Goal: Task Accomplishment & Management: Manage account settings

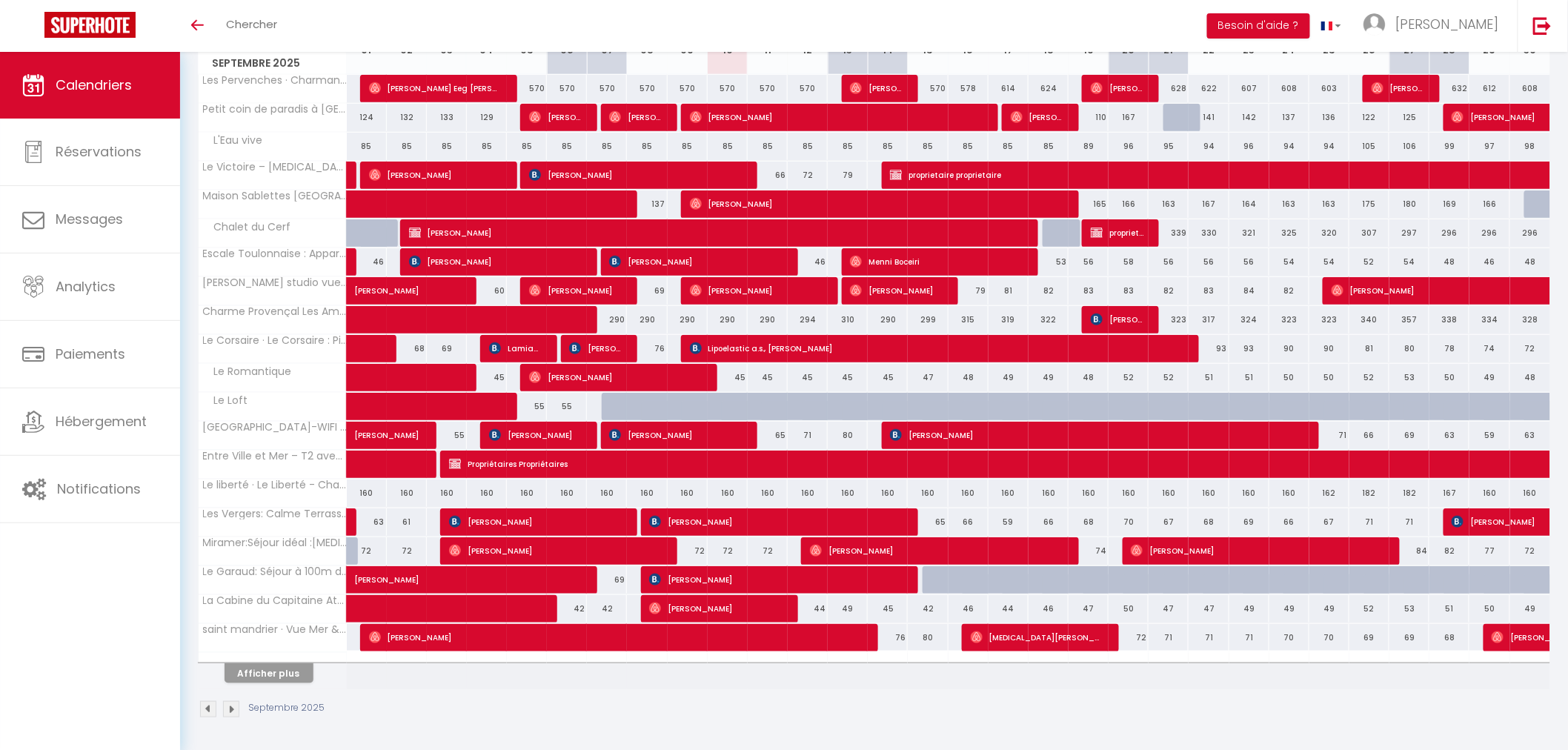
scroll to position [300, 0]
click at [280, 675] on button "Afficher plus" at bounding box center [269, 672] width 89 height 20
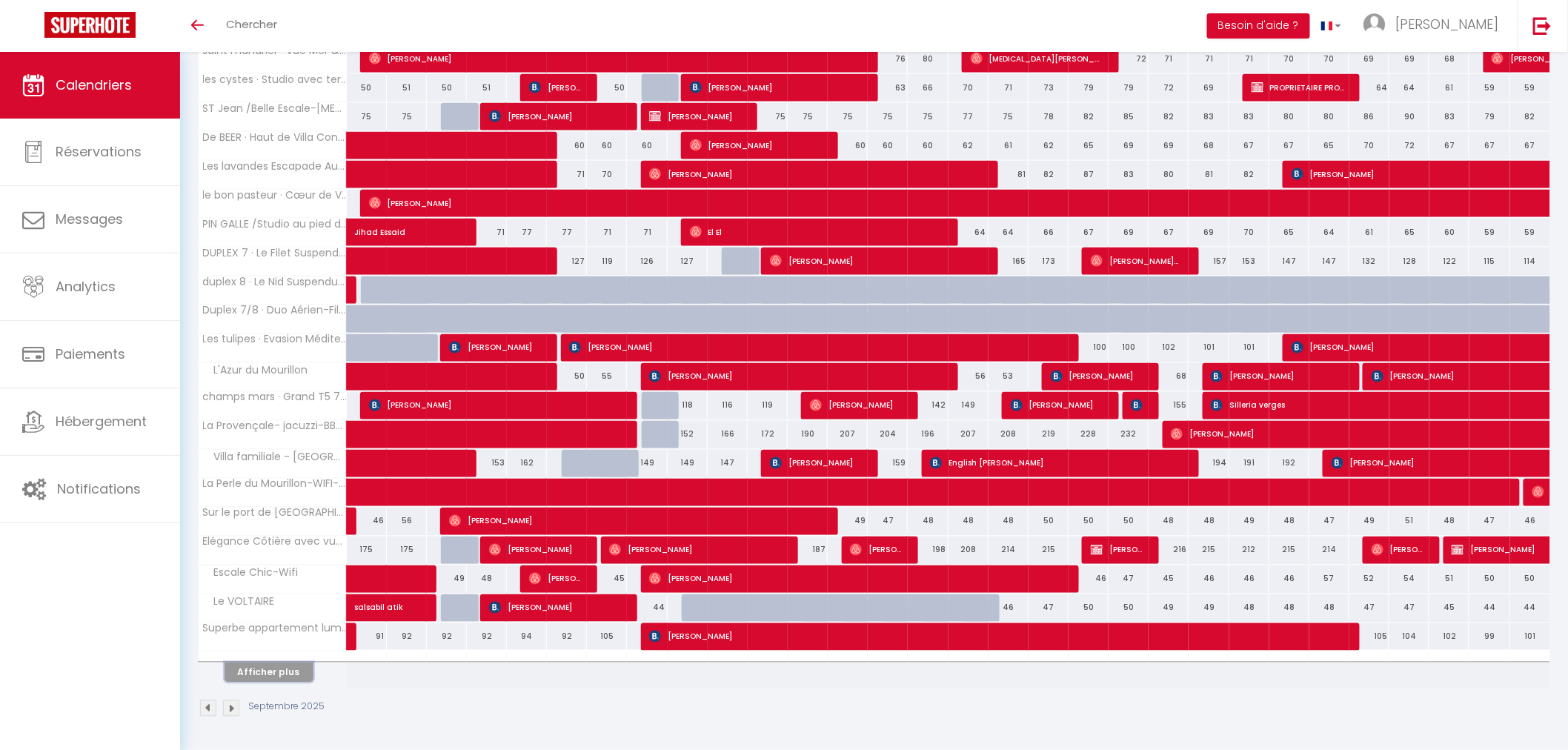
click at [280, 678] on button "Afficher plus" at bounding box center [269, 672] width 89 height 20
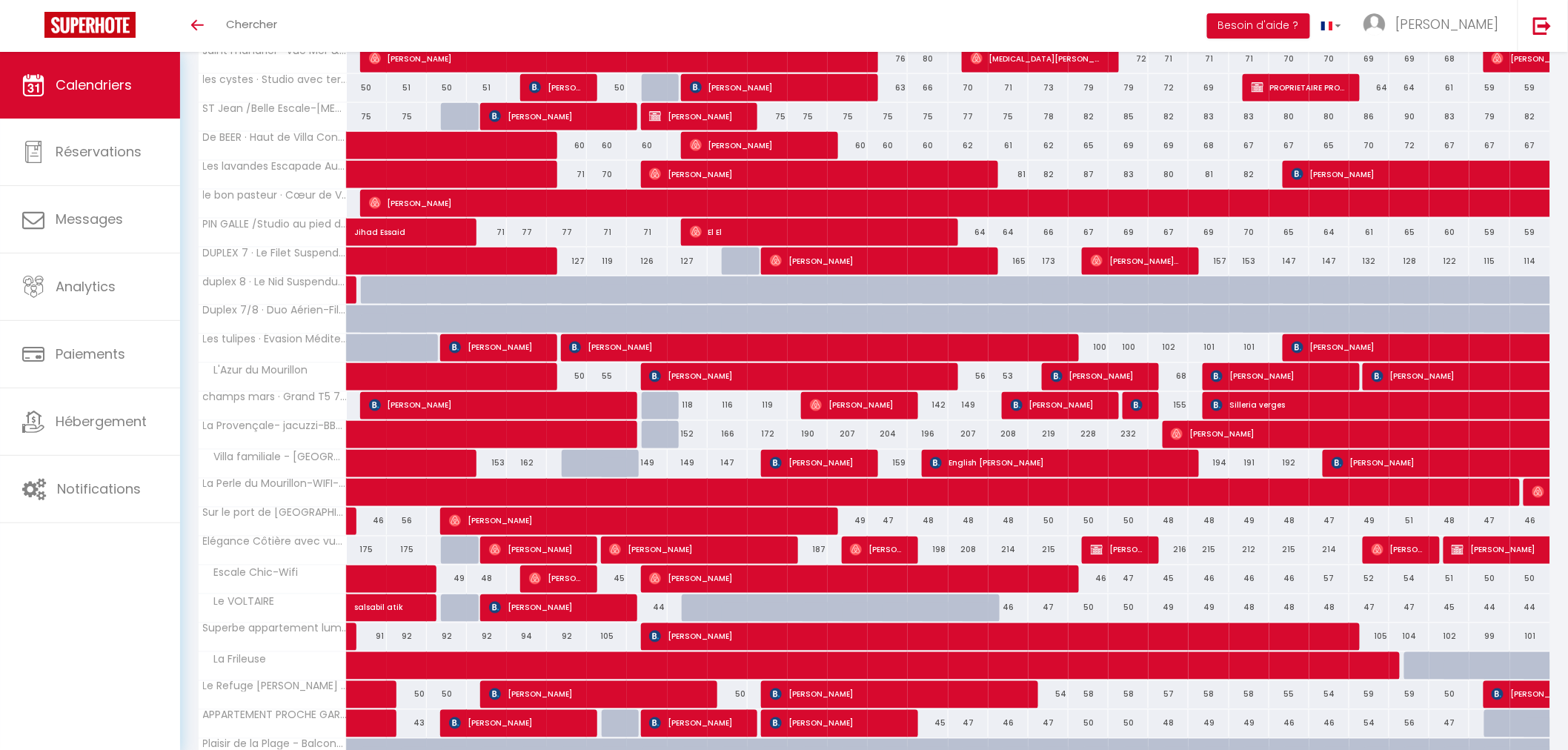
scroll to position [1335, 0]
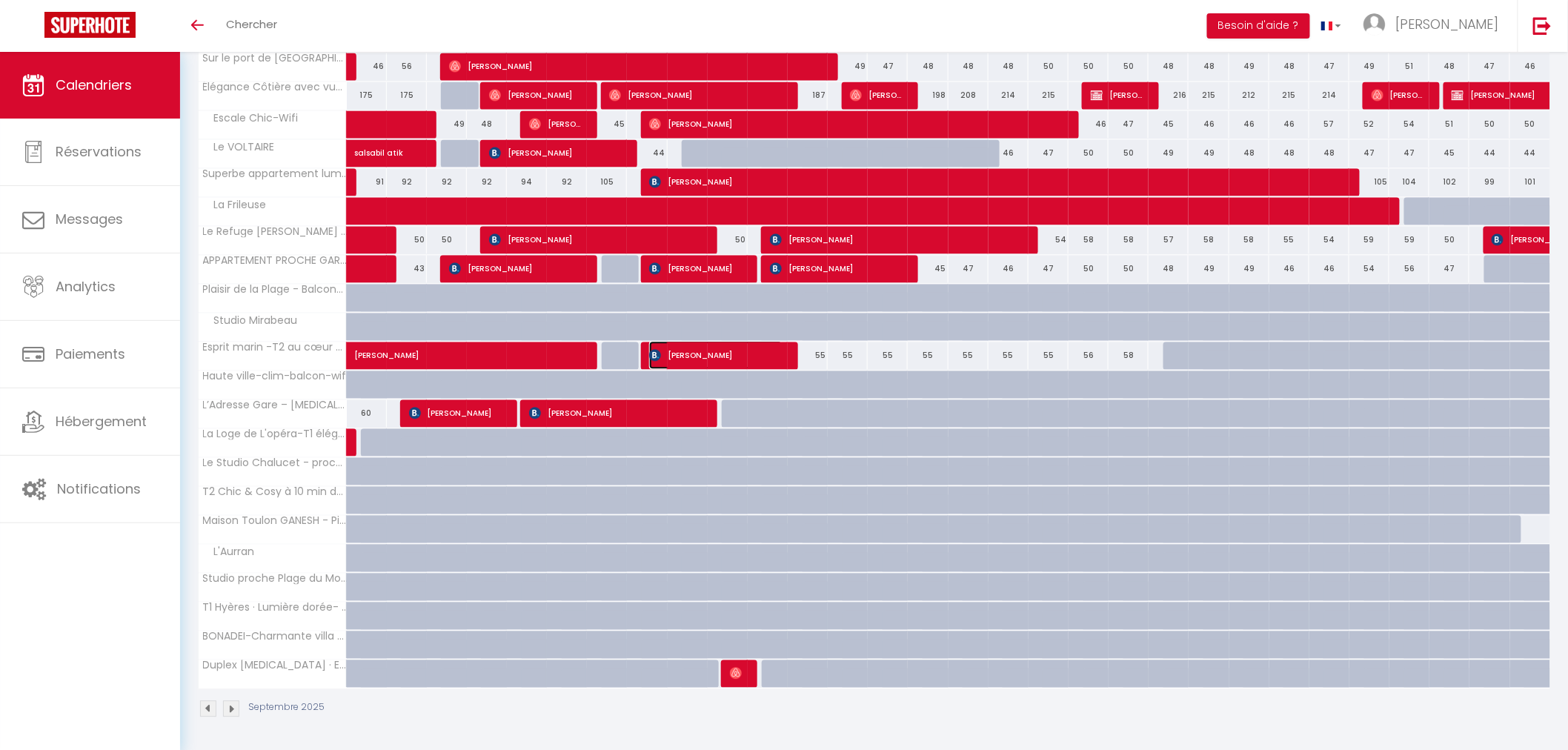
click at [730, 353] on span "[PERSON_NAME]" at bounding box center [716, 355] width 134 height 28
select select "OK"
select select "1"
select select "0"
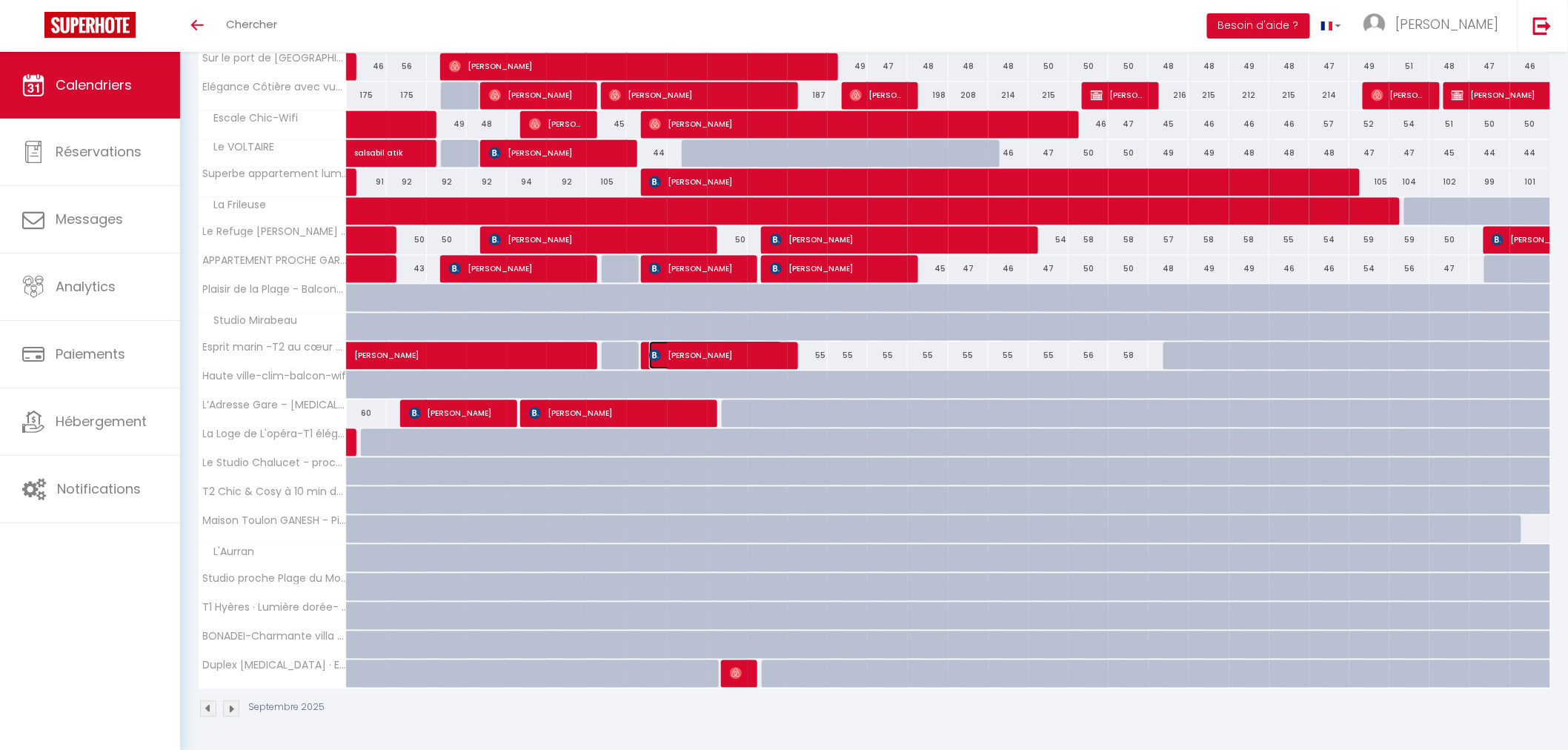
select select "1"
select select
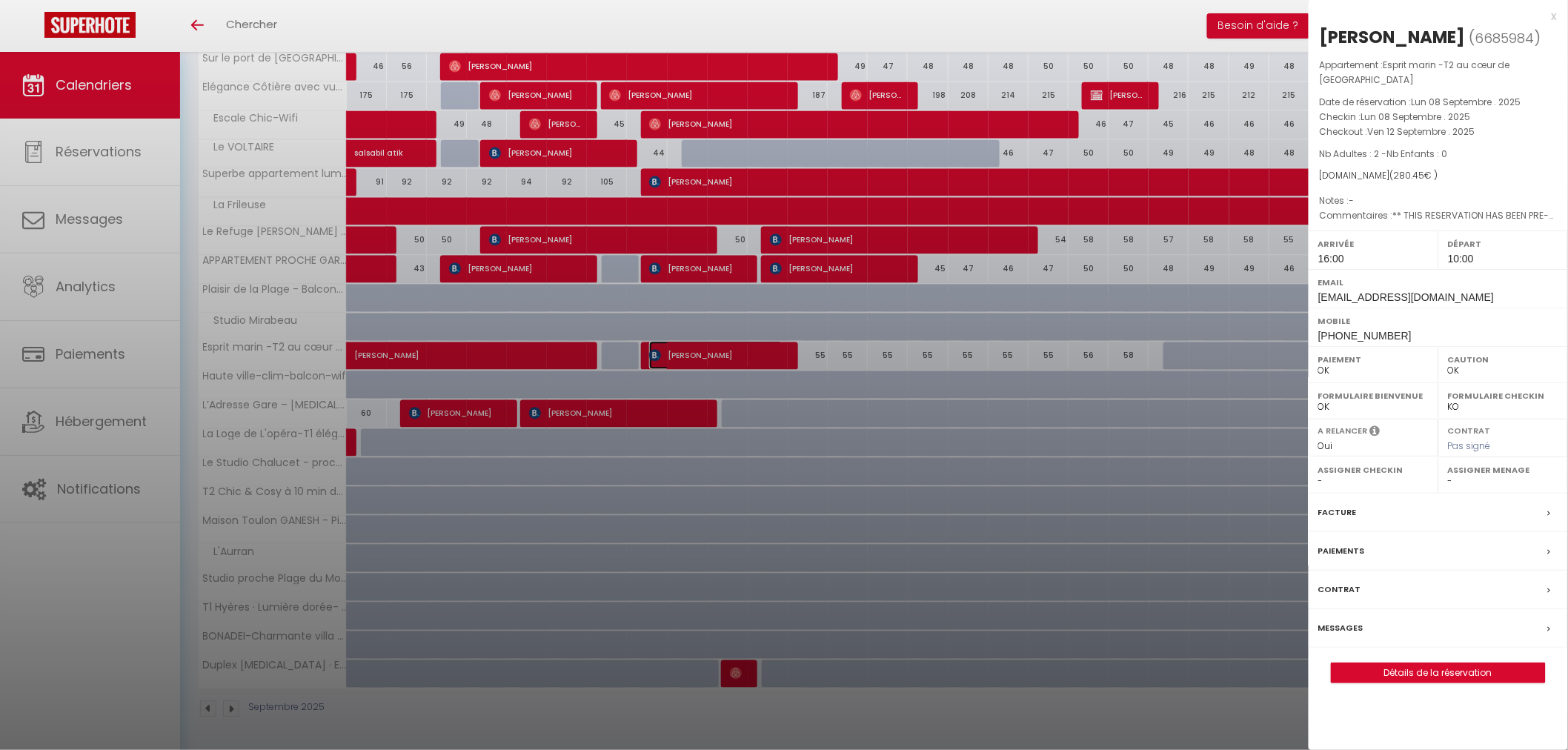
select select "31048"
click at [1398, 664] on link "Détails de la réservation" at bounding box center [1439, 673] width 214 height 20
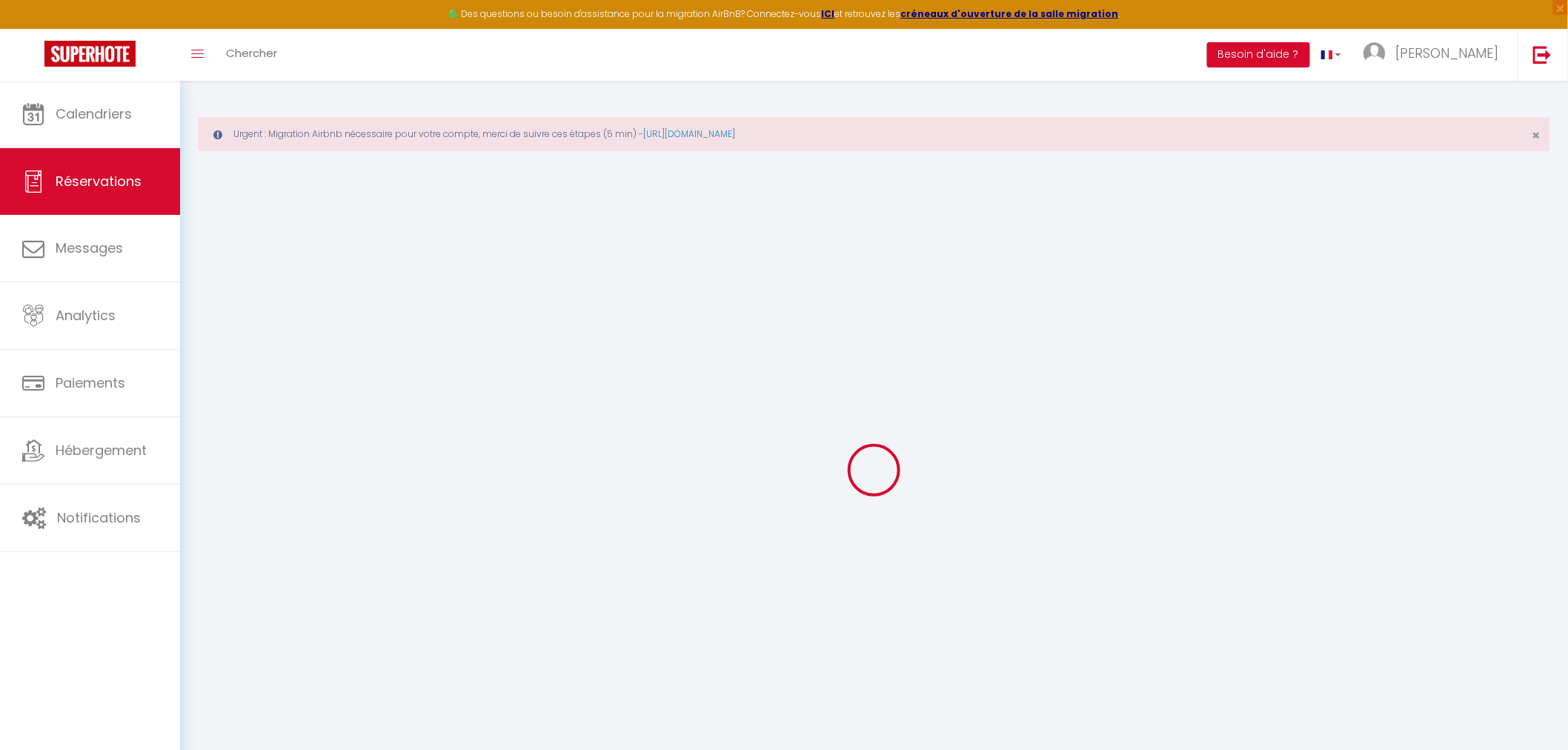
select select
checkbox input "false"
select select
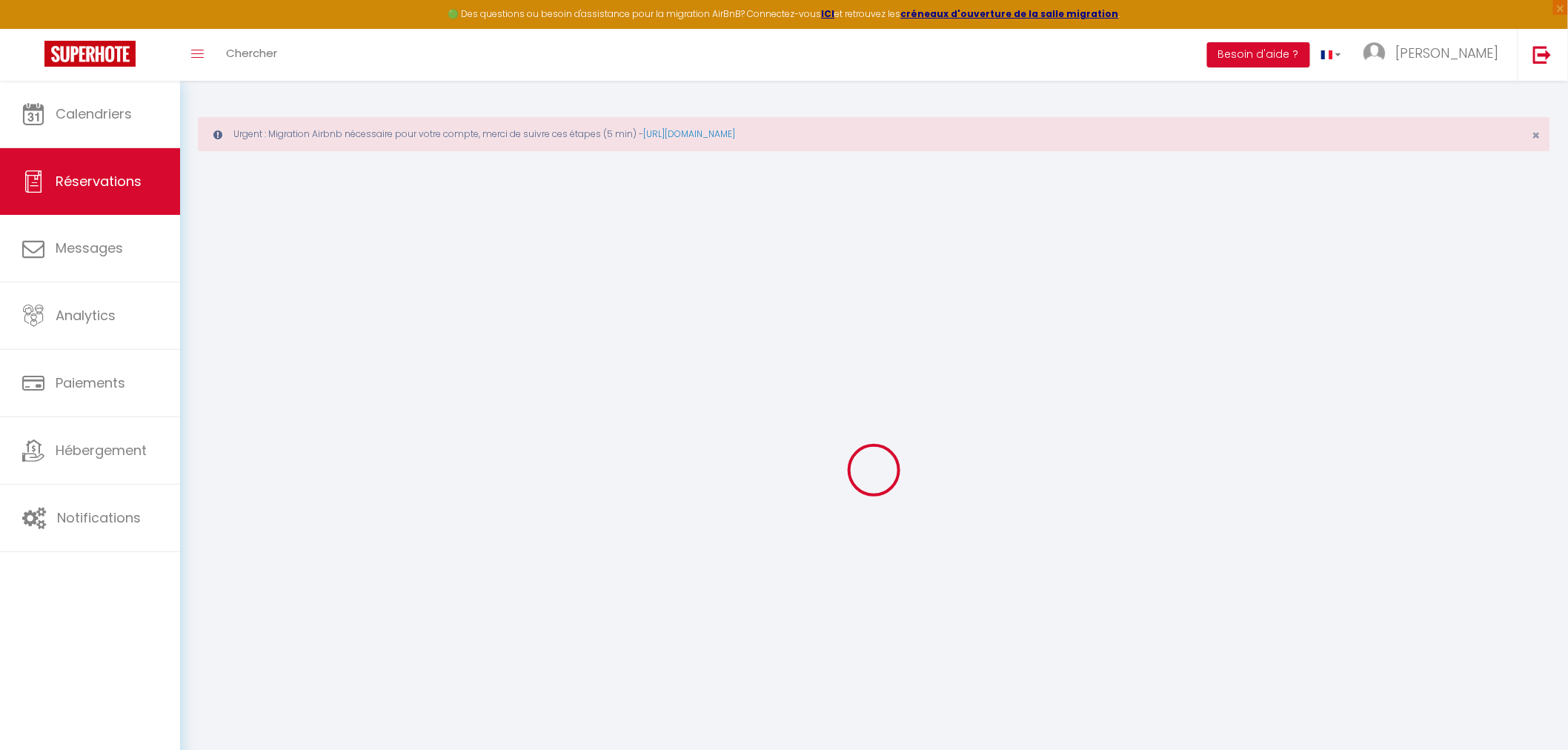
checkbox input "false"
type textarea "** THIS RESERVATION HAS BEEN PRE-PAID ** BOOKING NOTE : Payment charge is EUR 3…"
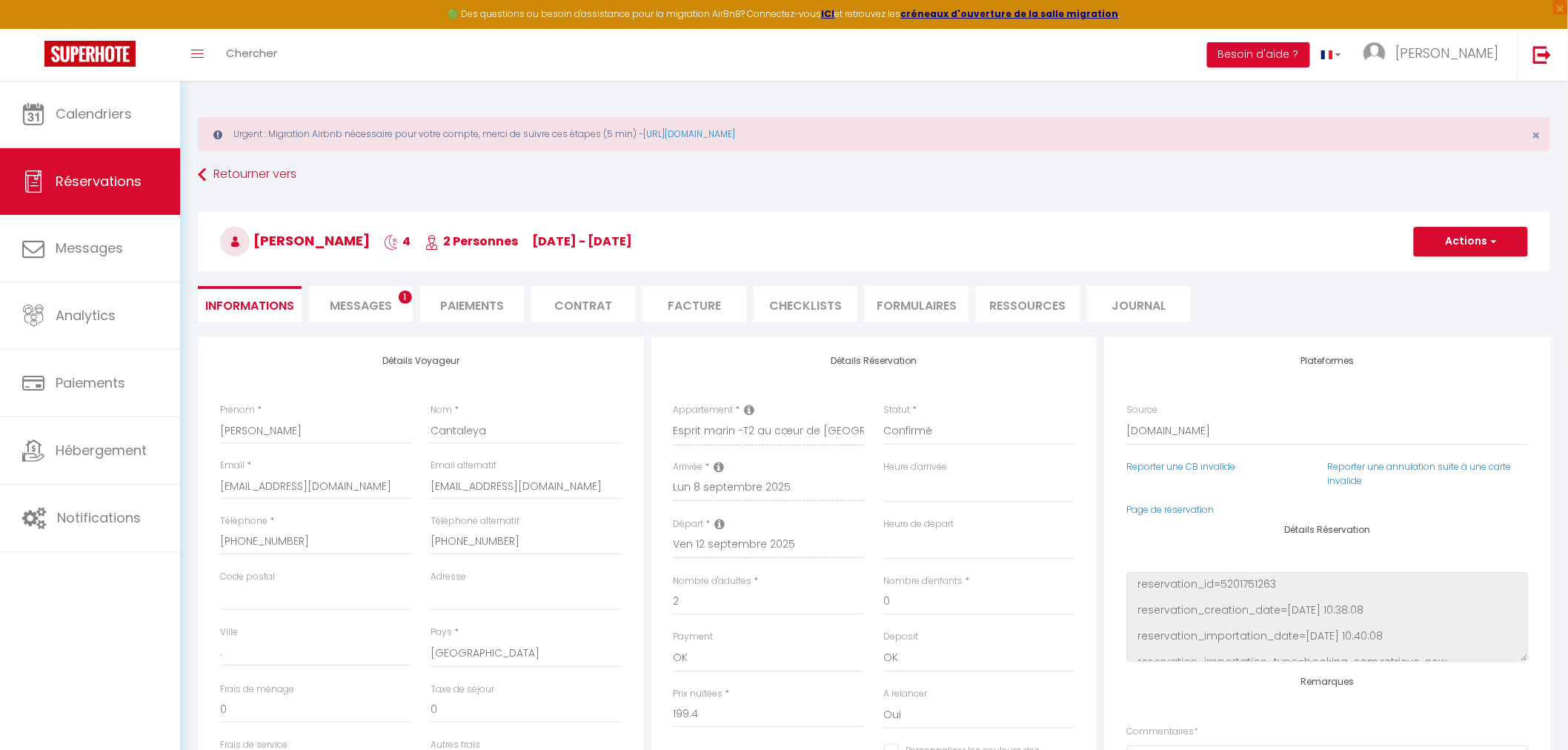
type input "68"
type input "13.05"
select select
checkbox input "false"
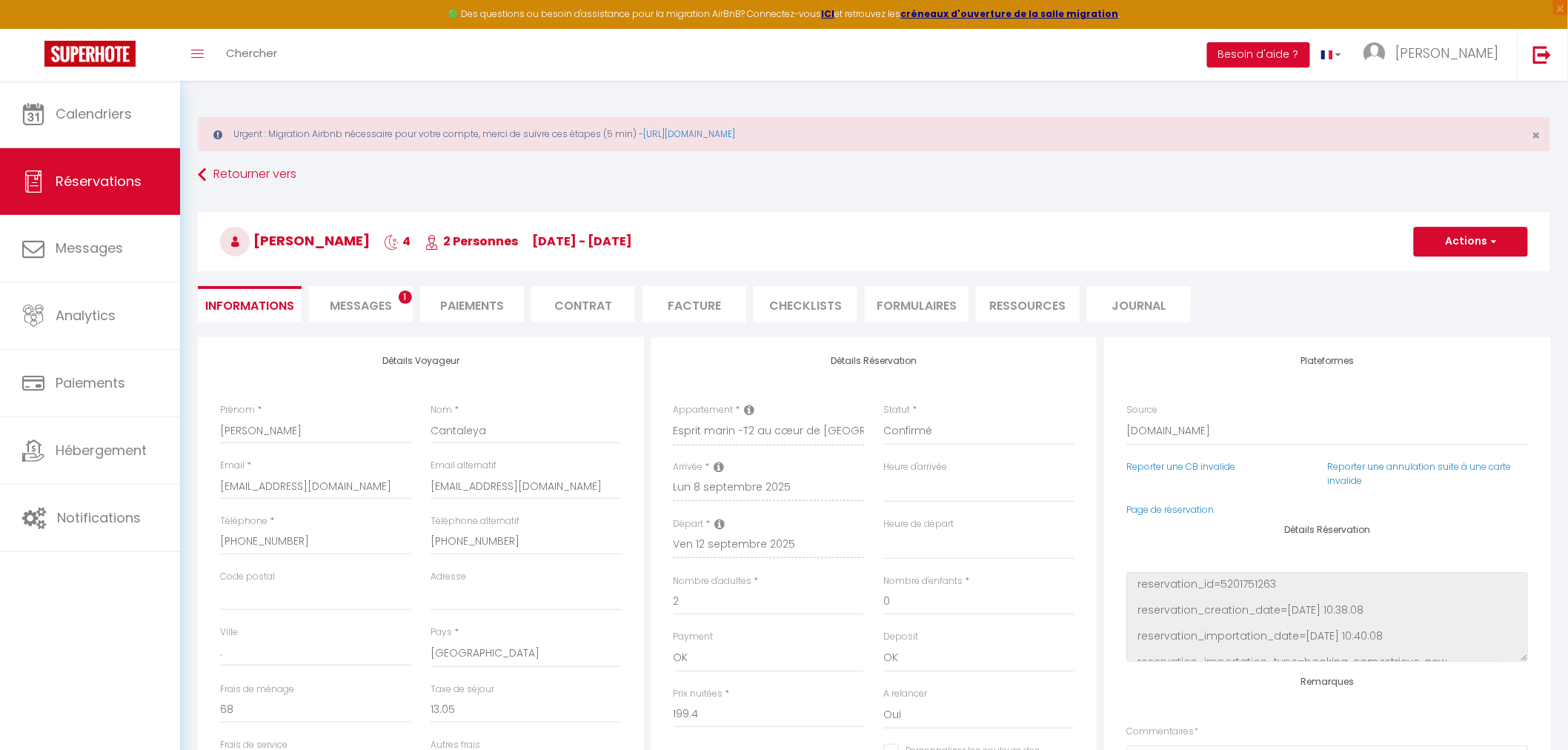
select select "16:00"
select select "10:00"
click at [1435, 242] on button "Actions" at bounding box center [1471, 242] width 114 height 30
click at [1243, 325] on div "Retourner vers Franco Cantaleya 4 2 Personnes lu 08 Sep - ve 12 Sep Actions Enr…" at bounding box center [875, 249] width 1372 height 175
click at [353, 306] on span "Messages" at bounding box center [361, 306] width 62 height 17
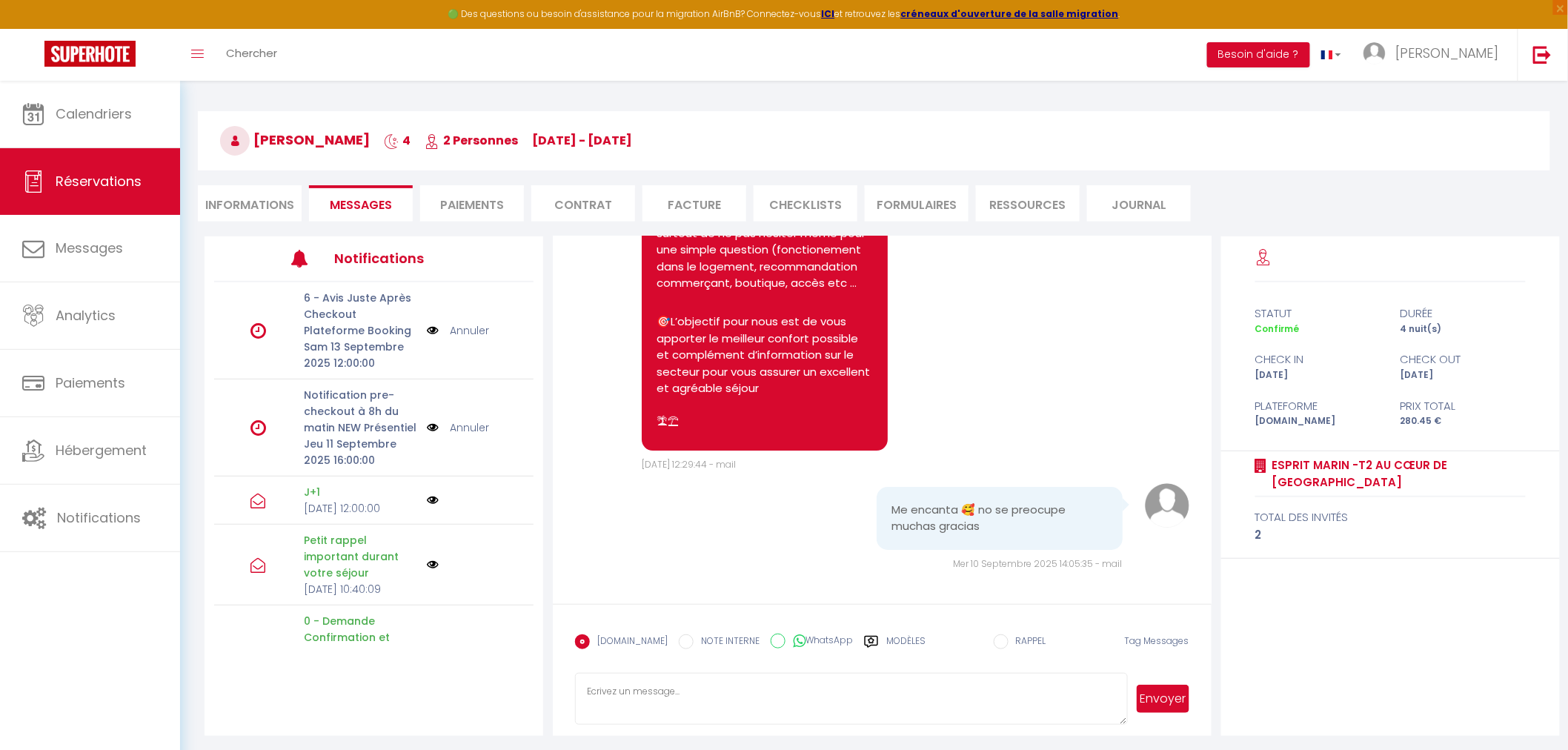
scroll to position [104, 0]
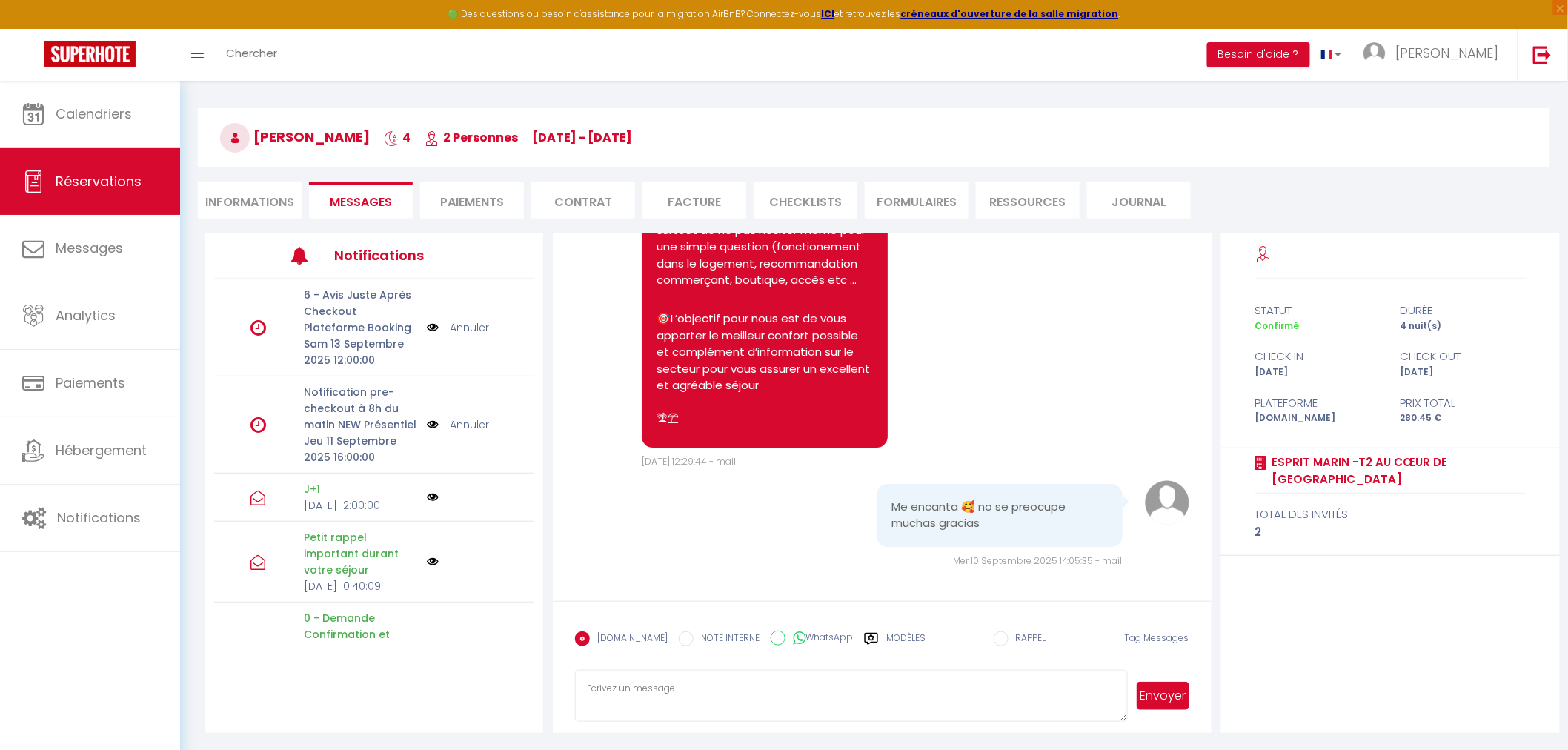
click at [248, 204] on li "Informations" at bounding box center [250, 200] width 104 height 36
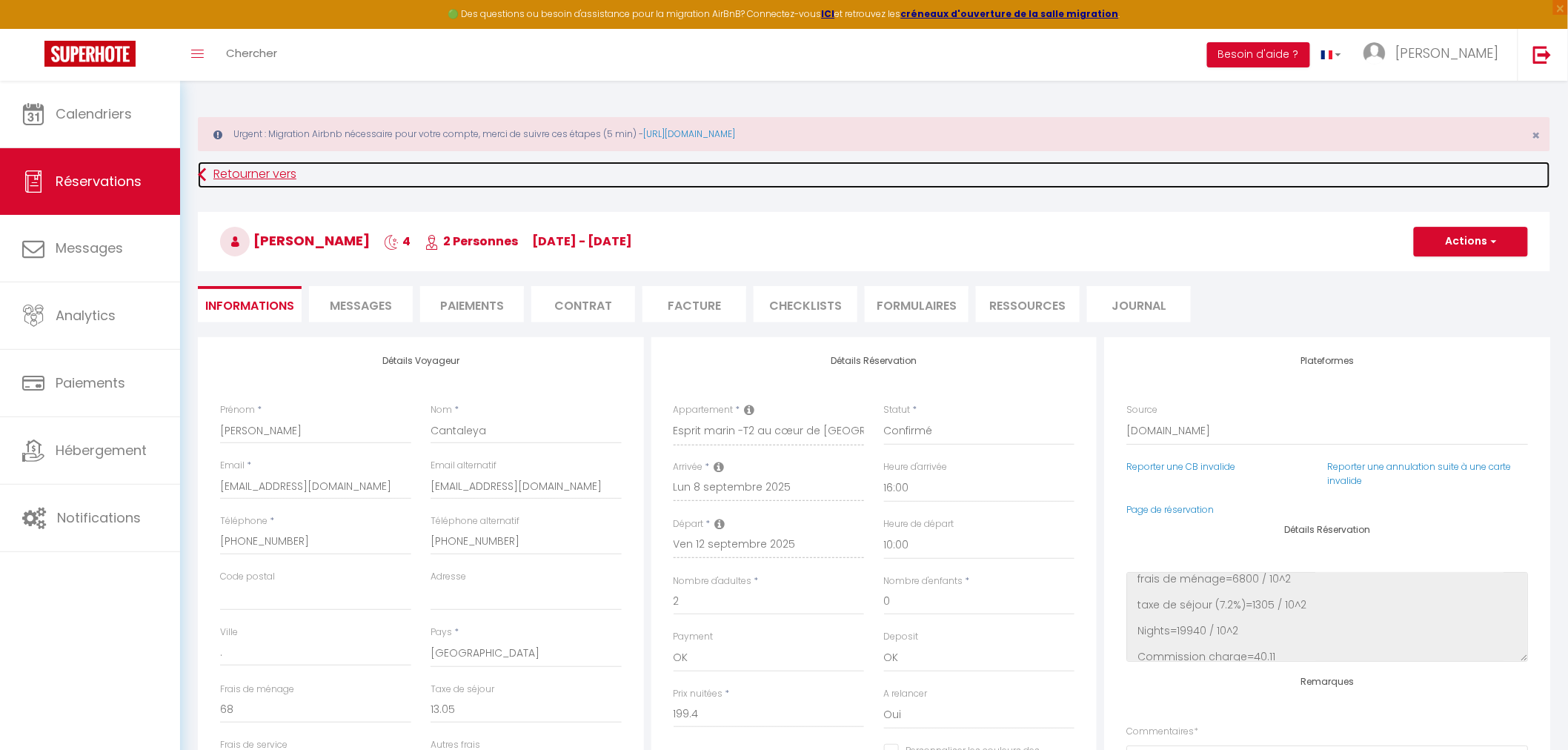
click at [228, 167] on link "Retourner vers" at bounding box center [874, 175] width 1353 height 27
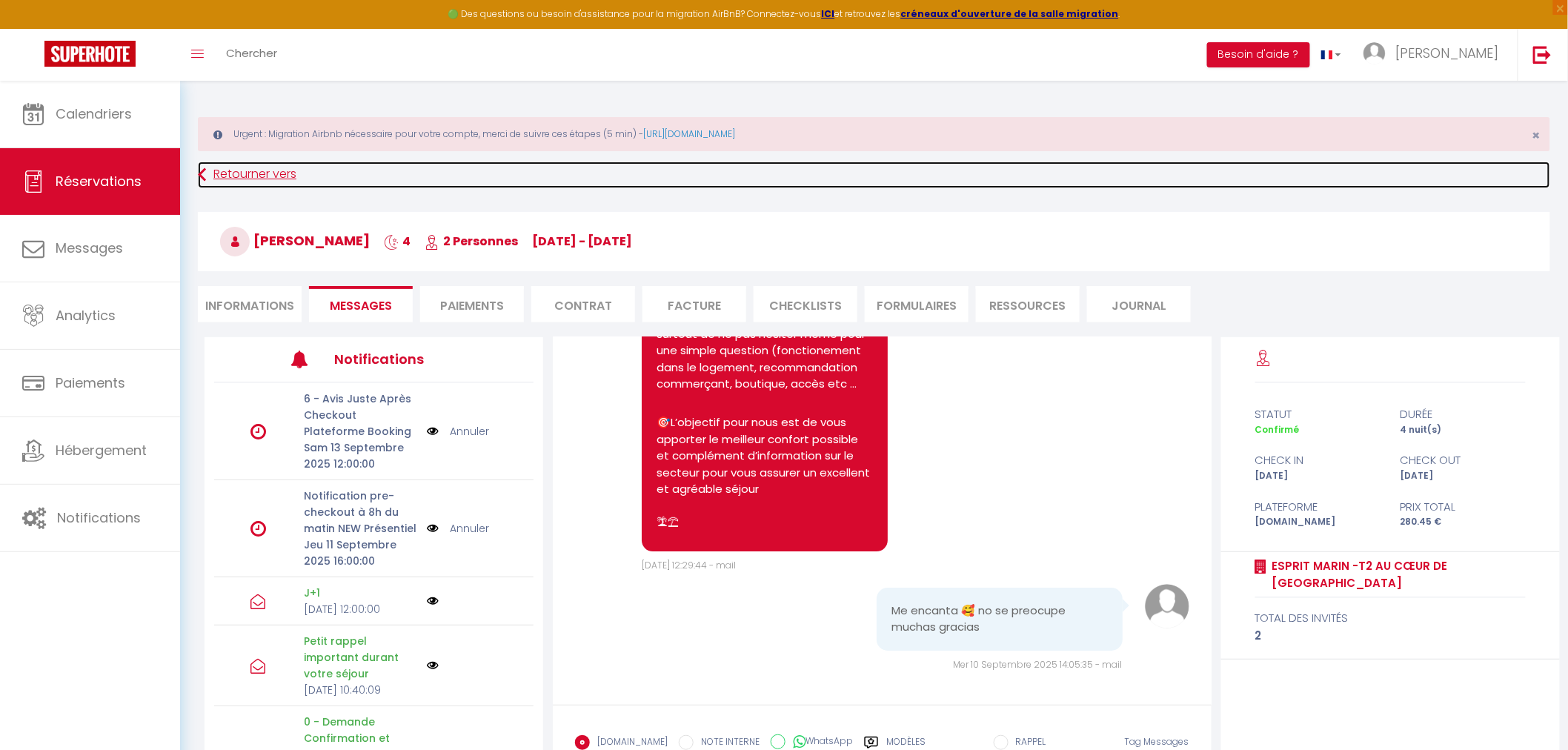
scroll to position [104, 0]
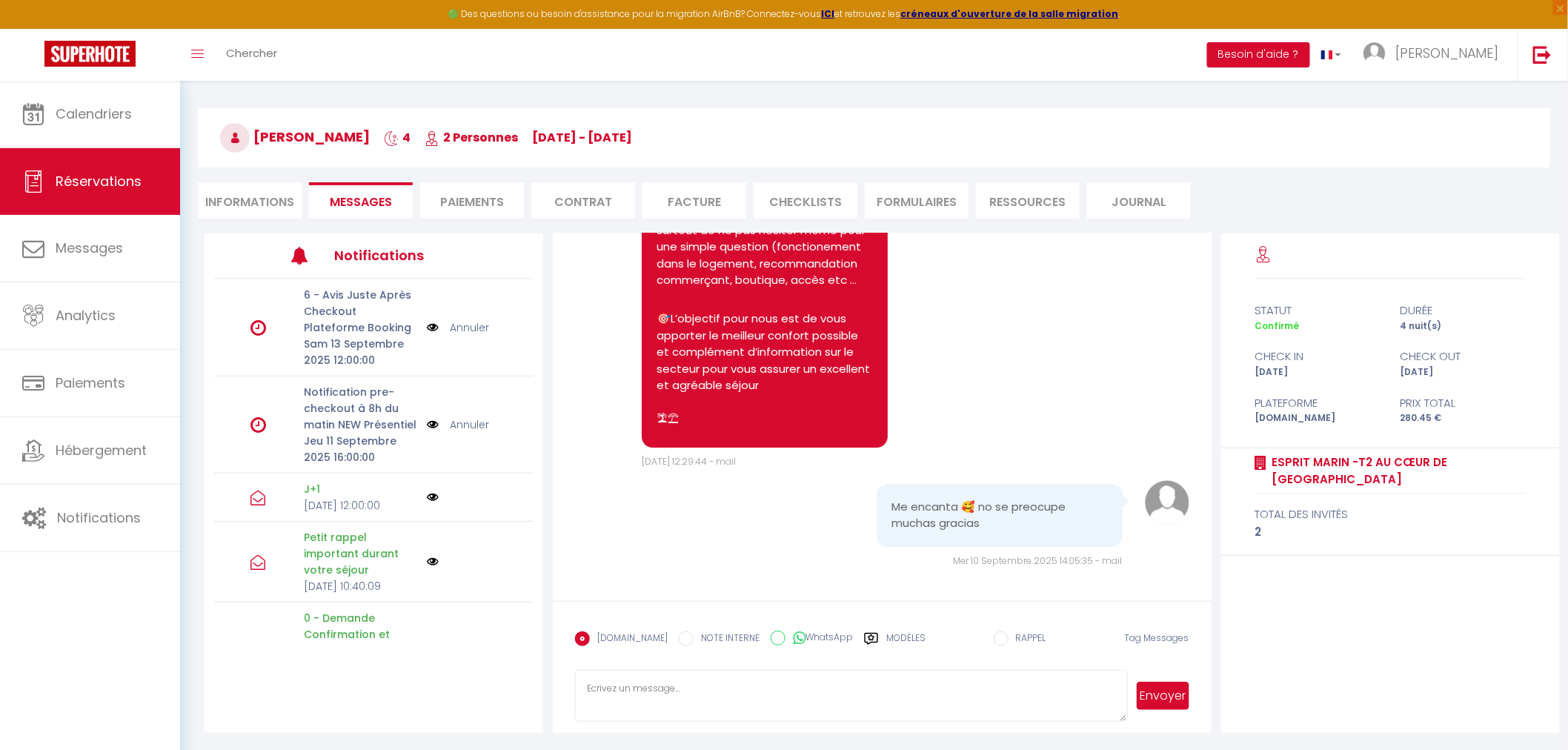
click at [257, 202] on li "Informations" at bounding box center [250, 200] width 104 height 36
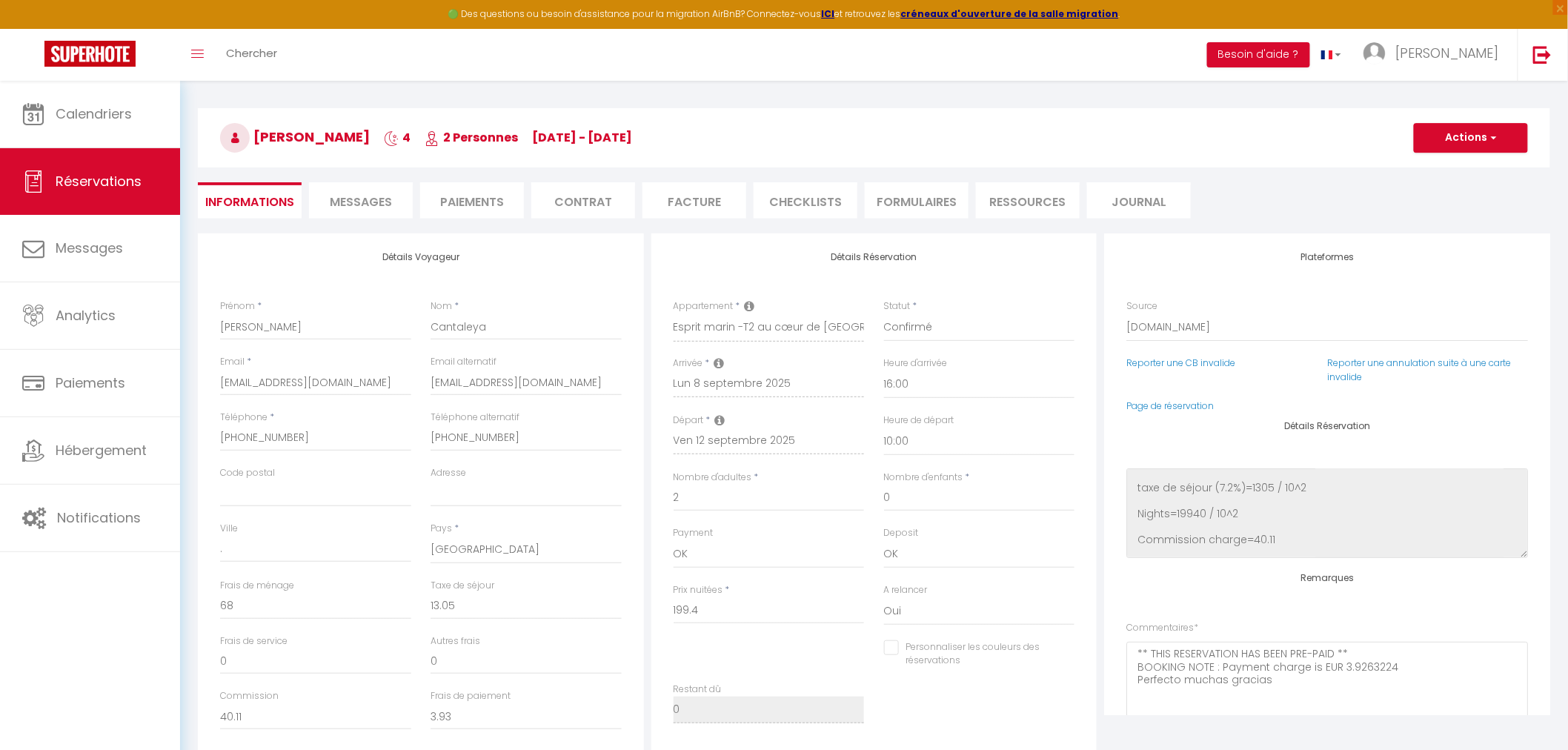
click at [721, 365] on icon at bounding box center [719, 363] width 10 height 12
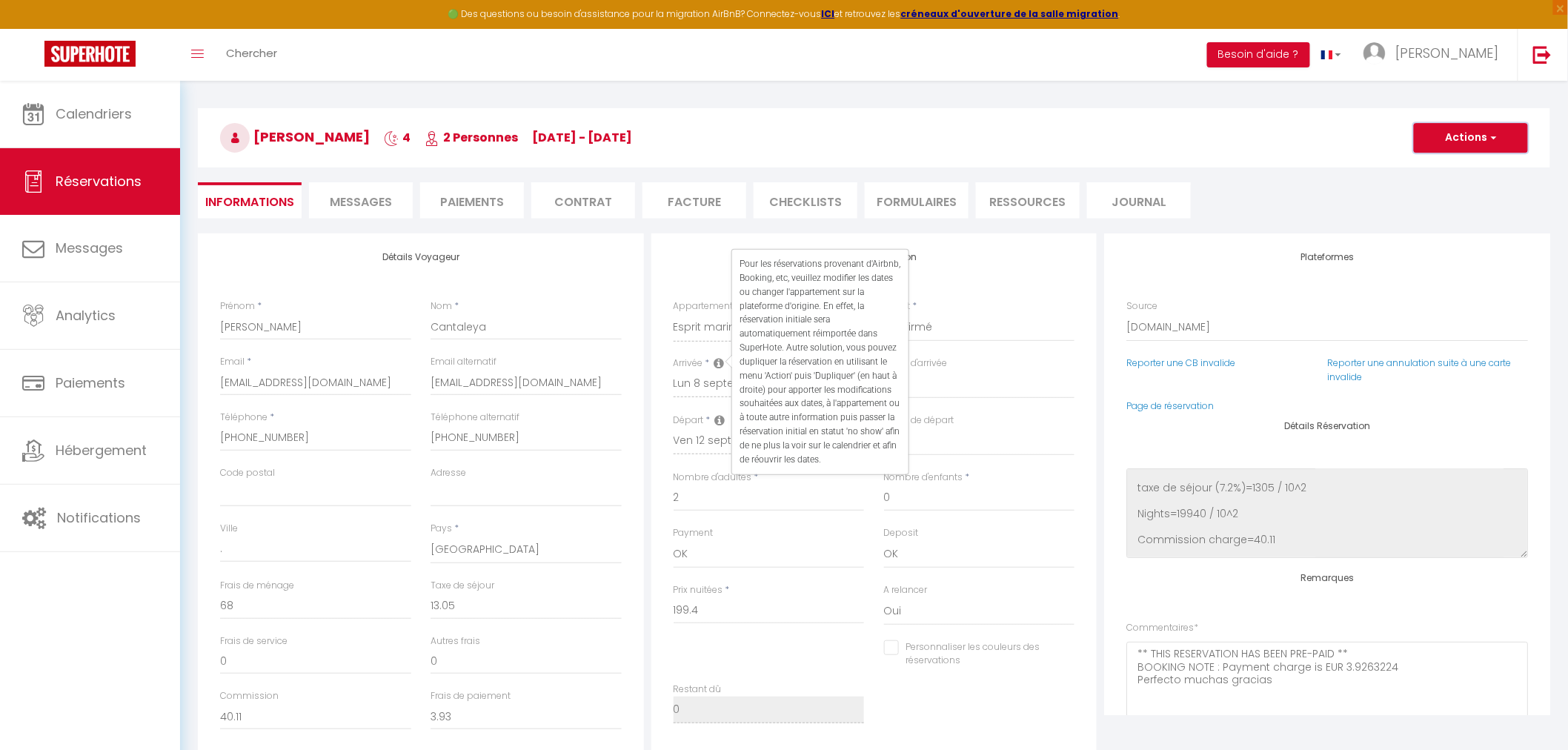
click at [1473, 147] on button "Actions" at bounding box center [1471, 138] width 114 height 30
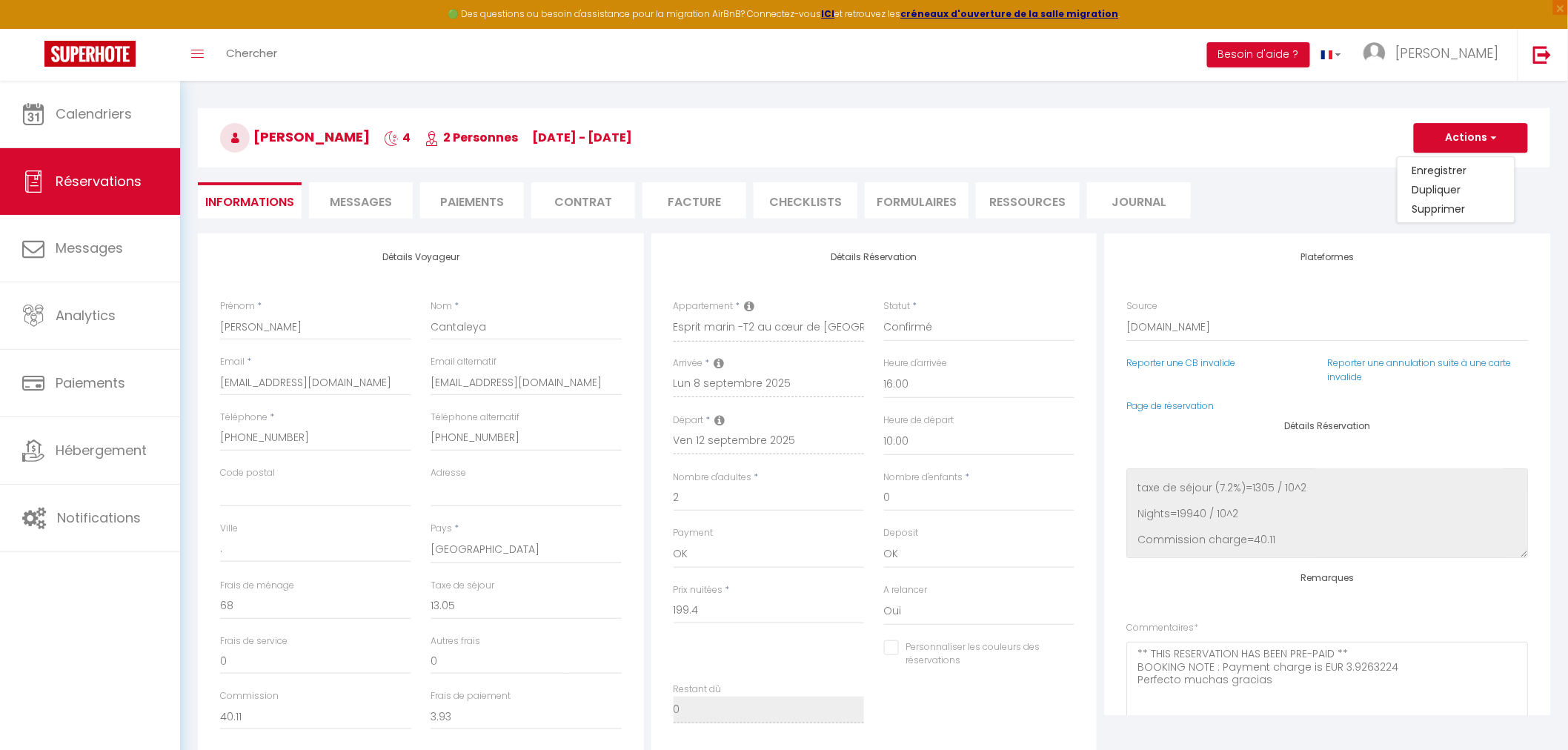
click at [1306, 197] on ul "Informations Messages Paiements Contrat Facture CHECKLISTS FORMULAIRES Ressourc…" at bounding box center [874, 200] width 1353 height 36
checkbox input "false"
click at [332, 205] on span "Messages" at bounding box center [361, 202] width 62 height 17
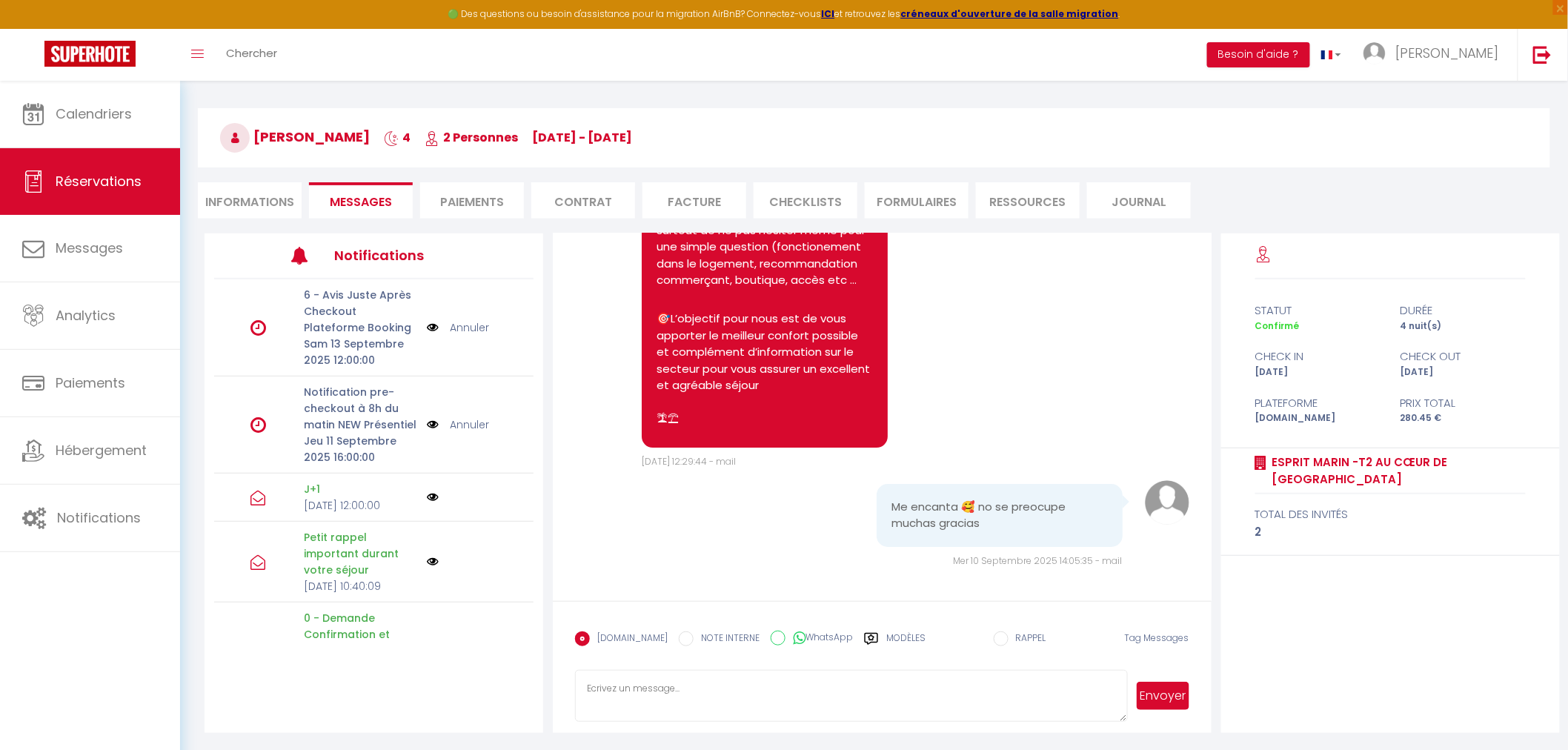
click at [242, 194] on li "Informations" at bounding box center [250, 200] width 104 height 36
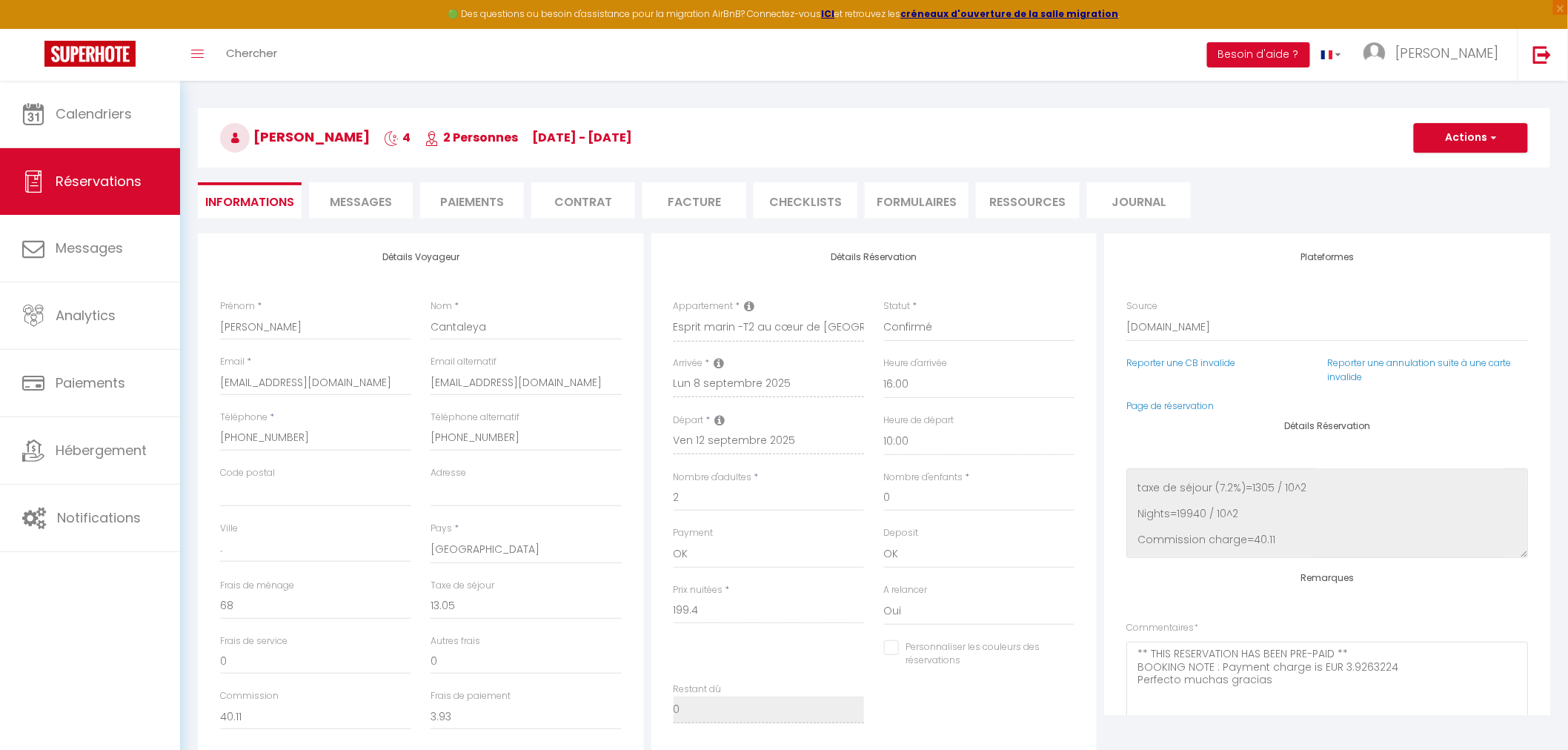
scroll to position [369, 0]
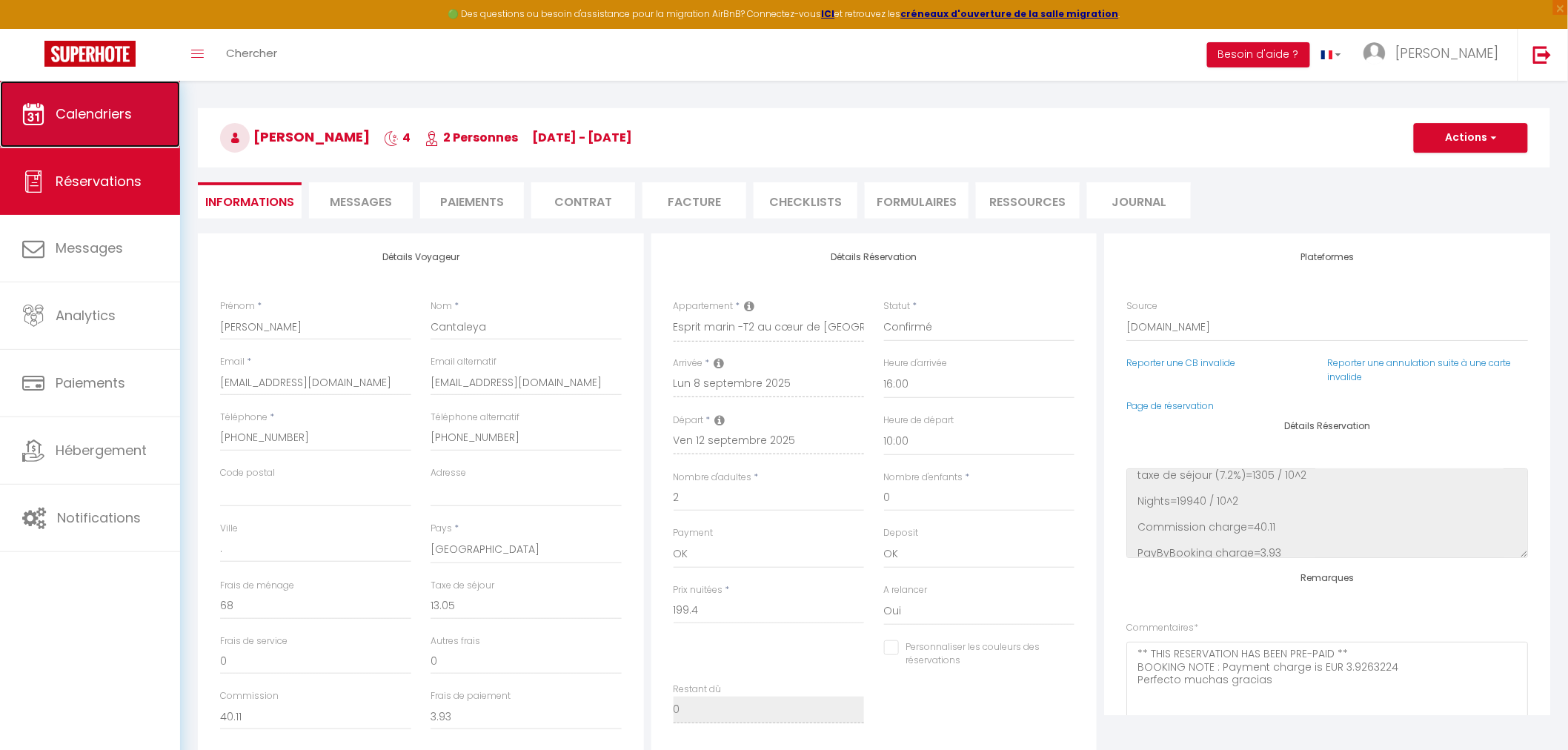
click at [109, 108] on span "Calendriers" at bounding box center [94, 114] width 76 height 19
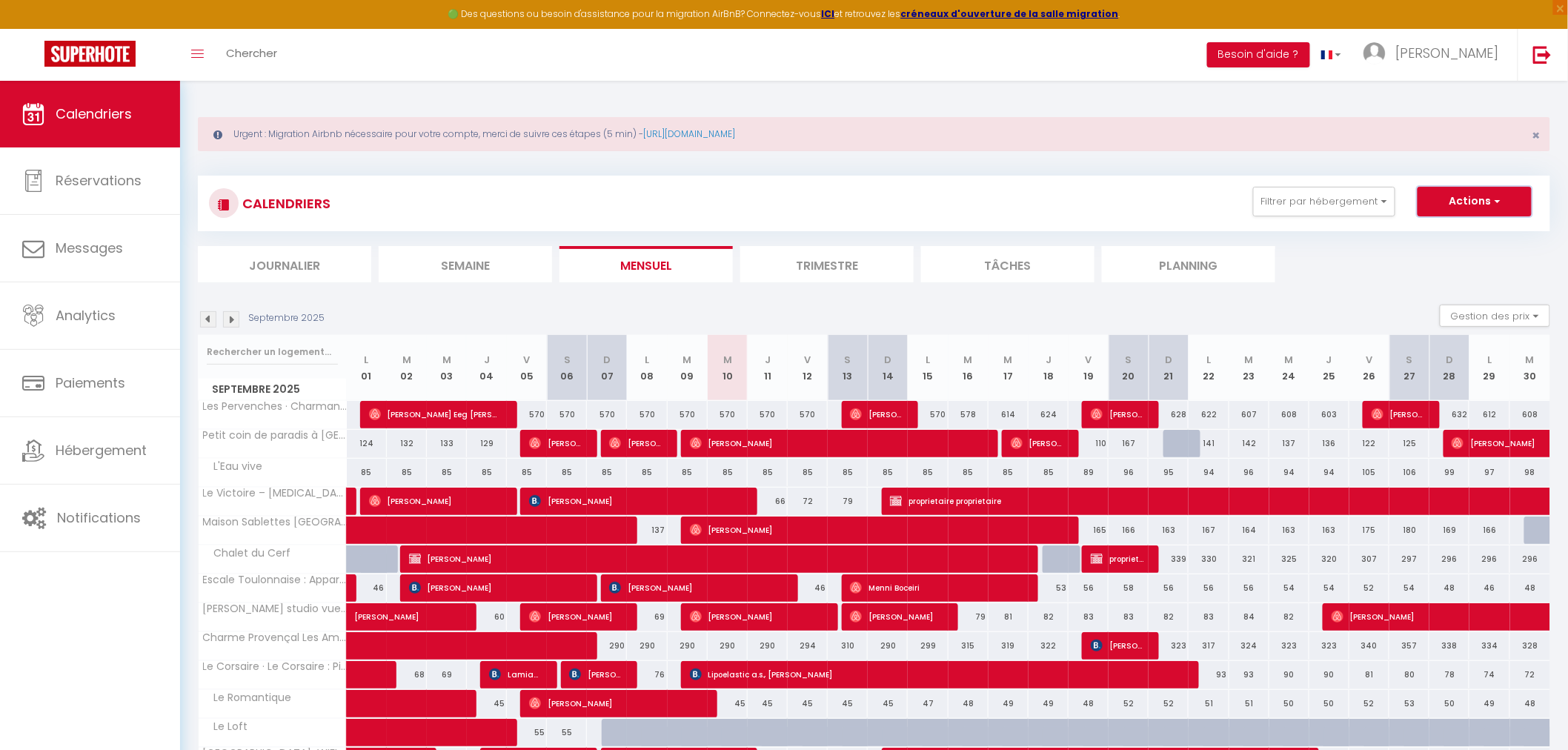
click at [1463, 203] on button "Actions" at bounding box center [1474, 202] width 114 height 30
click at [1441, 232] on link "Nouvelle réservation" at bounding box center [1460, 236] width 129 height 22
select select
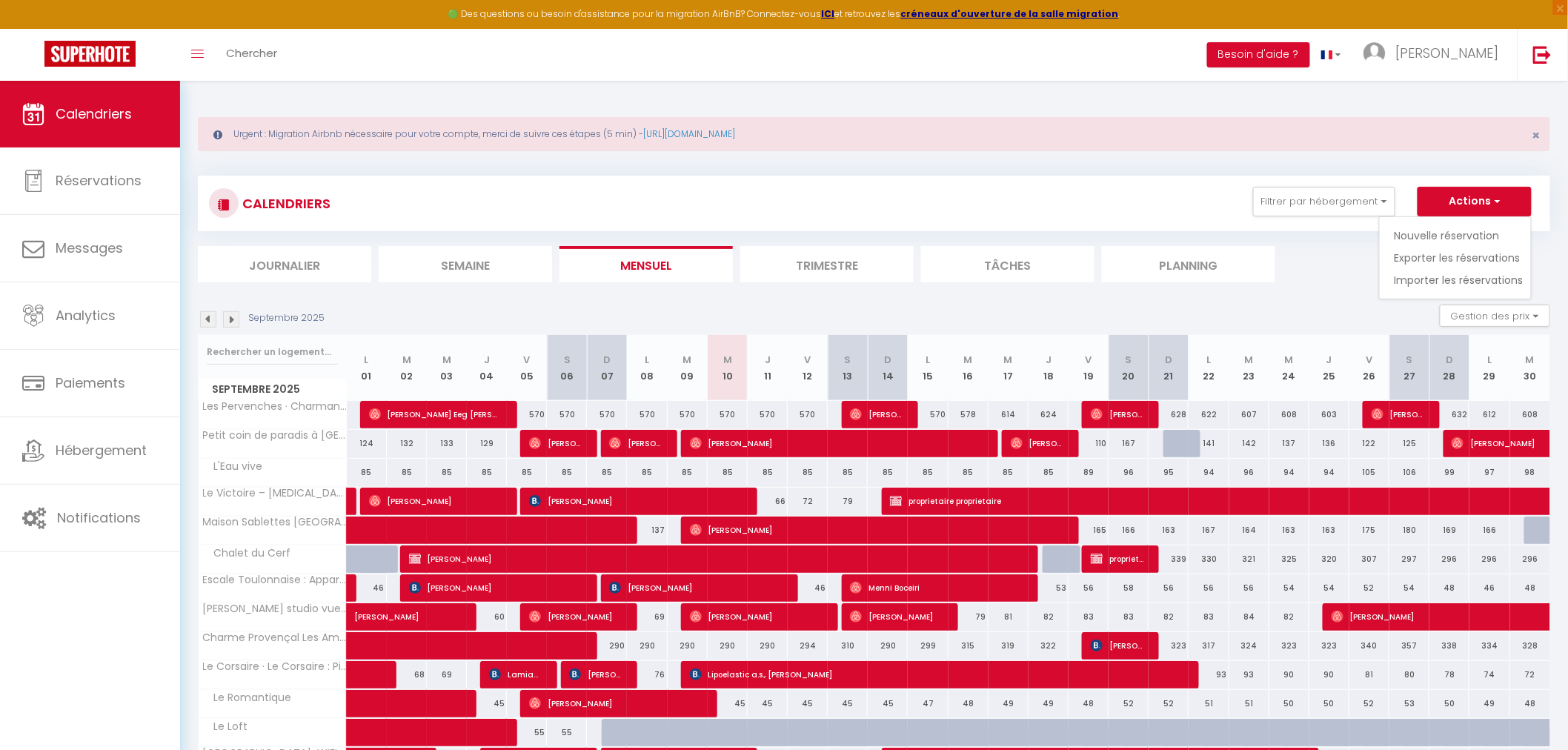
select select
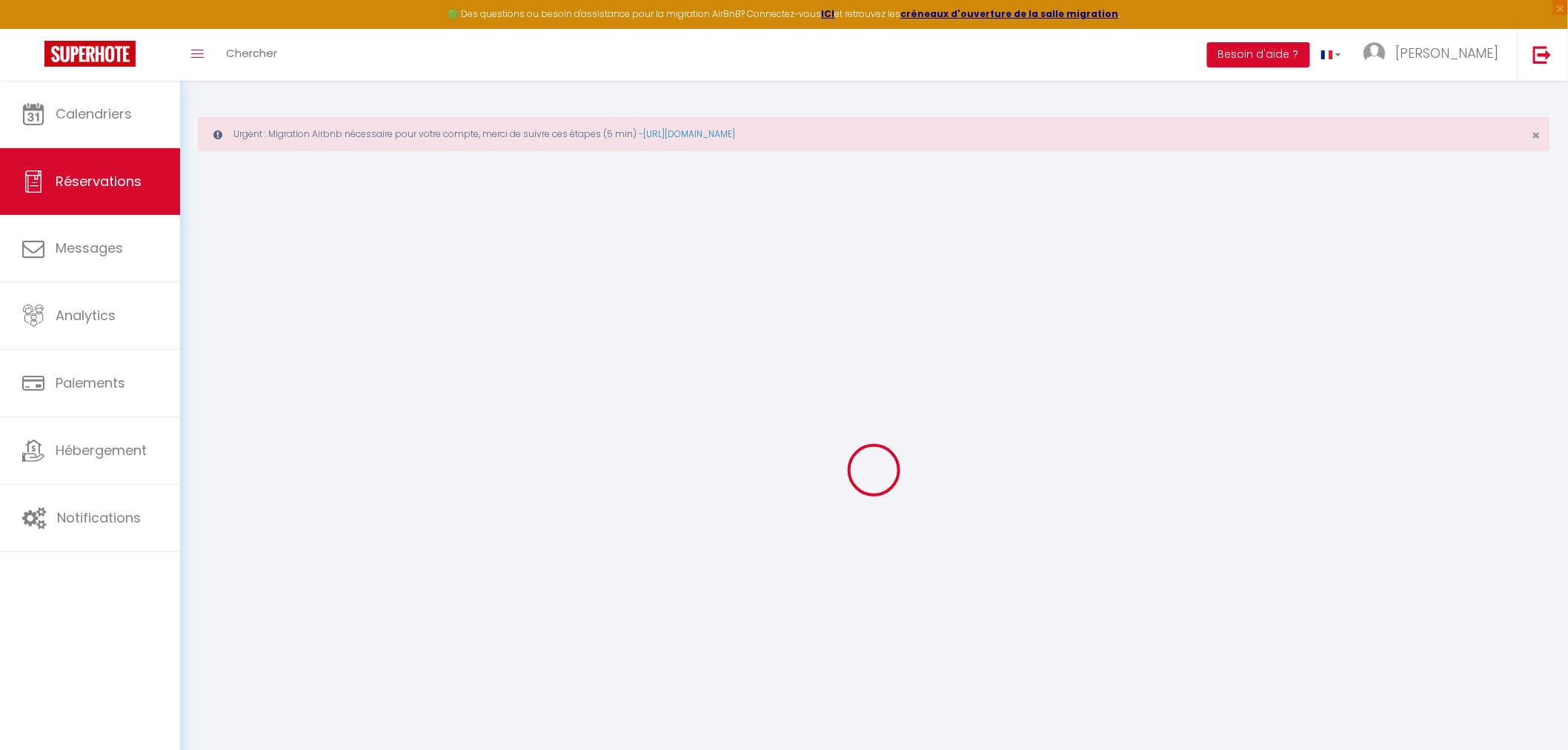
select select
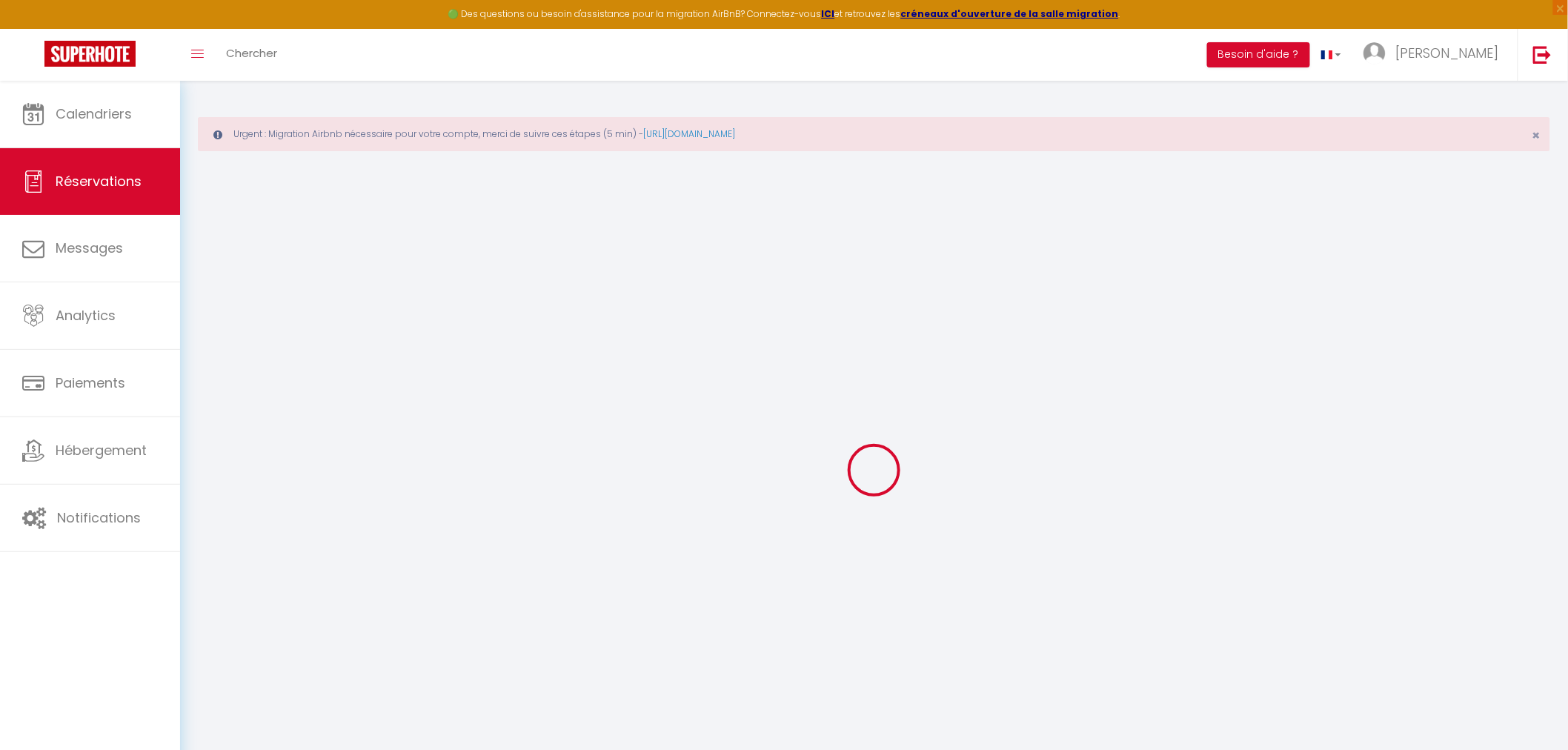
select select
checkbox input "false"
select select
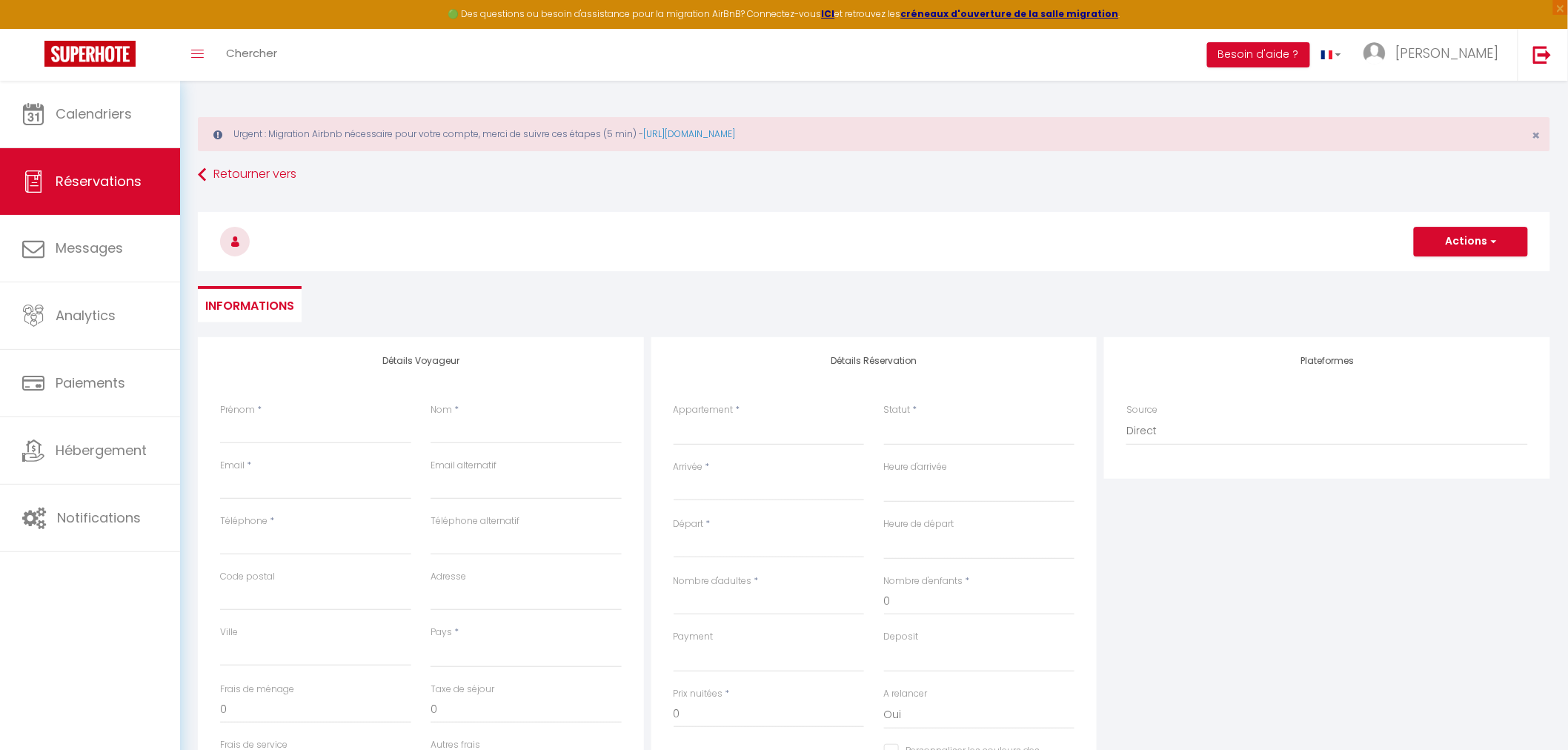
select select
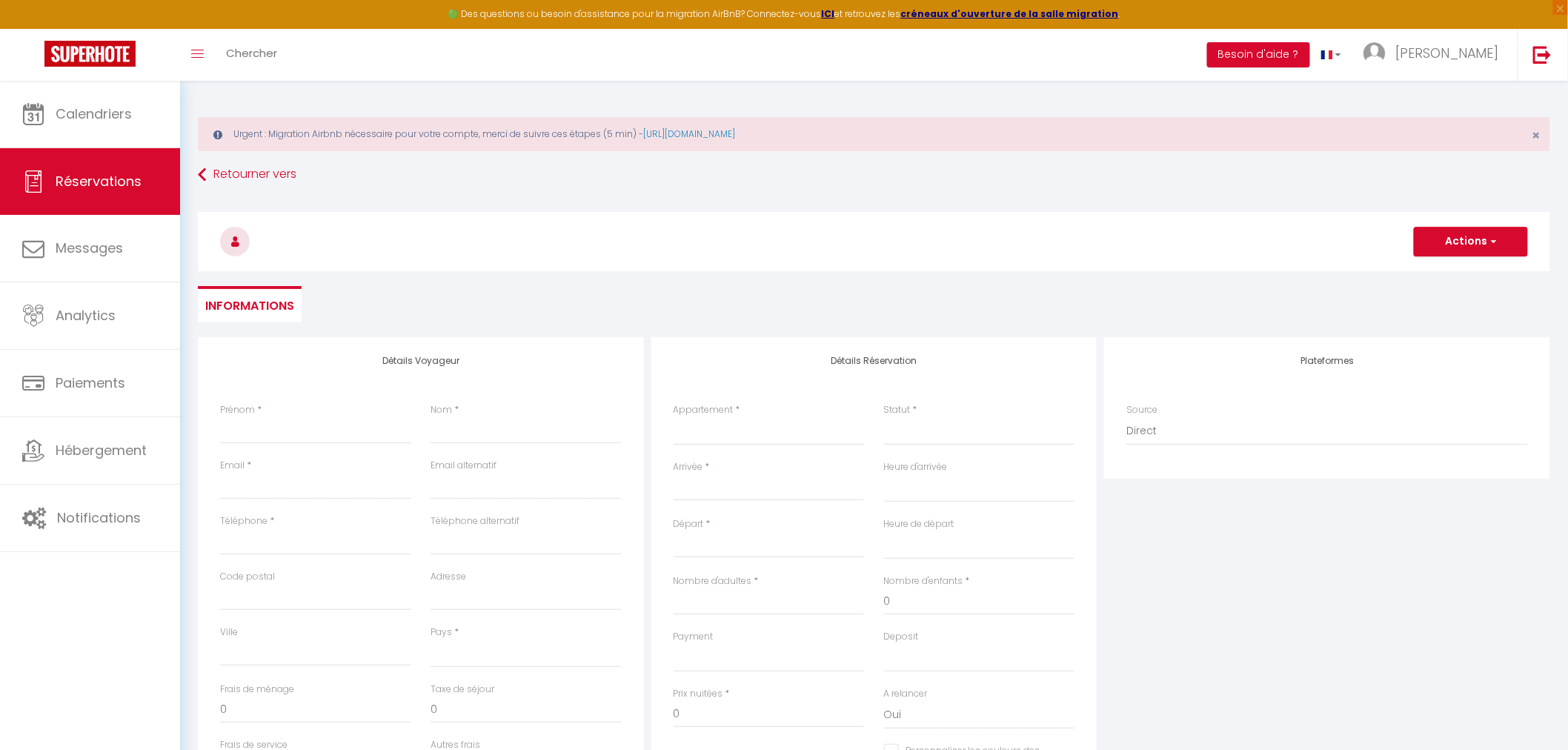
checkbox input "false"
select select
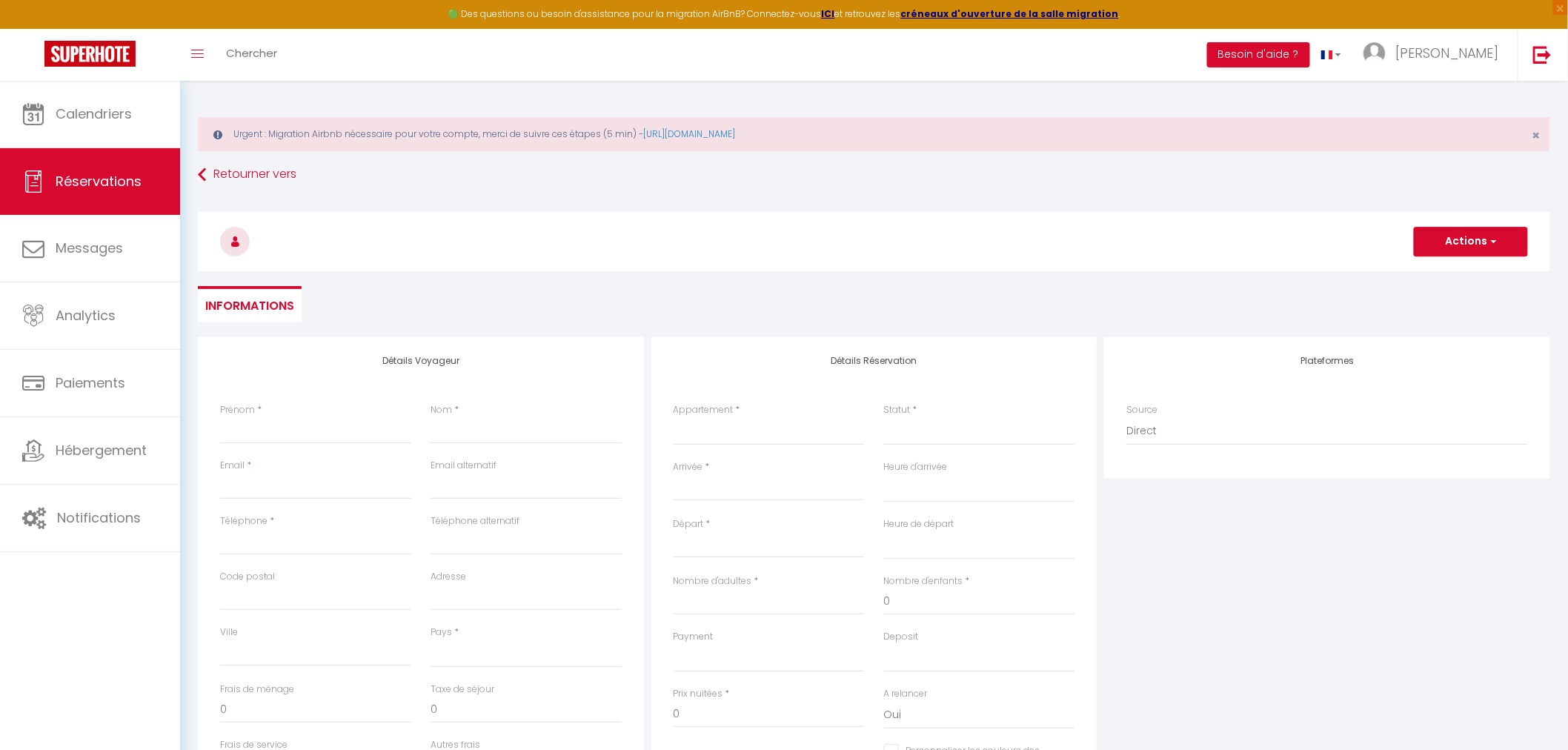
select select
checkbox input "false"
select select
click at [280, 424] on input "Prénom" at bounding box center [315, 431] width 191 height 27
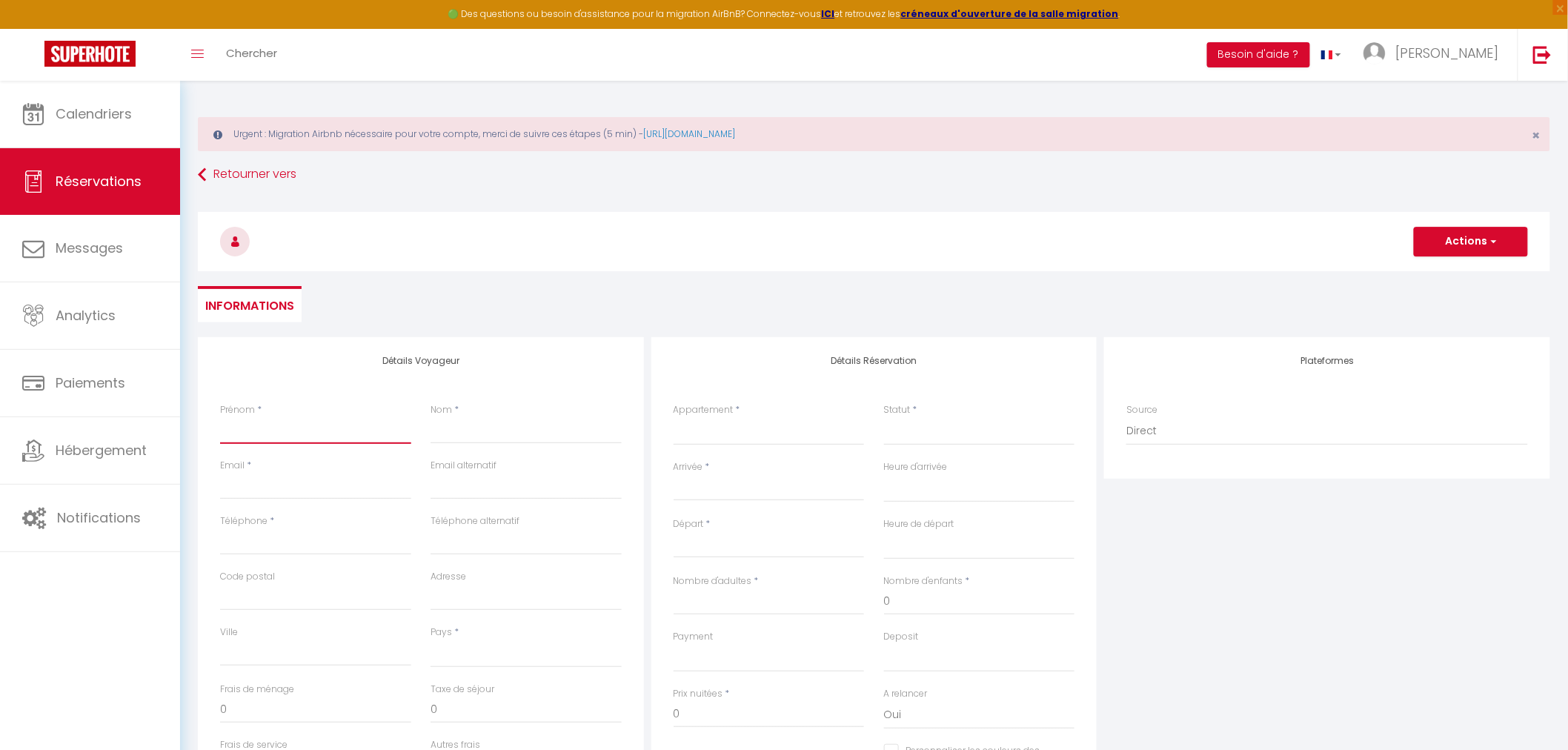
paste input "[PERSON_NAME]"
type input "[PERSON_NAME]"
select select
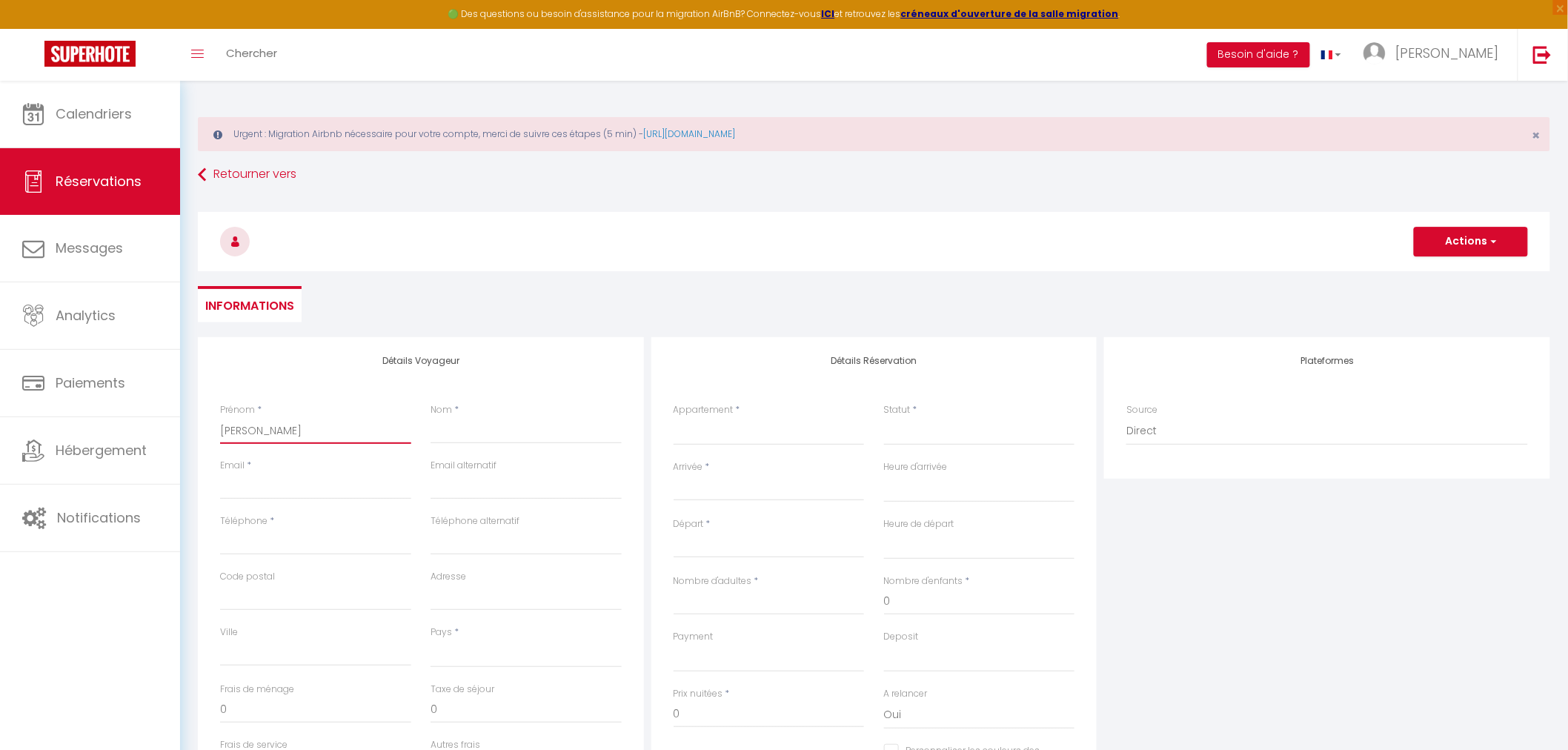
select select
checkbox input "false"
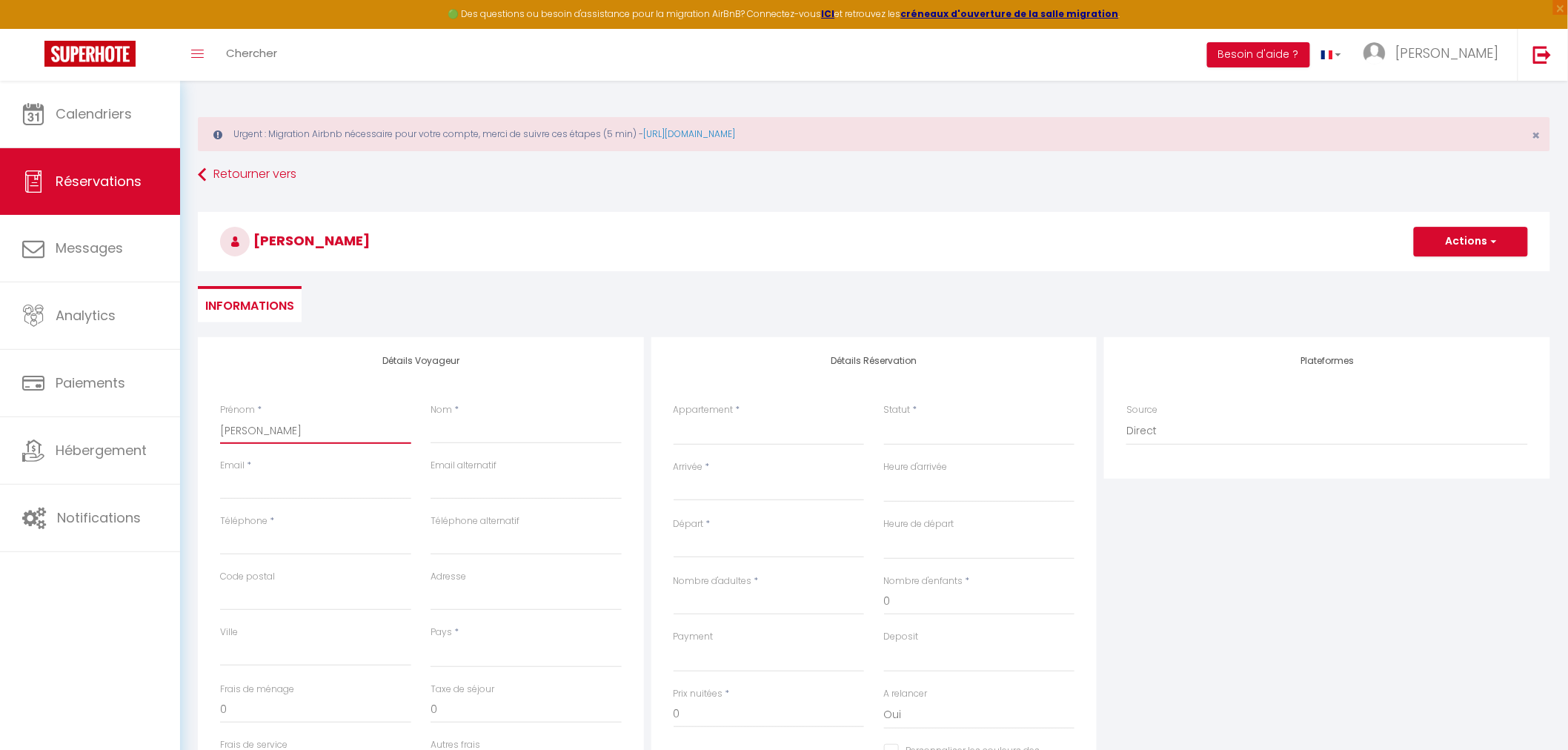
type input "[PERSON_NAME]"
drag, startPoint x: 470, startPoint y: 423, endPoint x: 482, endPoint y: 358, distance: 66.1
click at [470, 423] on input "Nom" at bounding box center [526, 431] width 191 height 27
paste input "Cantaleya"
type input "Cantaleya"
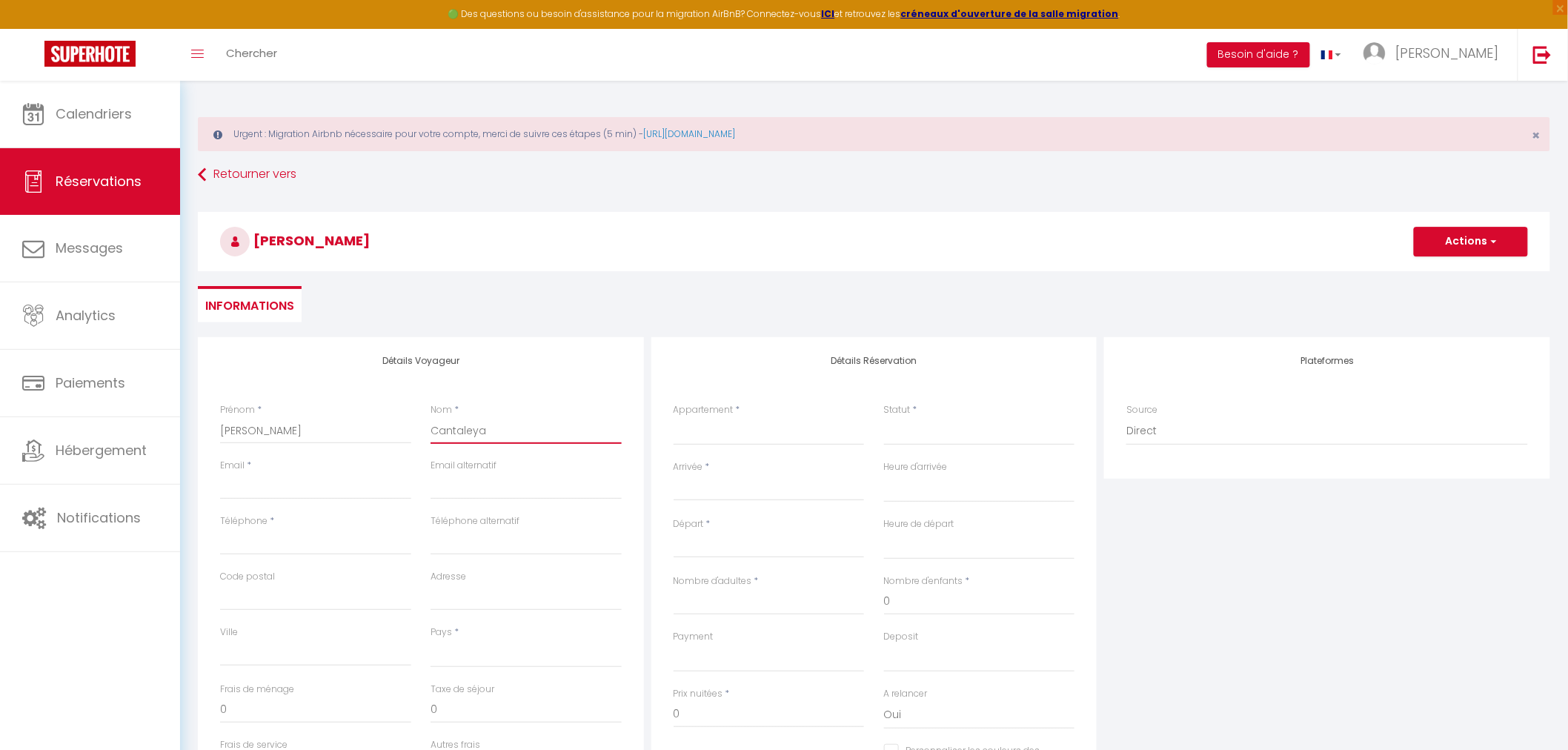
select select
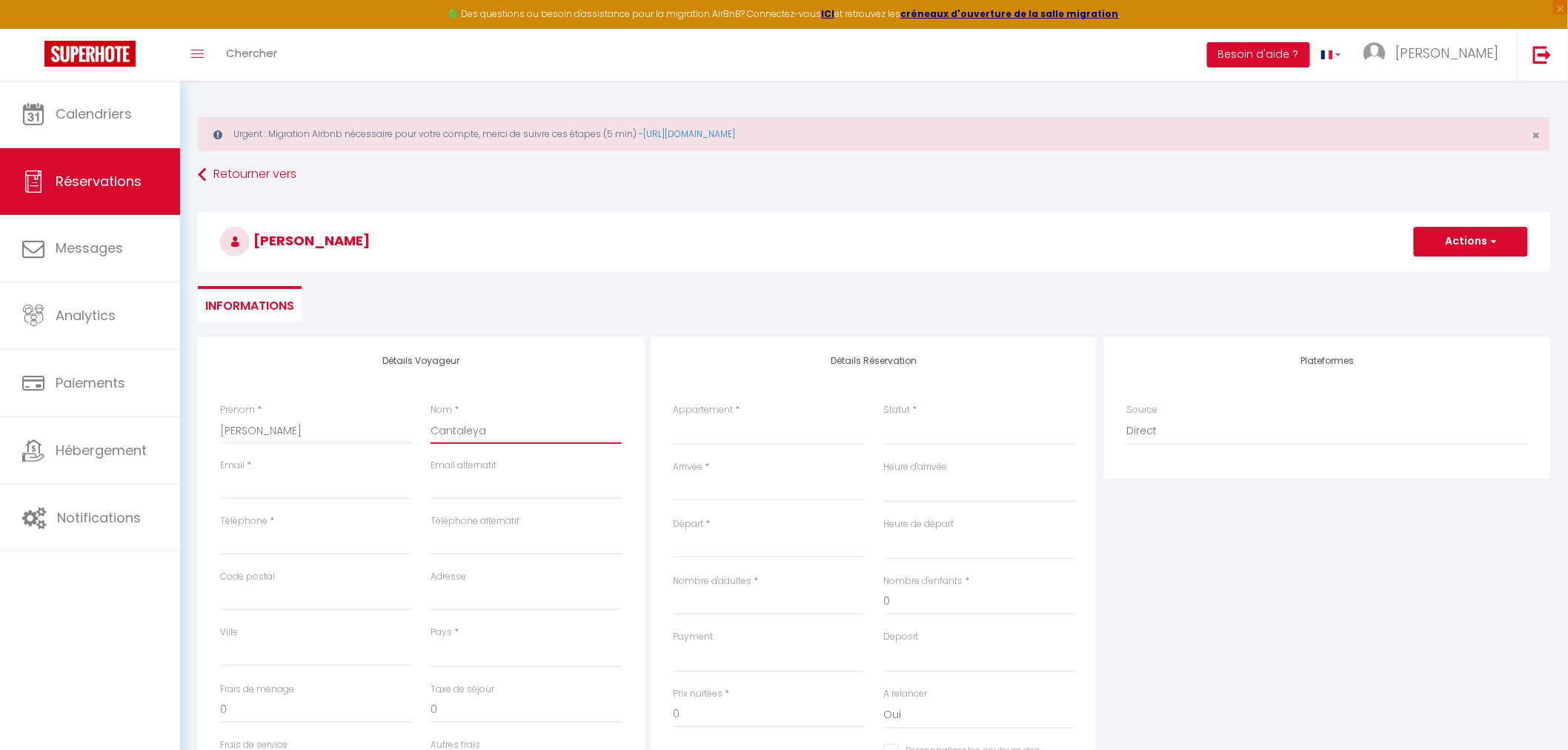
select select
checkbox input "false"
type input "Cantaleya"
click at [351, 491] on input "Email client" at bounding box center [315, 487] width 191 height 27
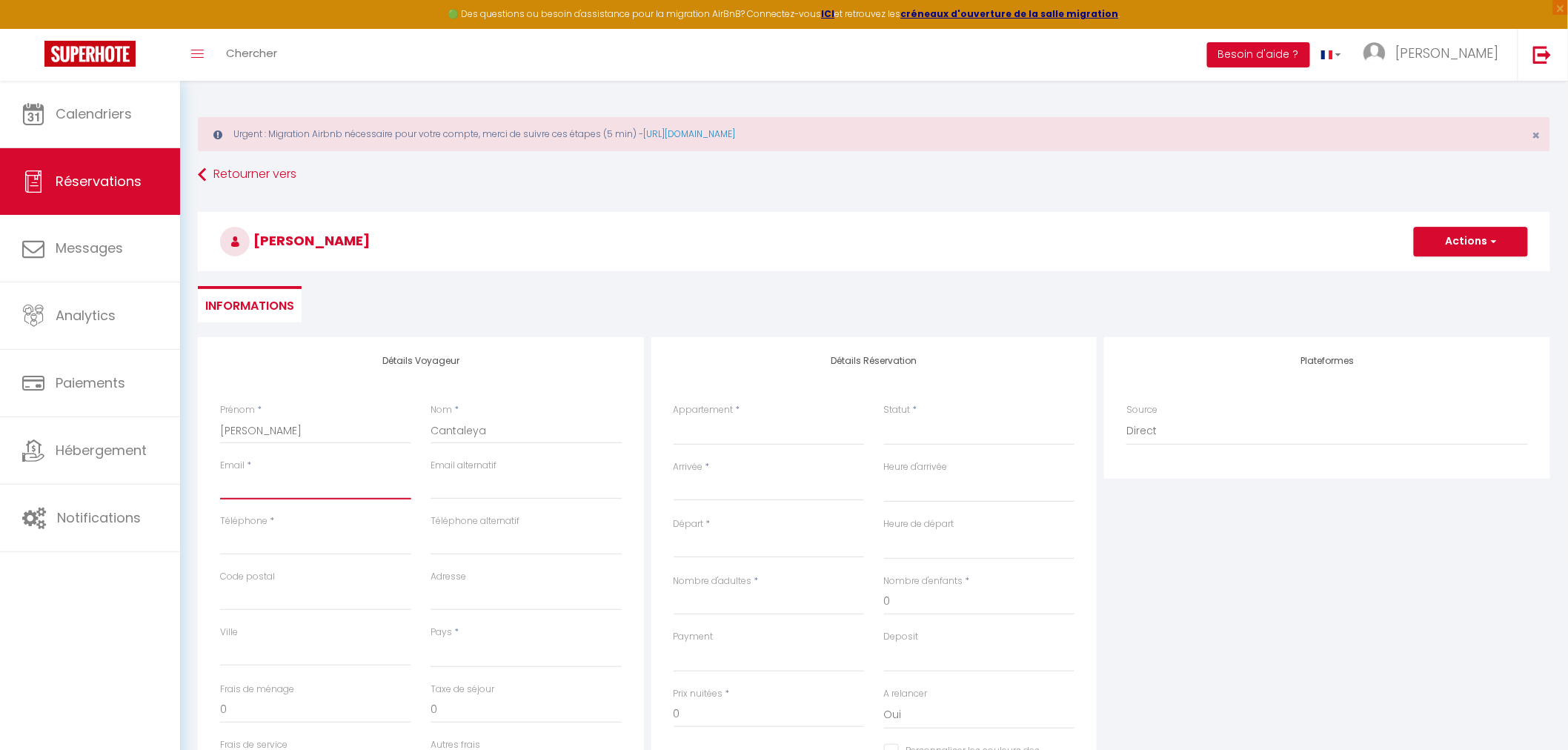
paste input "[EMAIL_ADDRESS][DOMAIN_NAME]"
type input "[EMAIL_ADDRESS][DOMAIN_NAME]"
select select
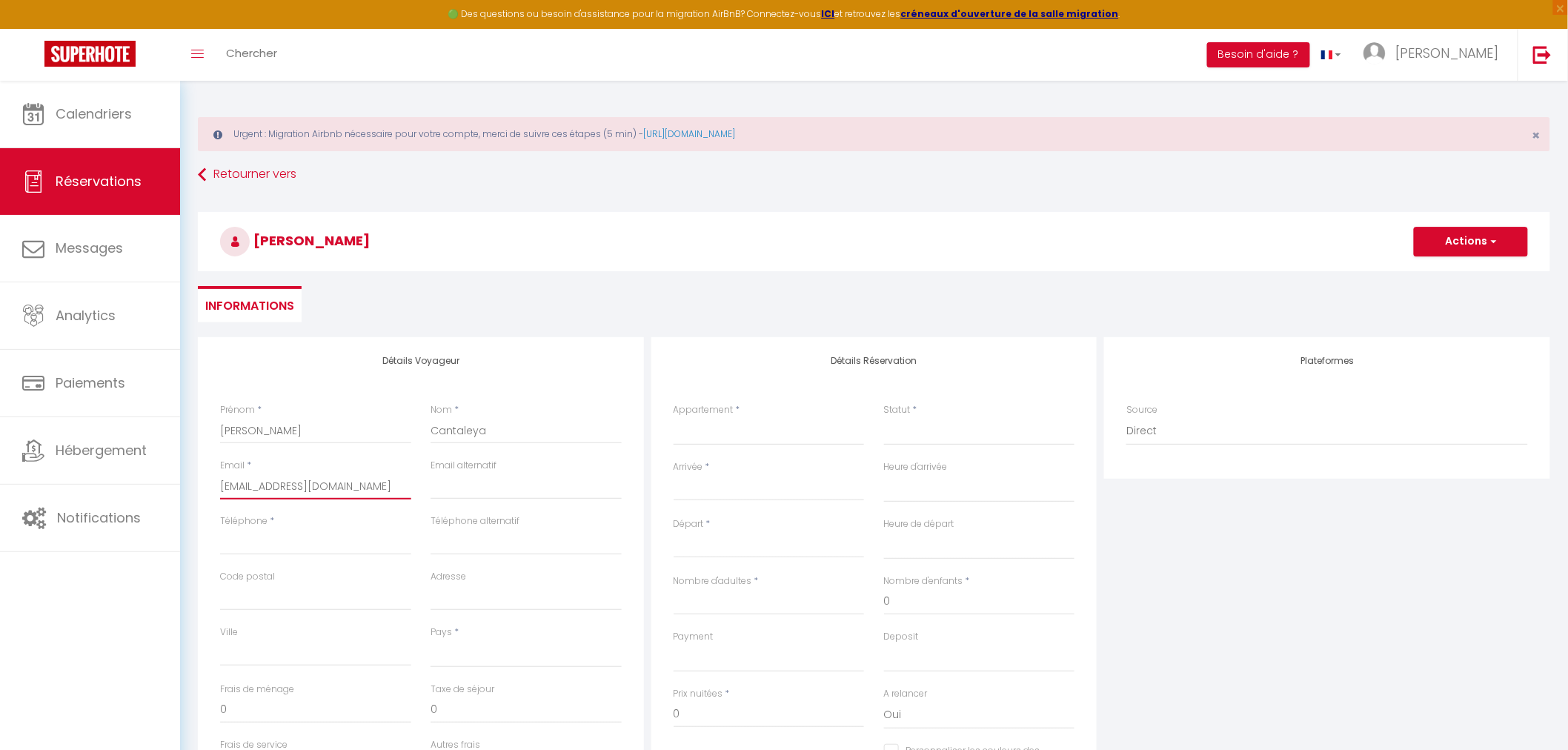
select select
checkbox input "false"
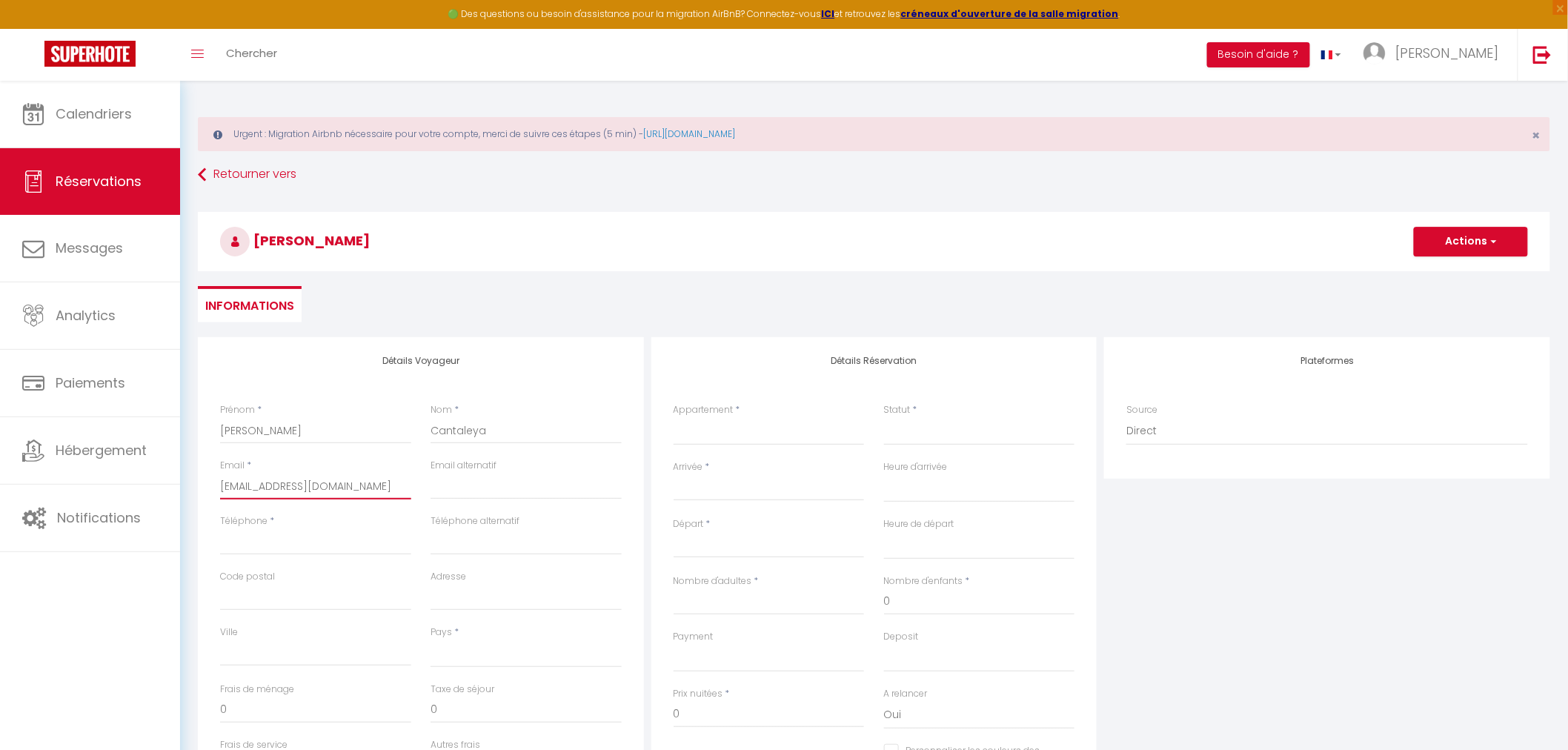
type input "[EMAIL_ADDRESS][DOMAIN_NAME]"
click at [471, 476] on input "email" at bounding box center [526, 487] width 191 height 27
paste input "[EMAIL_ADDRESS][DOMAIN_NAME]"
type input "[EMAIL_ADDRESS][DOMAIN_NAME]"
select select
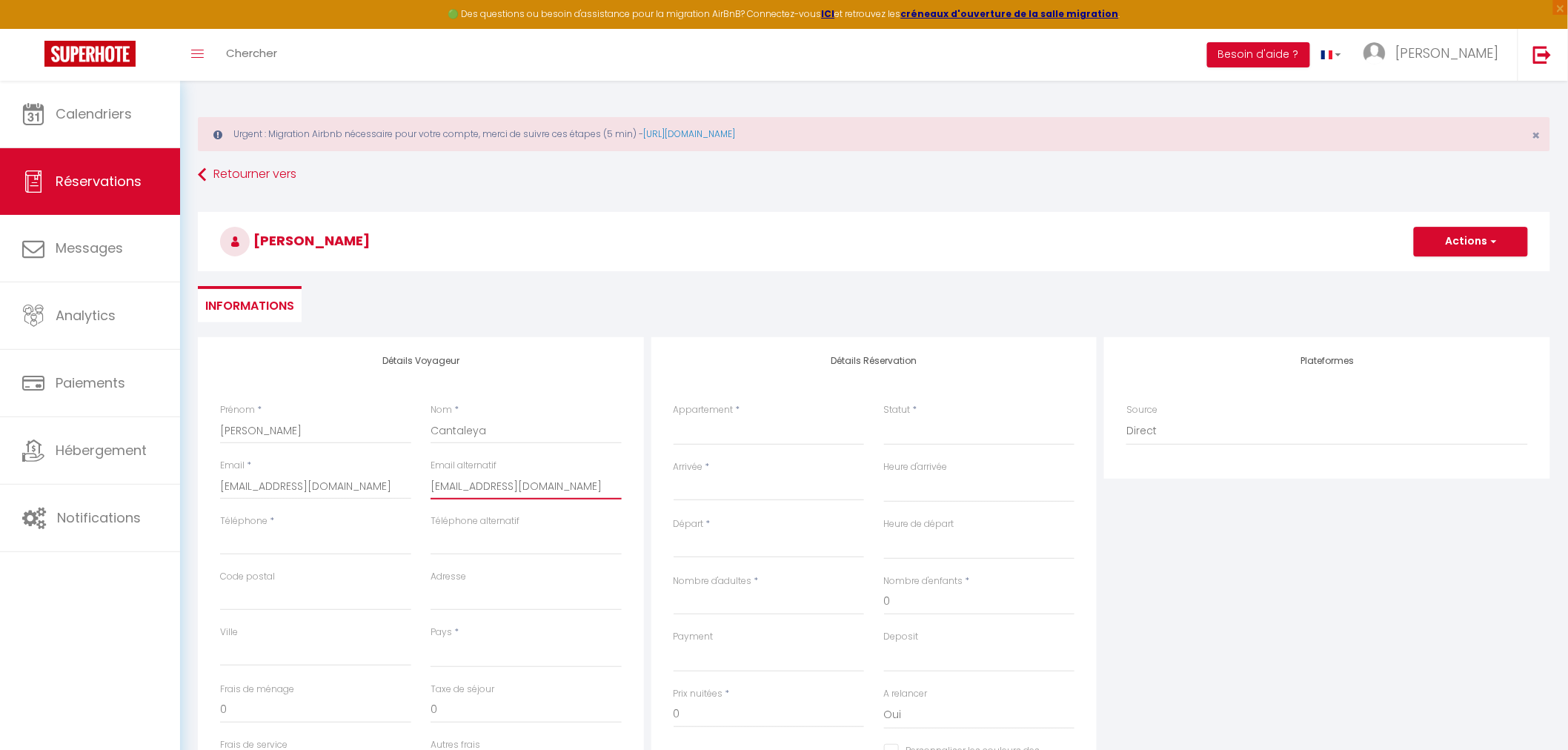
select select
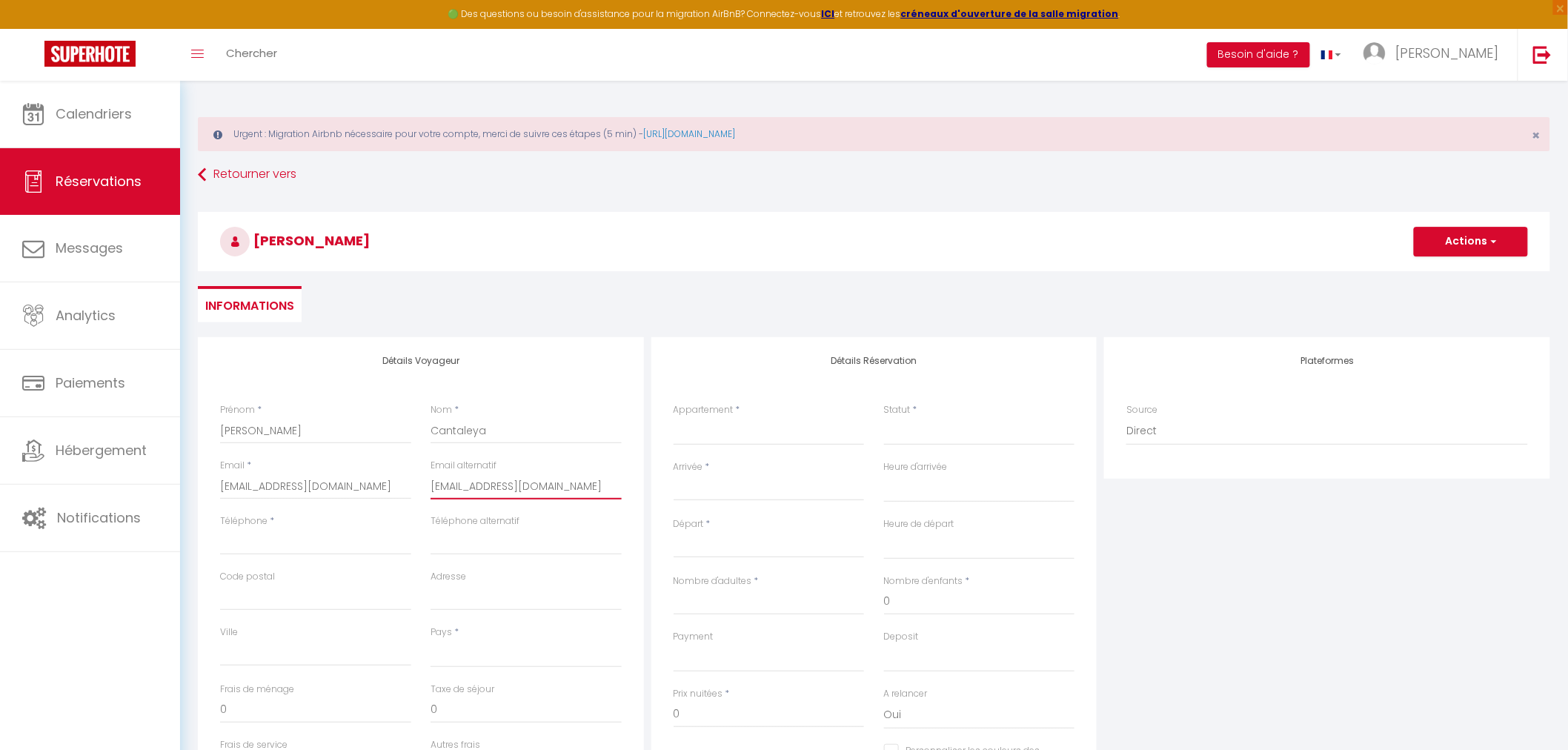
select select
checkbox input "false"
type input "[EMAIL_ADDRESS][DOMAIN_NAME]"
click at [326, 525] on div "Téléphone *" at bounding box center [315, 535] width 191 height 41
click at [326, 545] on input "Téléphone" at bounding box center [315, 542] width 191 height 27
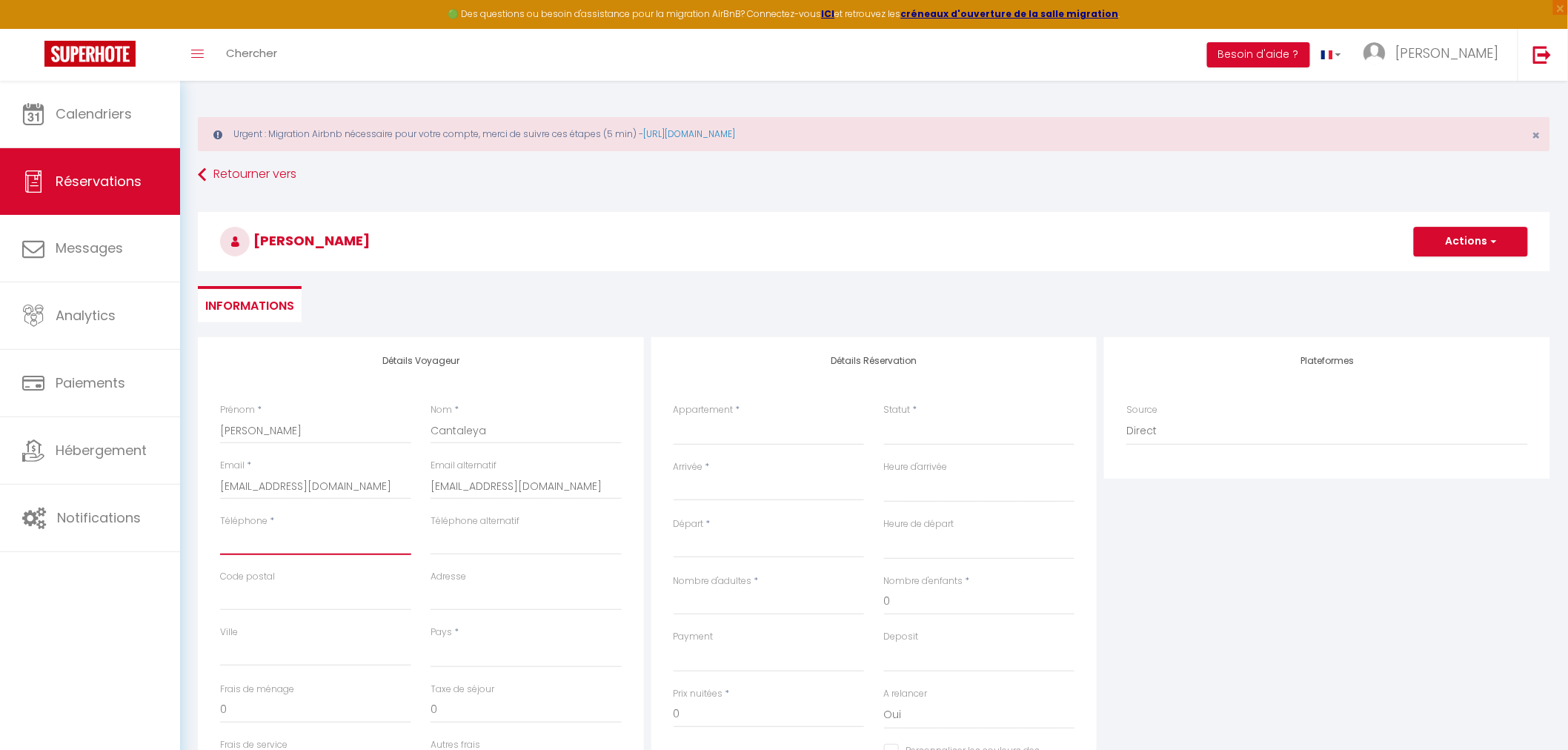
paste input "[PHONE_NUMBER]"
type input "[PHONE_NUMBER]"
select select
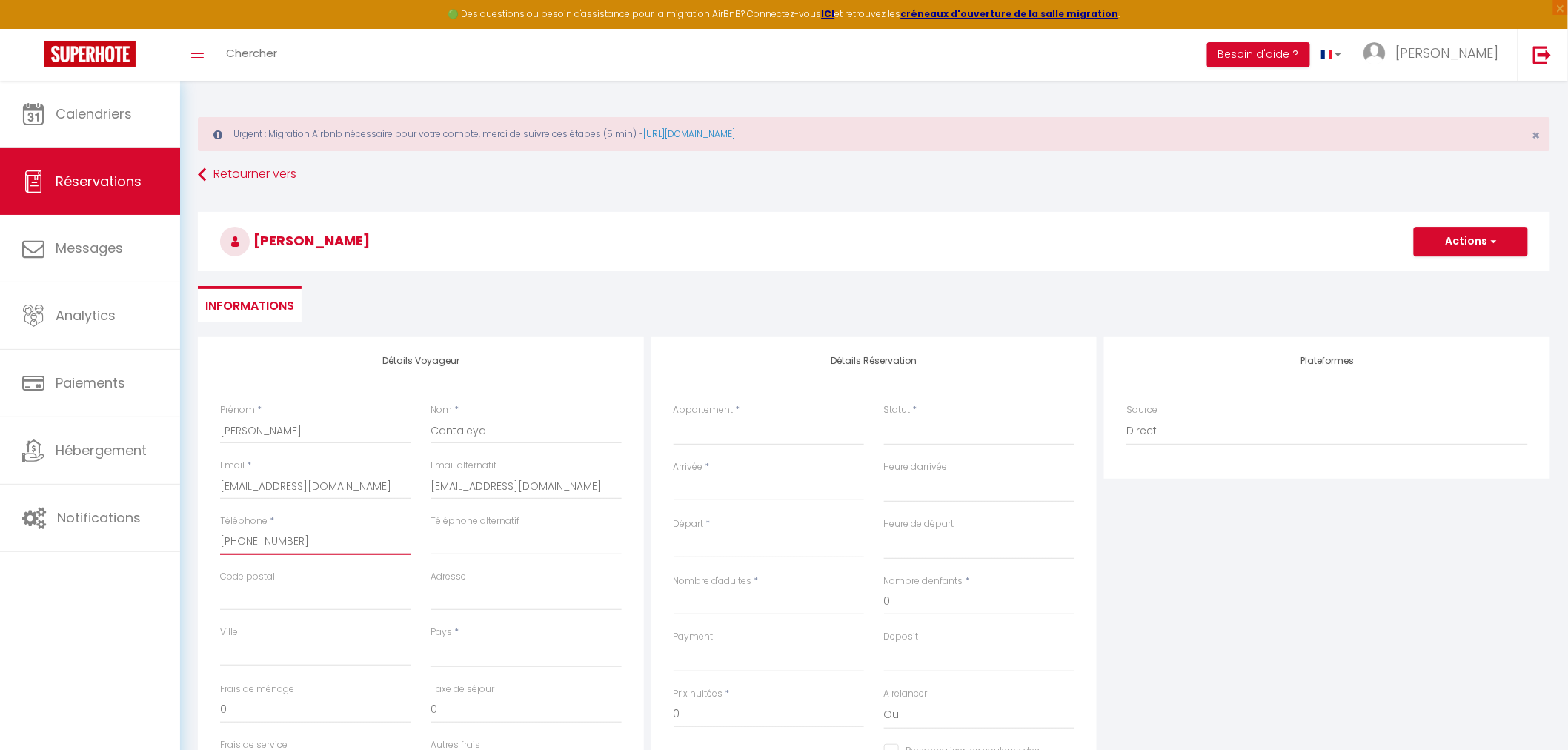
select select
checkbox input "false"
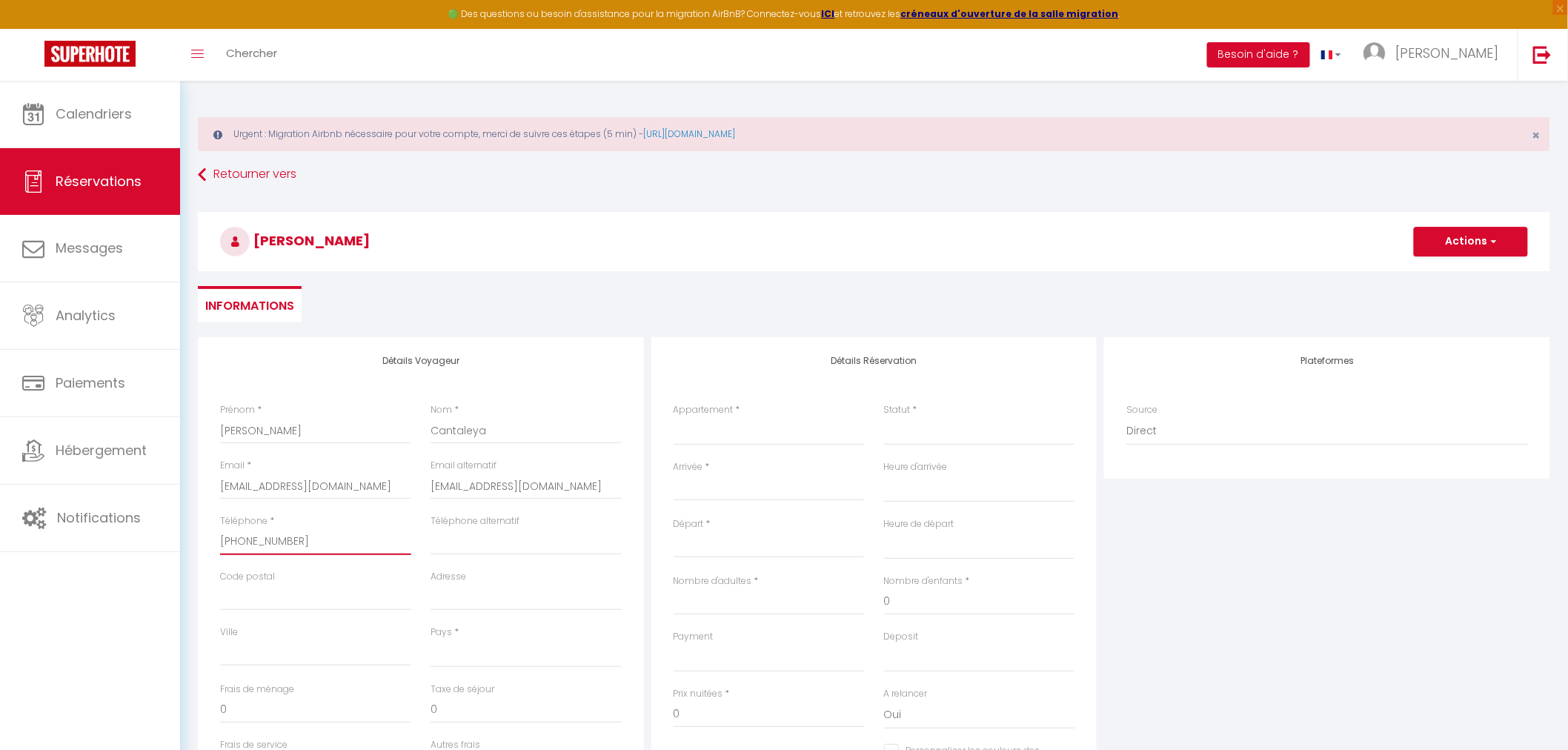
type input "[PHONE_NUMBER]"
drag, startPoint x: 491, startPoint y: 538, endPoint x: 536, endPoint y: 467, distance: 84.1
click at [491, 538] on input "Téléphone alternatif" at bounding box center [526, 542] width 191 height 27
paste input "[PHONE_NUMBER]"
type input "[PHONE_NUMBER]"
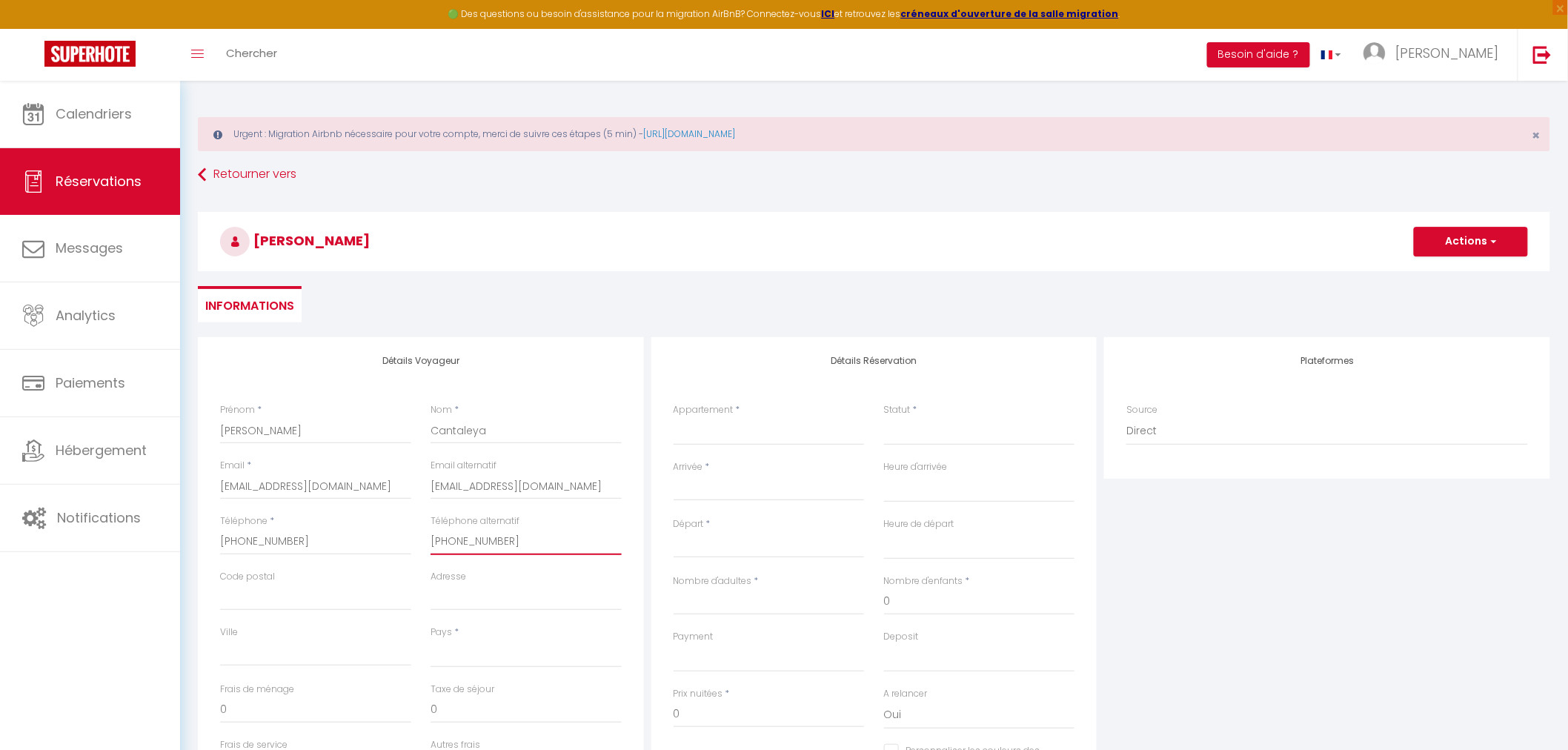
select select
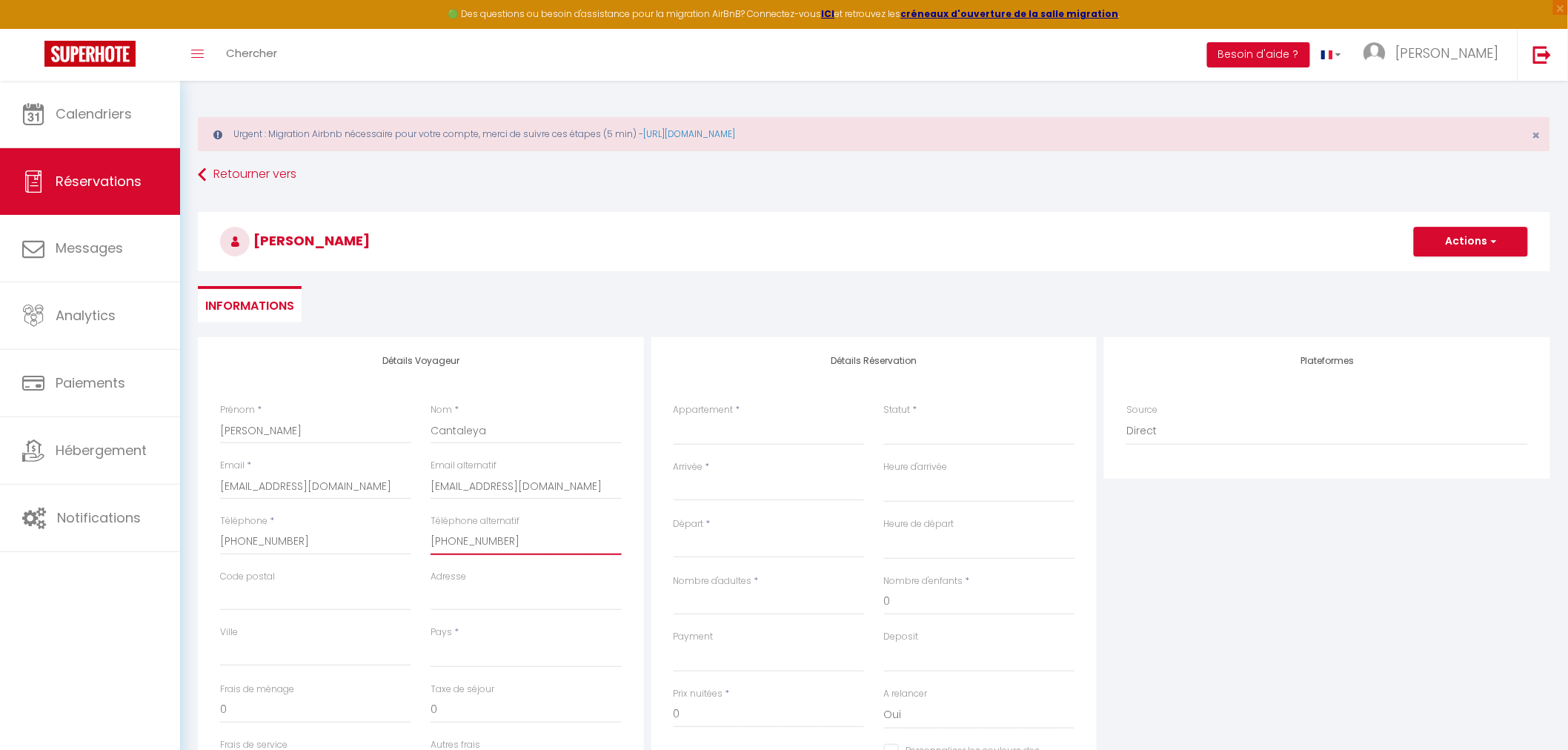
select select
checkbox input "false"
type input "[PHONE_NUMBER]"
drag, startPoint x: 357, startPoint y: 598, endPoint x: 363, endPoint y: 587, distance: 12.5
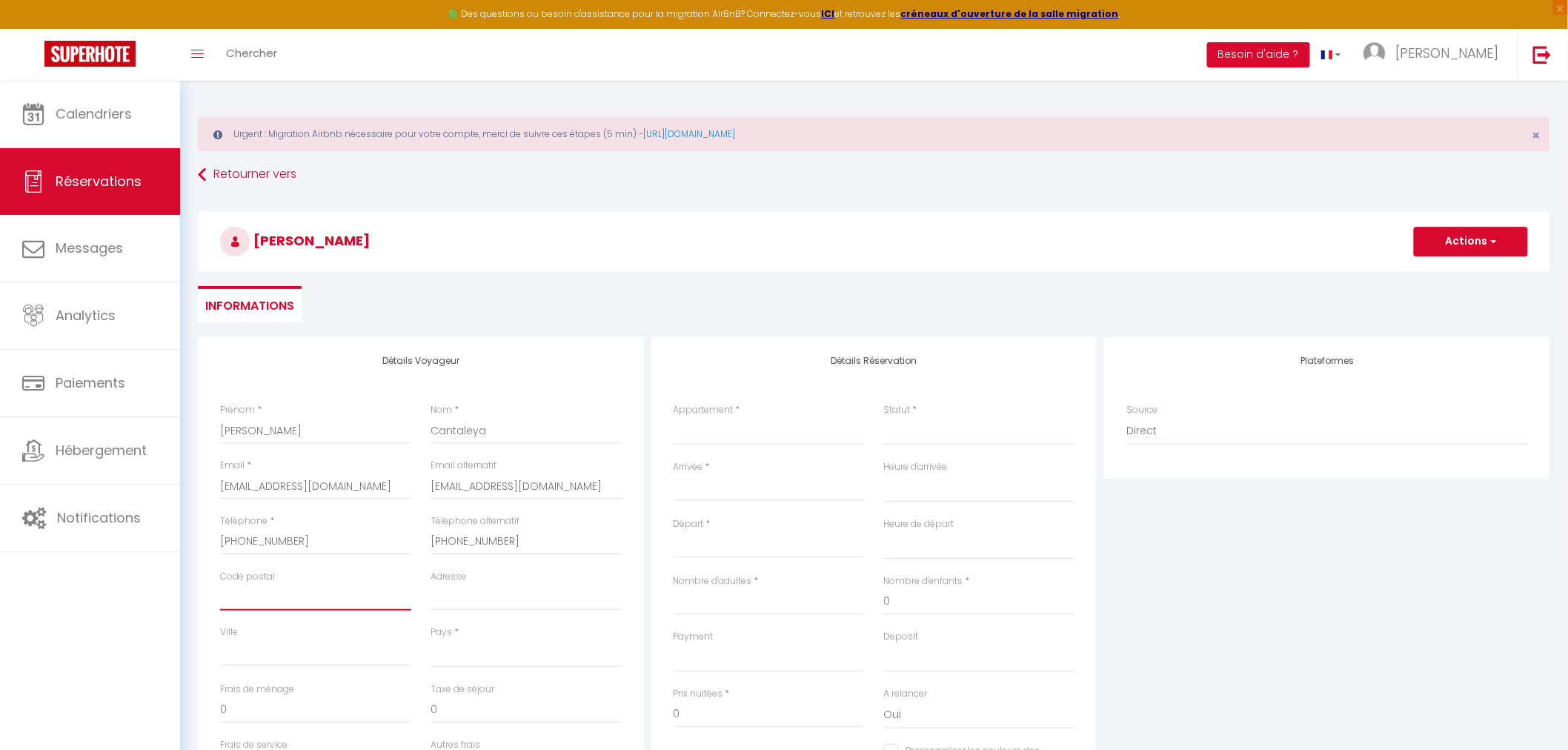
click at [357, 598] on input "Code postal" at bounding box center [315, 597] width 191 height 27
click at [699, 430] on select "Les Pervenches · Charmante maison de maître Petit coin de paradis à Toulon L'Ea…" at bounding box center [769, 432] width 191 height 28
select select "72086"
click at [674, 417] on select "Les Pervenches · Charmante maison de maître Petit coin de paradis à Toulon L'Ea…" at bounding box center [769, 432] width 191 height 28
select select
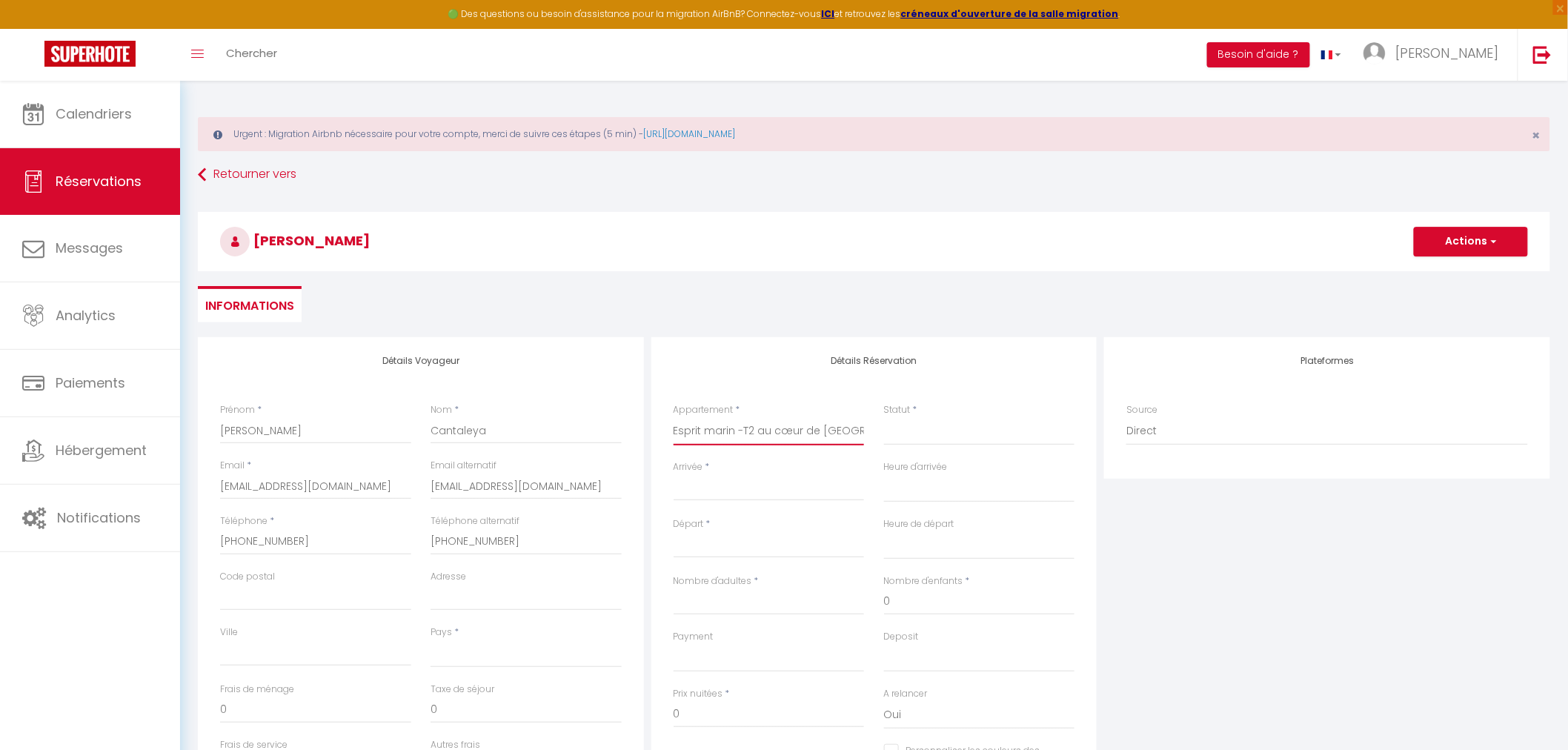
select select
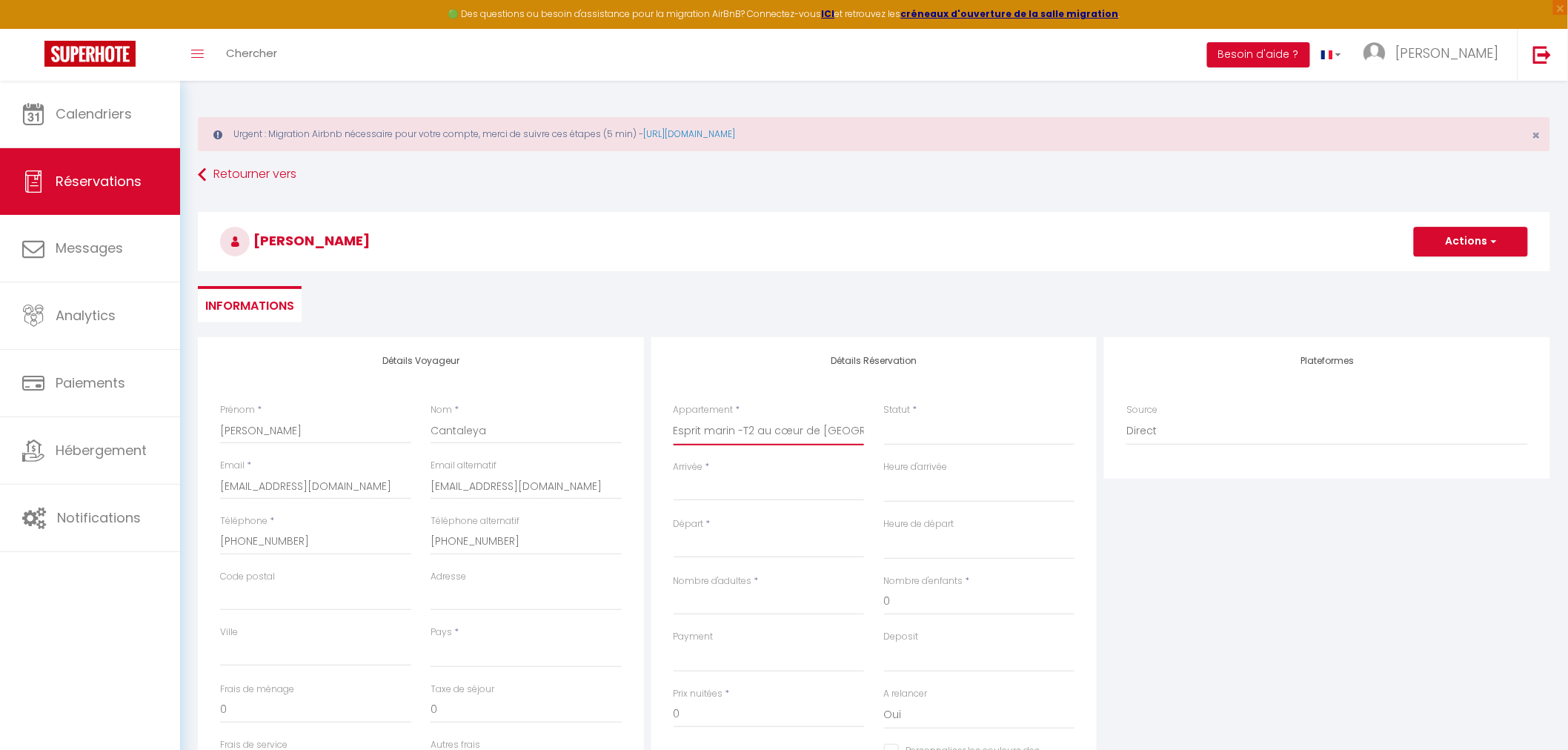
checkbox input "false"
select select
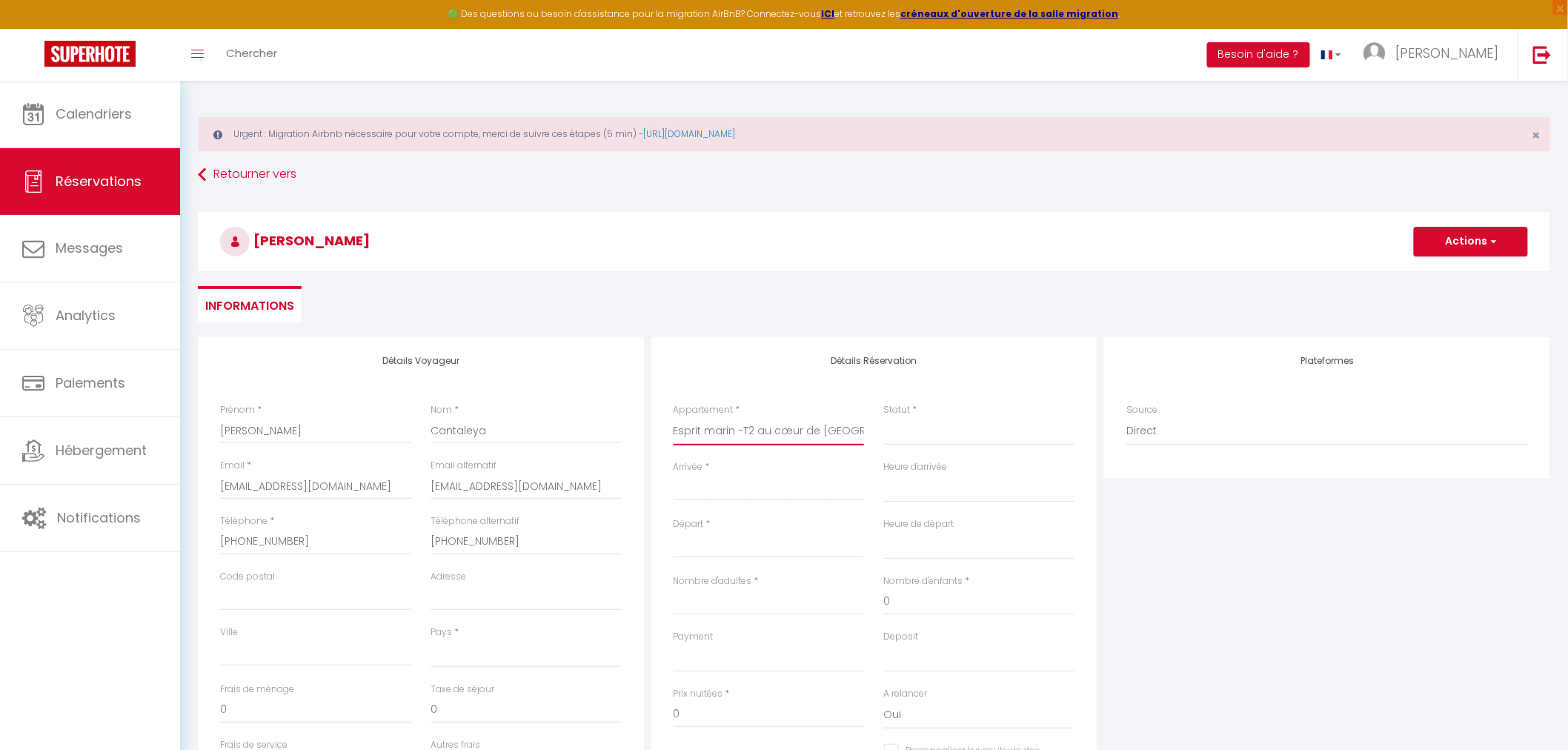
select select
checkbox input "false"
click at [751, 491] on input "Arrivée" at bounding box center [769, 489] width 191 height 20
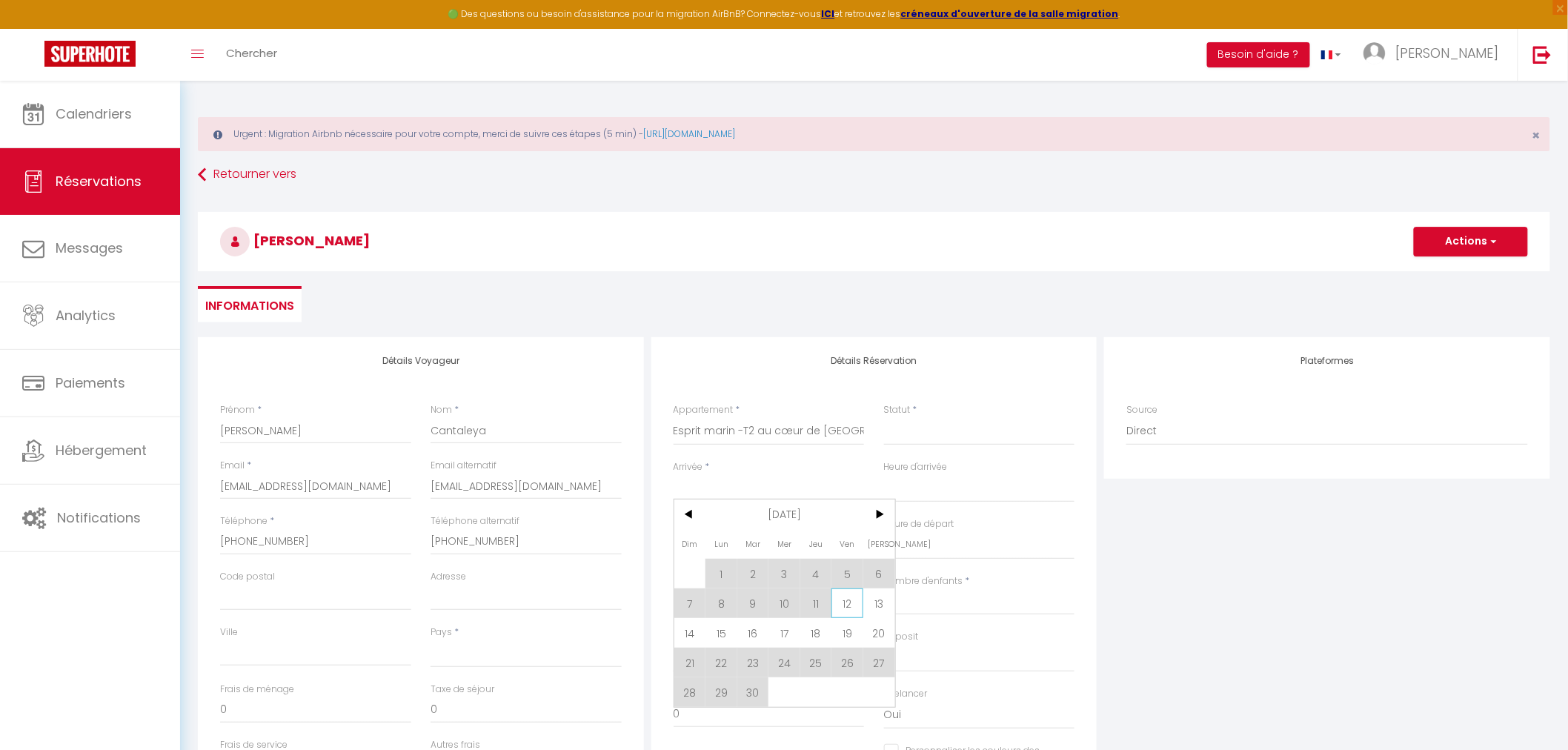
click at [845, 608] on span "12" at bounding box center [847, 604] width 32 height 30
select select
type input "Ven 12 Septembre 2025"
select select
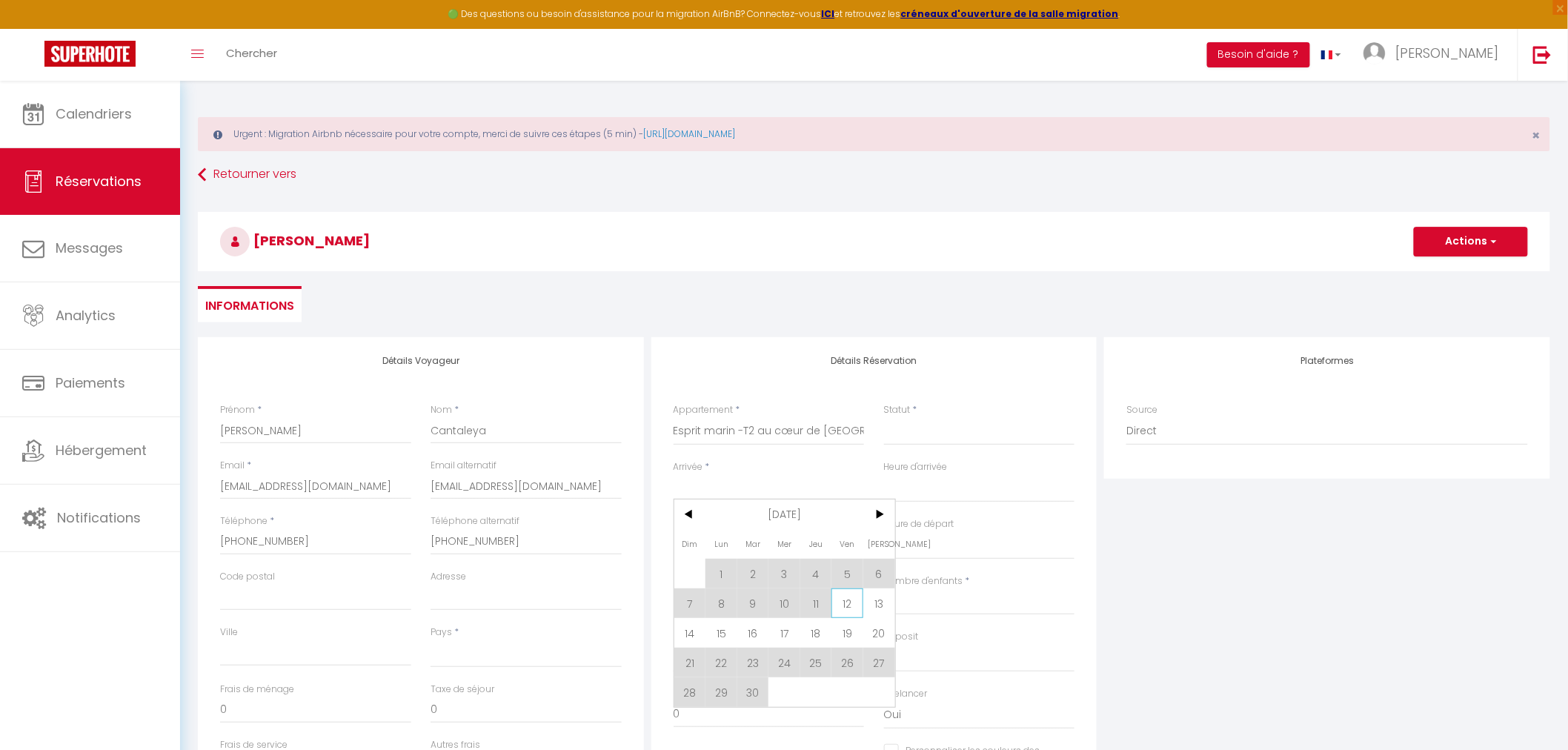
type input "Sam 13 Septembre 2025"
select select
checkbox input "false"
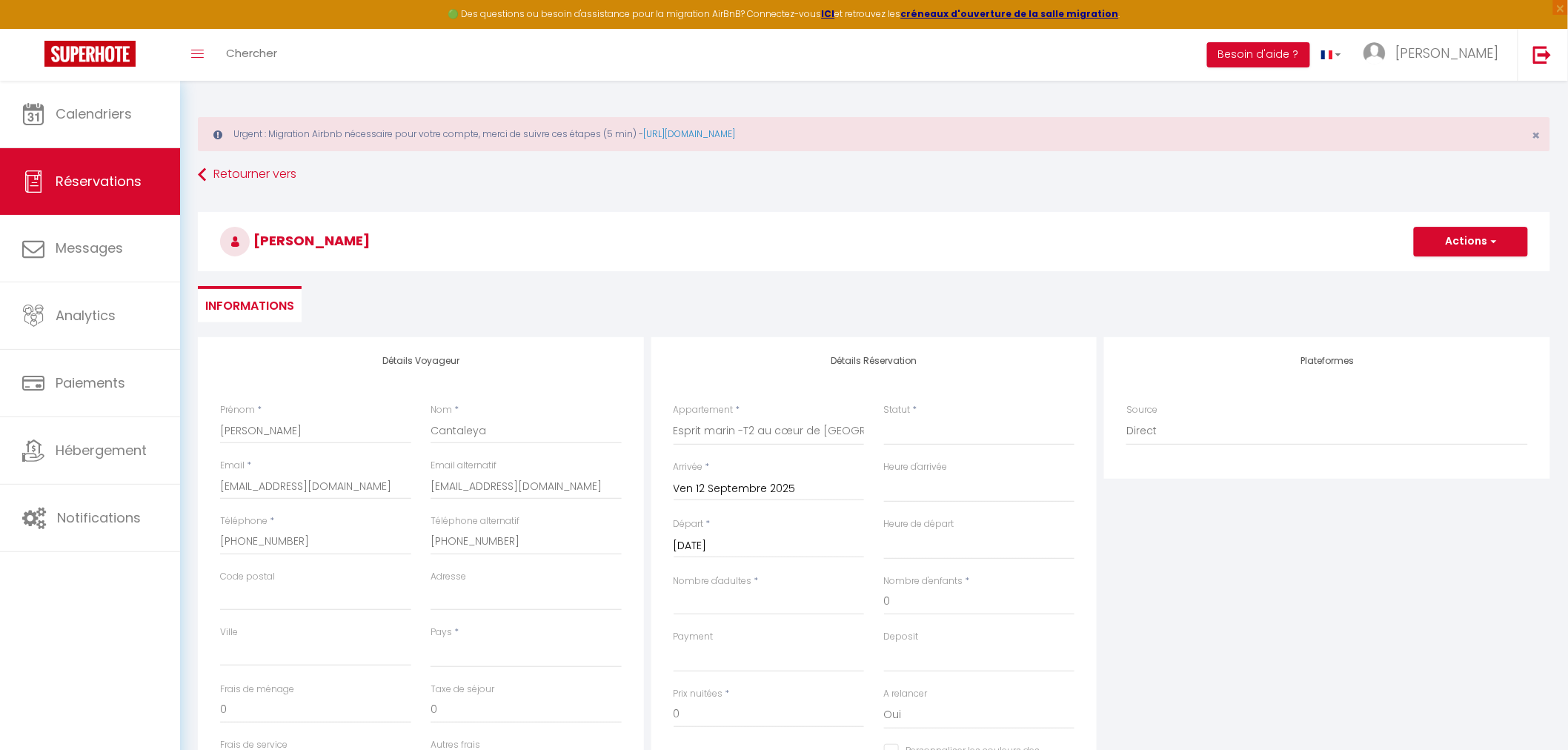
click at [769, 546] on input "Sam 13 Septembre 2025" at bounding box center [769, 546] width 191 height 20
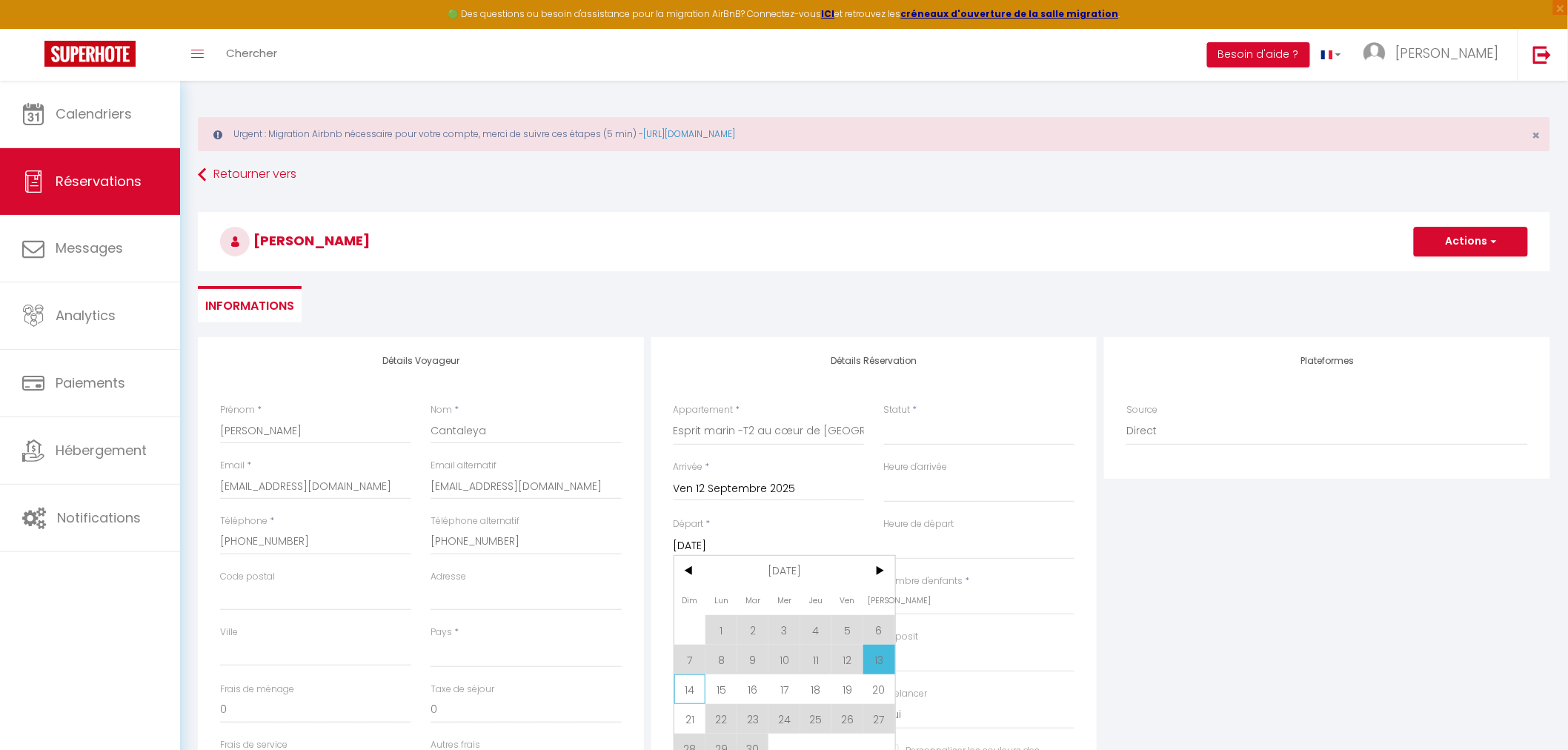
click at [687, 692] on span "14" at bounding box center [690, 689] width 32 height 30
select select
type input "Dim 14 Septembre 2025"
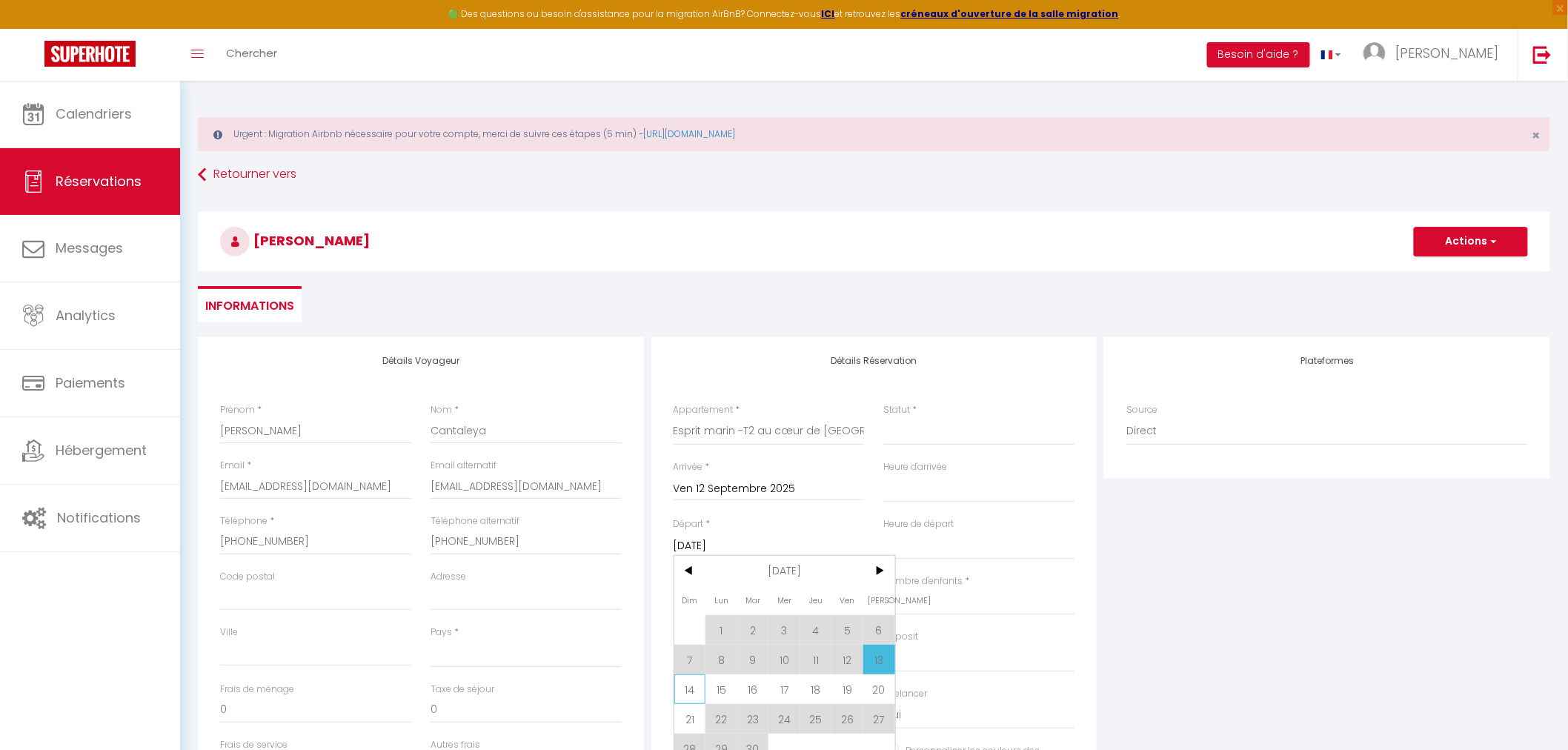
select select
checkbox input "false"
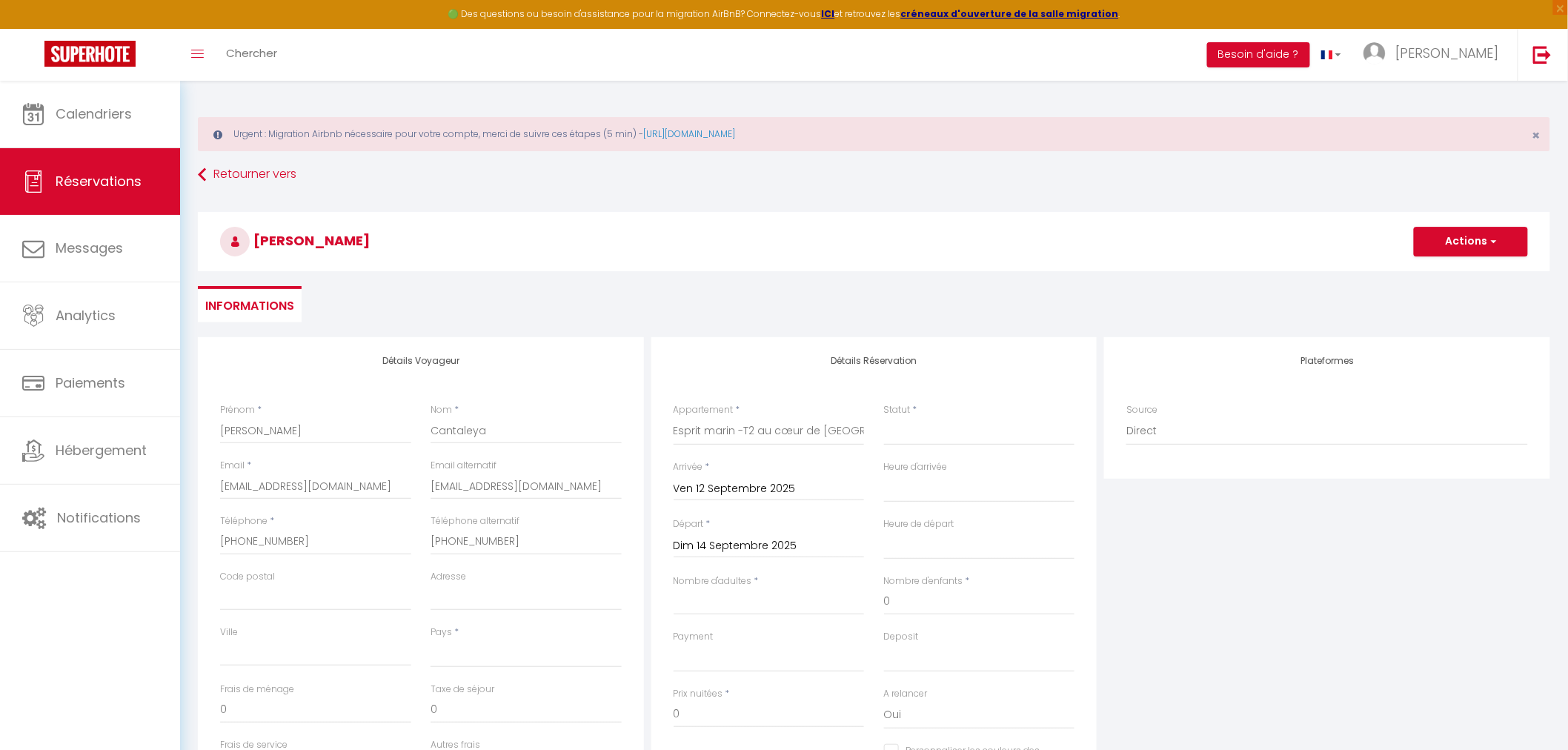
click at [715, 543] on input "Dim 14 Septembre 2025" at bounding box center [769, 546] width 191 height 20
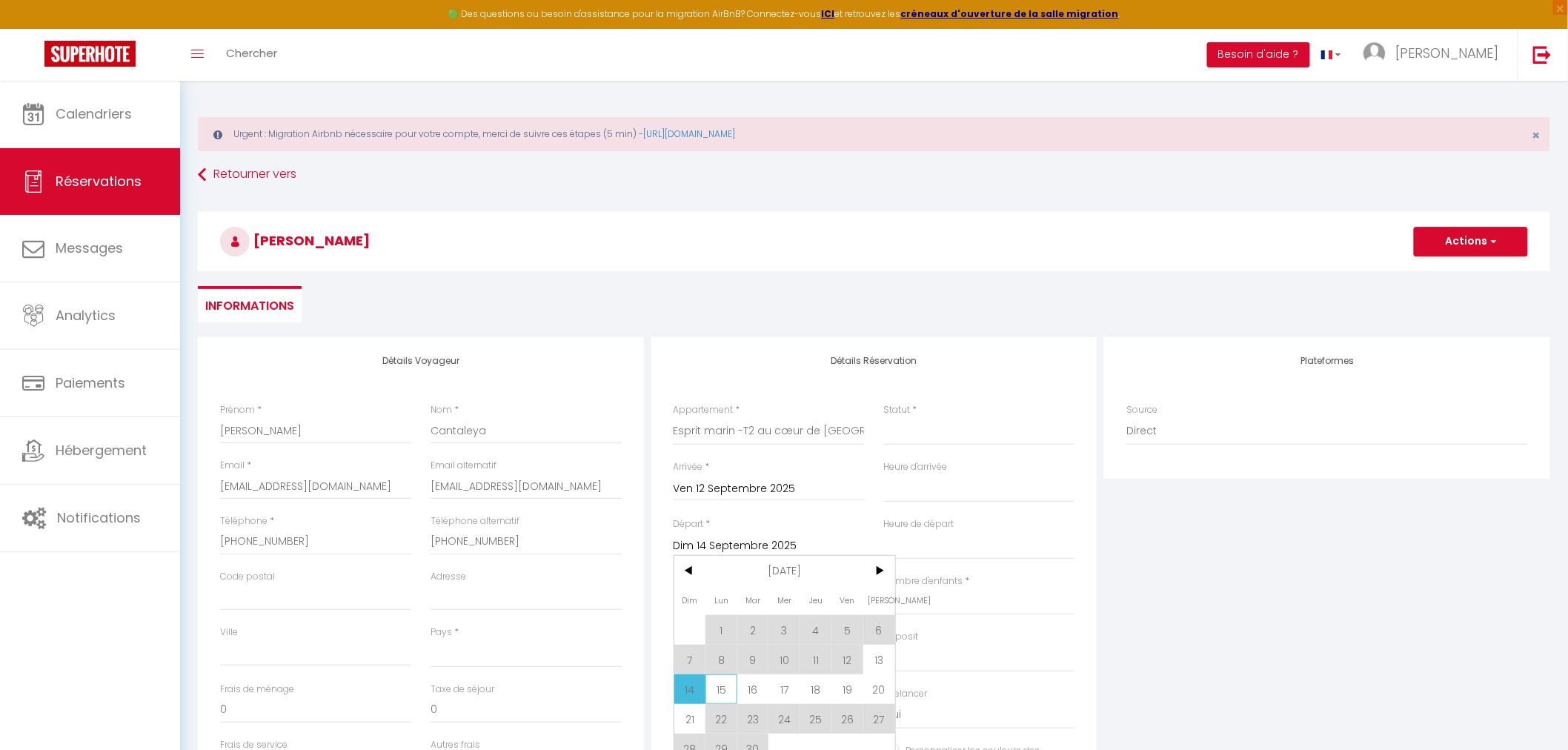
click at [714, 687] on span "15" at bounding box center [722, 689] width 32 height 30
select select
type input "Lun 15 Septembre 2025"
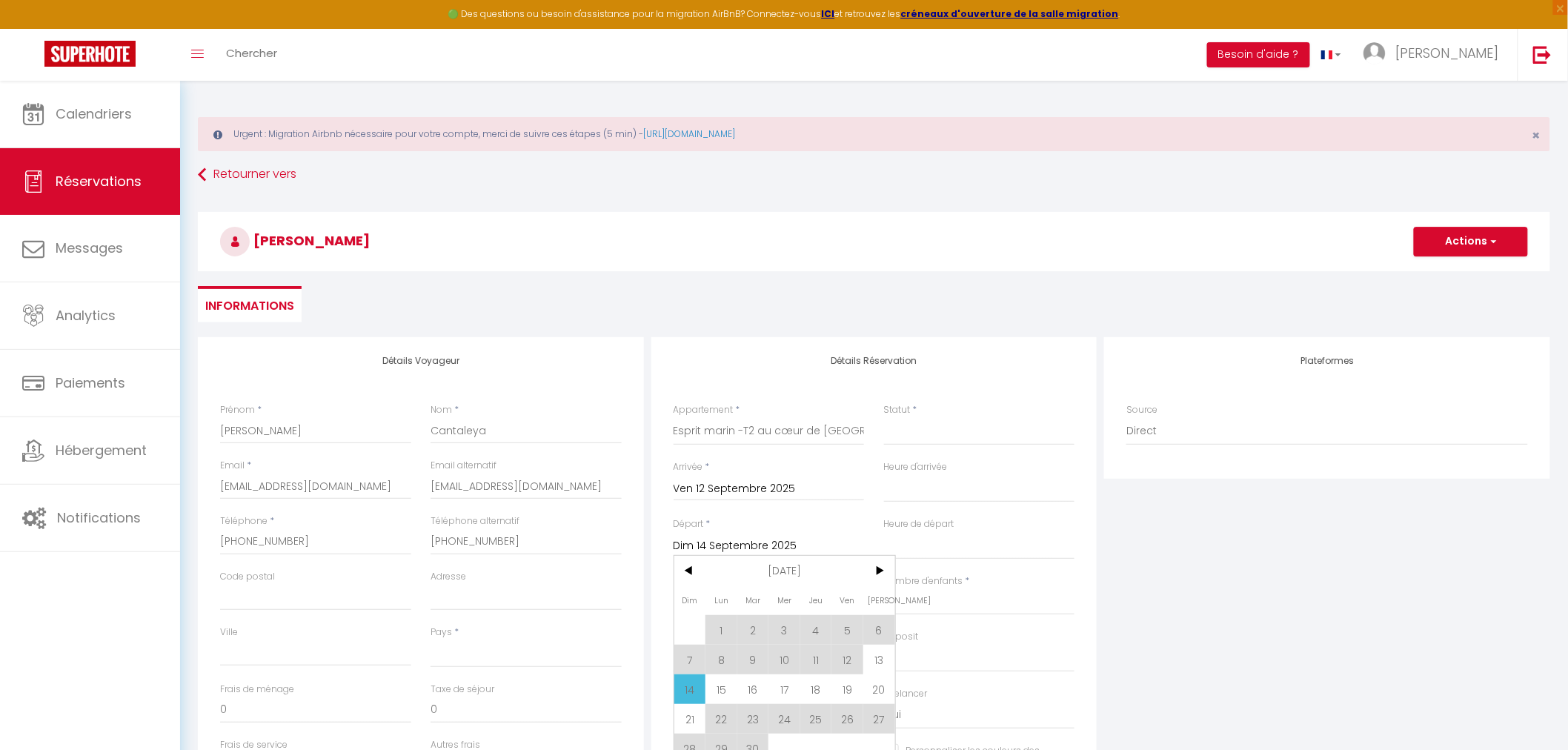
select select
checkbox input "false"
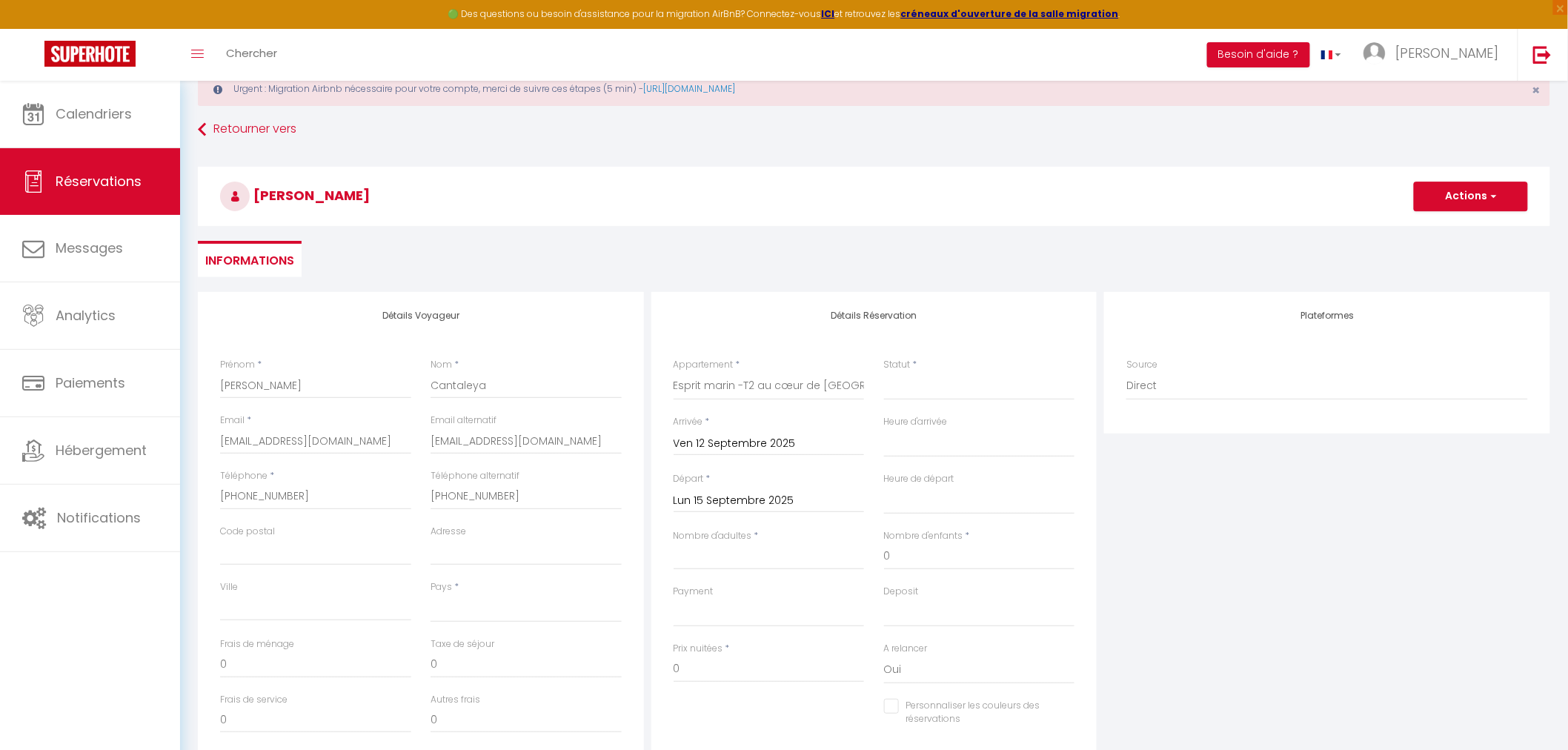
scroll to position [83, 0]
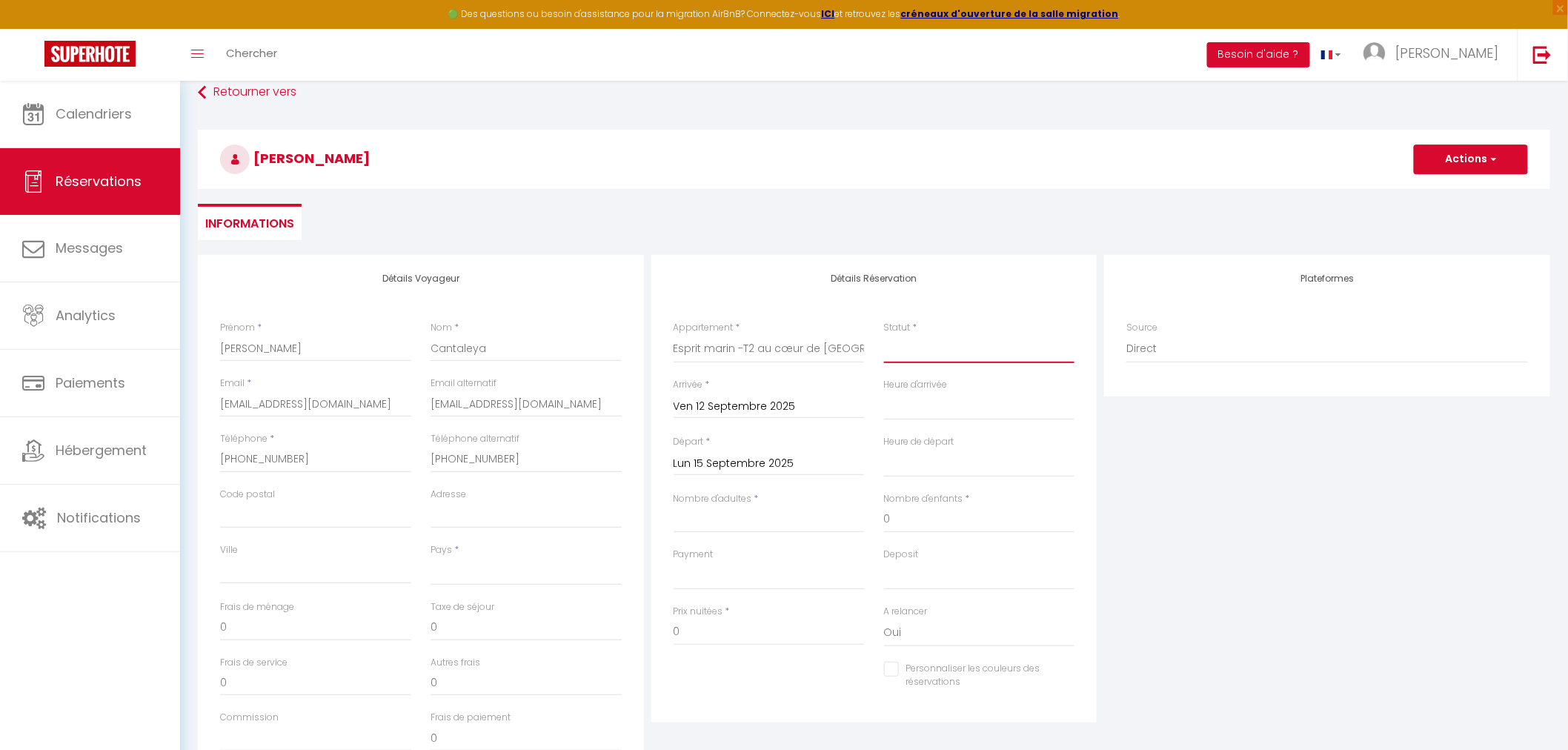
click at [950, 355] on select "Confirmé Non Confirmé Annulé Annulé par le voyageur No Show Request" at bounding box center [979, 349] width 191 height 28
select select "2"
click at [884, 335] on select "Confirmé Non Confirmé Annulé Annulé par le voyageur No Show Request" at bounding box center [979, 349] width 191 height 28
select select
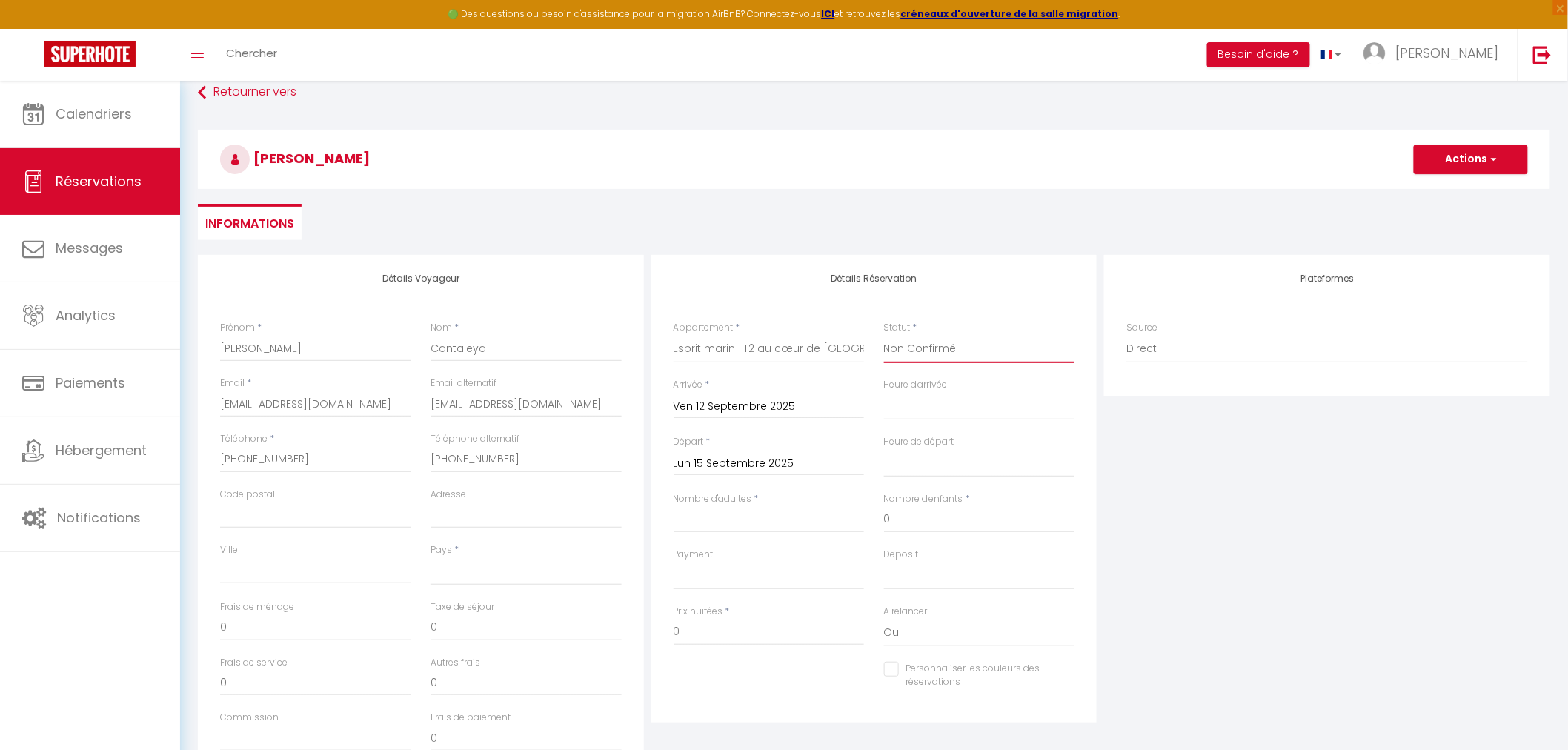
select select
checkbox input "false"
click at [917, 408] on select "00:00 00:30 01:00 01:30 02:00 02:30 03:00 03:30 04:00 04:30 05:00 05:30 06:00 0…" at bounding box center [979, 406] width 191 height 28
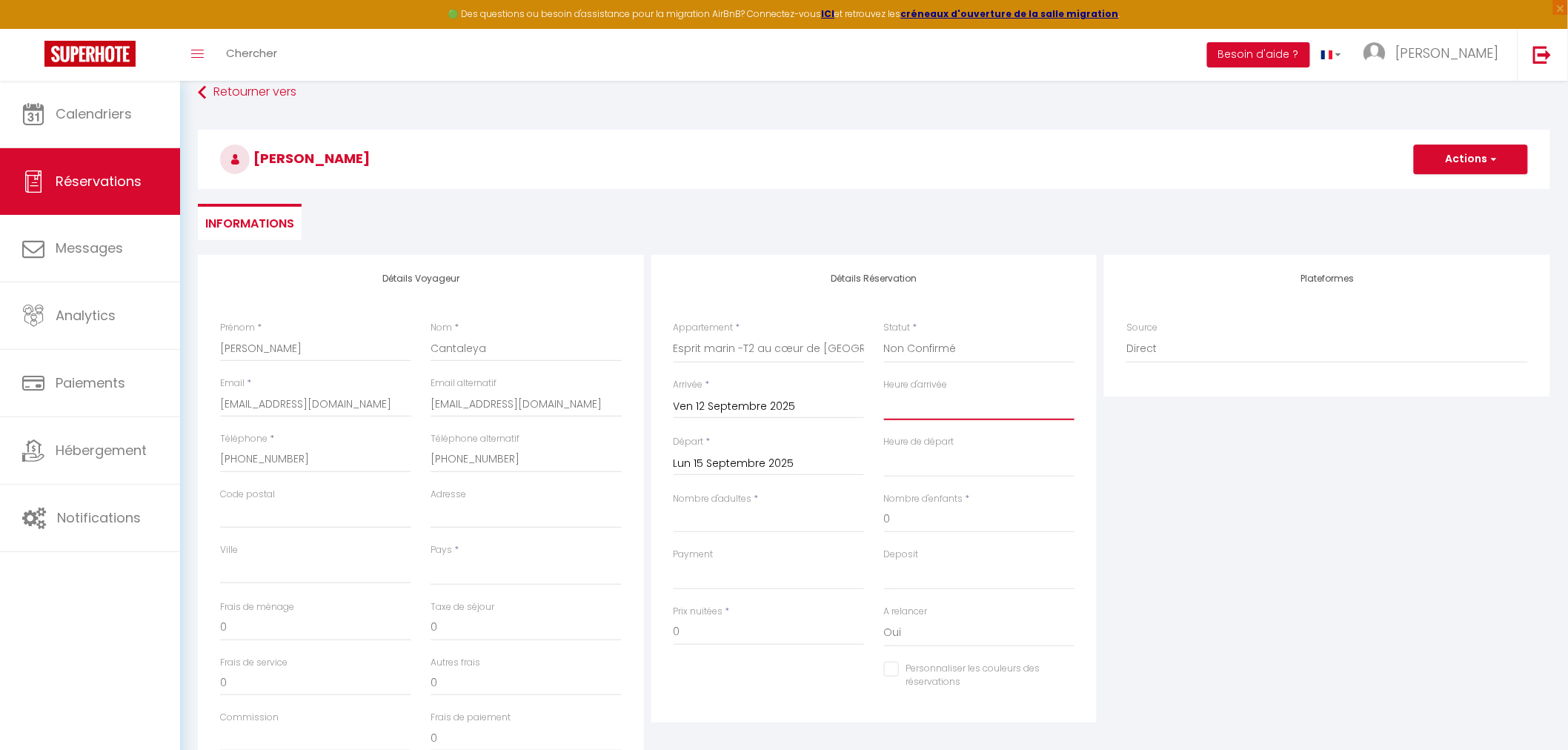
select select "16:00"
select select
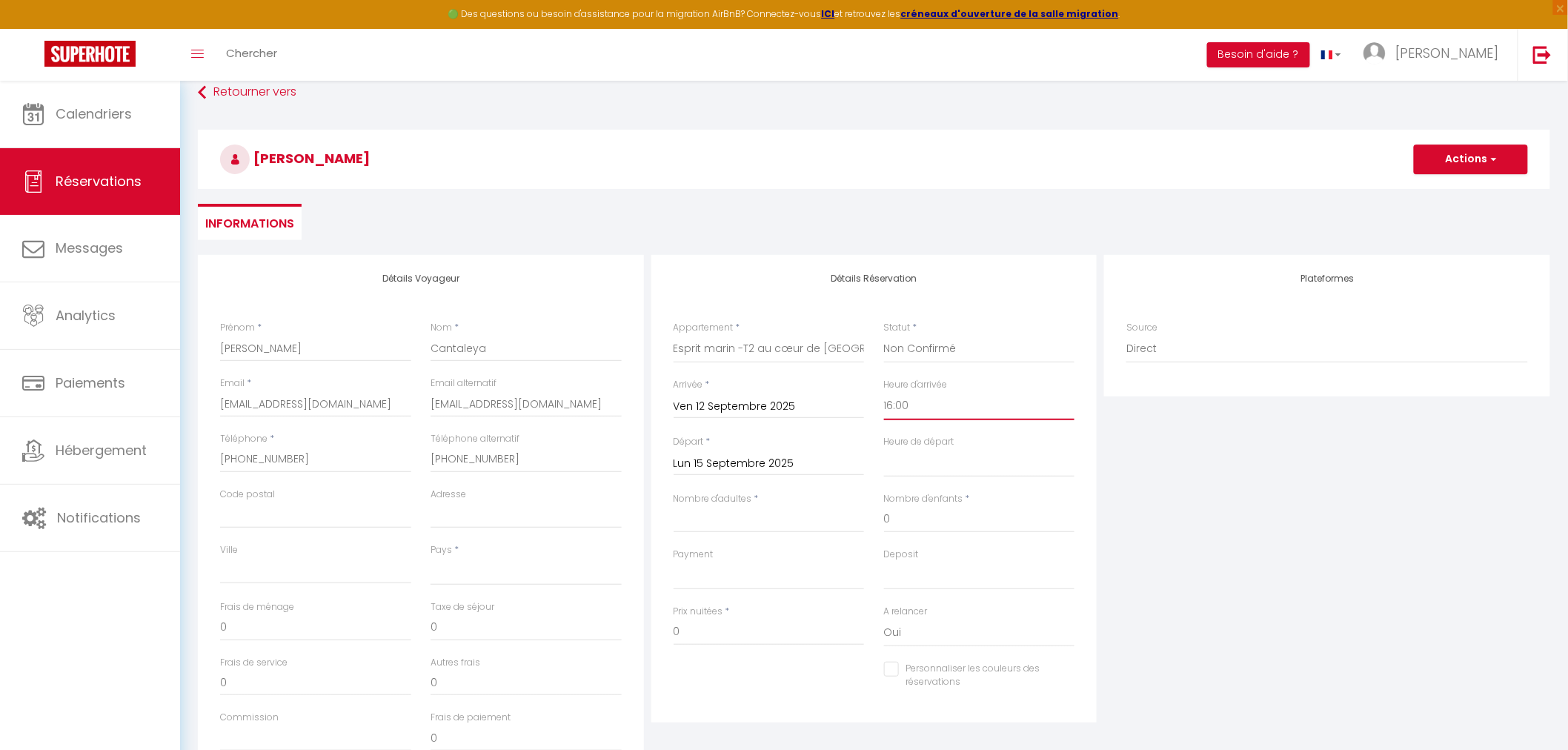
checkbox input "false"
click at [917, 408] on select "00:00 00:30 01:00 01:30 02:00 02:30 03:00 03:30 04:00 04:30 05:00 05:30 06:00 0…" at bounding box center [979, 406] width 191 height 28
click at [938, 468] on select "00:00 00:30 01:00 01:30 02:00 02:30 03:00 03:30 04:00 04:30 05:00 05:30 06:00 0…" at bounding box center [979, 463] width 191 height 28
select select "10:00"
select select
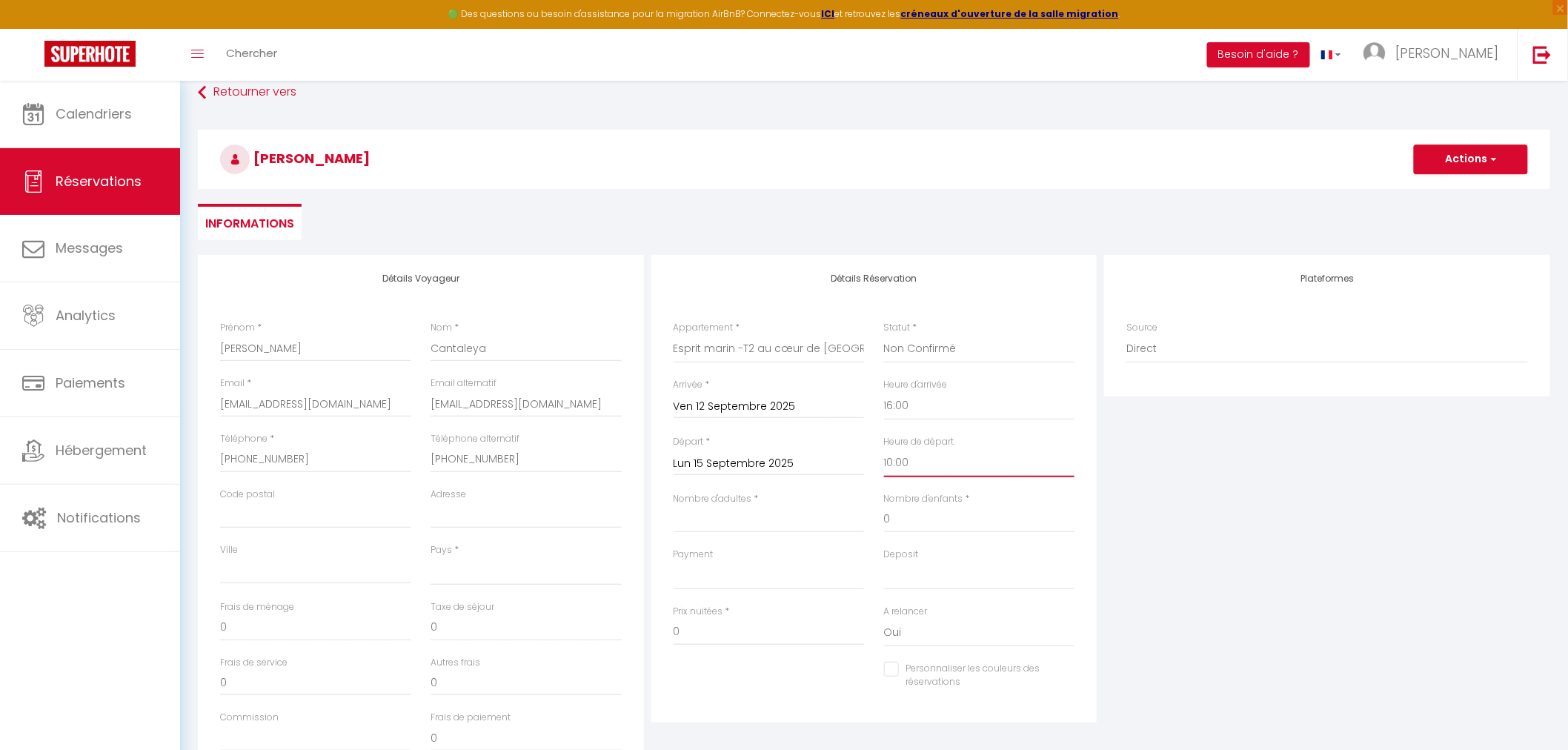
select select
checkbox input "false"
click at [938, 461] on select "00:00 00:30 01:00 01:30 02:00 02:30 03:00 03:30 04:00 04:30 05:00 05:30 06:00 0…" at bounding box center [979, 463] width 191 height 28
click at [802, 516] on input "Nombre d'adultes" at bounding box center [769, 520] width 191 height 27
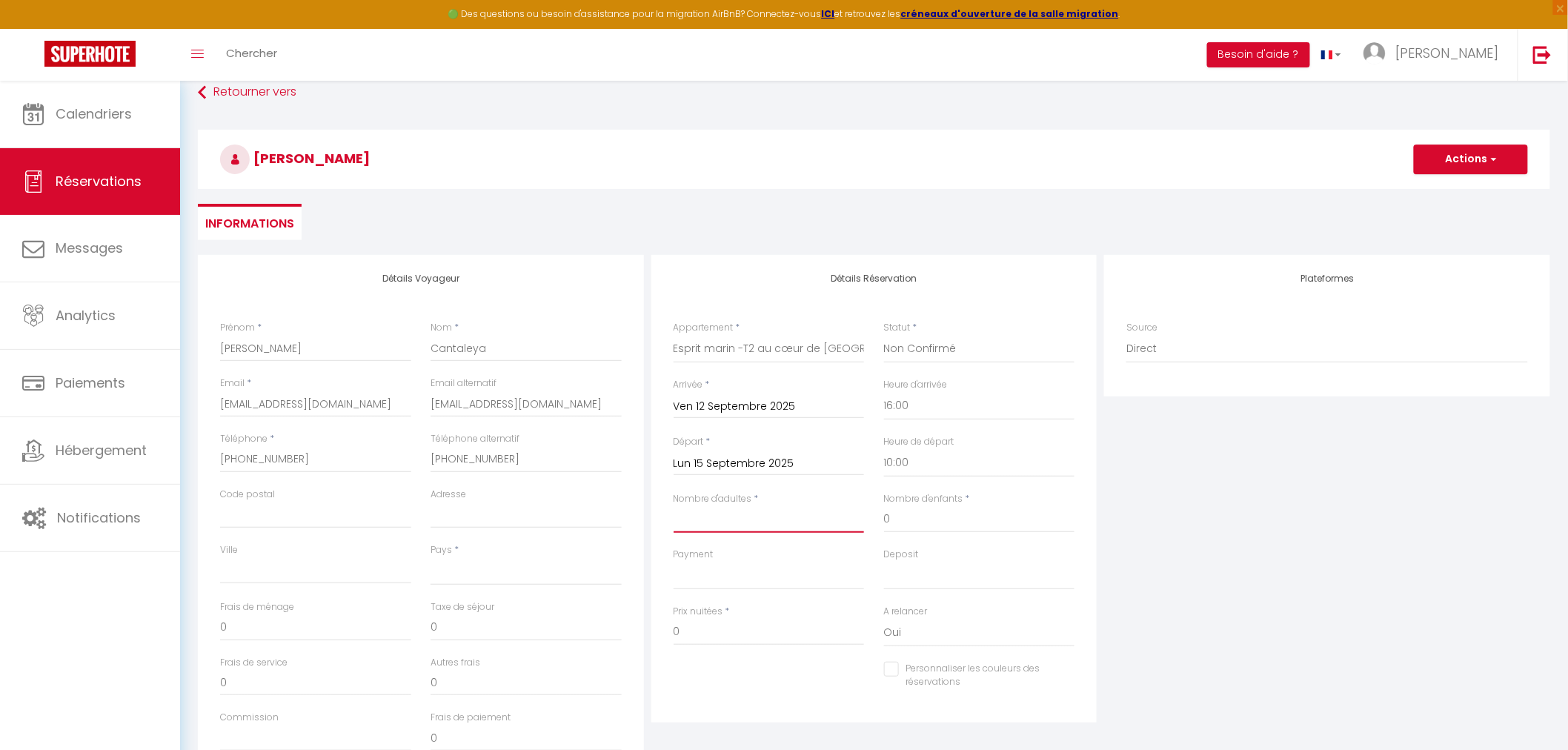
type input "2"
select select
checkbox input "false"
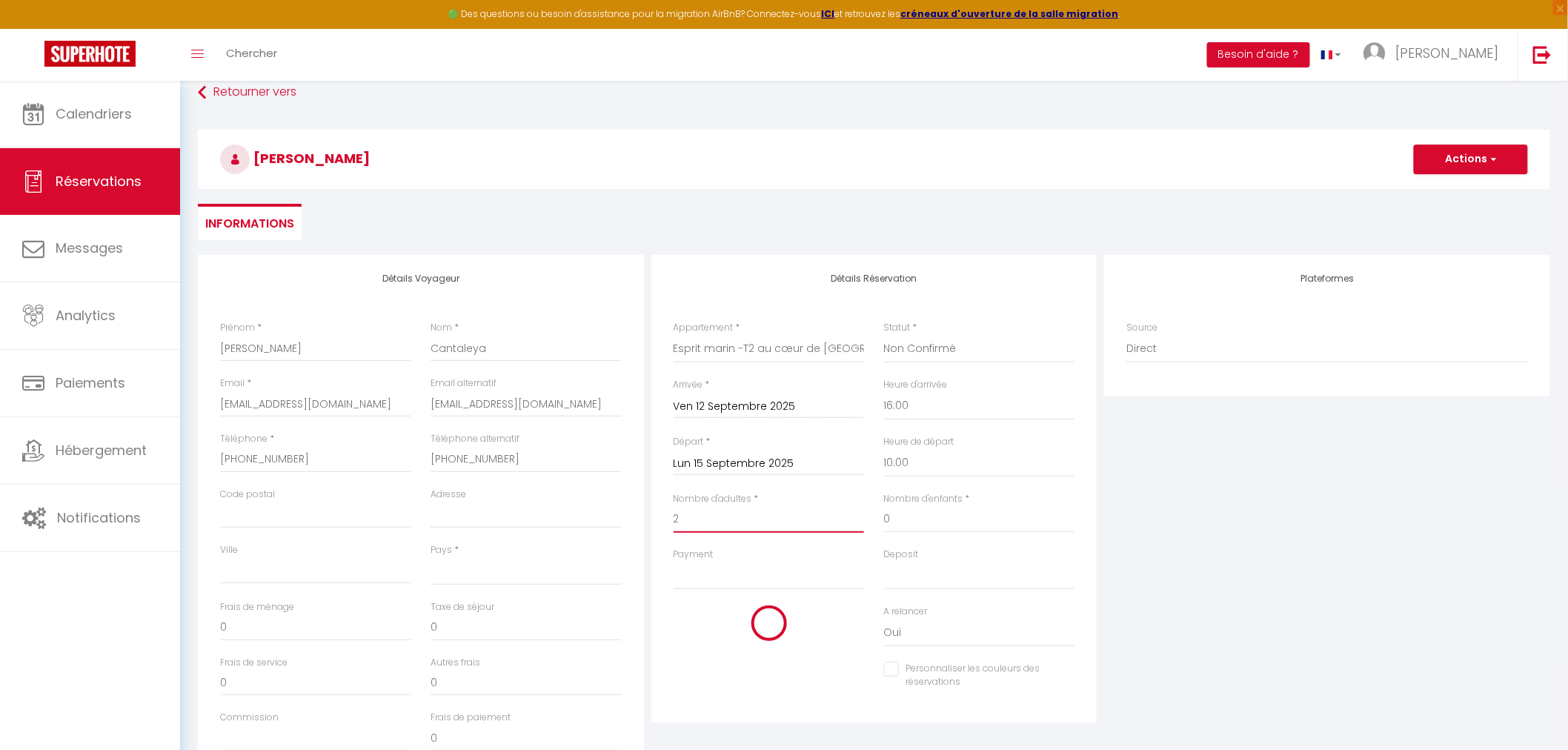
select select
checkbox input "false"
type input "2"
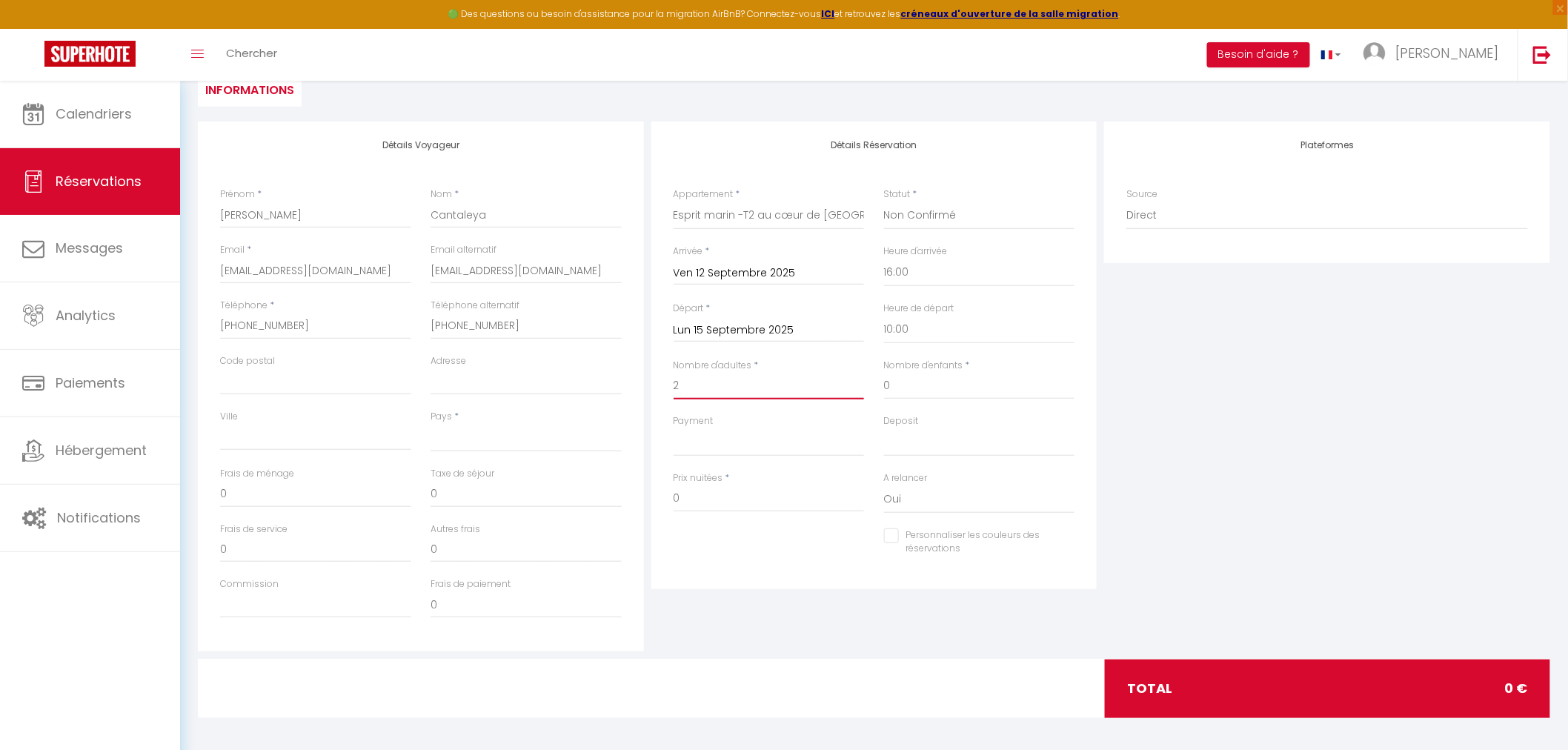
scroll to position [219, 0]
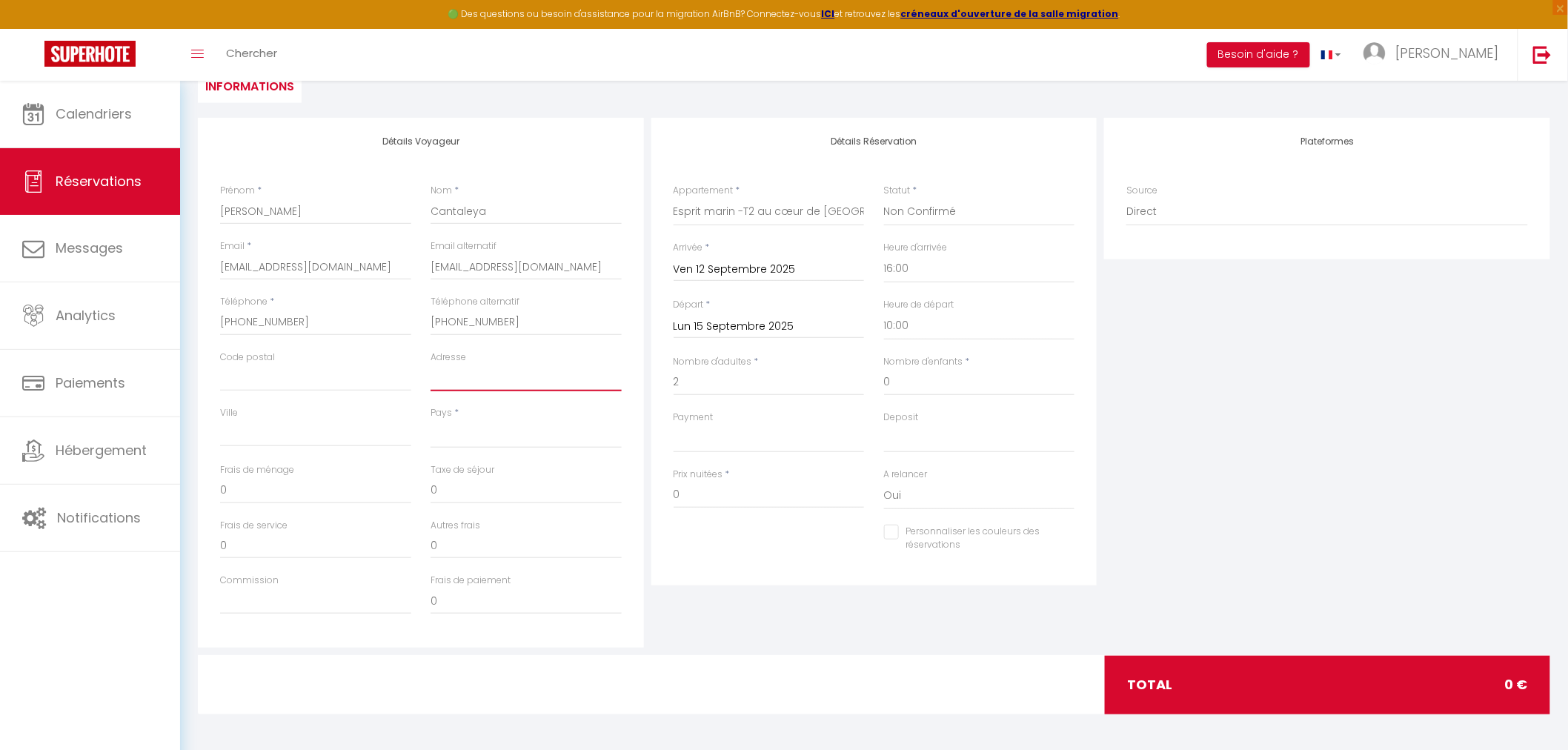
click at [461, 373] on input "Adresse" at bounding box center [526, 378] width 191 height 27
click at [473, 424] on select "France Portugal Afghanistan Albania Algeria American Samoa Andorra Angola Angui…" at bounding box center [526, 435] width 191 height 28
select select "SH"
select select
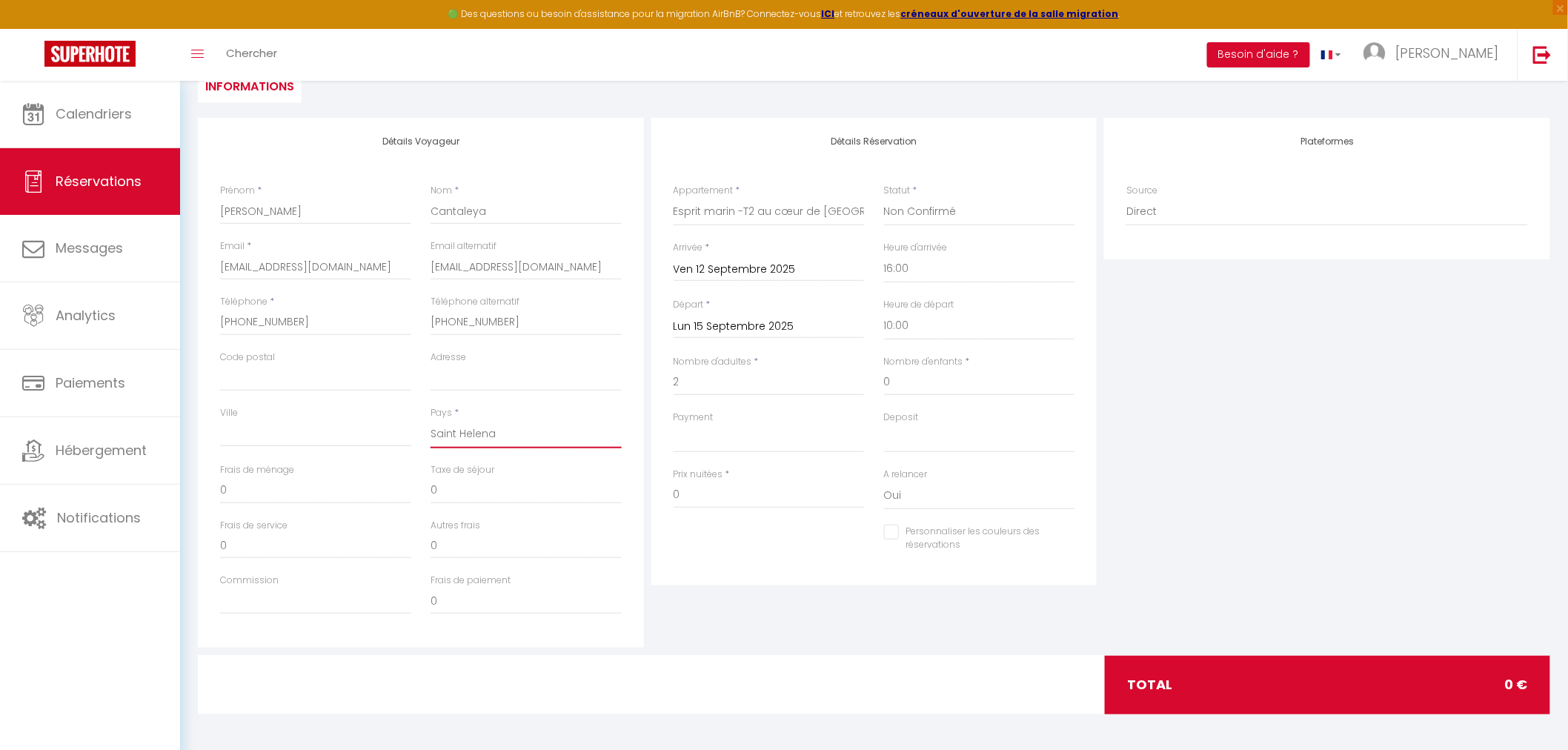
checkbox input "false"
select select "ES"
select select
checkbox input "false"
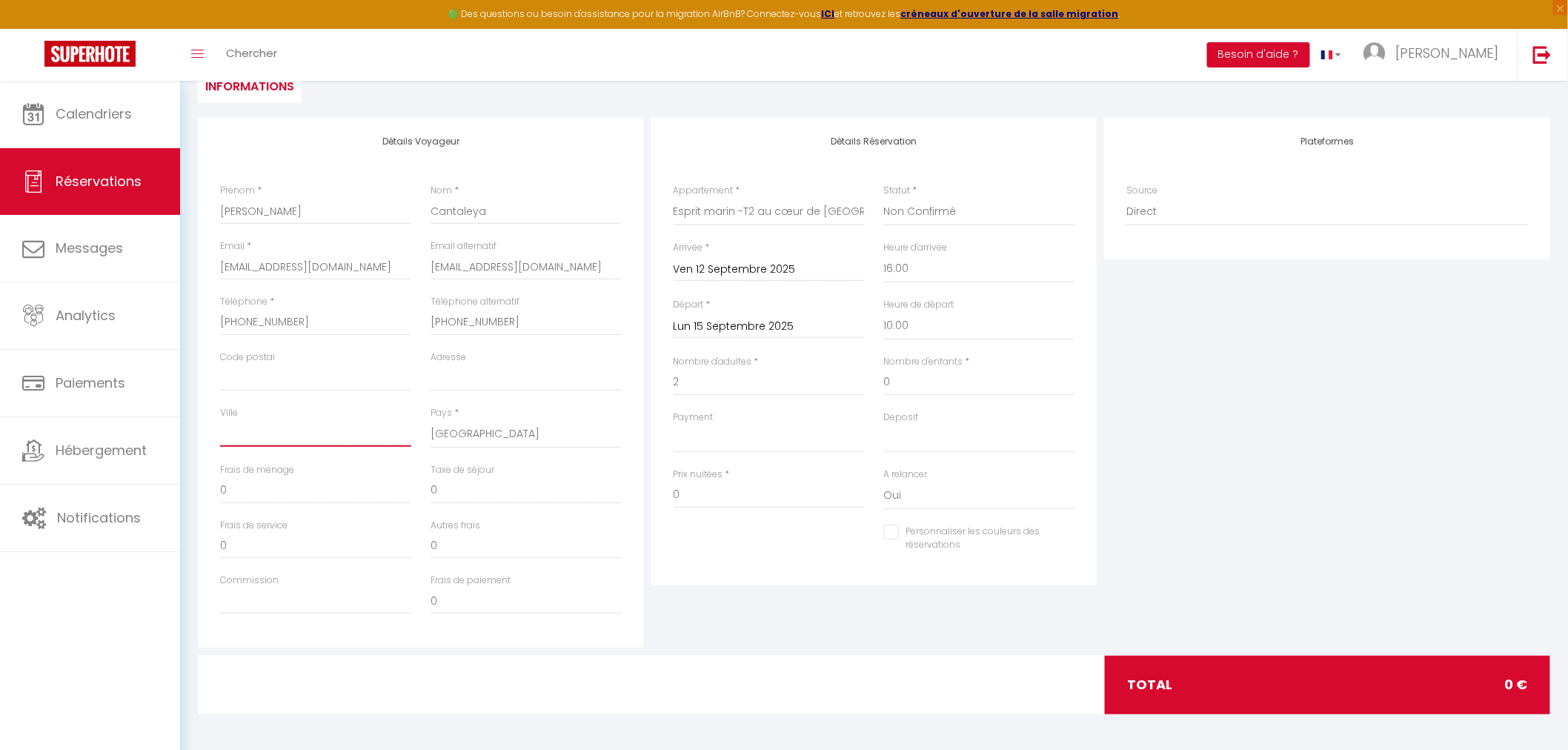
click at [373, 423] on input "Ville" at bounding box center [315, 434] width 191 height 27
click at [329, 493] on input "0" at bounding box center [315, 491] width 191 height 27
click at [712, 374] on input "2" at bounding box center [769, 383] width 191 height 27
select select
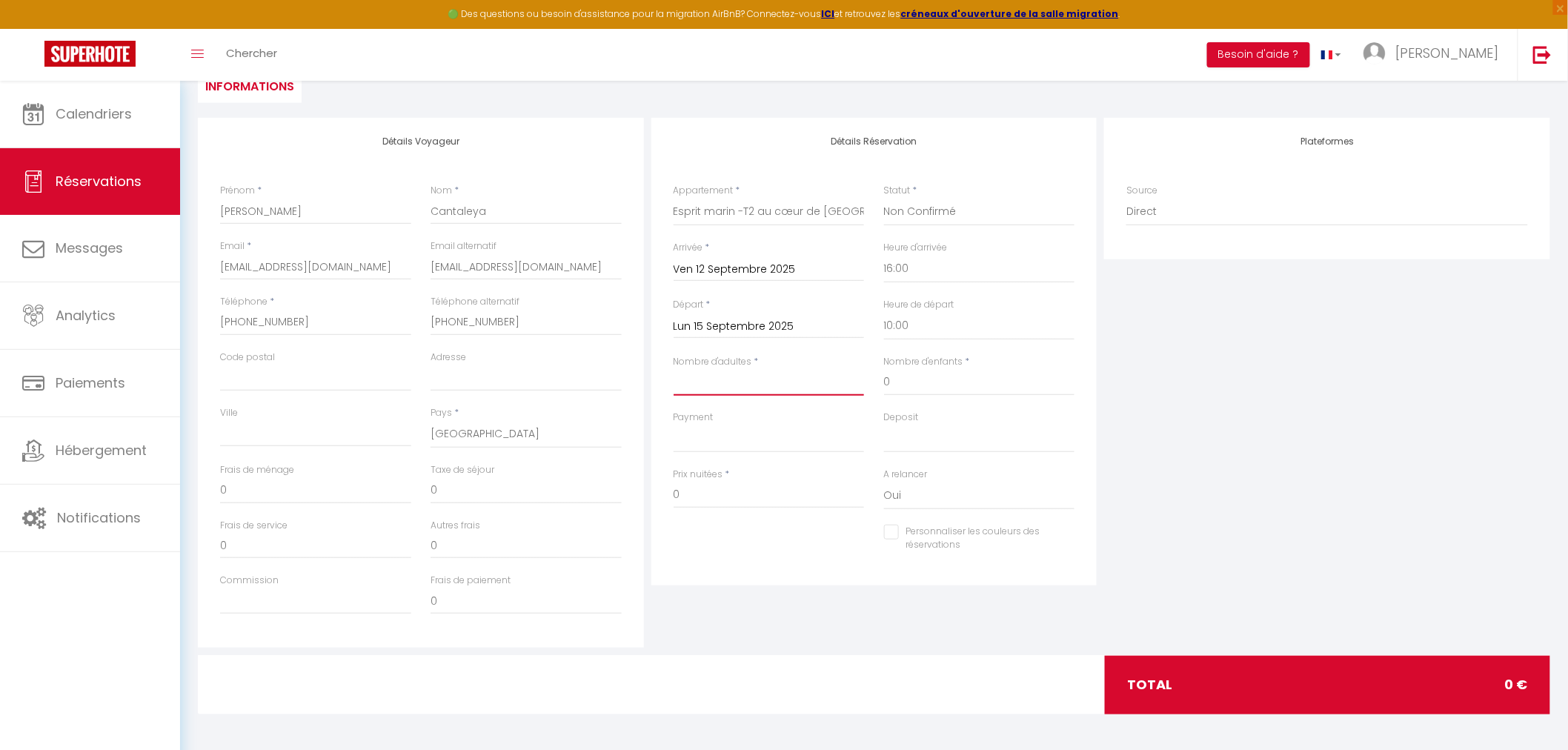
checkbox input "false"
type input "2"
select select
checkbox input "false"
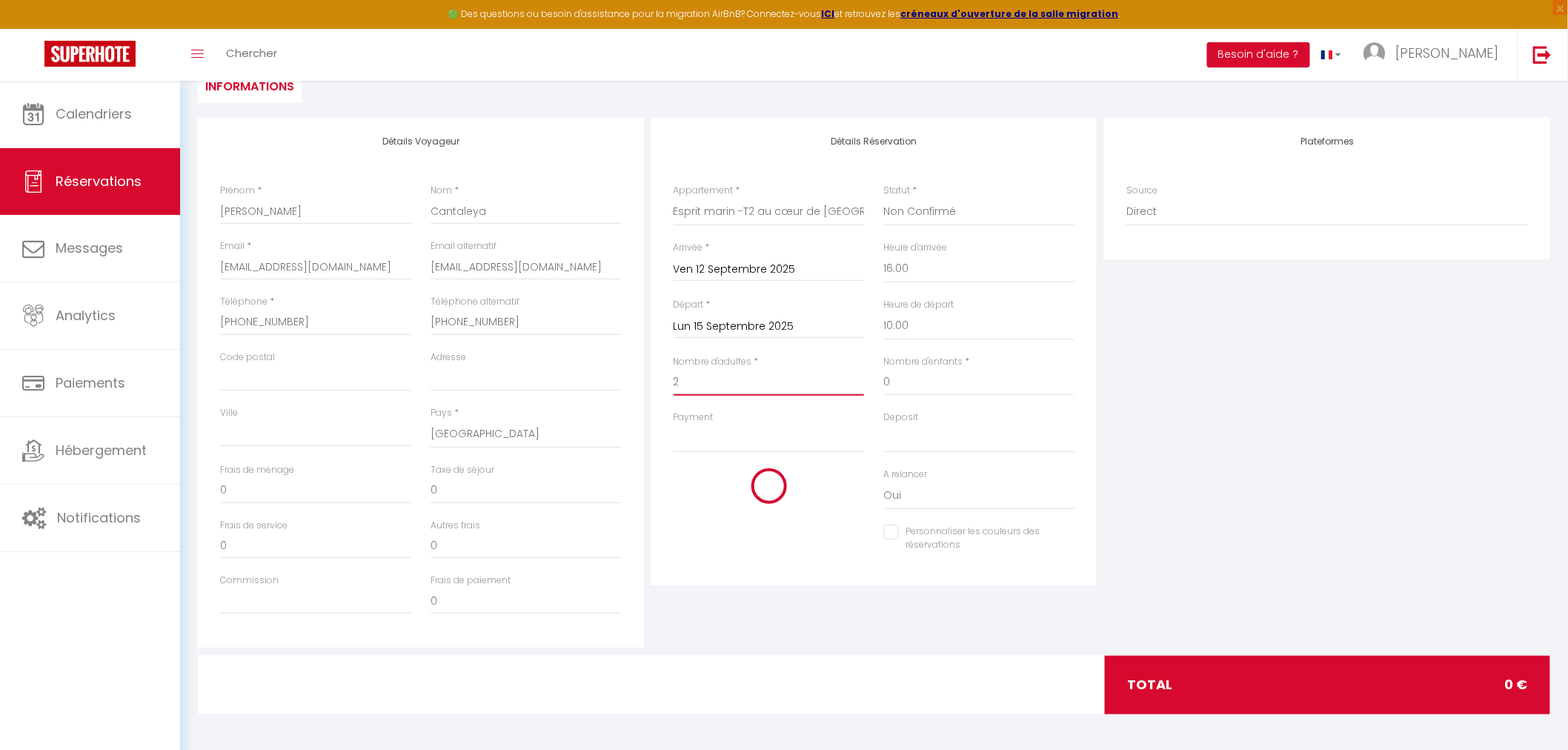
select select
checkbox input "false"
click at [737, 430] on select "OK KO" at bounding box center [769, 439] width 191 height 28
select select "10"
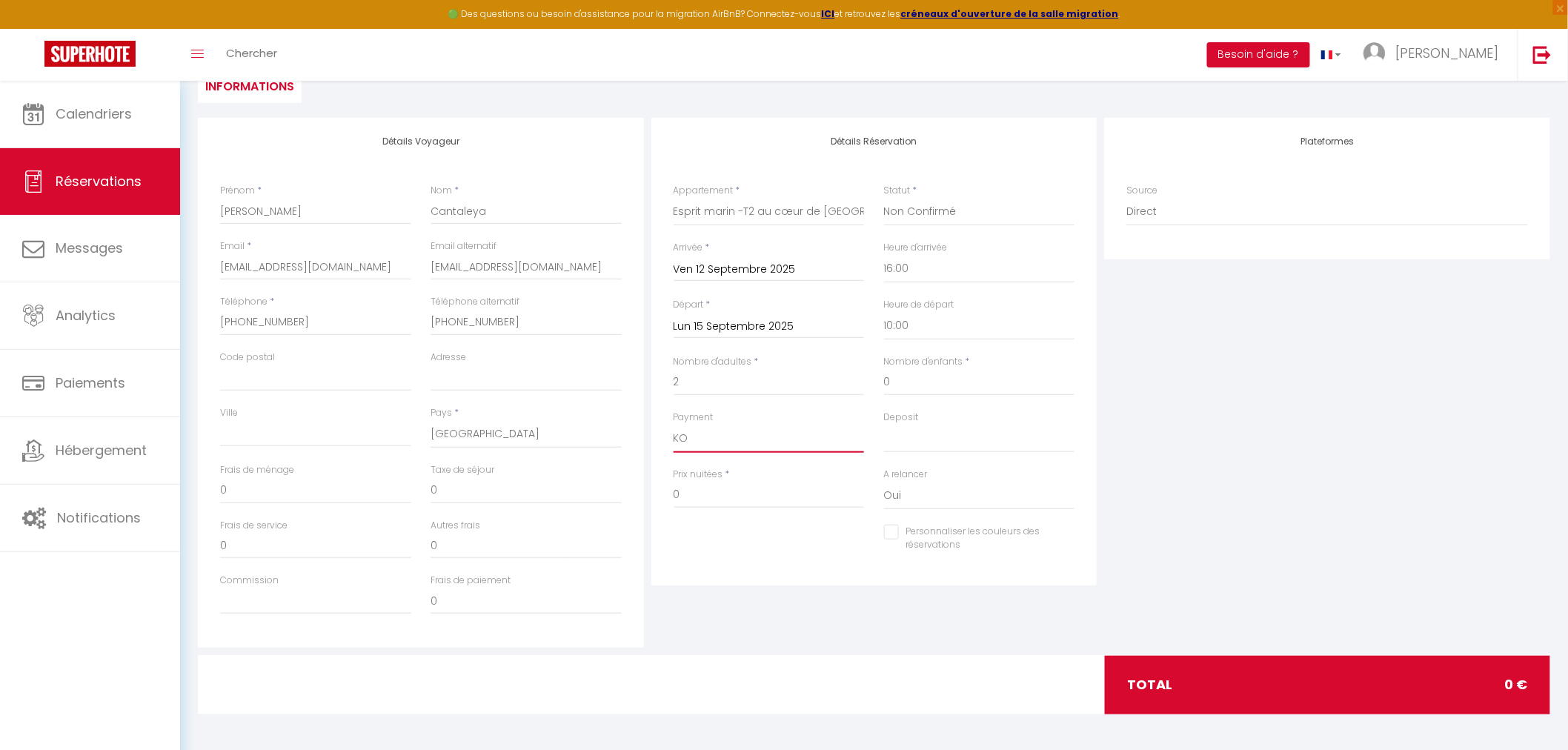
click at [674, 425] on select "OK KO" at bounding box center [769, 439] width 191 height 28
select select
checkbox input "false"
click at [971, 437] on select "OK KO" at bounding box center [979, 439] width 191 height 28
click at [884, 425] on select "OK KO" at bounding box center [979, 439] width 191 height 28
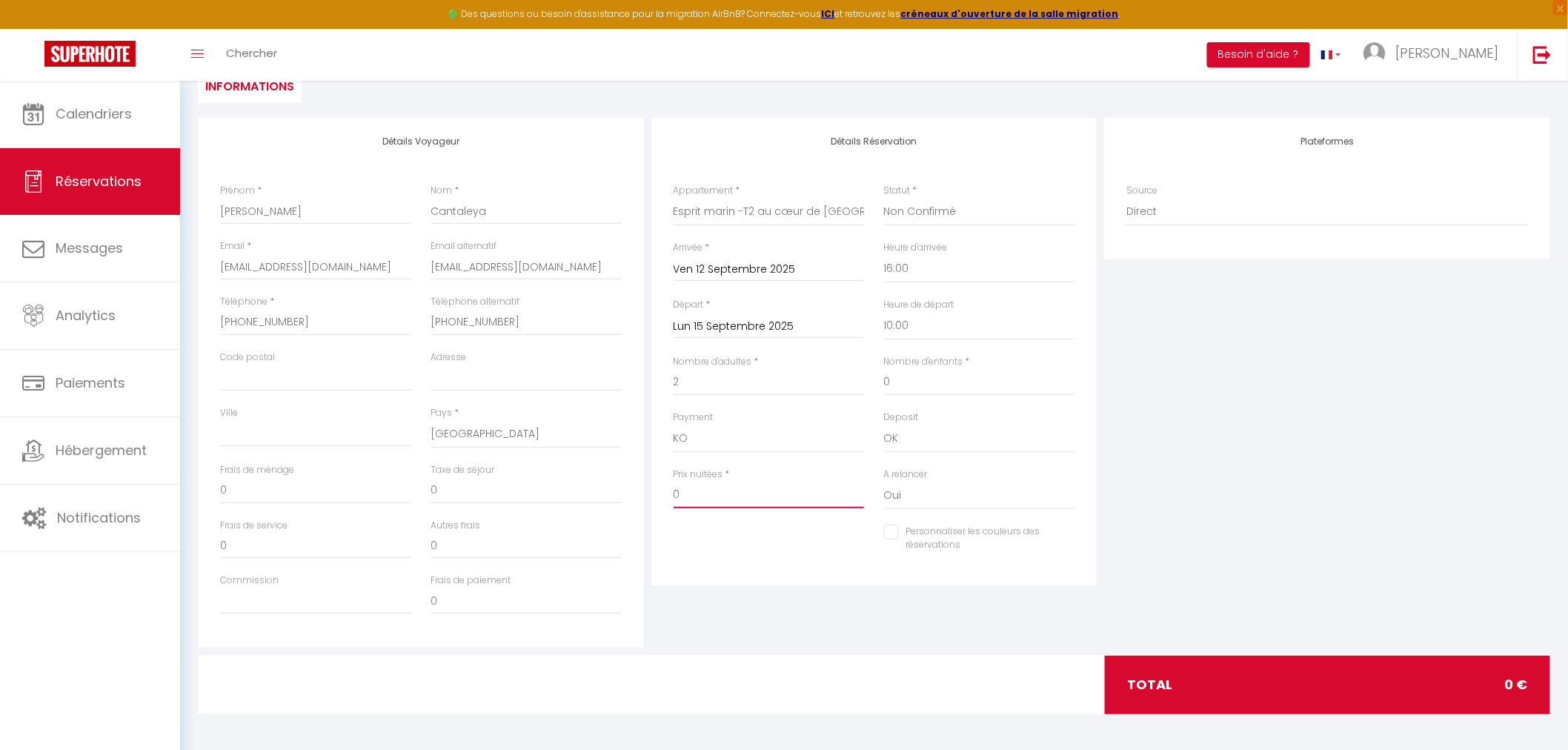
click at [692, 501] on input "0" at bounding box center [769, 495] width 191 height 27
click at [754, 493] on input "0" at bounding box center [769, 495] width 191 height 27
click at [706, 440] on select "OK KO" at bounding box center [769, 439] width 191 height 28
click at [674, 425] on select "OK KO" at bounding box center [769, 439] width 191 height 28
click at [781, 266] on input "Ven 12 Septembre 2025" at bounding box center [769, 270] width 191 height 20
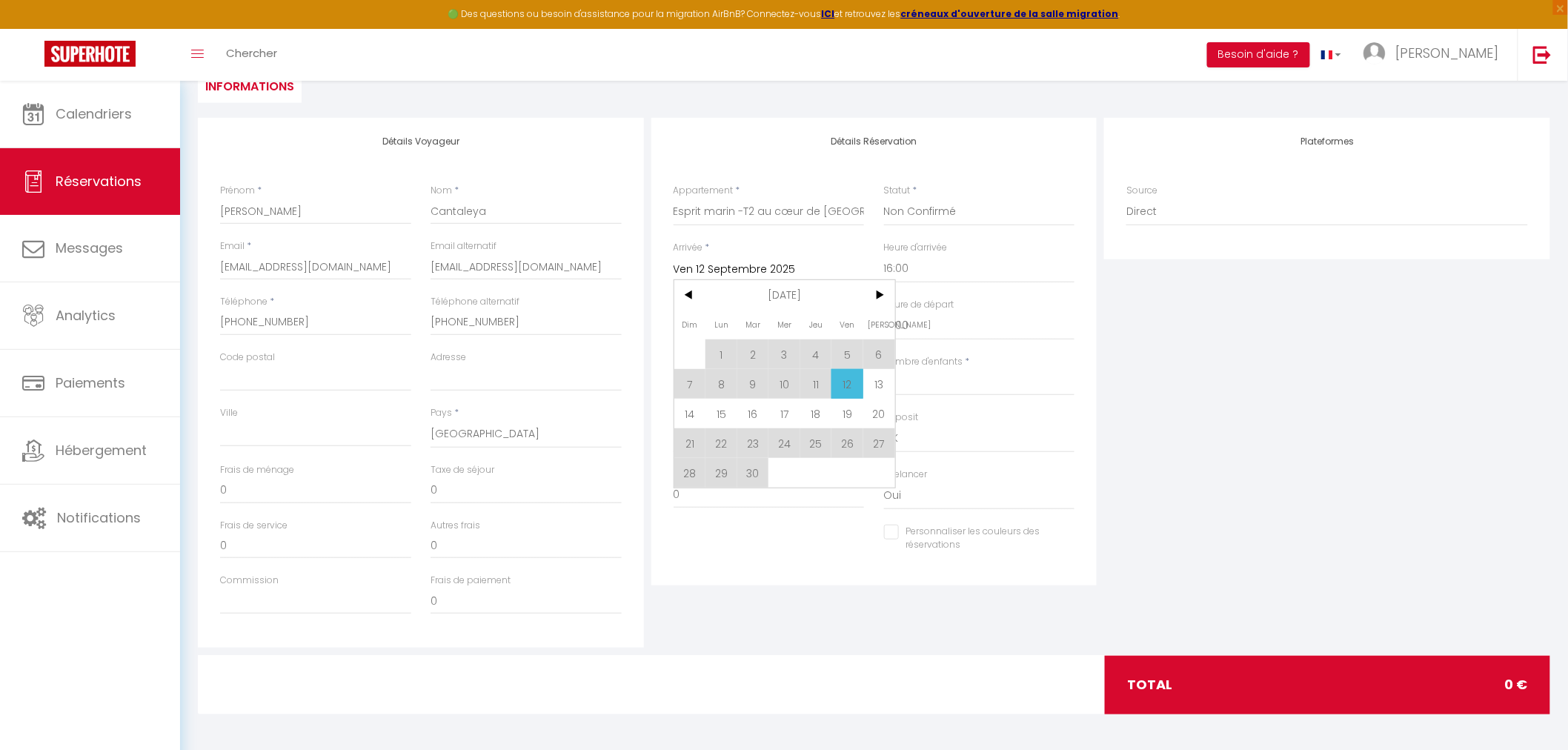
click at [849, 380] on span "12" at bounding box center [847, 384] width 32 height 30
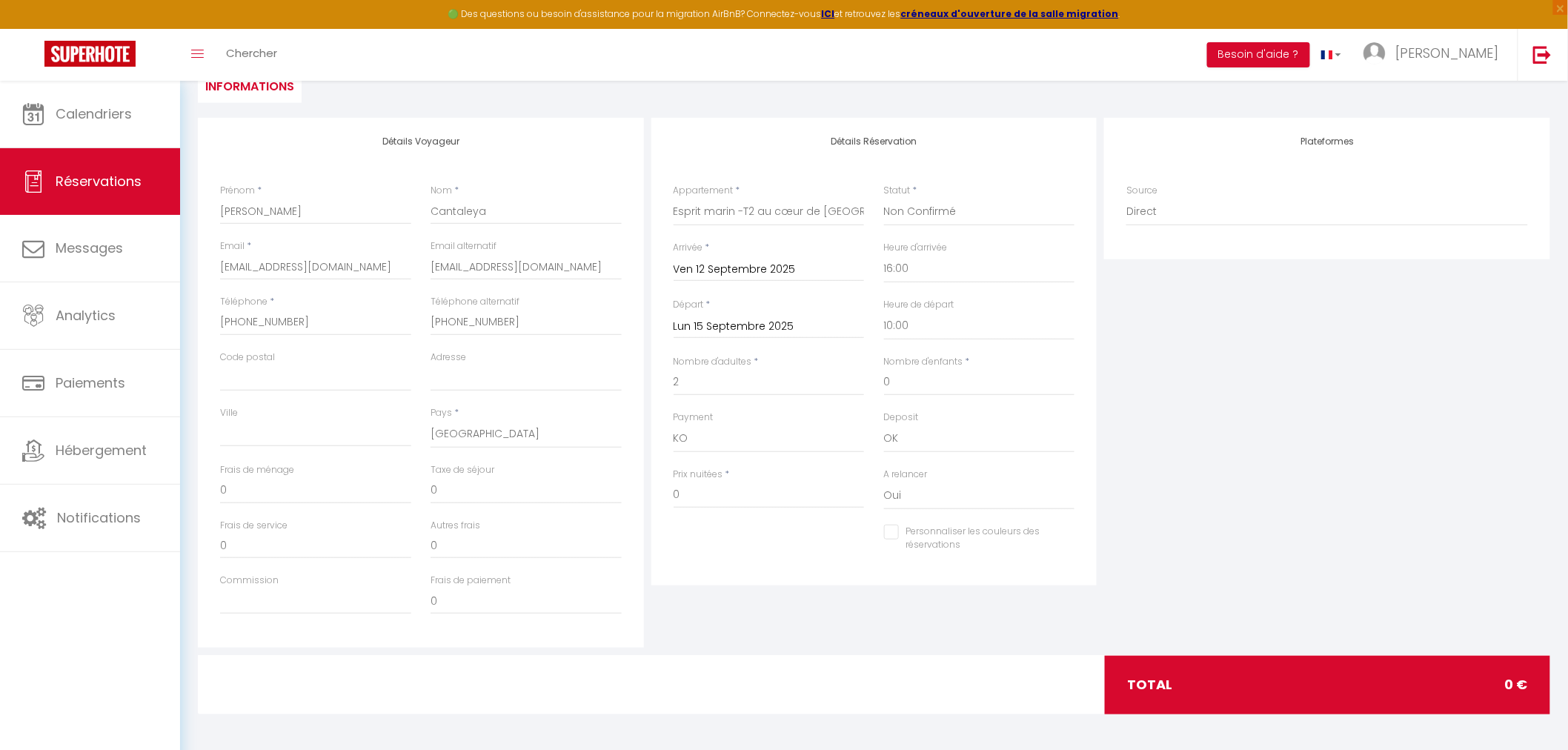
click at [756, 328] on input "Lun 15 Septembre 2025" at bounding box center [769, 327] width 191 height 20
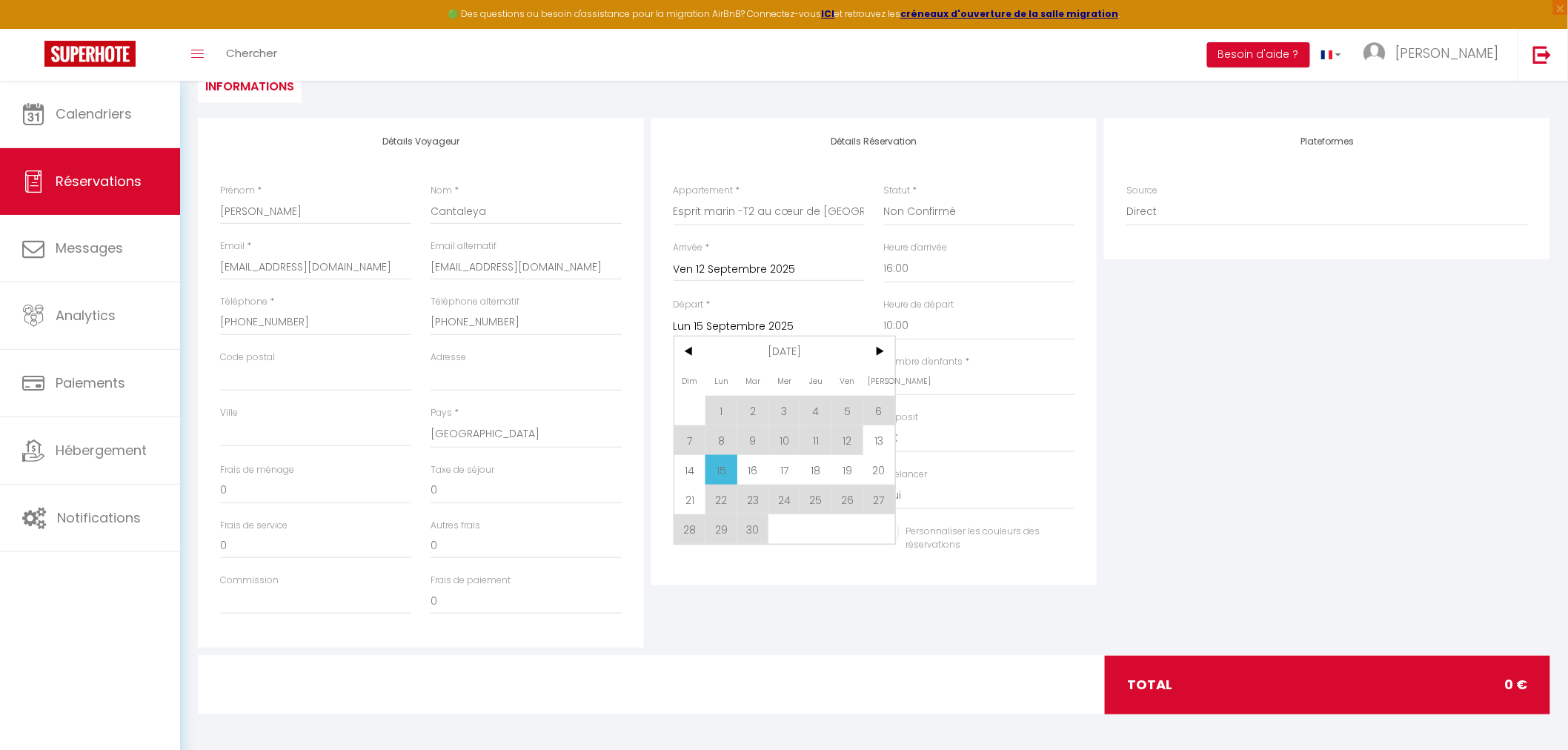
click at [723, 465] on span "15" at bounding box center [722, 470] width 32 height 30
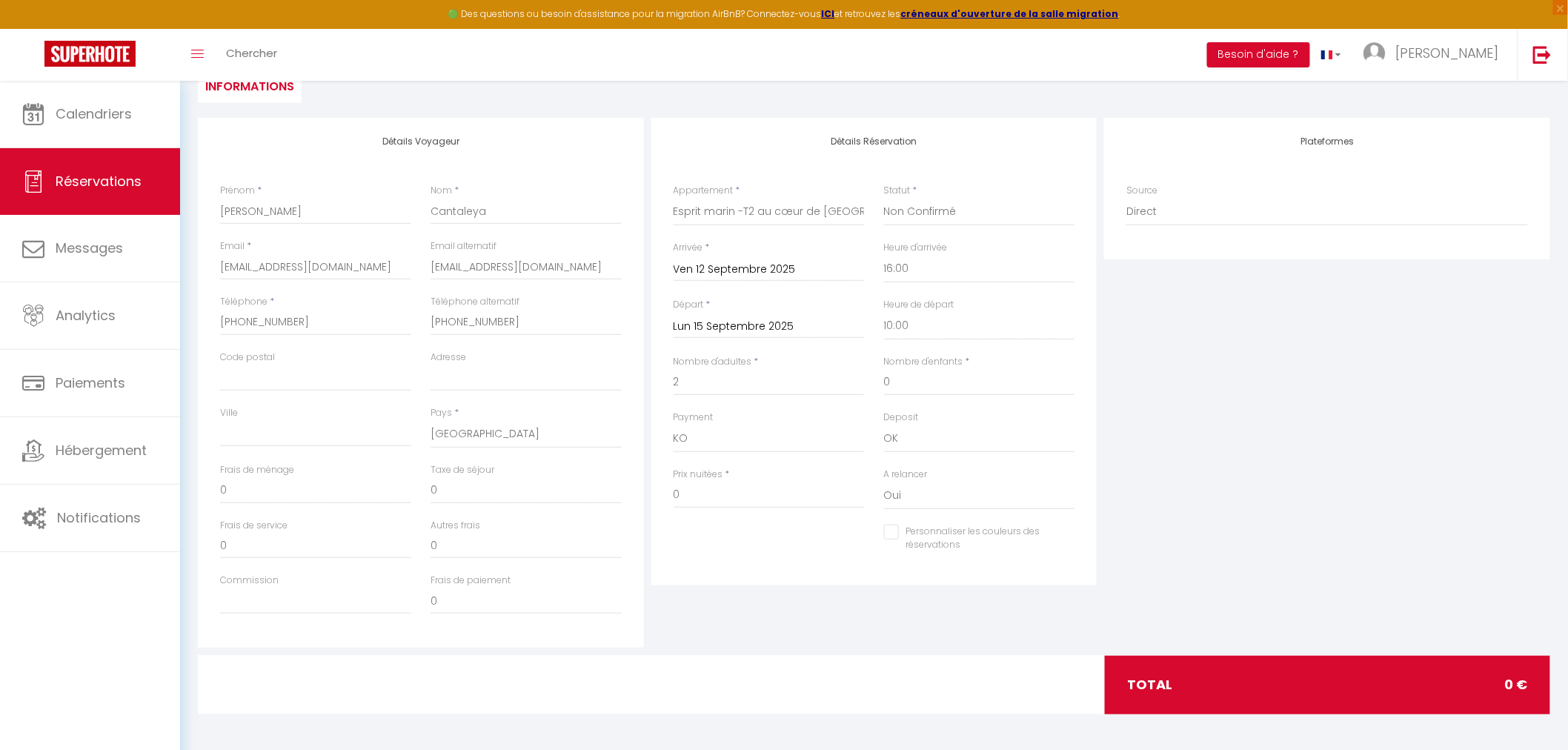
click at [855, 545] on div "Personnaliser les couleurs des réservations #D7092E" at bounding box center [875, 546] width 421 height 43
click at [760, 492] on input "0" at bounding box center [769, 495] width 191 height 27
click at [758, 566] on div "Personnaliser les couleurs des réservations #D7092E" at bounding box center [875, 546] width 421 height 43
click at [739, 387] on input "2" at bounding box center [769, 383] width 191 height 27
click at [795, 425] on select "OK KO" at bounding box center [769, 439] width 191 height 28
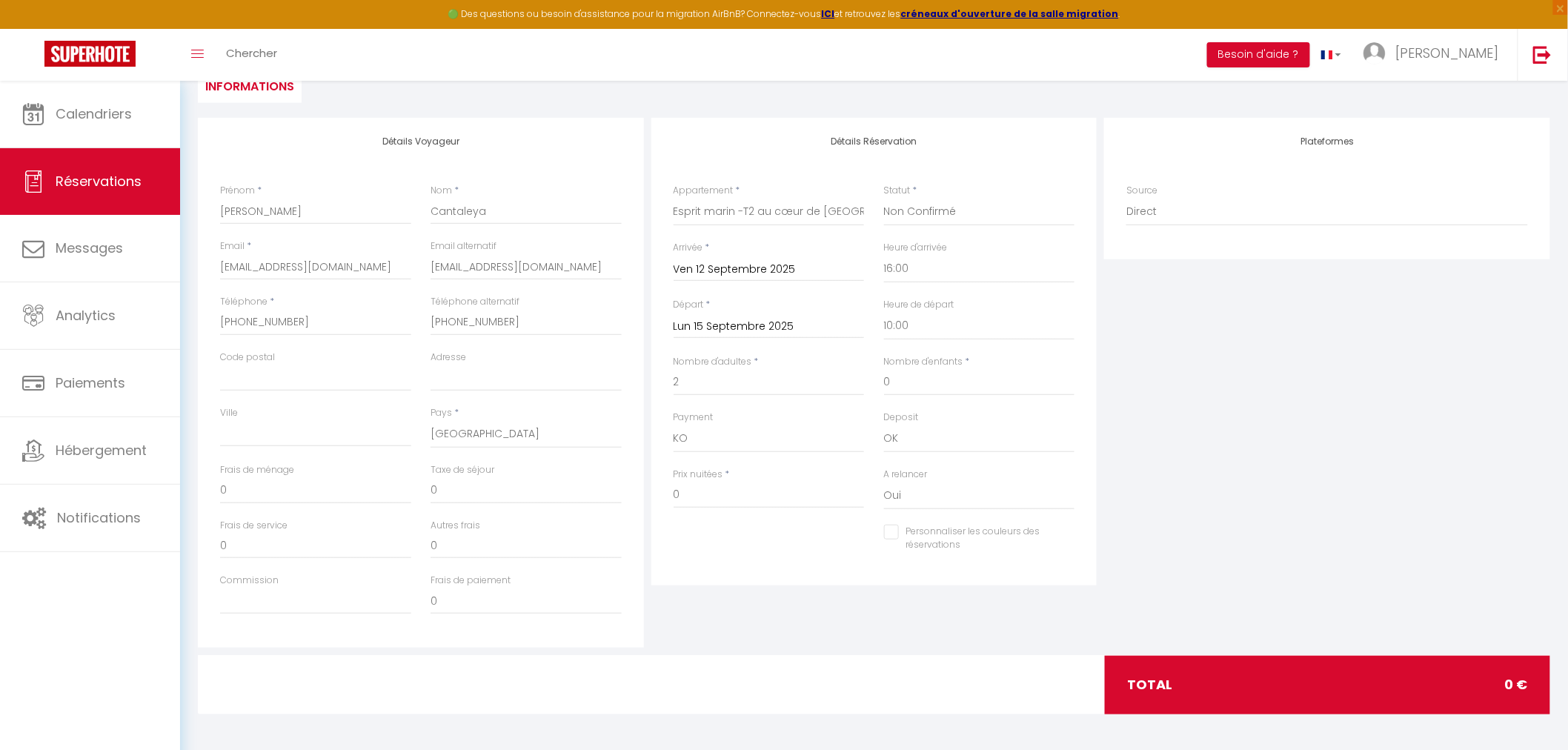
click at [1229, 453] on div "Plateformes Source Direct Airbnb.com Booking.com Chalet montagne Expedia Gite d…" at bounding box center [1327, 383] width 454 height 530
click at [729, 492] on input "0" at bounding box center [769, 495] width 191 height 27
click at [469, 539] on input "0" at bounding box center [526, 546] width 191 height 27
drag, startPoint x: 752, startPoint y: 522, endPoint x: 650, endPoint y: 519, distance: 102.0
click at [751, 522] on div "Prix nuitées * 0" at bounding box center [769, 496] width 211 height 57
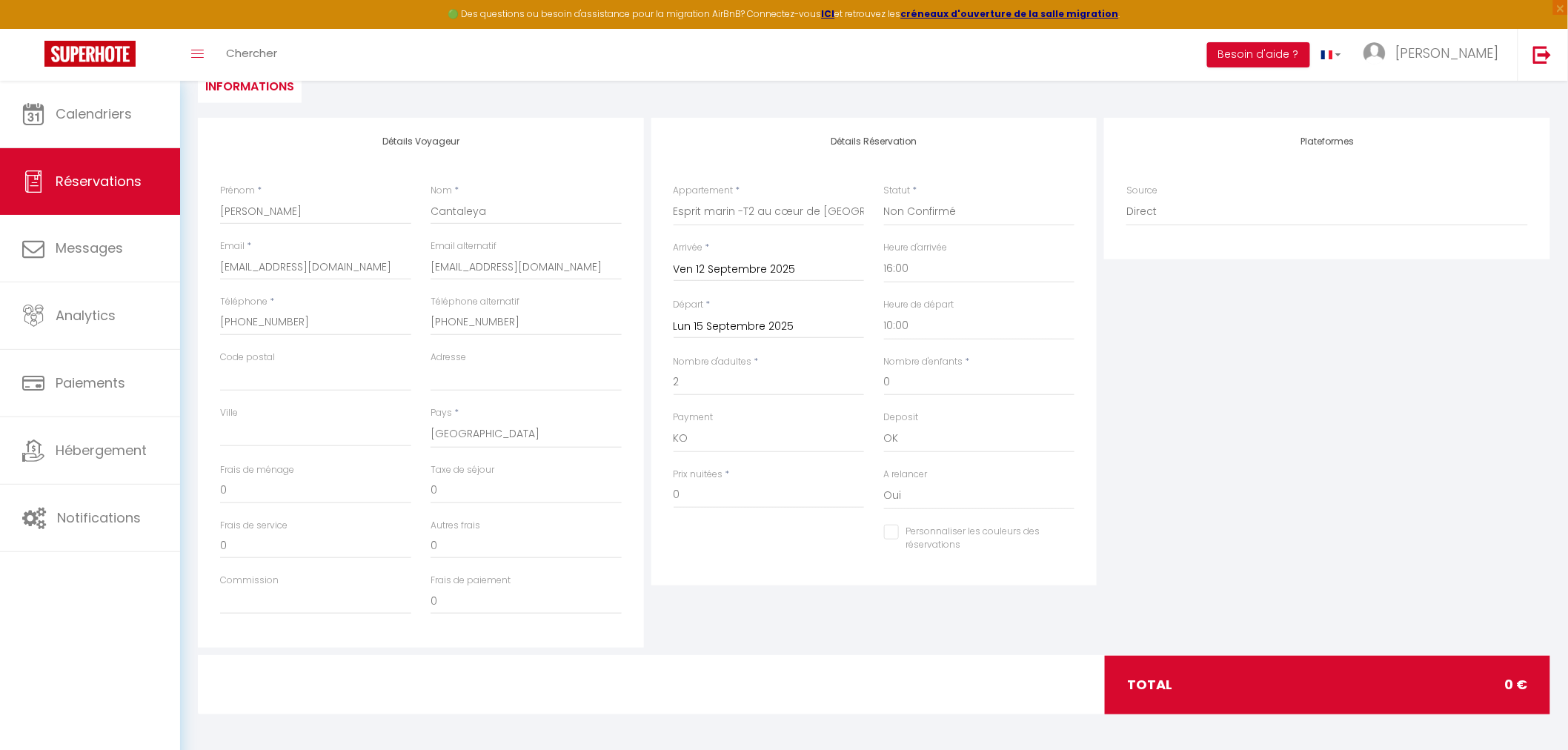
click at [507, 471] on div "Taxe de séjour 0" at bounding box center [526, 483] width 191 height 41
click at [515, 484] on input "0" at bounding box center [526, 491] width 191 height 27
click at [335, 410] on div "Ville" at bounding box center [315, 427] width 191 height 41
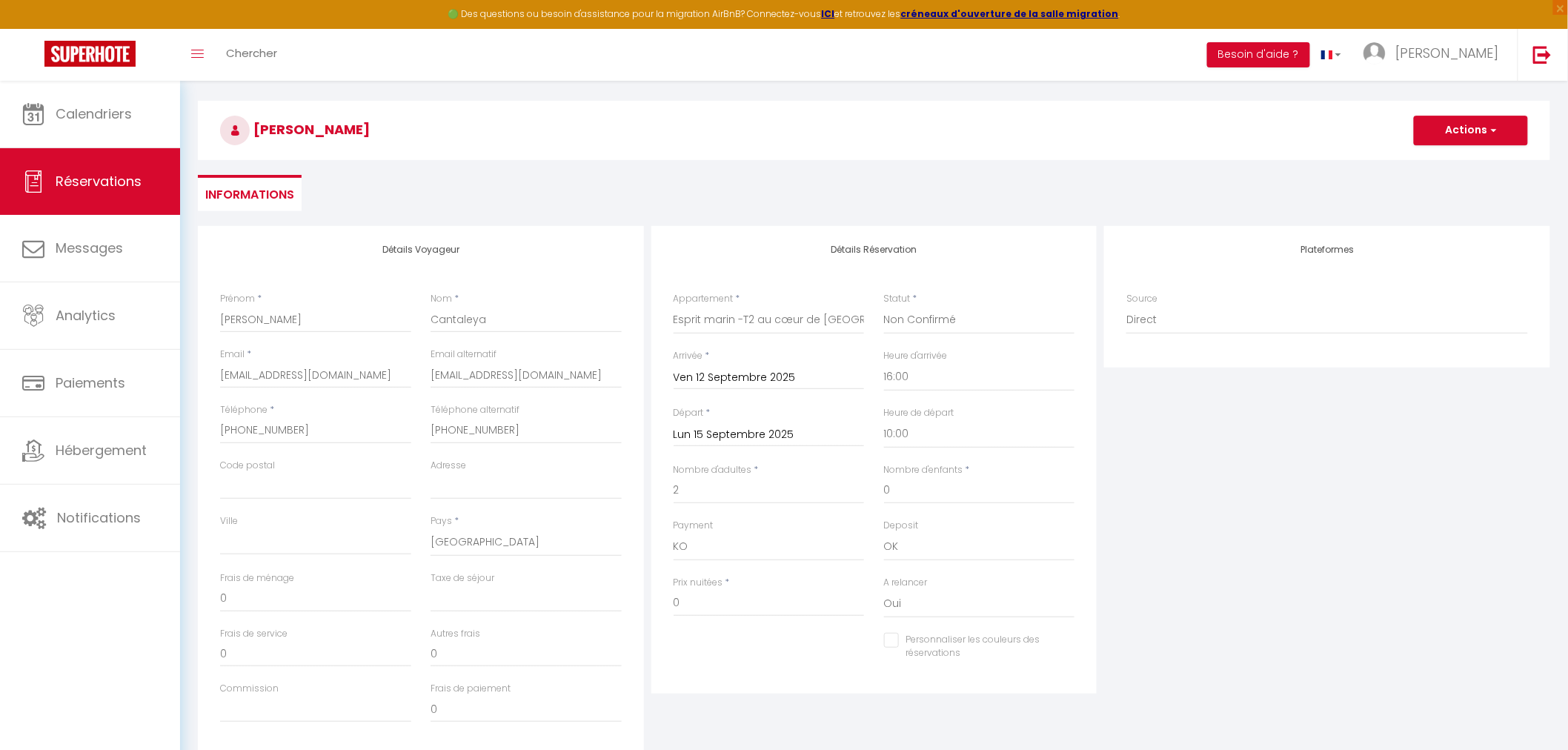
scroll to position [83, 0]
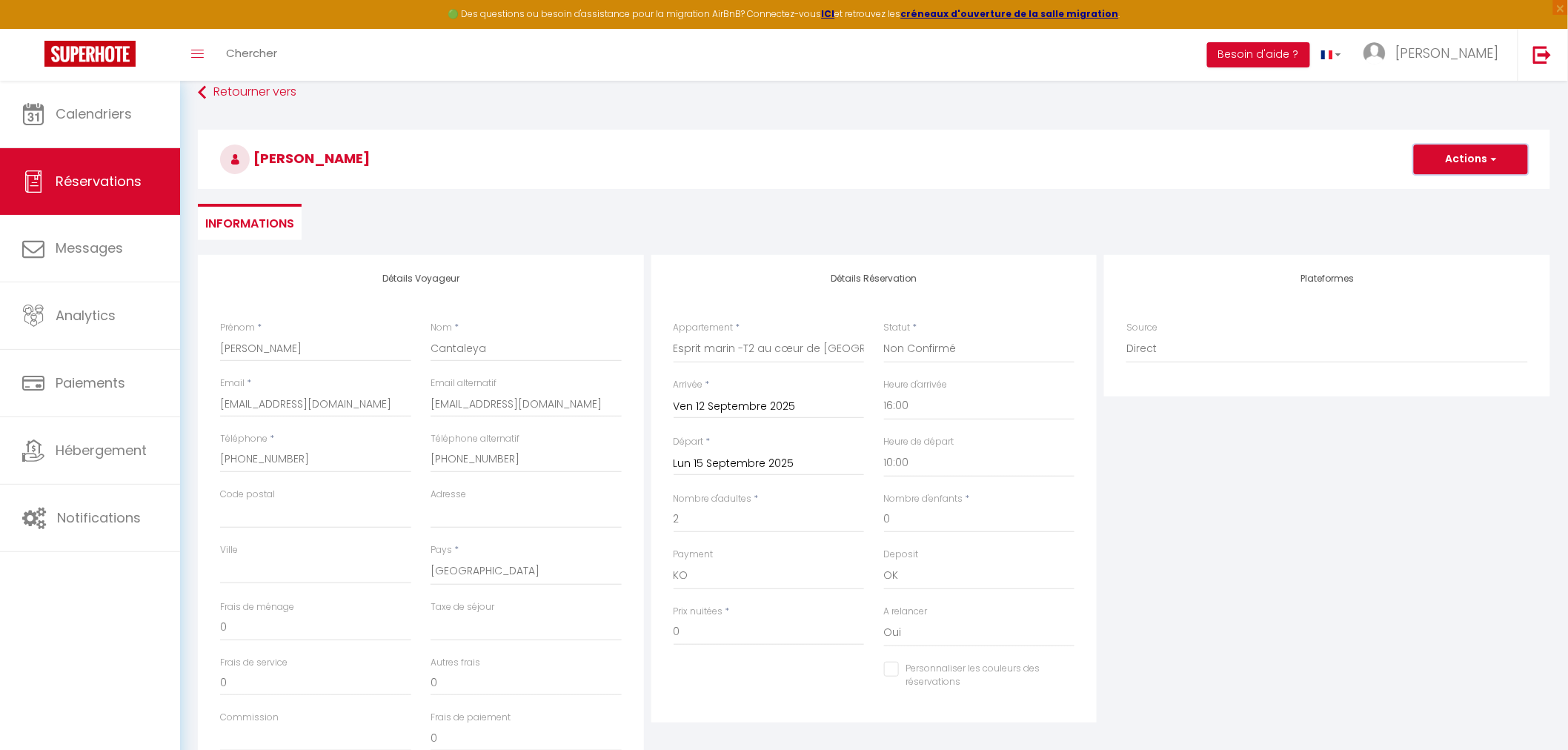
click at [1460, 149] on button "Actions" at bounding box center [1471, 160] width 114 height 30
click at [1453, 189] on link "Enregistrer" at bounding box center [1456, 192] width 117 height 20
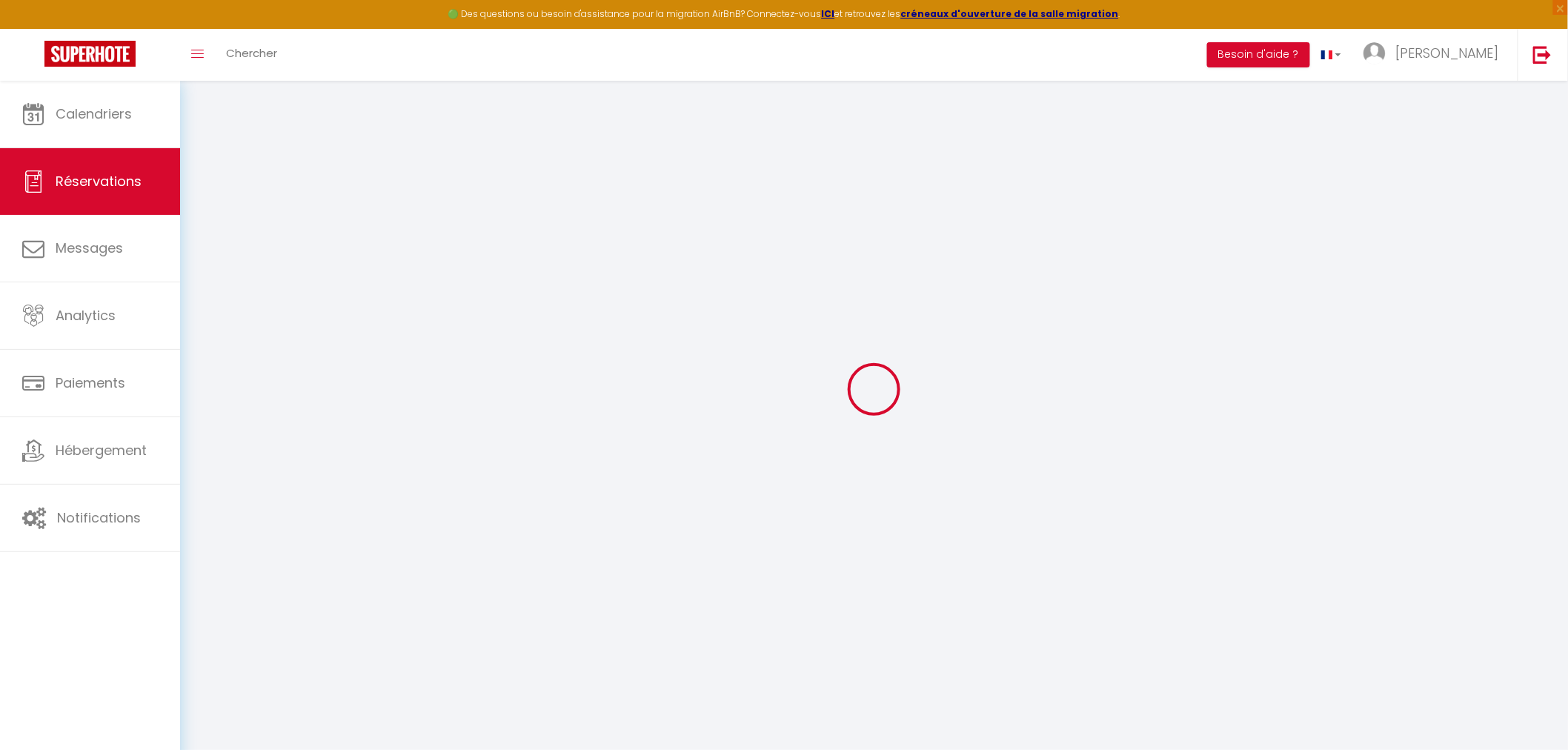
scroll to position [80, 0]
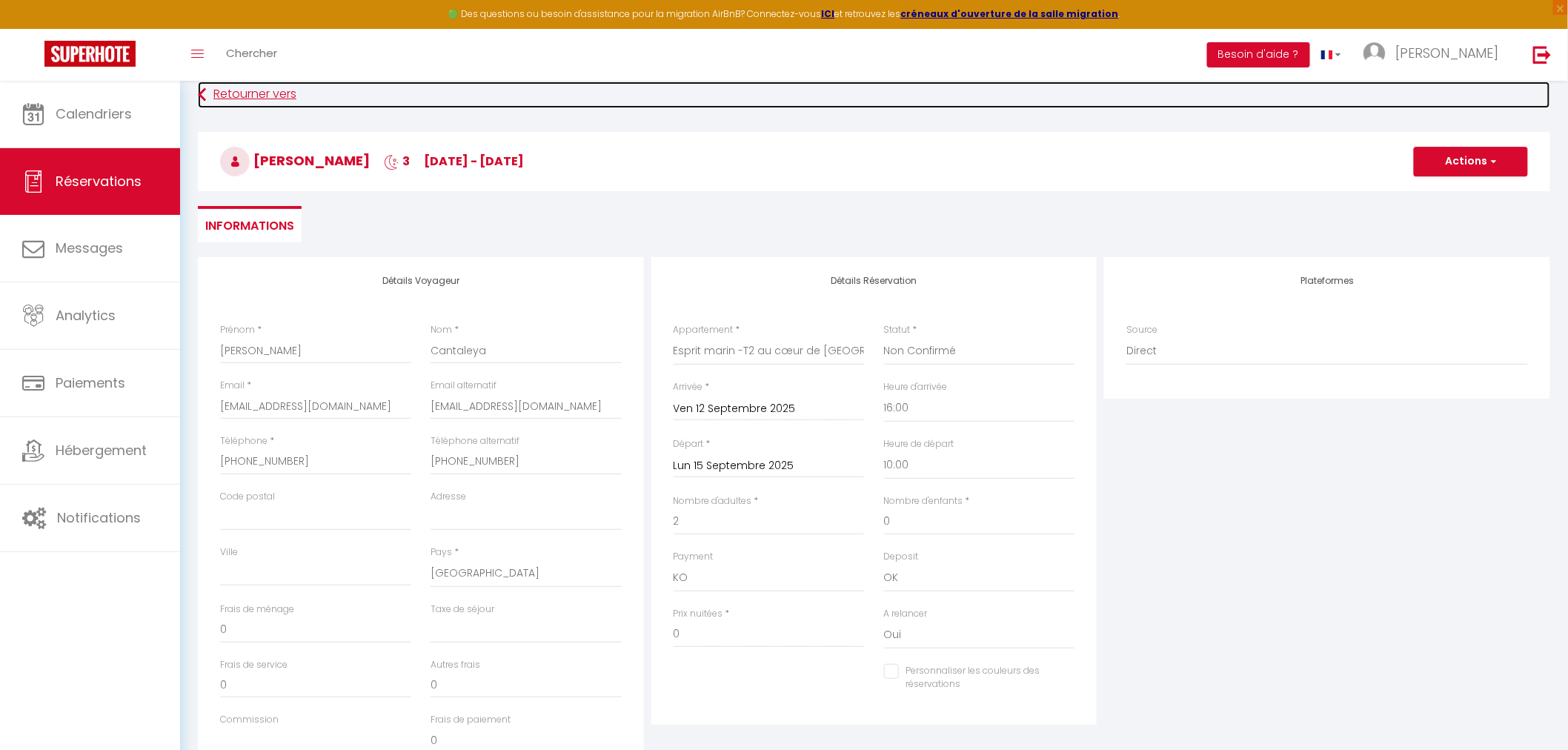
click at [239, 97] on link "Retourner vers" at bounding box center [874, 95] width 1353 height 27
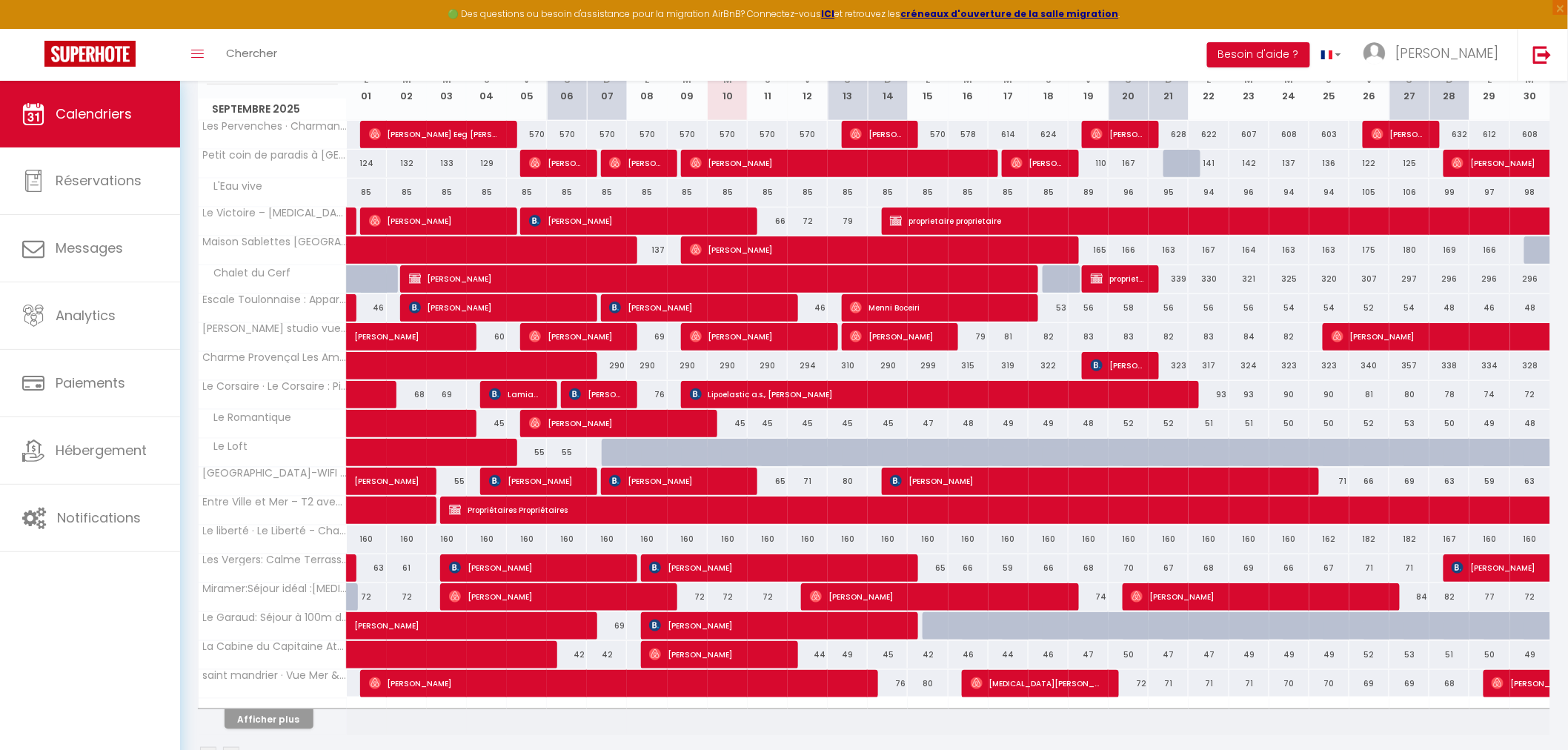
scroll to position [329, 0]
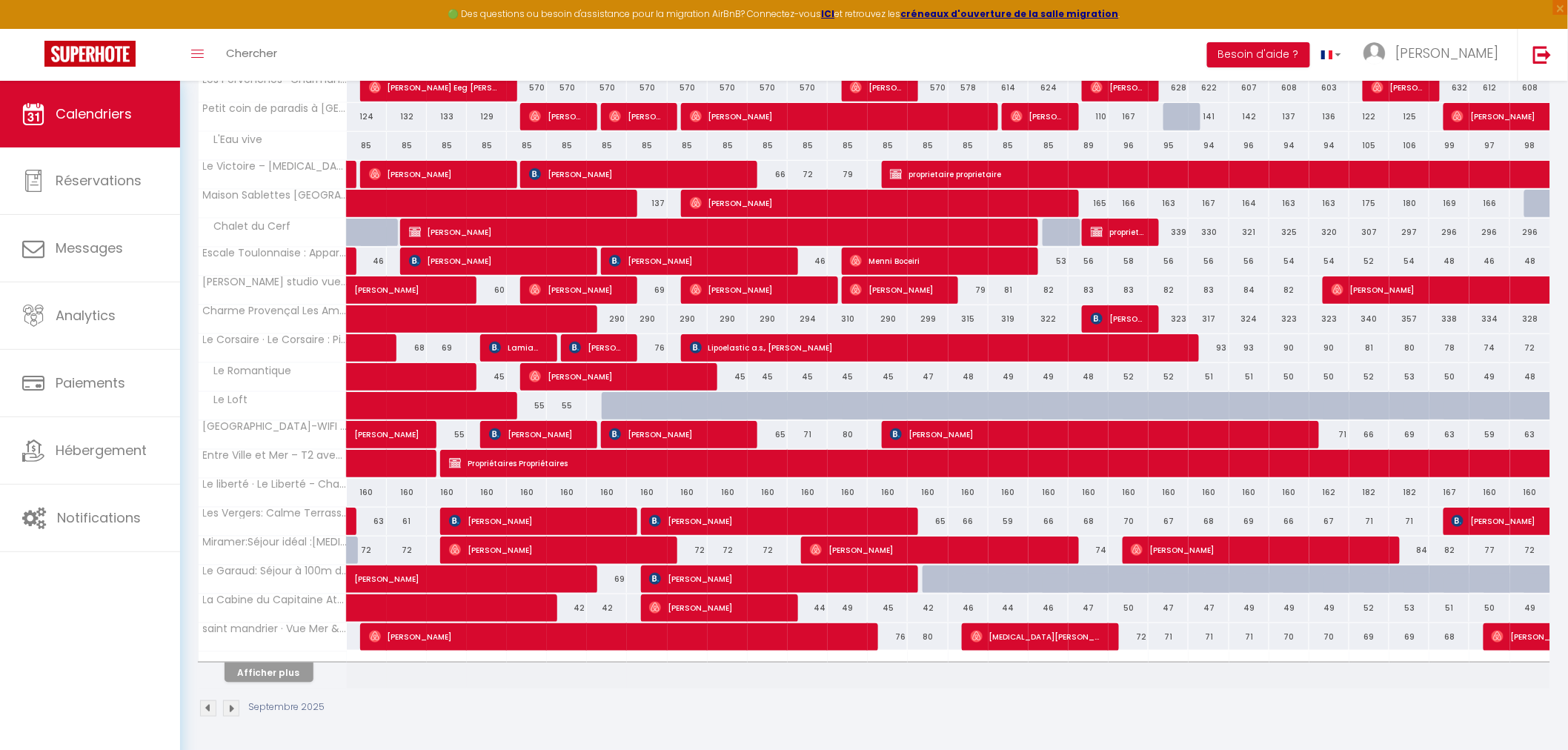
click at [272, 658] on div at bounding box center [273, 657] width 149 height 9
click at [274, 664] on button "Afficher plus" at bounding box center [269, 672] width 89 height 20
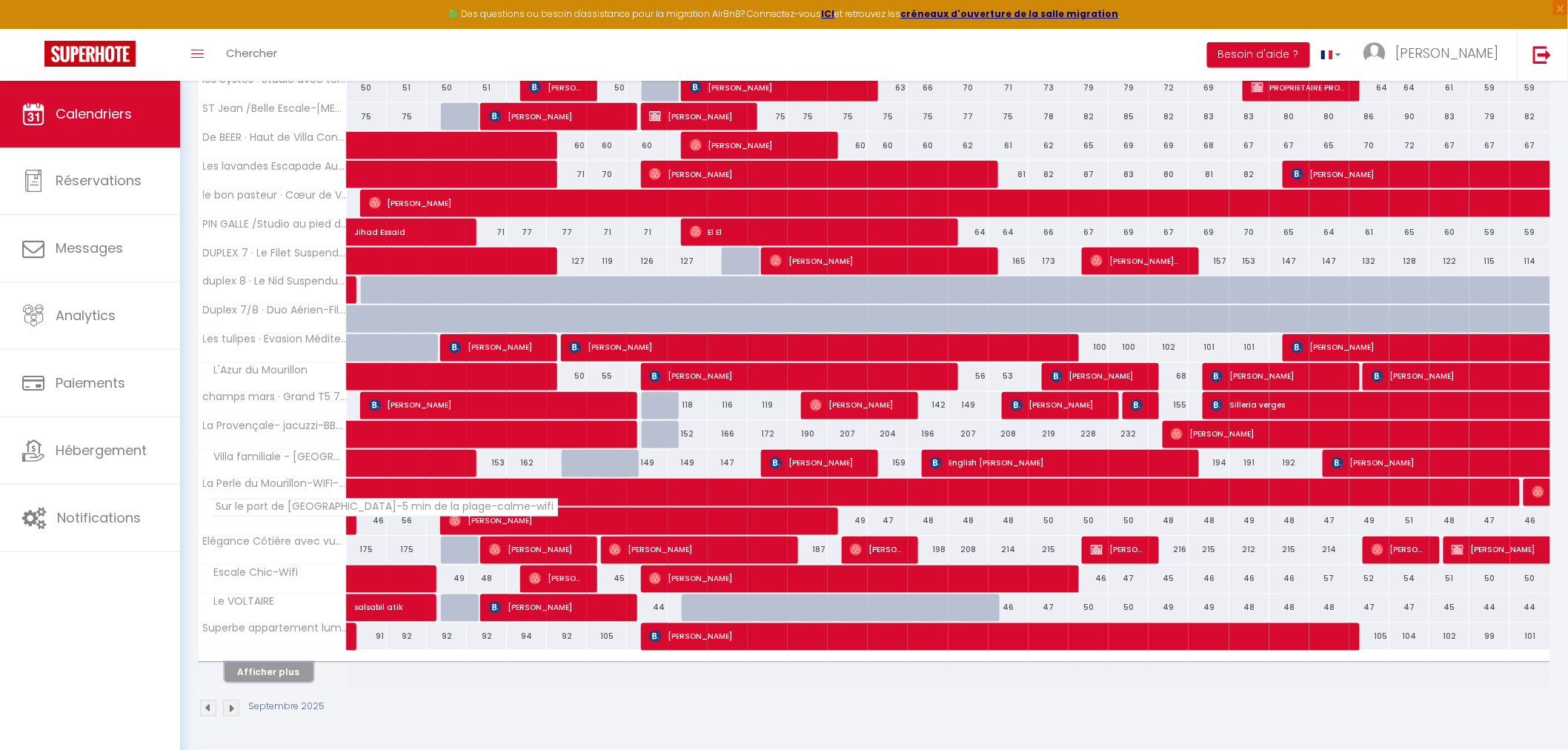
scroll to position [908, 0]
click at [274, 677] on button "Afficher plus" at bounding box center [269, 672] width 89 height 20
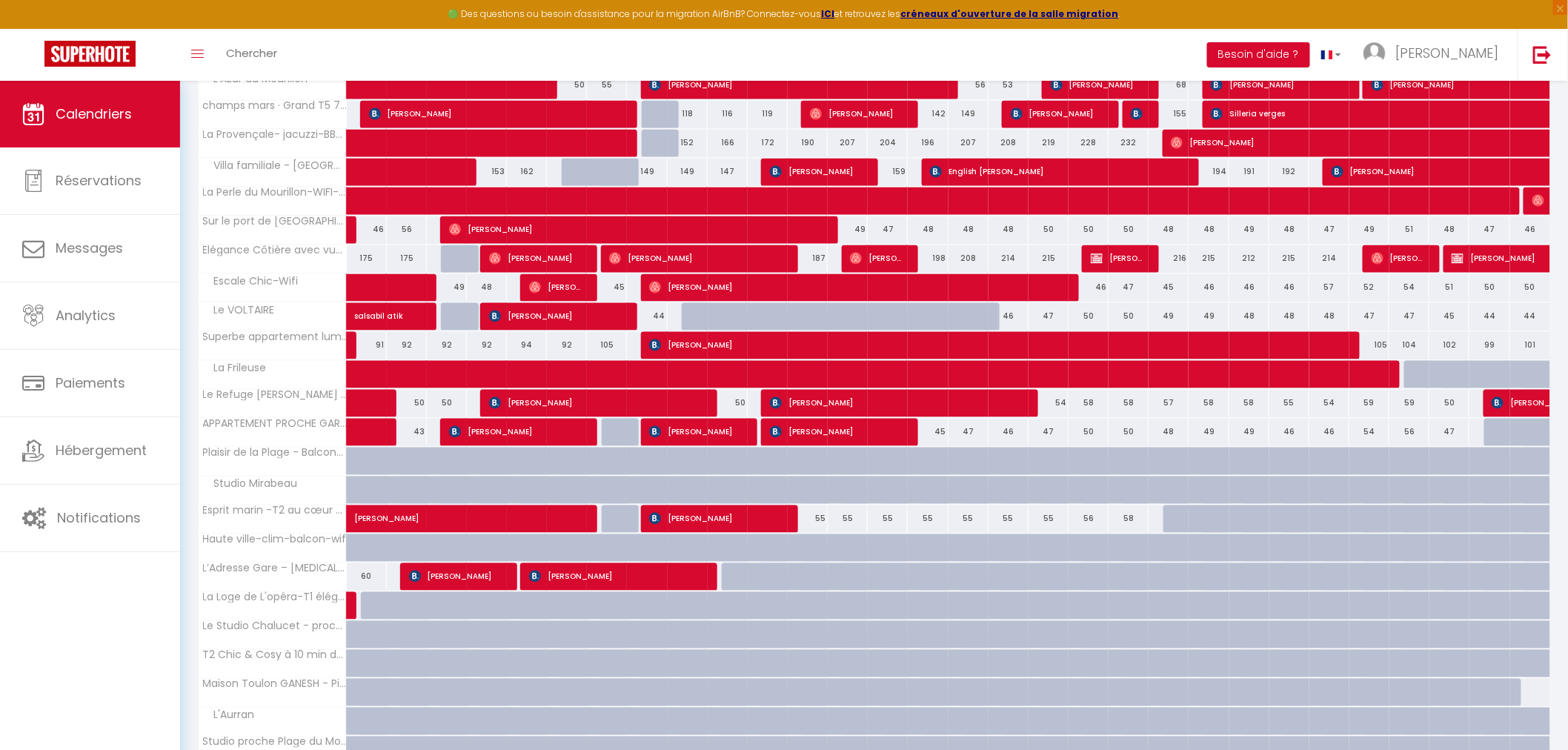
scroll to position [1238, 0]
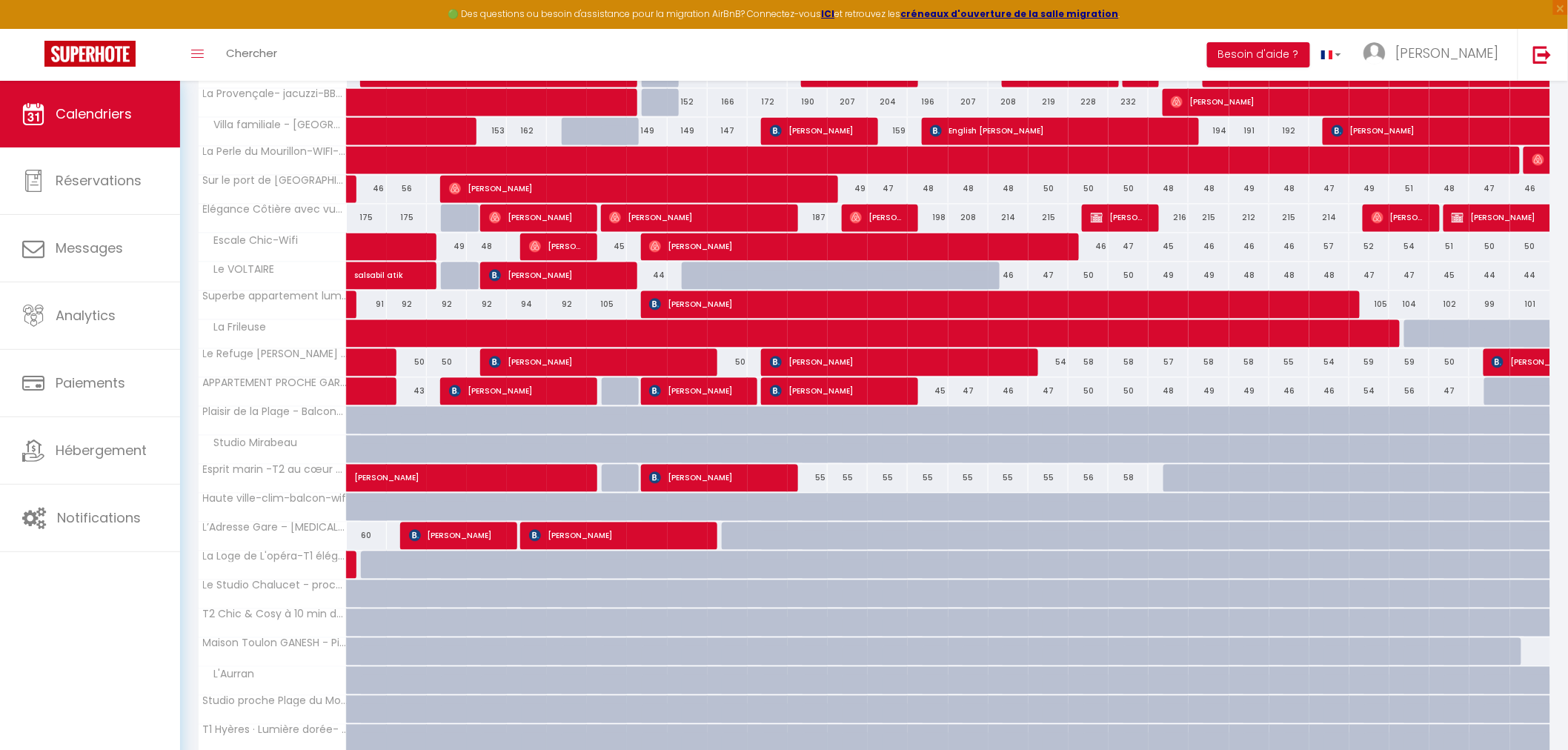
click at [809, 483] on div "55" at bounding box center [807, 477] width 40 height 28
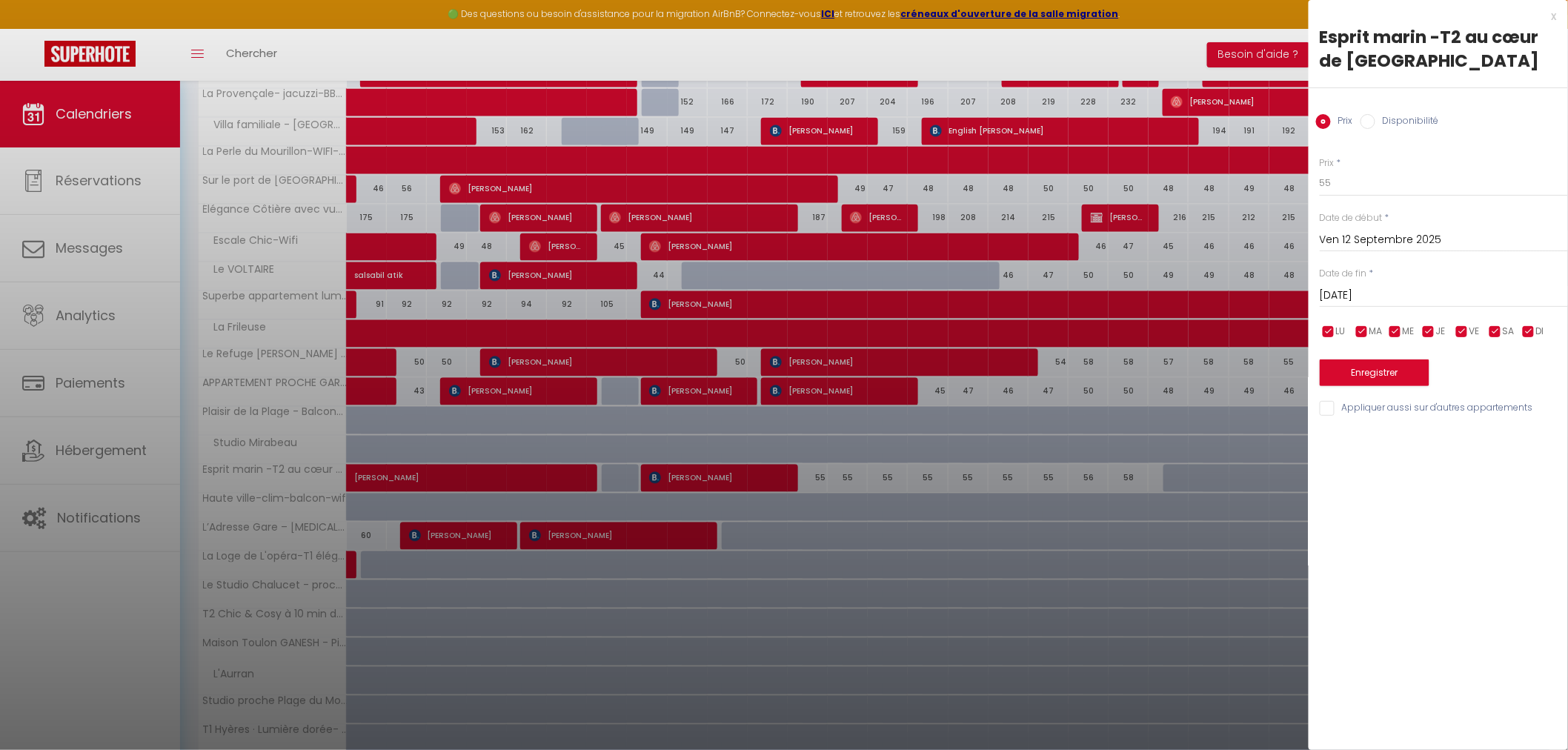
click at [809, 483] on div at bounding box center [784, 375] width 1568 height 750
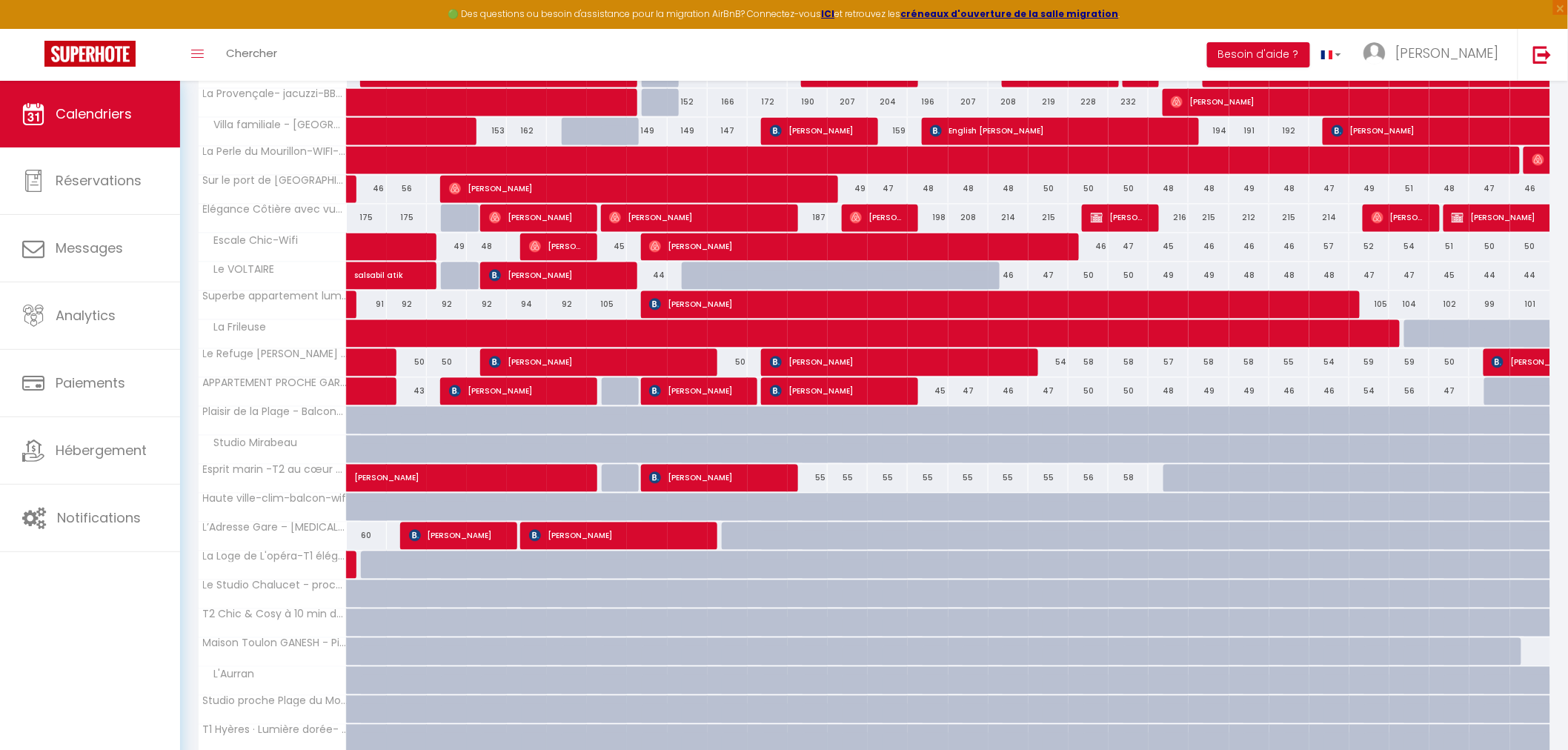
click at [847, 484] on div "55" at bounding box center [847, 477] width 40 height 28
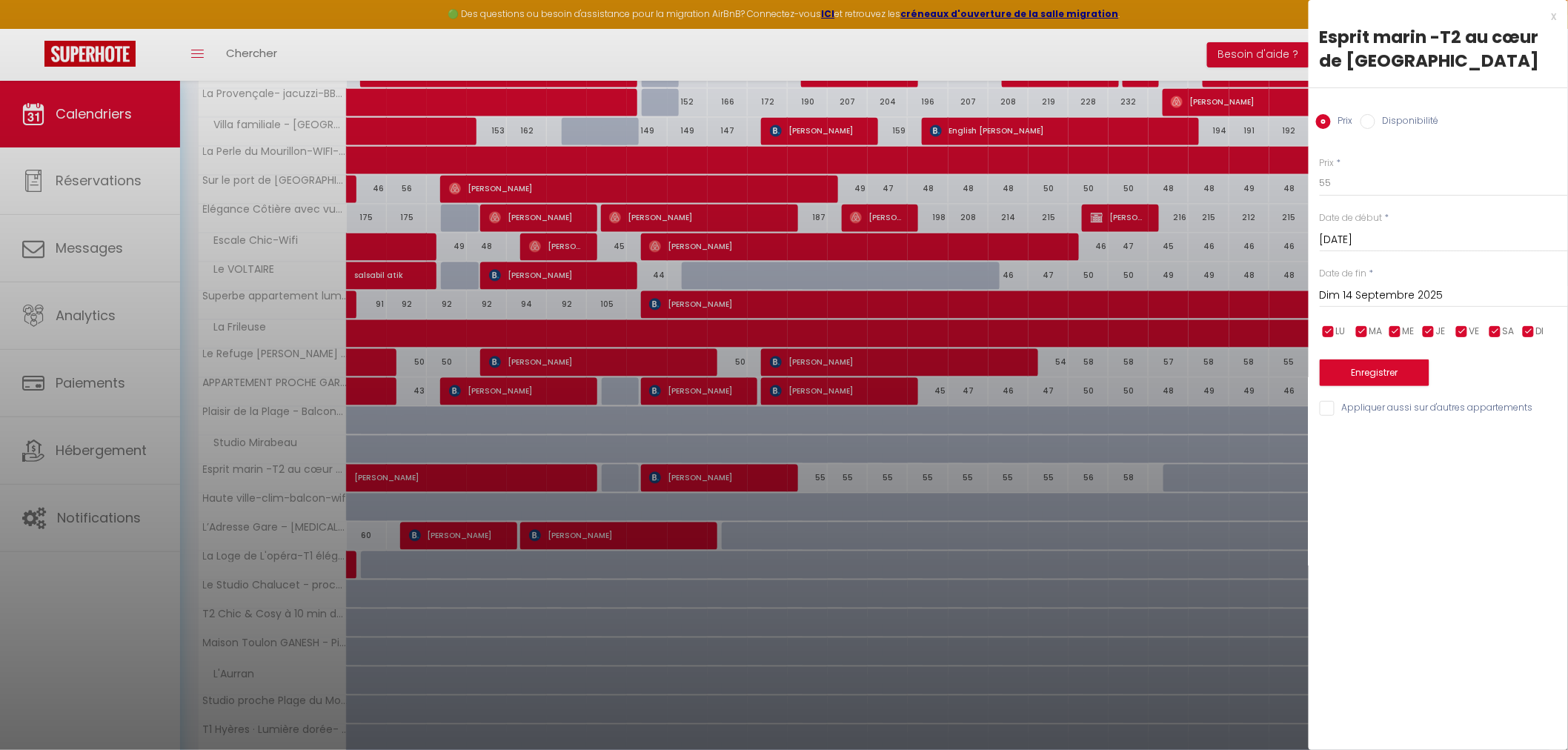
click at [847, 484] on div at bounding box center [784, 375] width 1568 height 750
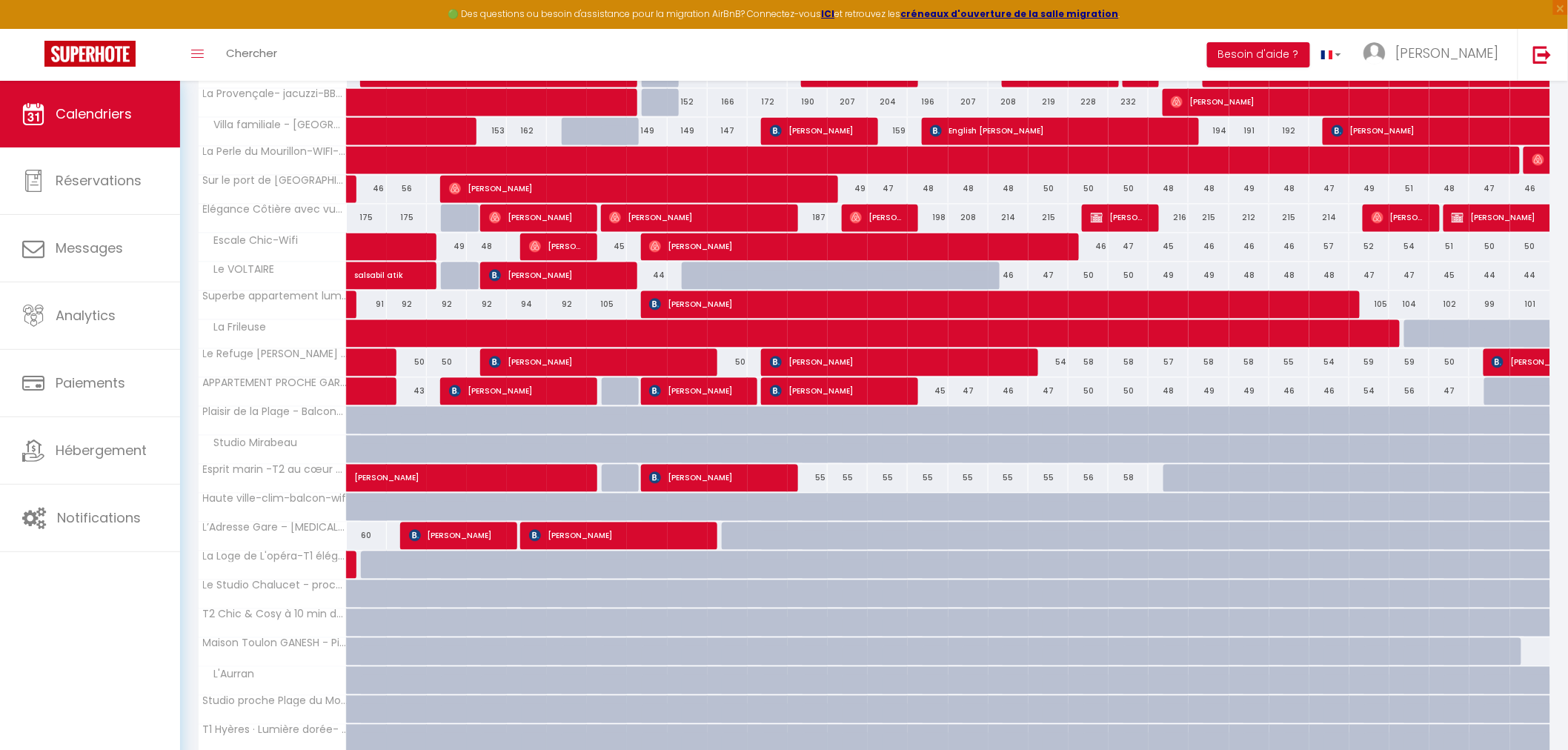
click at [891, 484] on div "55" at bounding box center [887, 477] width 40 height 28
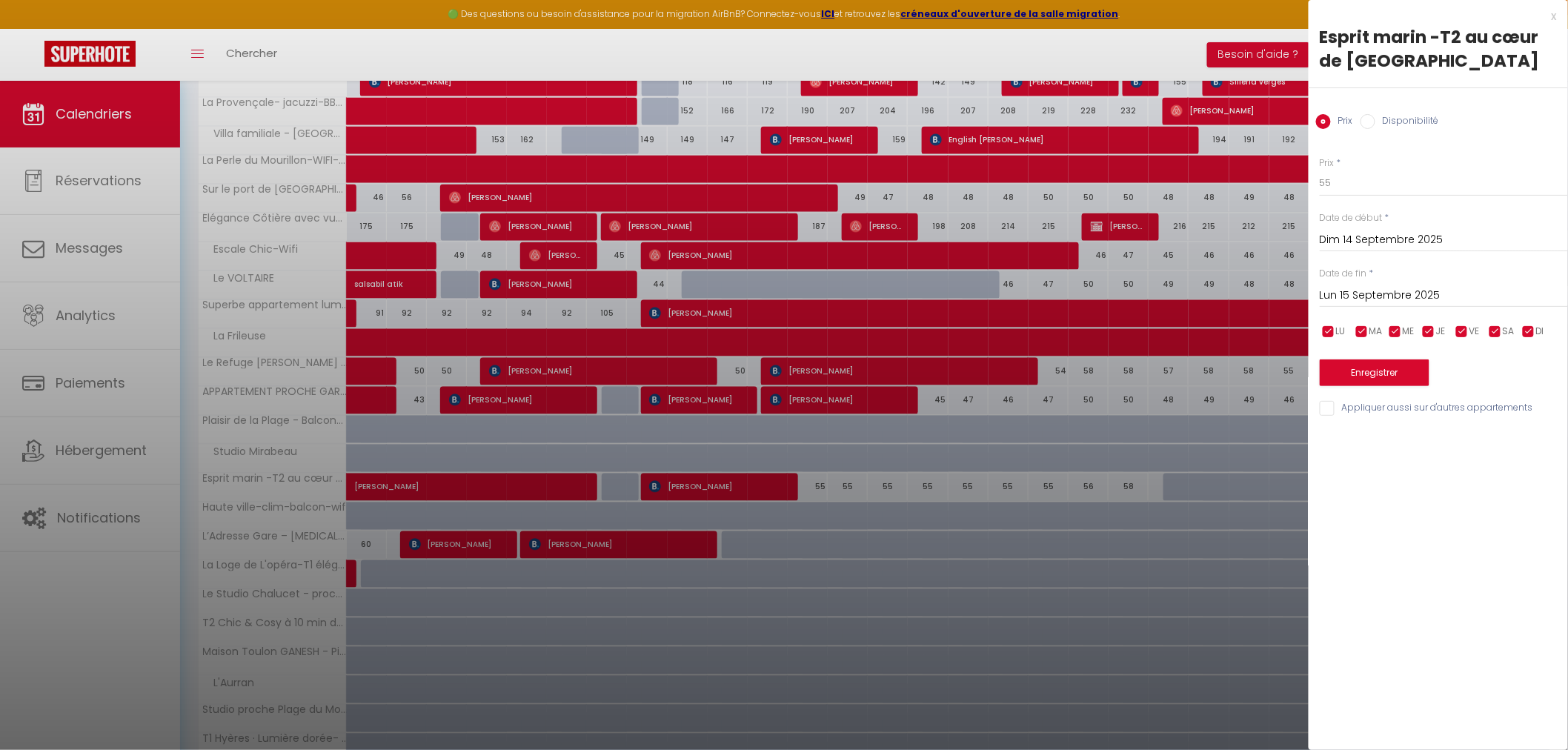
scroll to position [1235, 0]
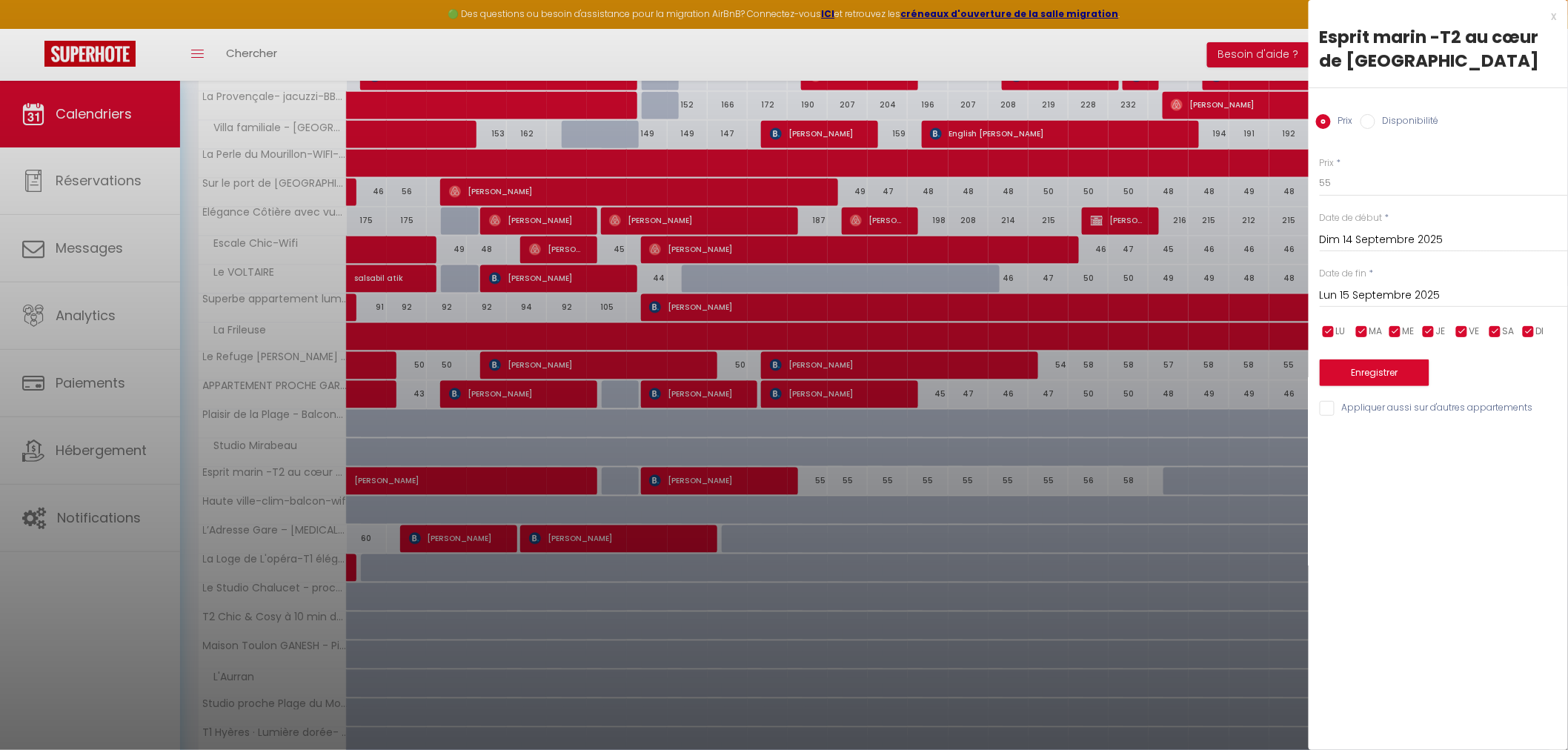
click at [803, 478] on div at bounding box center [784, 375] width 1568 height 750
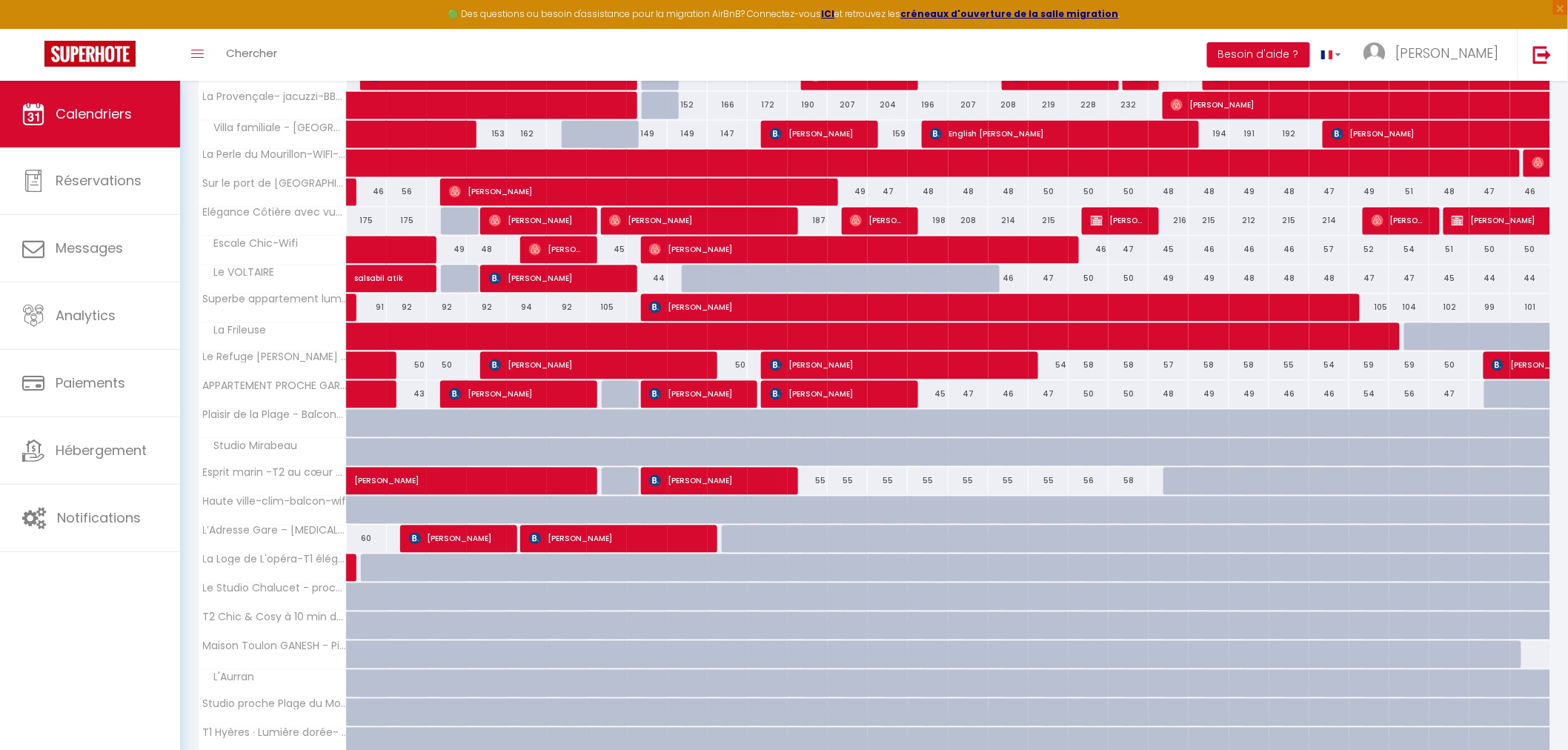
click at [803, 478] on div "55" at bounding box center [807, 480] width 40 height 28
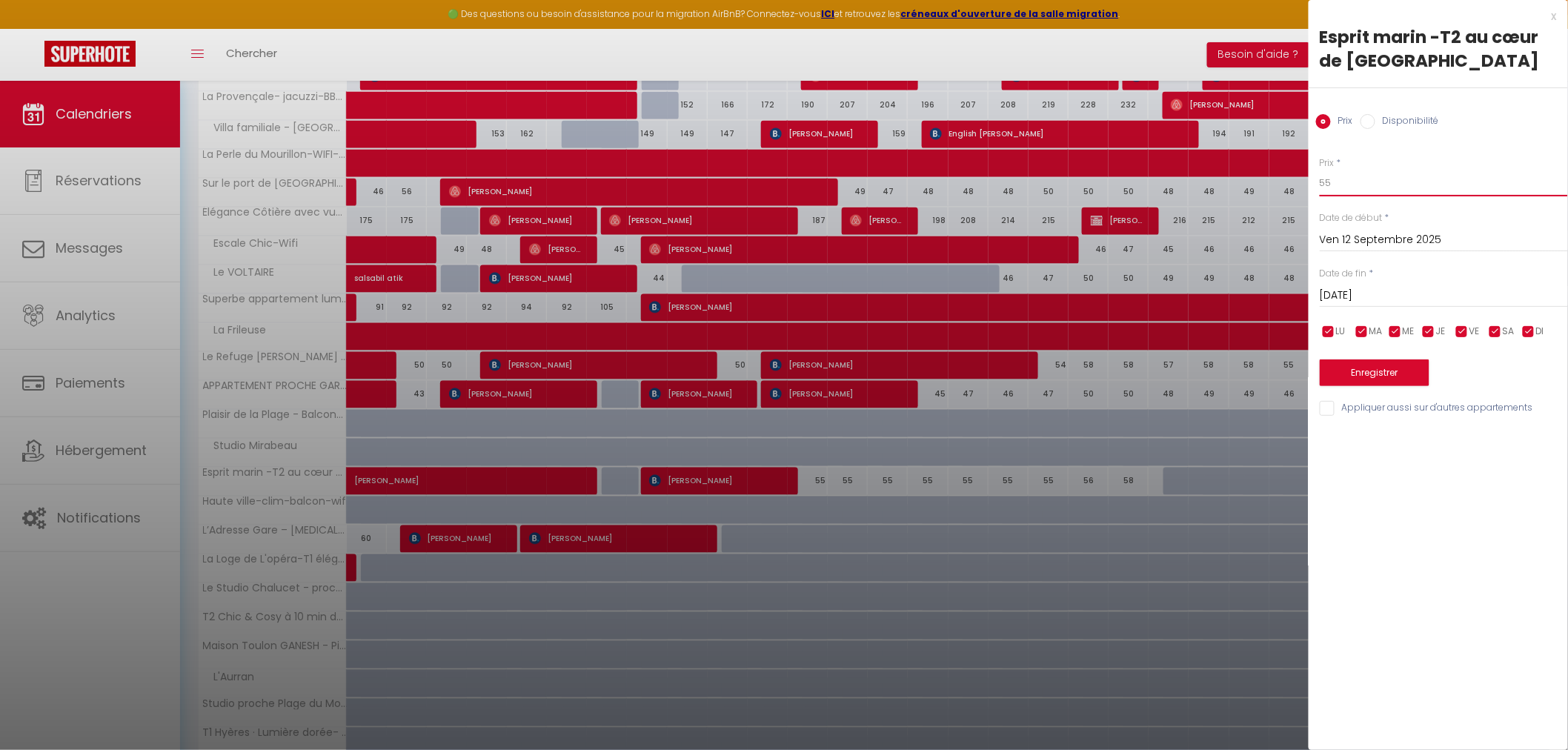
click at [1353, 183] on input "55" at bounding box center [1445, 183] width 248 height 27
click at [1369, 120] on input "Disponibilité" at bounding box center [1368, 121] width 15 height 15
click at [1365, 116] on input "Disponibilité" at bounding box center [1368, 121] width 15 height 15
click at [1327, 127] on input "Prix" at bounding box center [1324, 121] width 15 height 15
click at [851, 482] on div at bounding box center [784, 375] width 1568 height 750
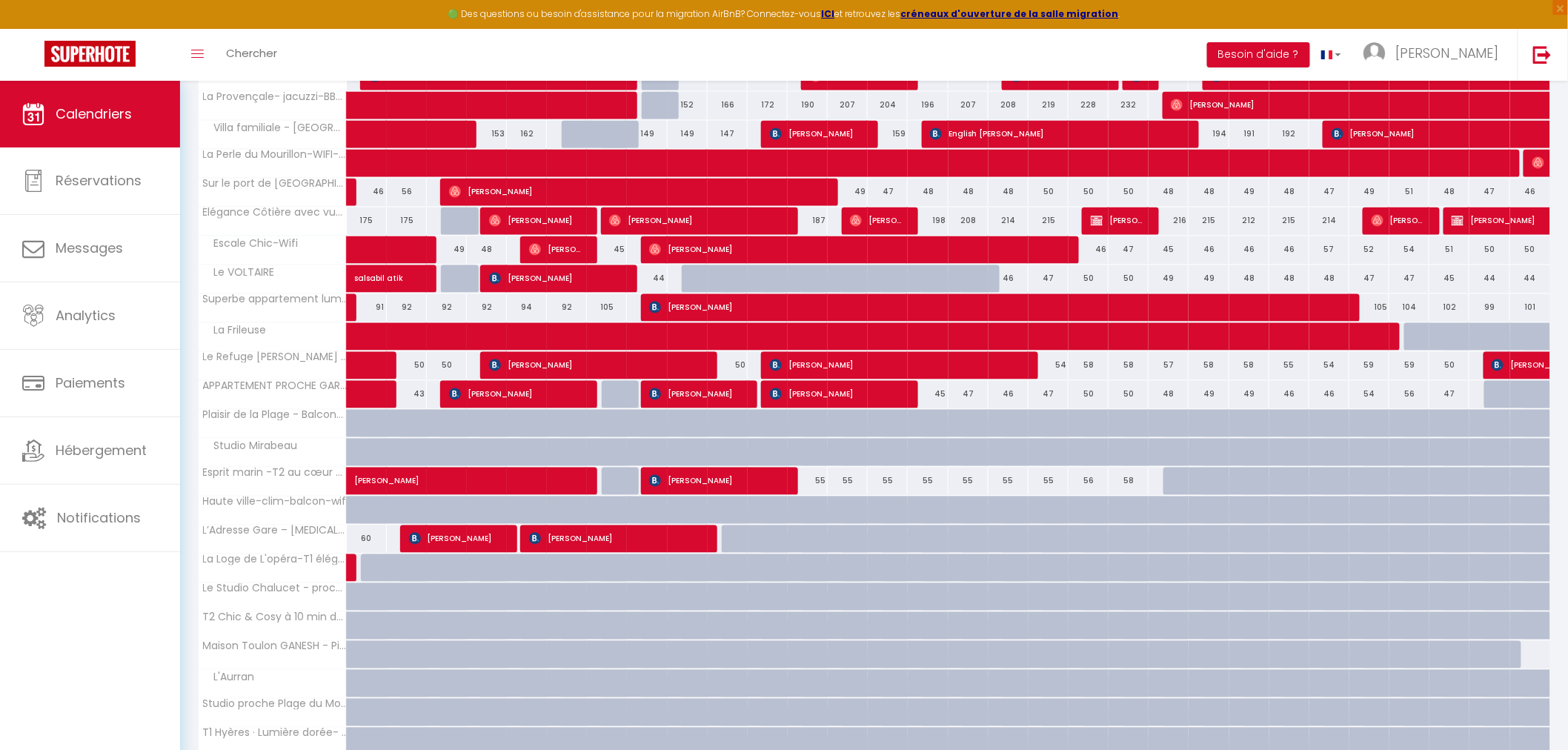
click at [892, 480] on div "55" at bounding box center [887, 480] width 40 height 28
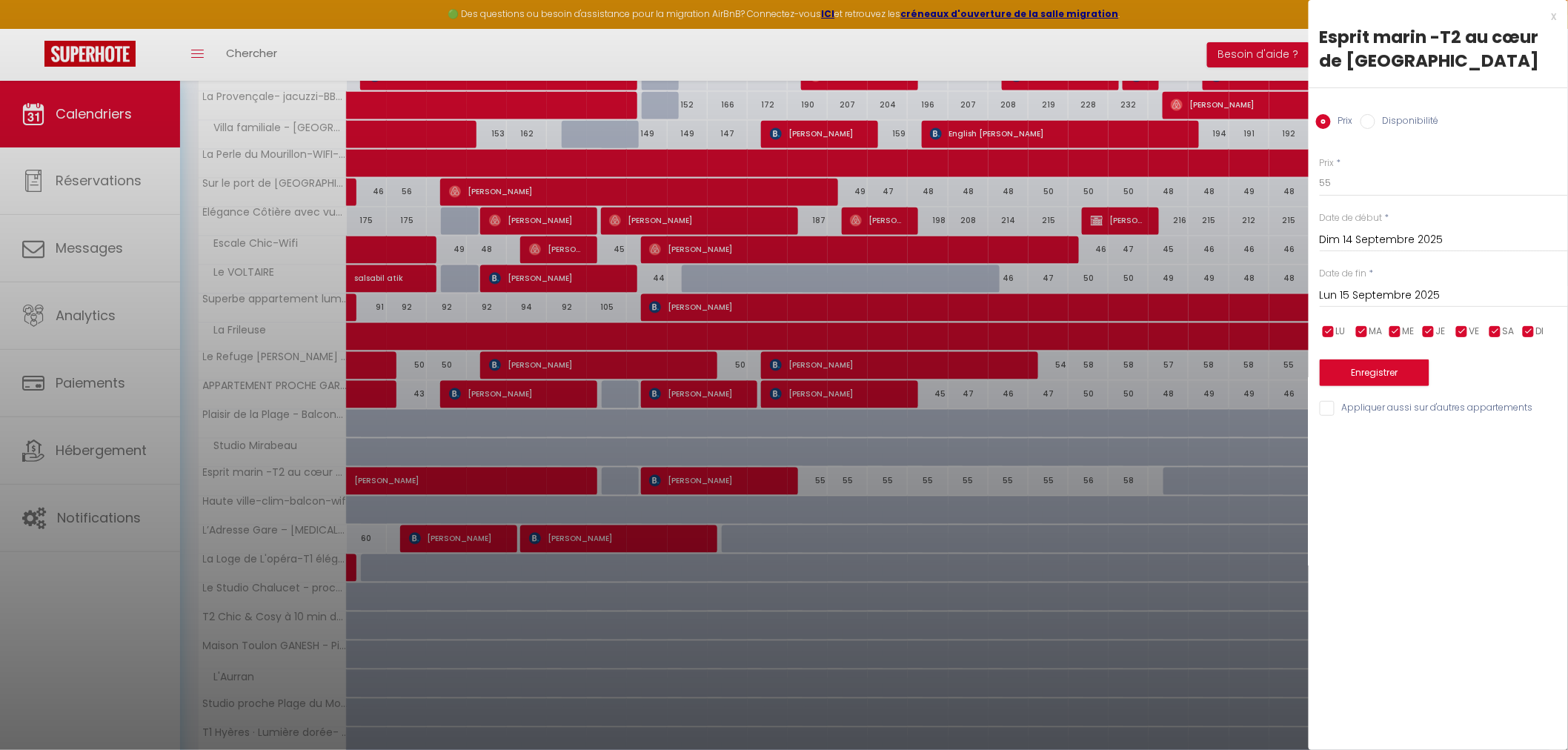
click at [892, 480] on div at bounding box center [784, 375] width 1568 height 750
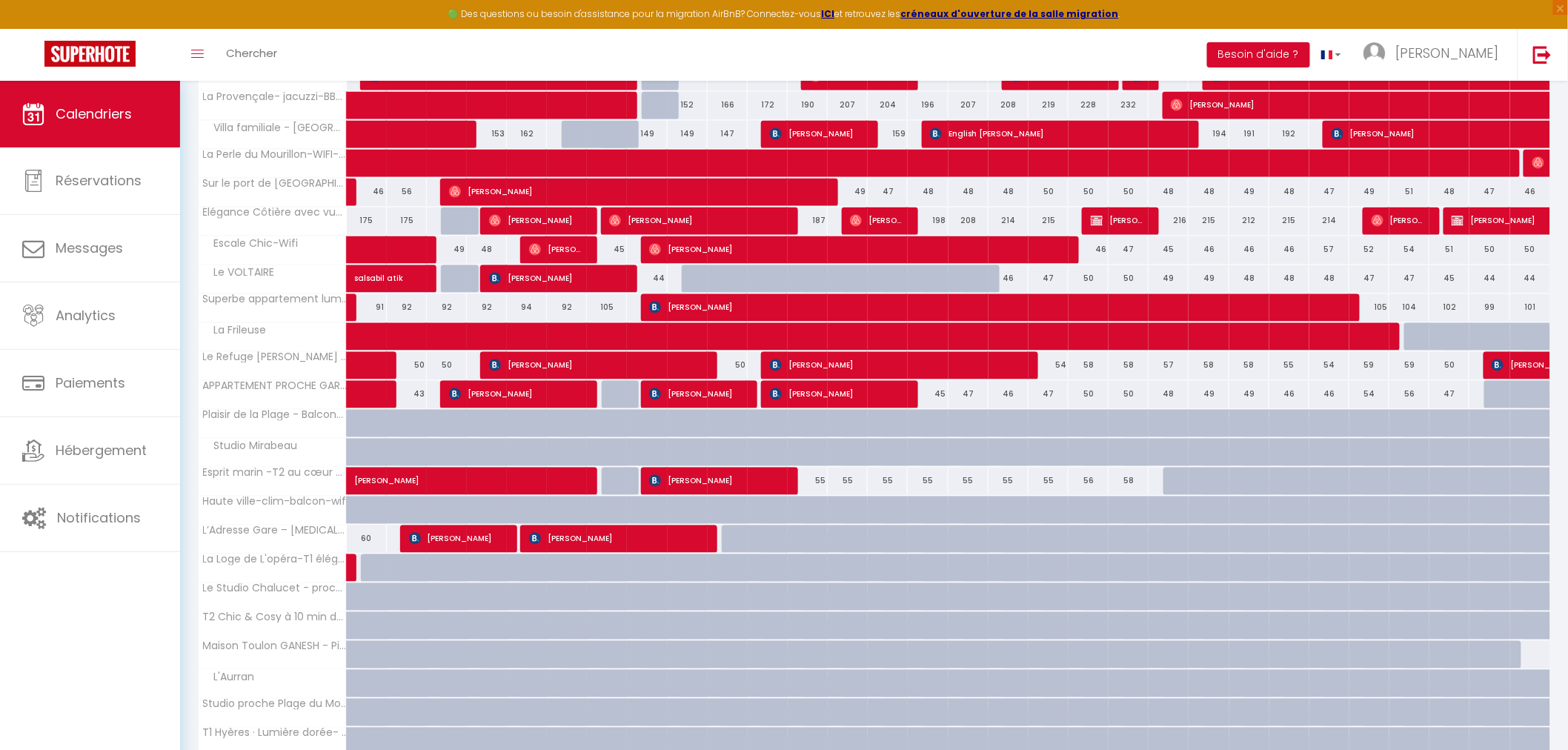
click at [887, 483] on div "55" at bounding box center [887, 480] width 40 height 28
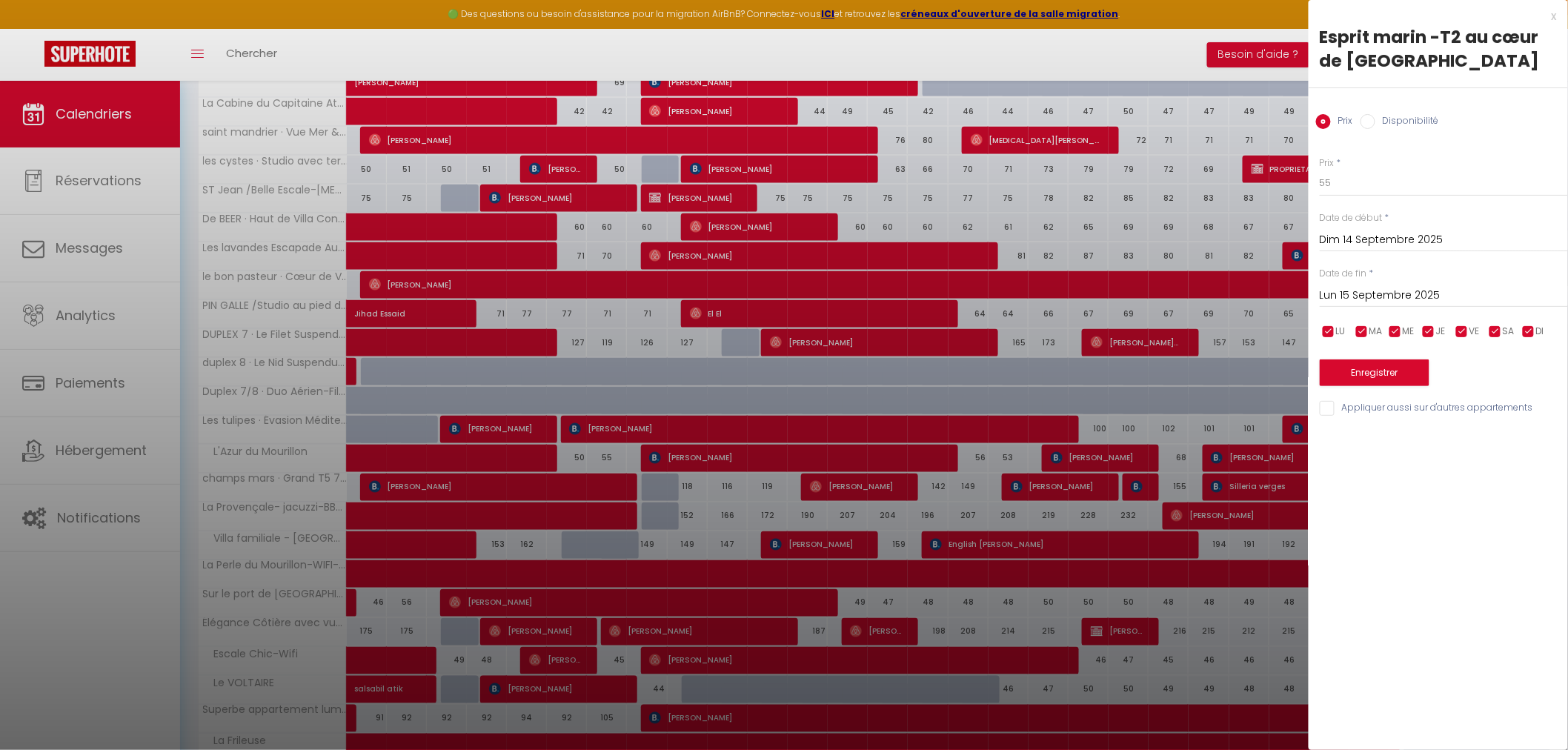
scroll to position [494, 0]
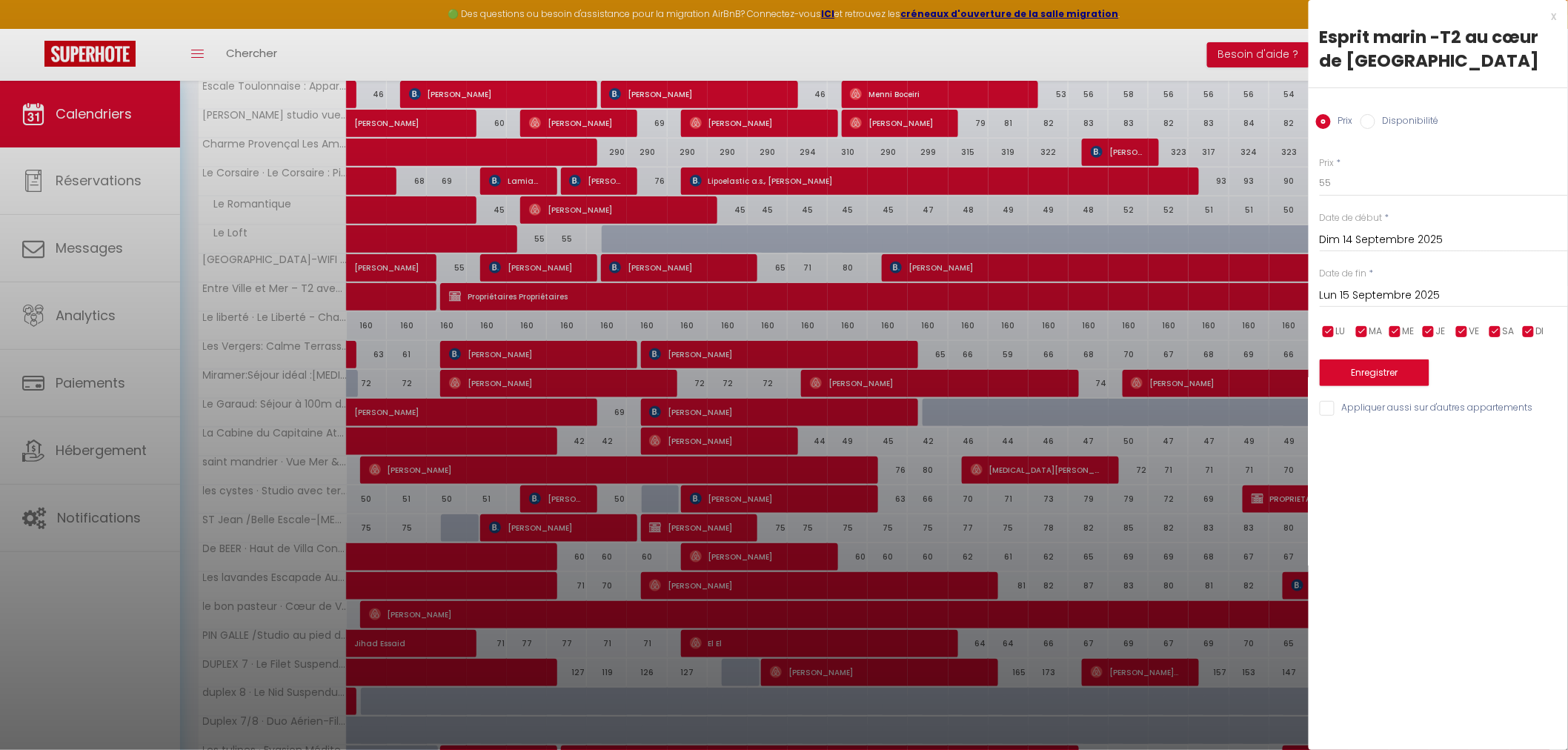
click at [1115, 60] on div at bounding box center [784, 375] width 1568 height 750
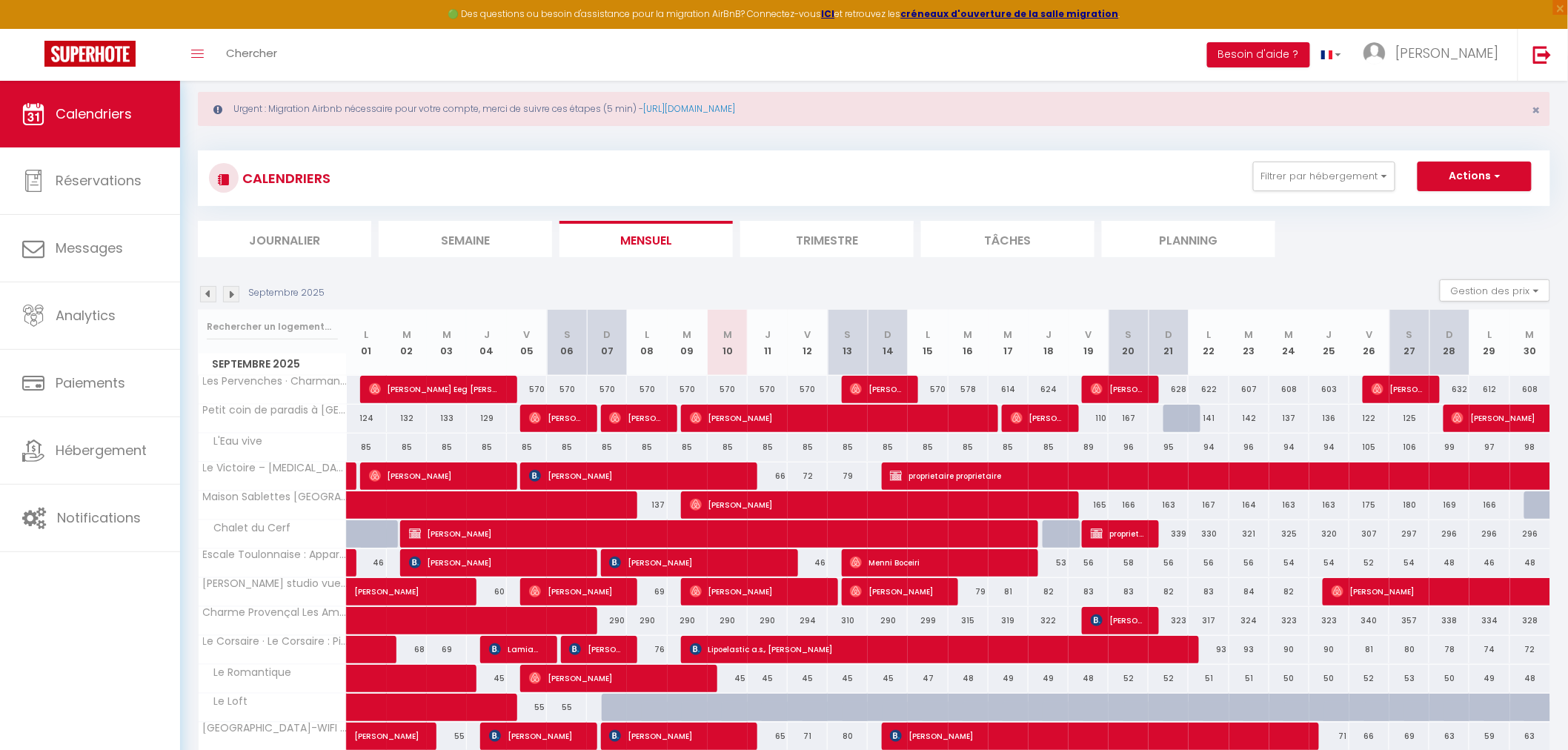
scroll to position [0, 0]
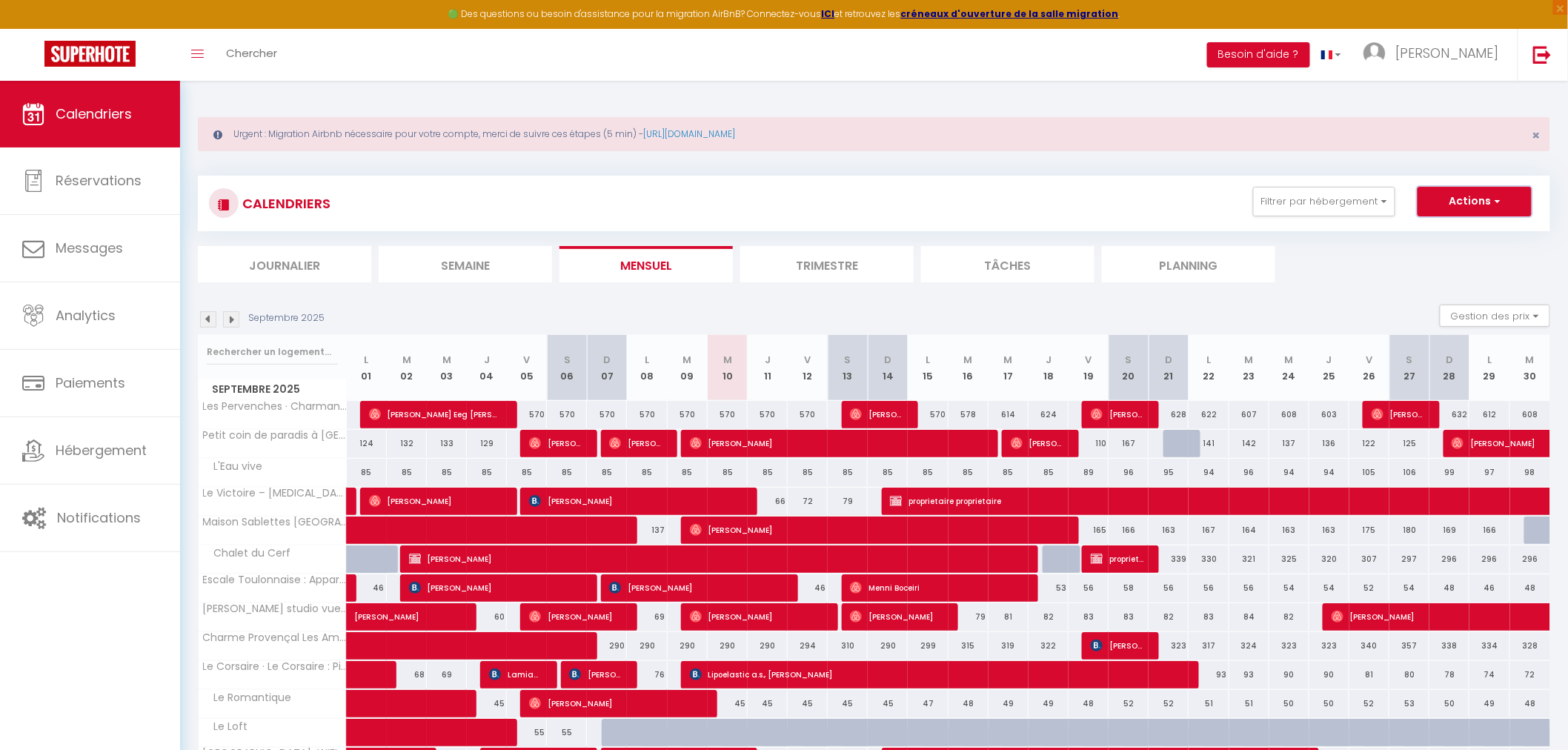
click at [1483, 197] on button "Actions" at bounding box center [1474, 202] width 114 height 30
click at [1452, 240] on link "Nouvelle réservation" at bounding box center [1460, 236] width 129 height 22
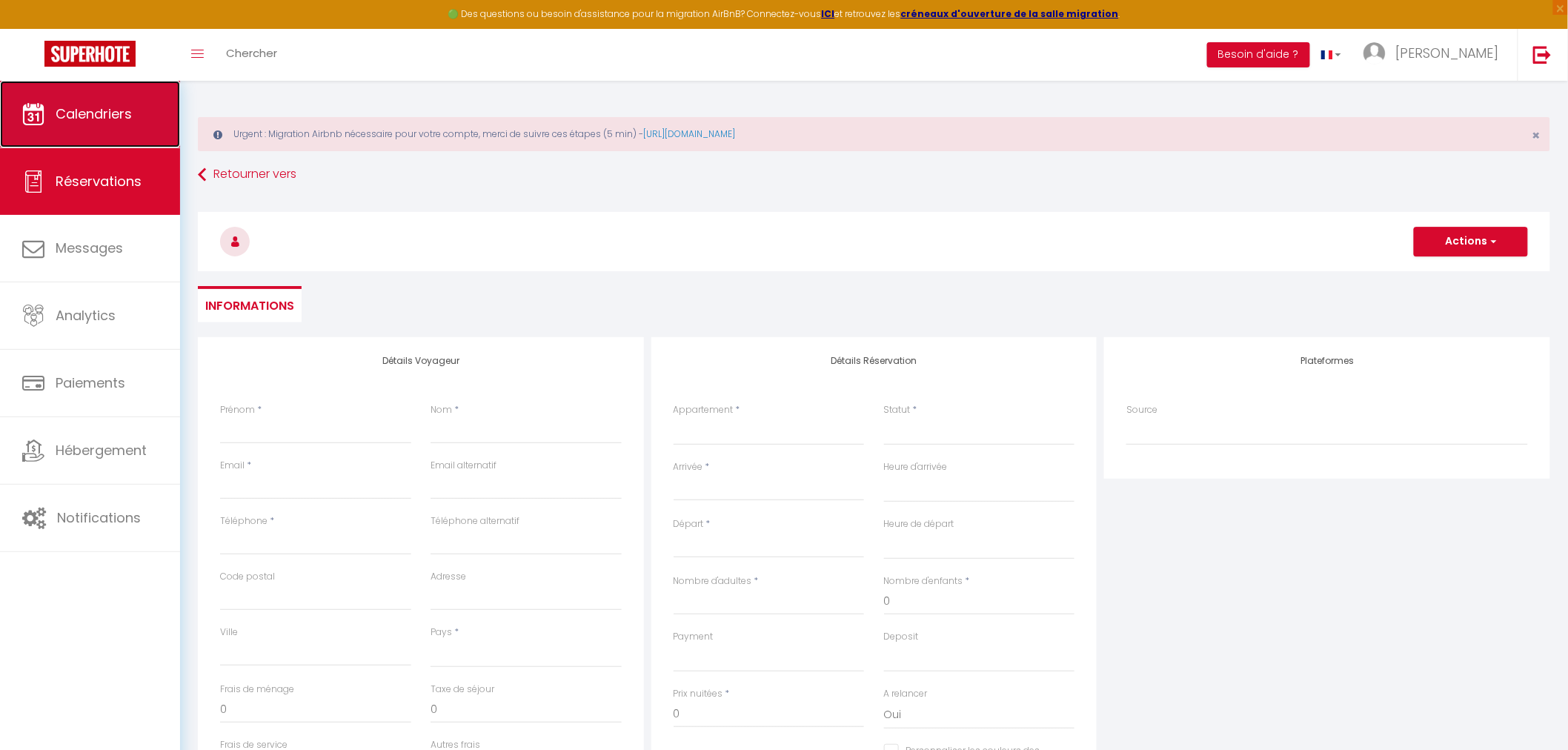
click at [115, 121] on span "Calendriers" at bounding box center [94, 114] width 76 height 19
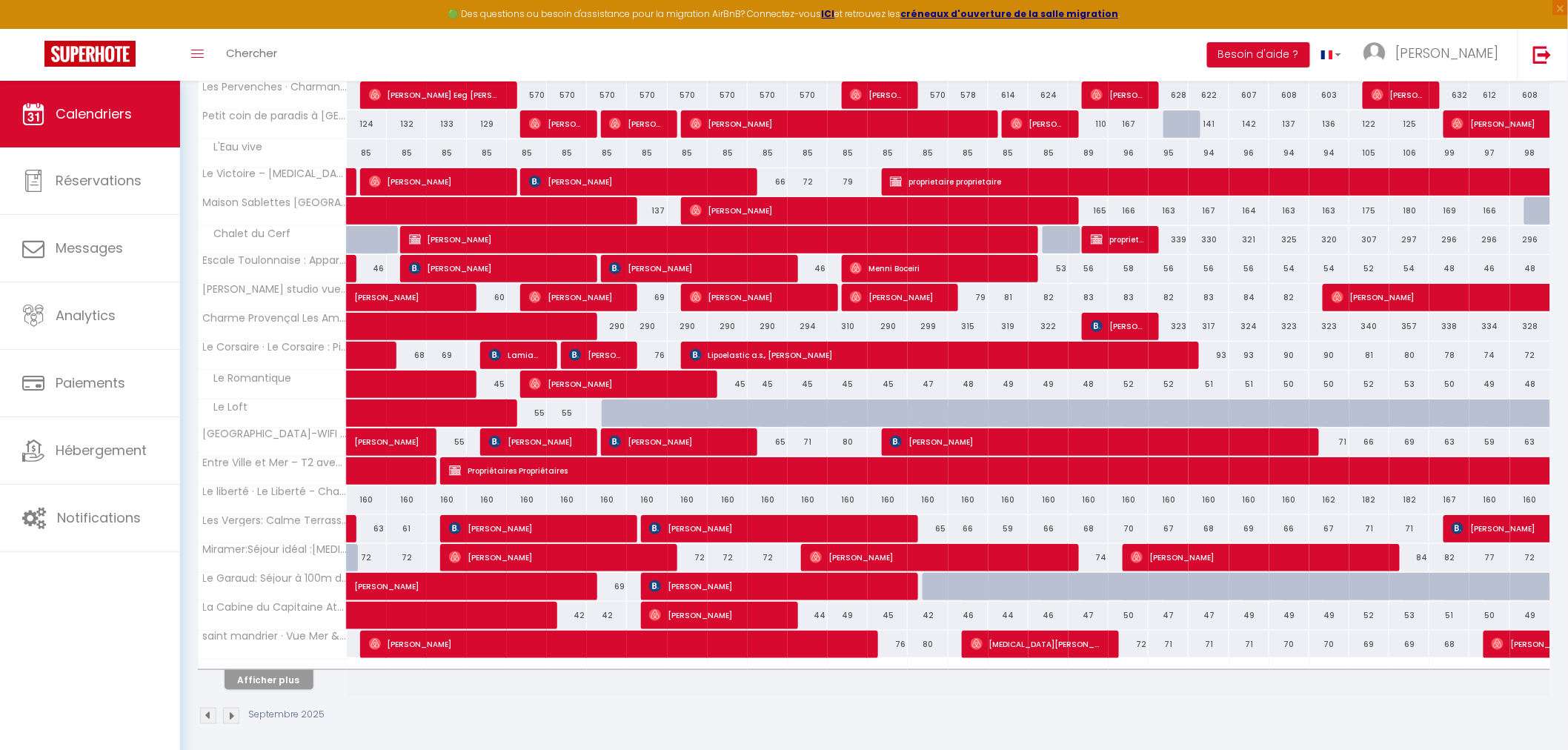
scroll to position [329, 0]
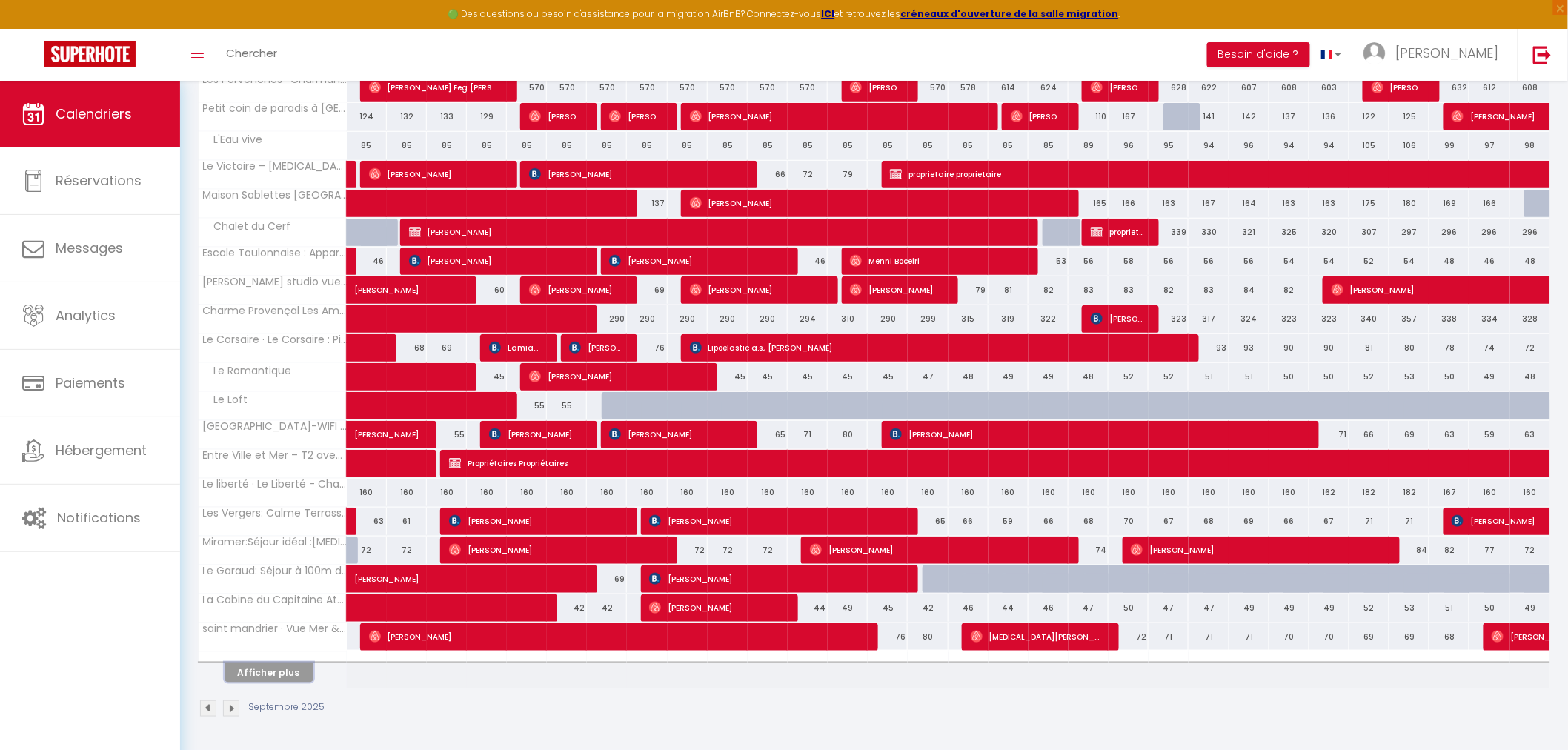
click at [278, 671] on button "Afficher plus" at bounding box center [269, 672] width 89 height 20
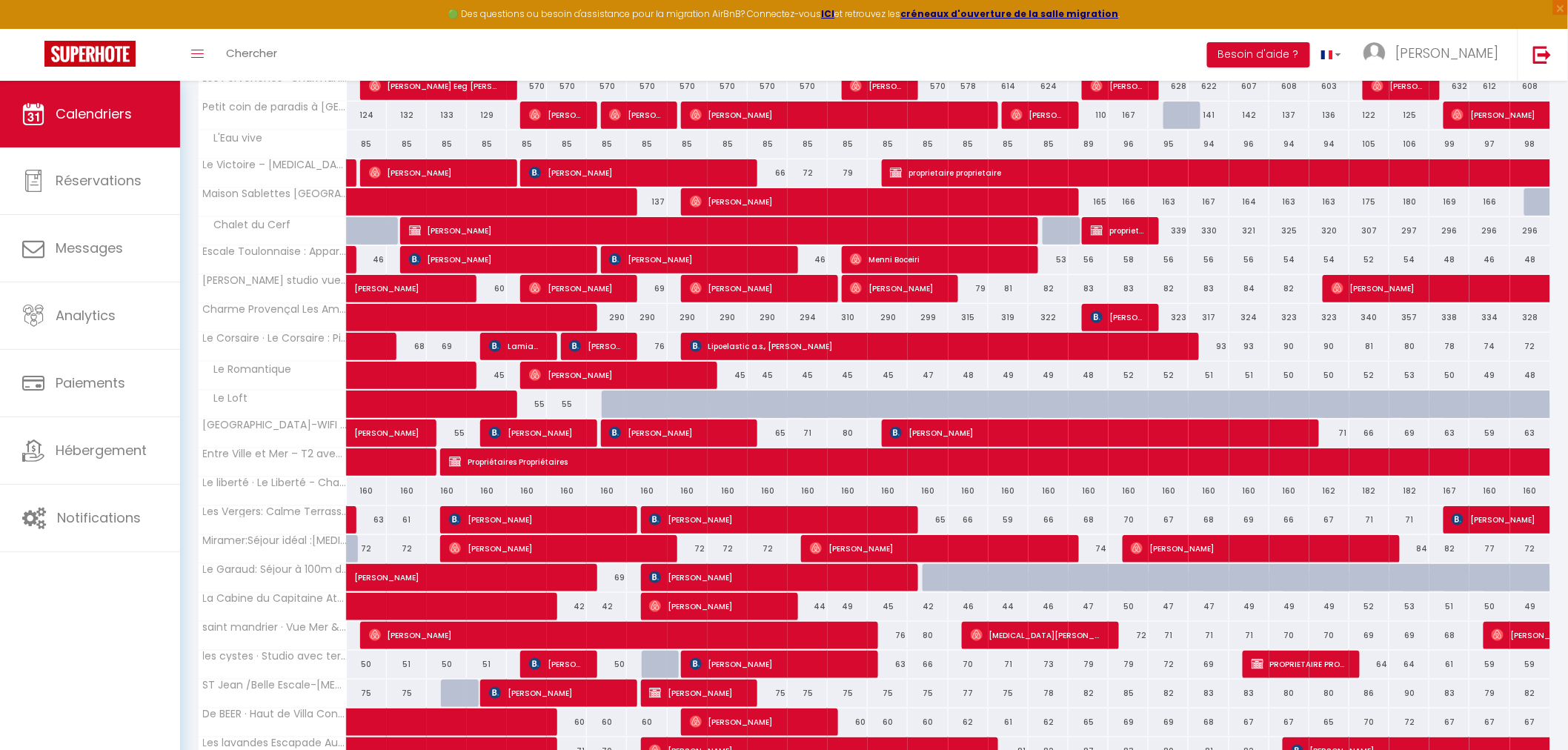
scroll to position [905, 0]
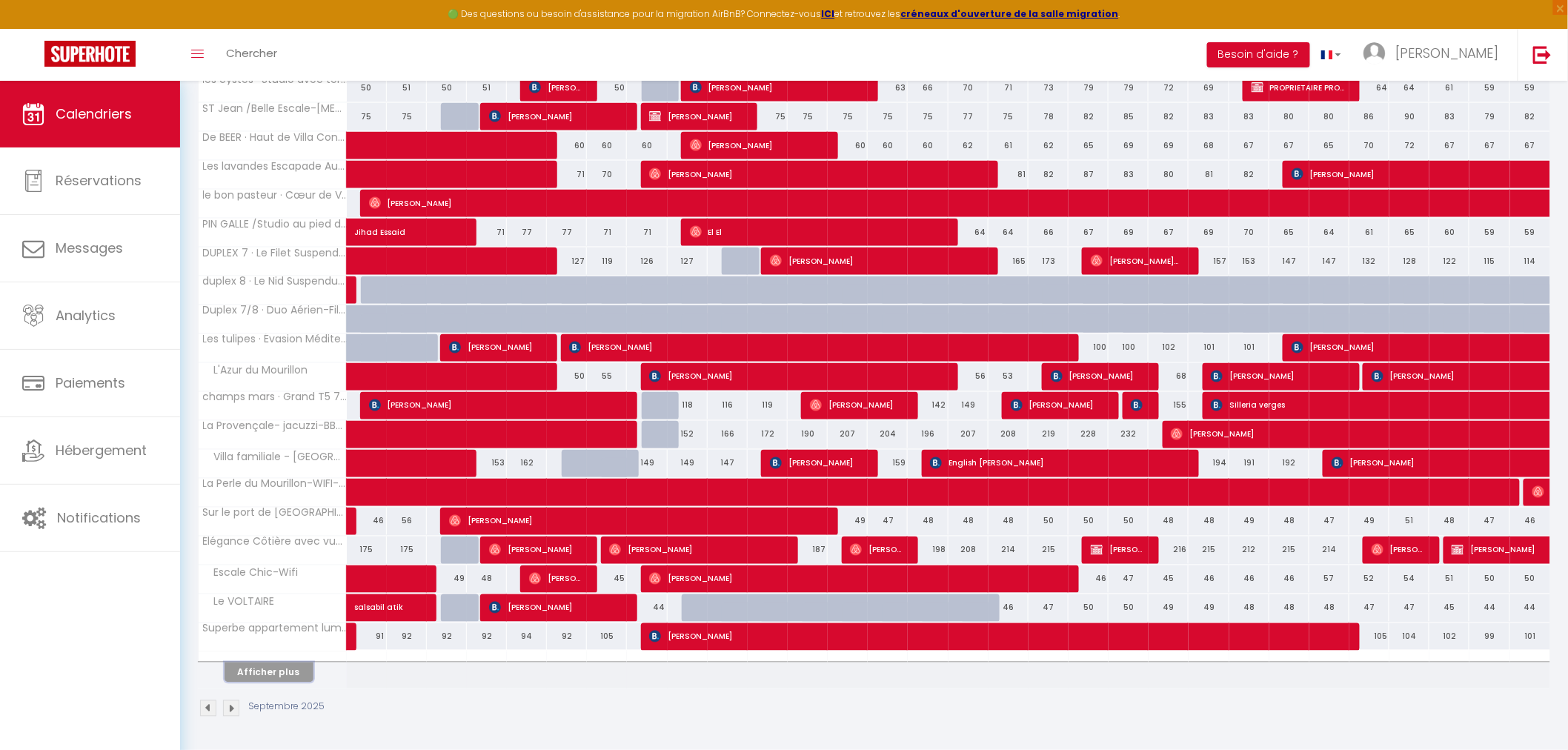
click at [278, 671] on button "Afficher plus" at bounding box center [269, 672] width 89 height 20
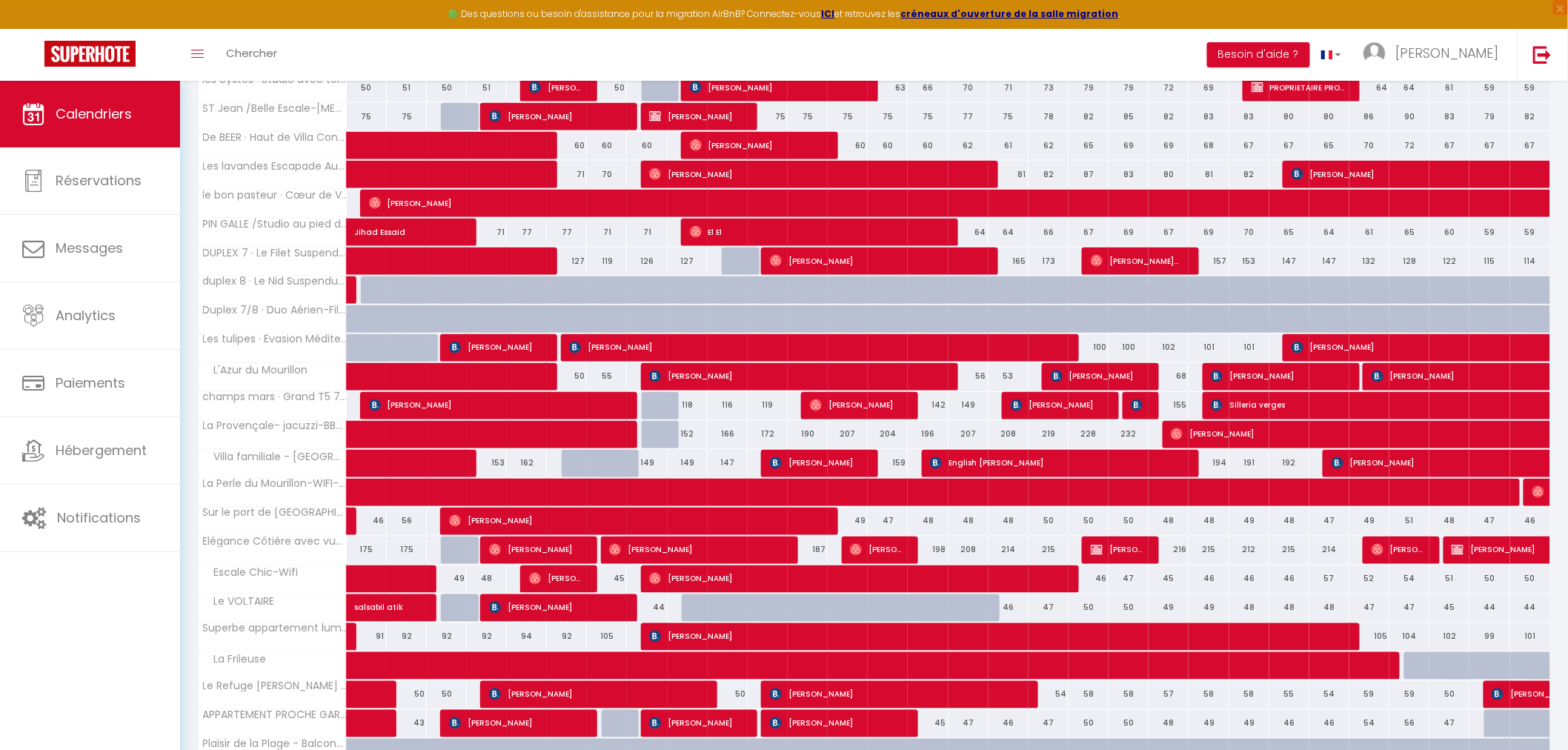
scroll to position [1317, 0]
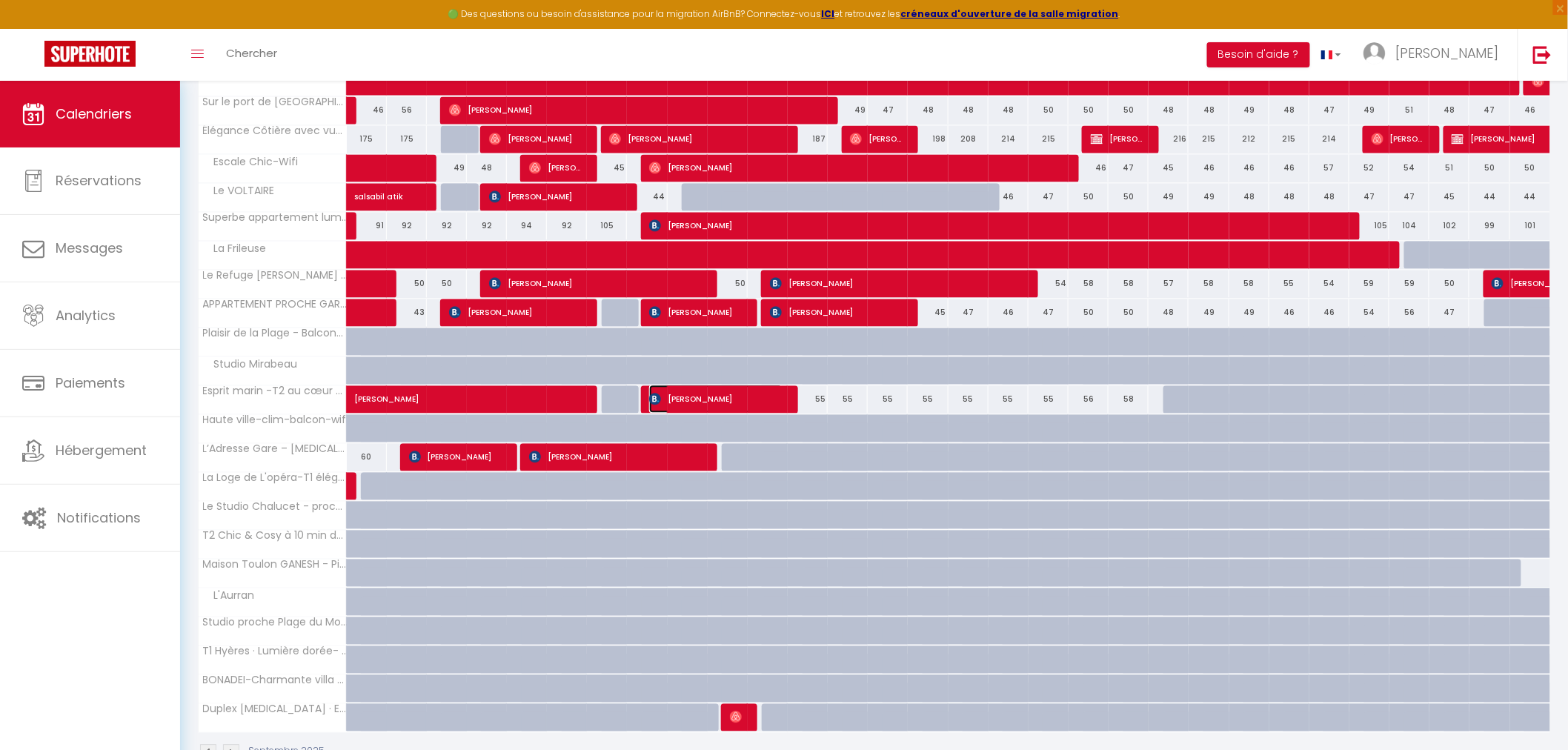
click at [722, 401] on span "[PERSON_NAME]" at bounding box center [716, 399] width 134 height 28
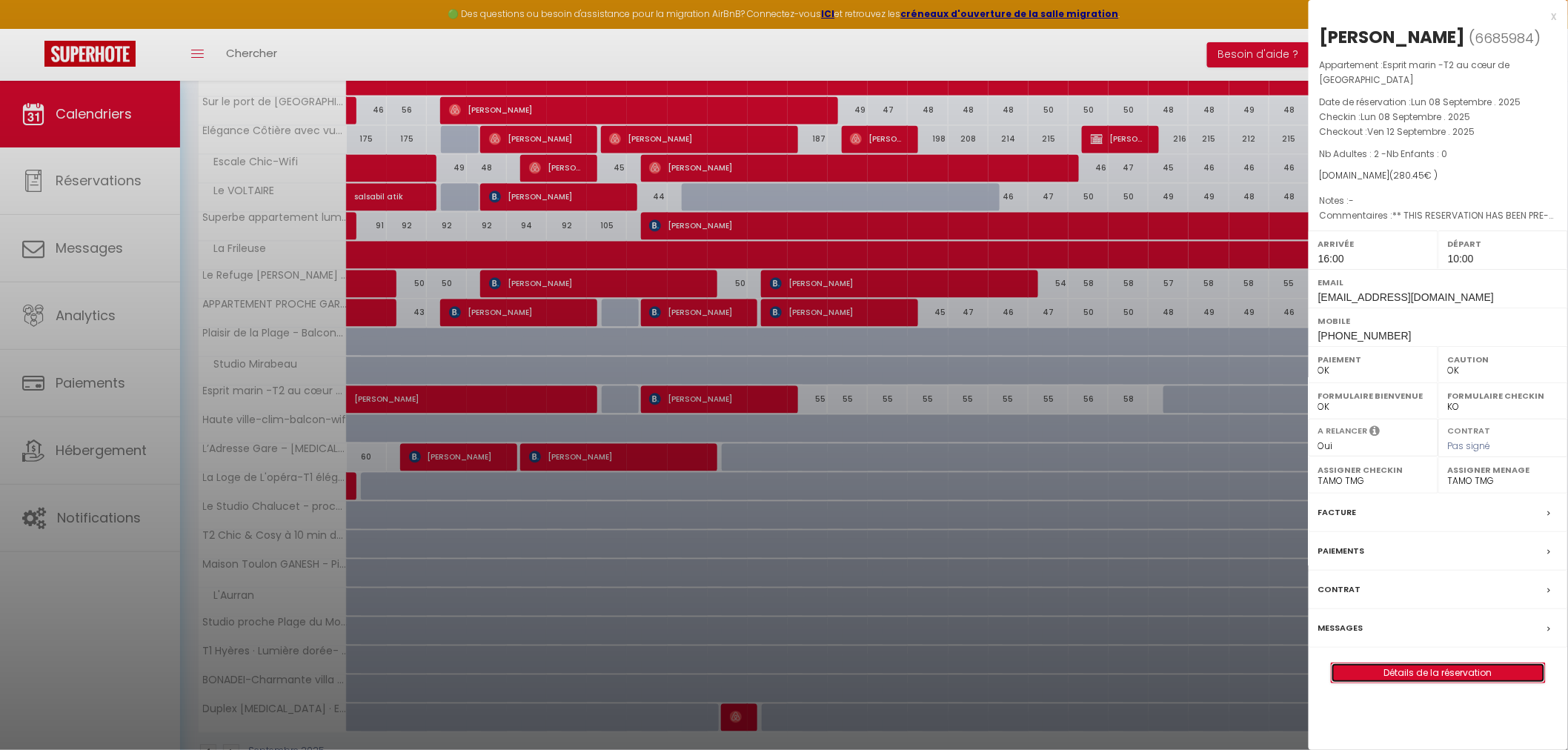
click at [1383, 664] on link "Détails de la réservation" at bounding box center [1439, 673] width 214 height 20
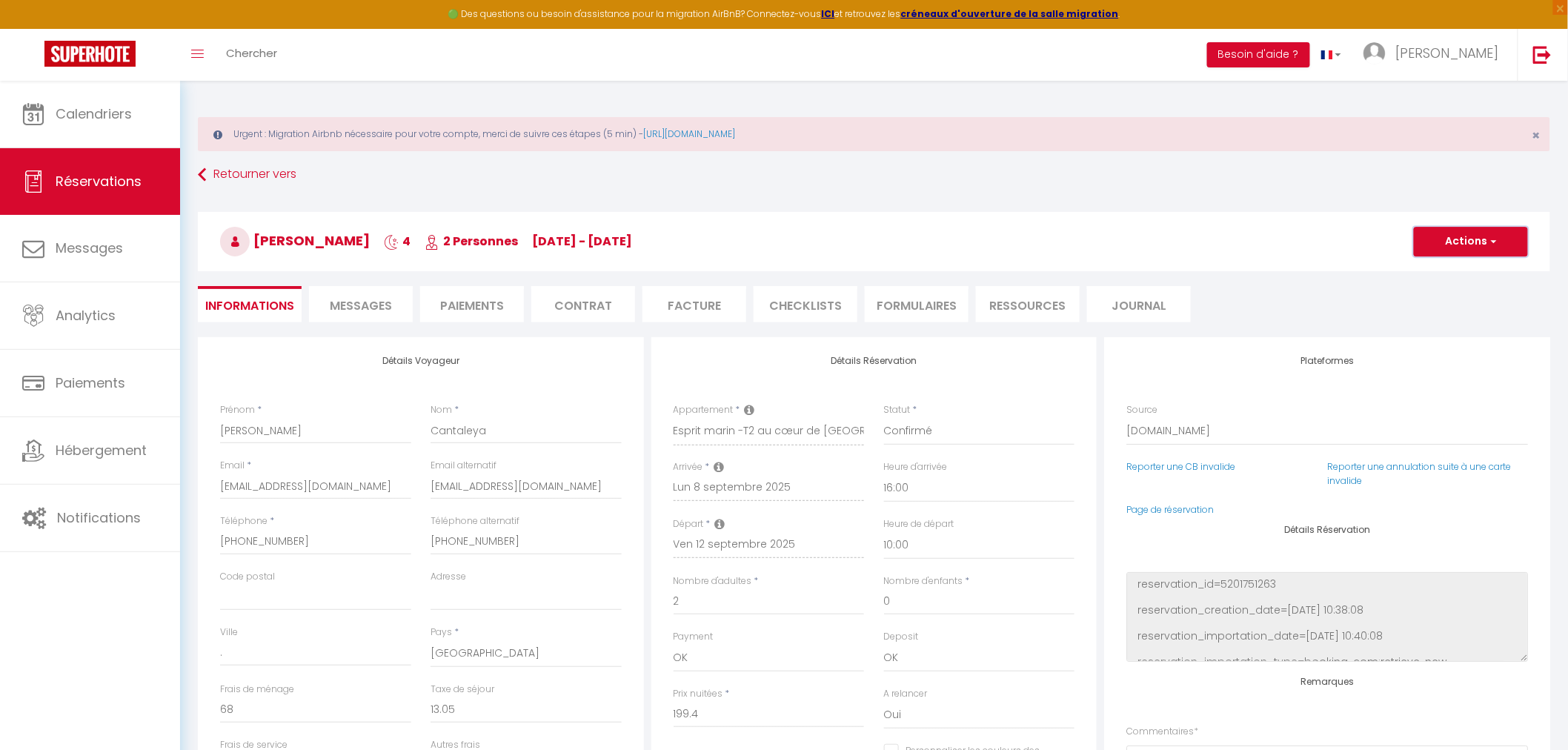
click at [1469, 245] on button "Actions" at bounding box center [1471, 242] width 114 height 30
click at [1456, 292] on link "Dupliquer" at bounding box center [1456, 293] width 117 height 20
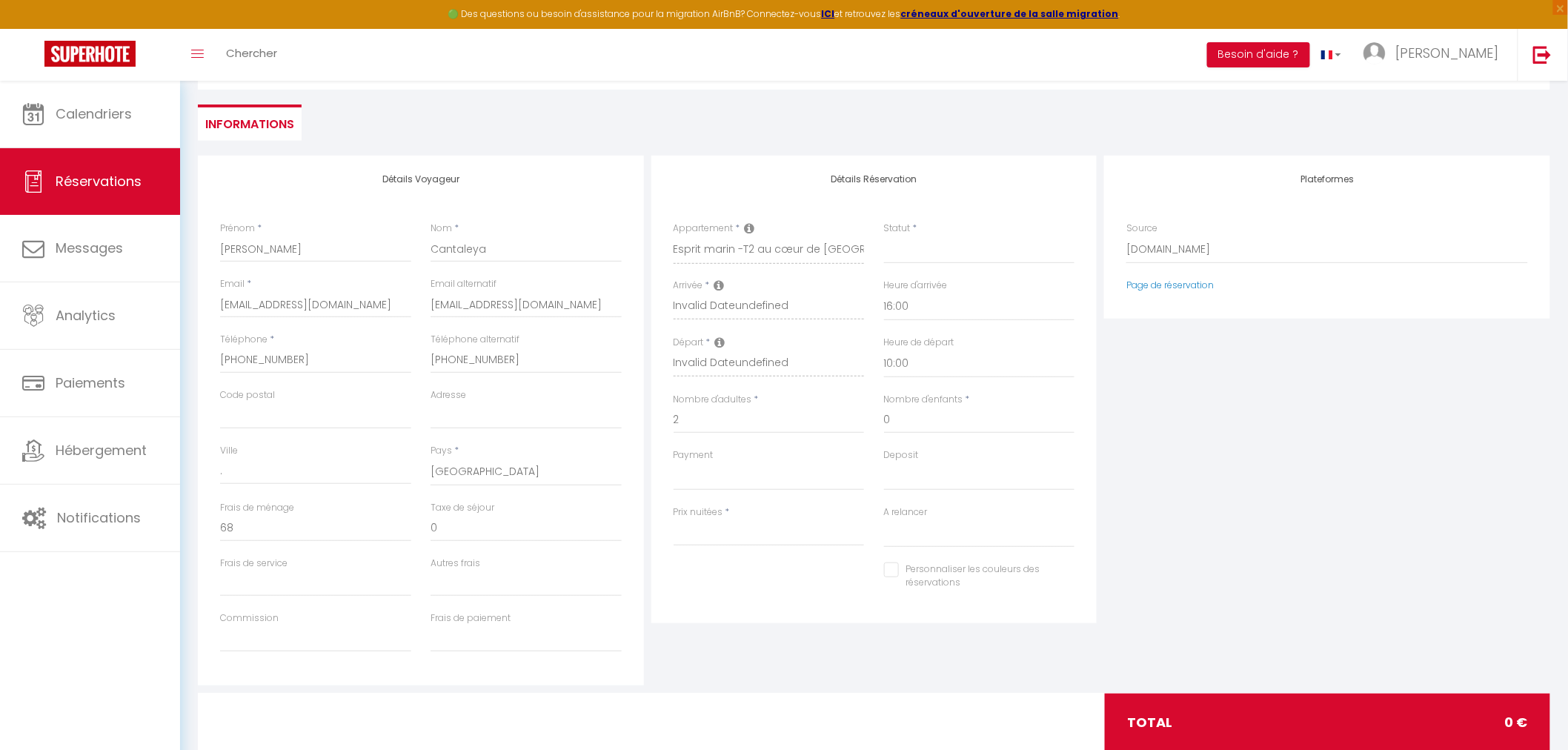
scroll to position [219, 0]
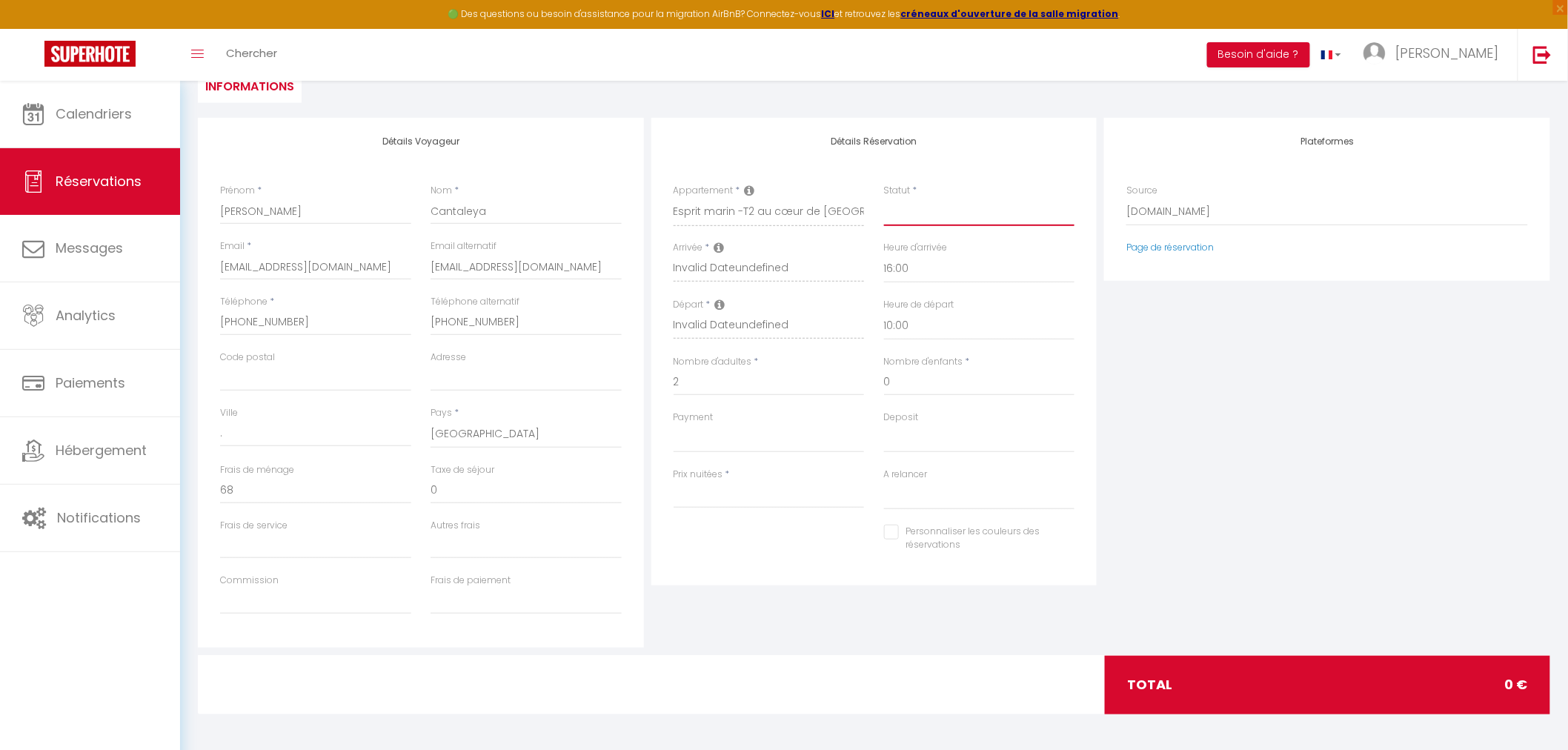
click at [922, 216] on select "Confirmé Non Confirmé Annulé Annulé par le voyageur No Show Request" at bounding box center [979, 212] width 191 height 28
click at [534, 320] on input "[PHONE_NUMBER]" at bounding box center [526, 322] width 191 height 27
click at [501, 381] on input "Adresse" at bounding box center [526, 378] width 191 height 27
click at [500, 442] on select "France Portugal Afghanistan Albania Algeria American Samoa Andorra Angola Angui…" at bounding box center [526, 435] width 191 height 28
click at [520, 491] on input "0" at bounding box center [526, 491] width 191 height 27
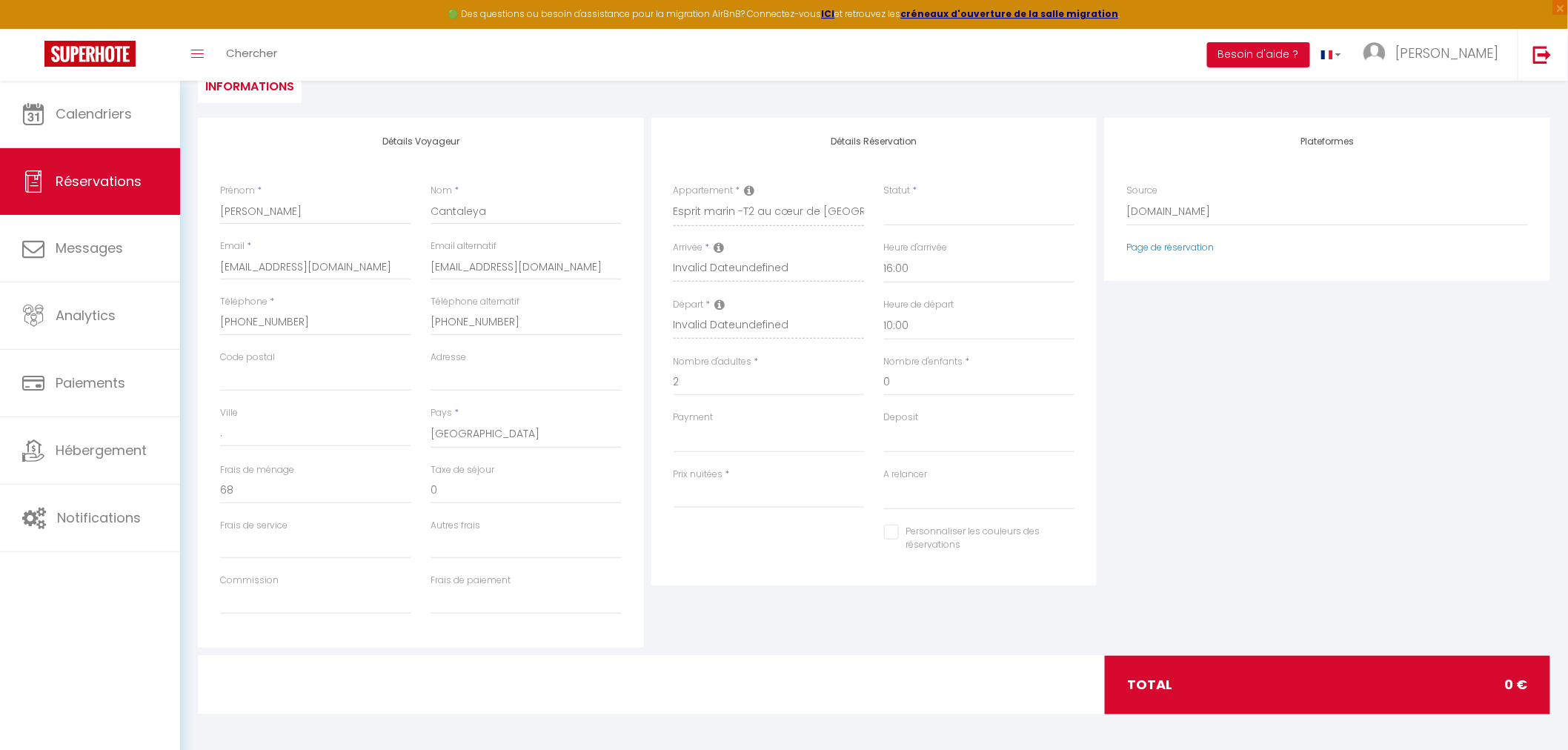
click at [716, 241] on icon at bounding box center [719, 247] width 10 height 12
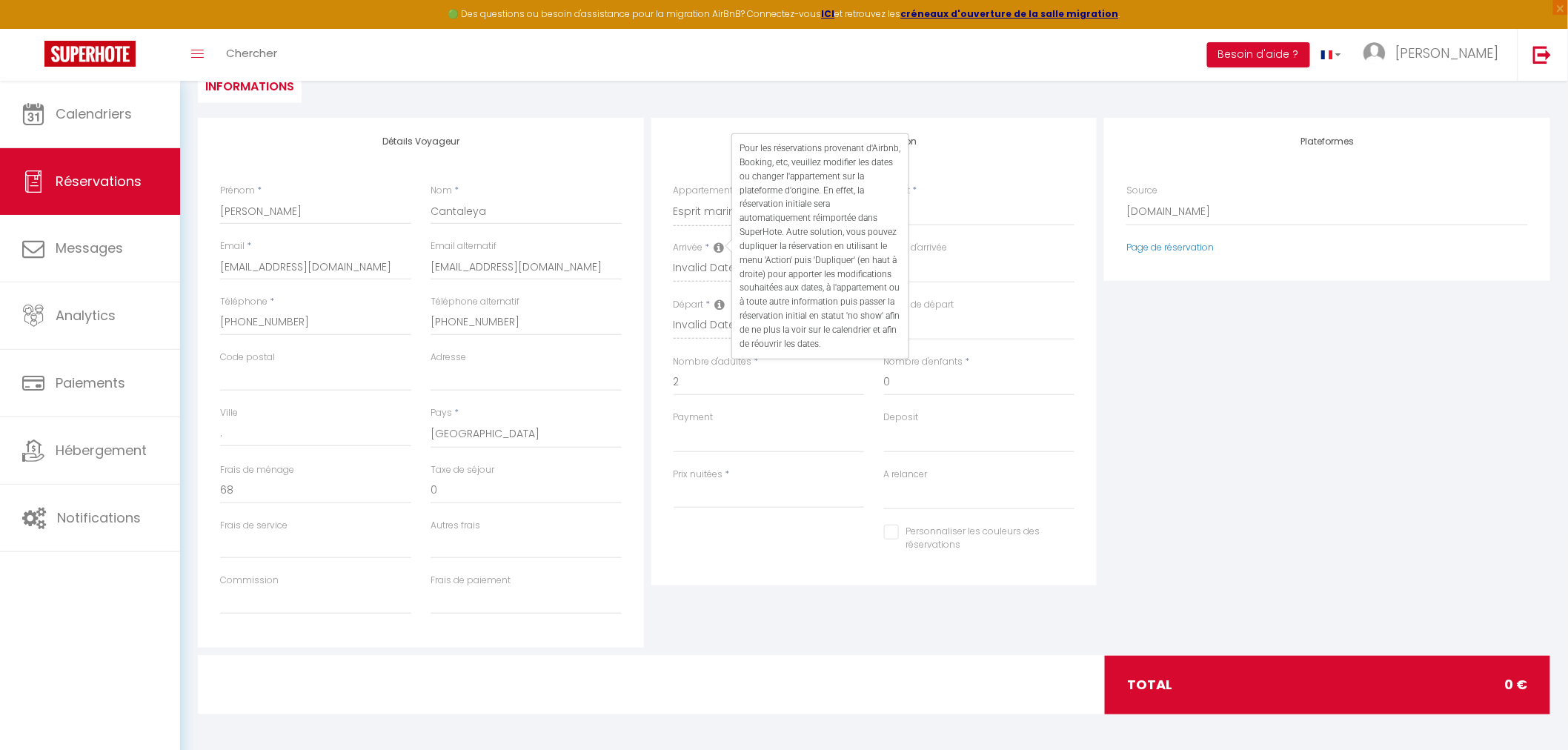
click at [1193, 428] on div "Plateformes Source Direct Airbnb.com Booking.com Chalet montagne Expedia Gite d…" at bounding box center [1327, 383] width 454 height 530
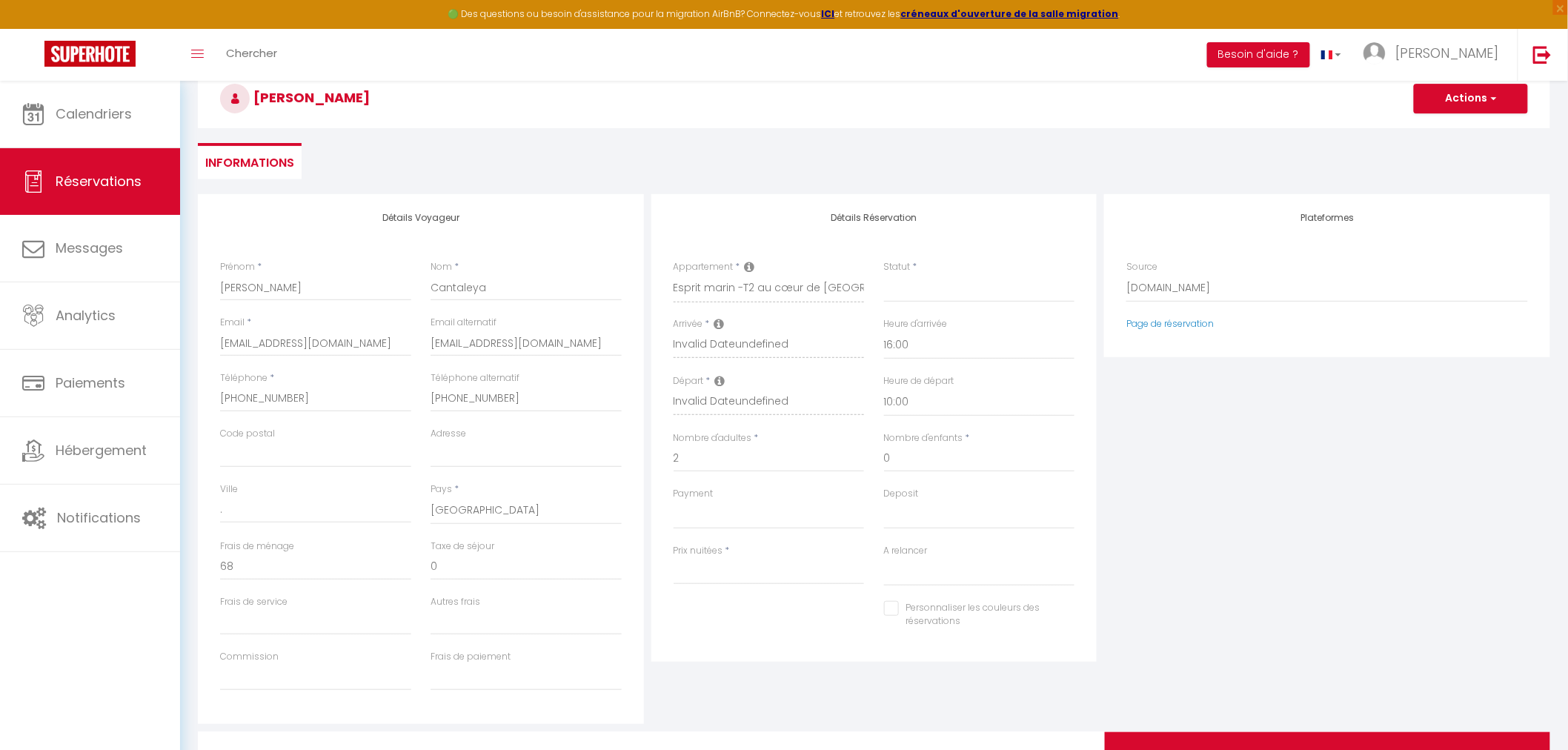
scroll to position [0, 0]
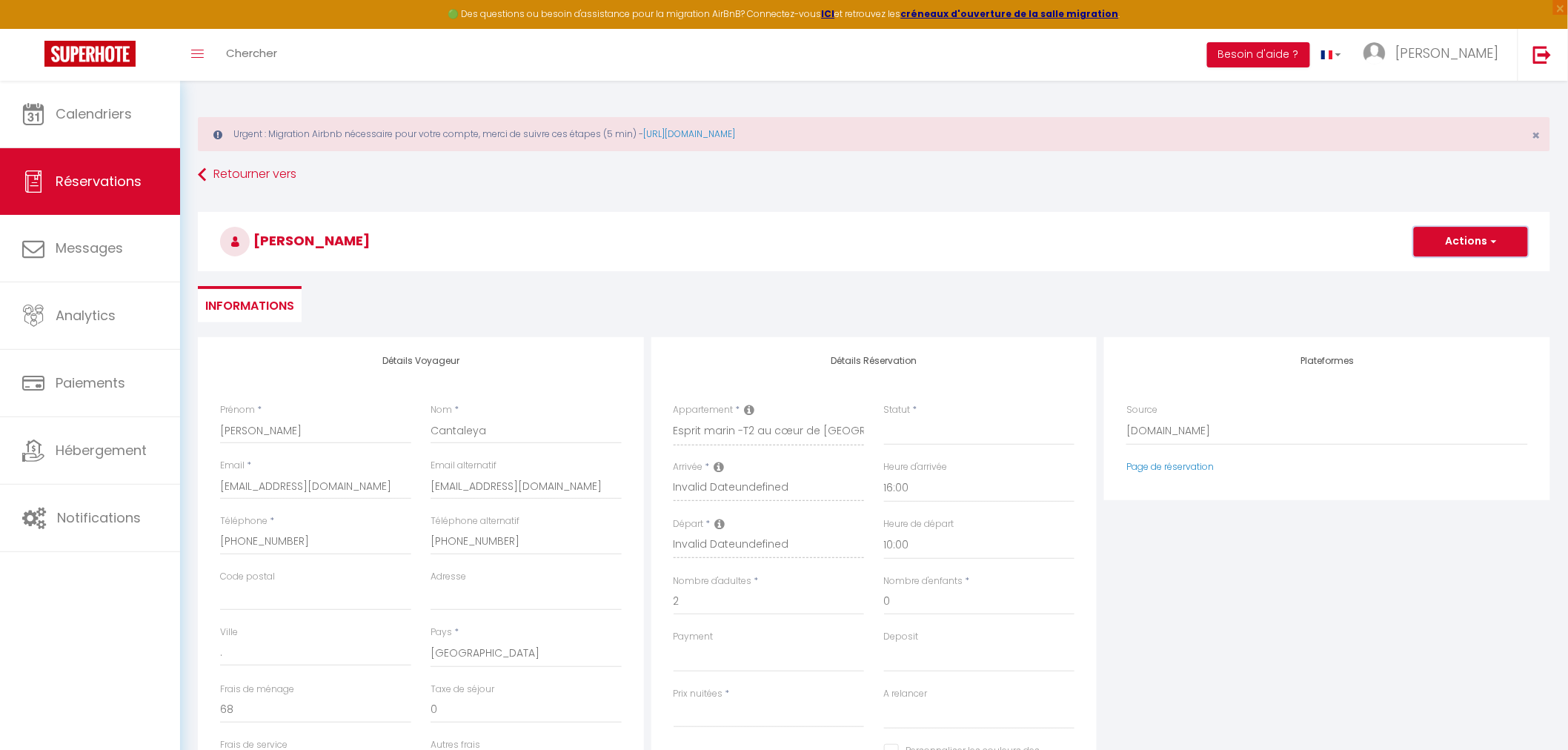
click at [1451, 230] on button "Actions" at bounding box center [1471, 242] width 114 height 30
click at [1125, 307] on ul "Informations" at bounding box center [874, 304] width 1353 height 36
click at [708, 467] on span "*" at bounding box center [708, 467] width 5 height 13
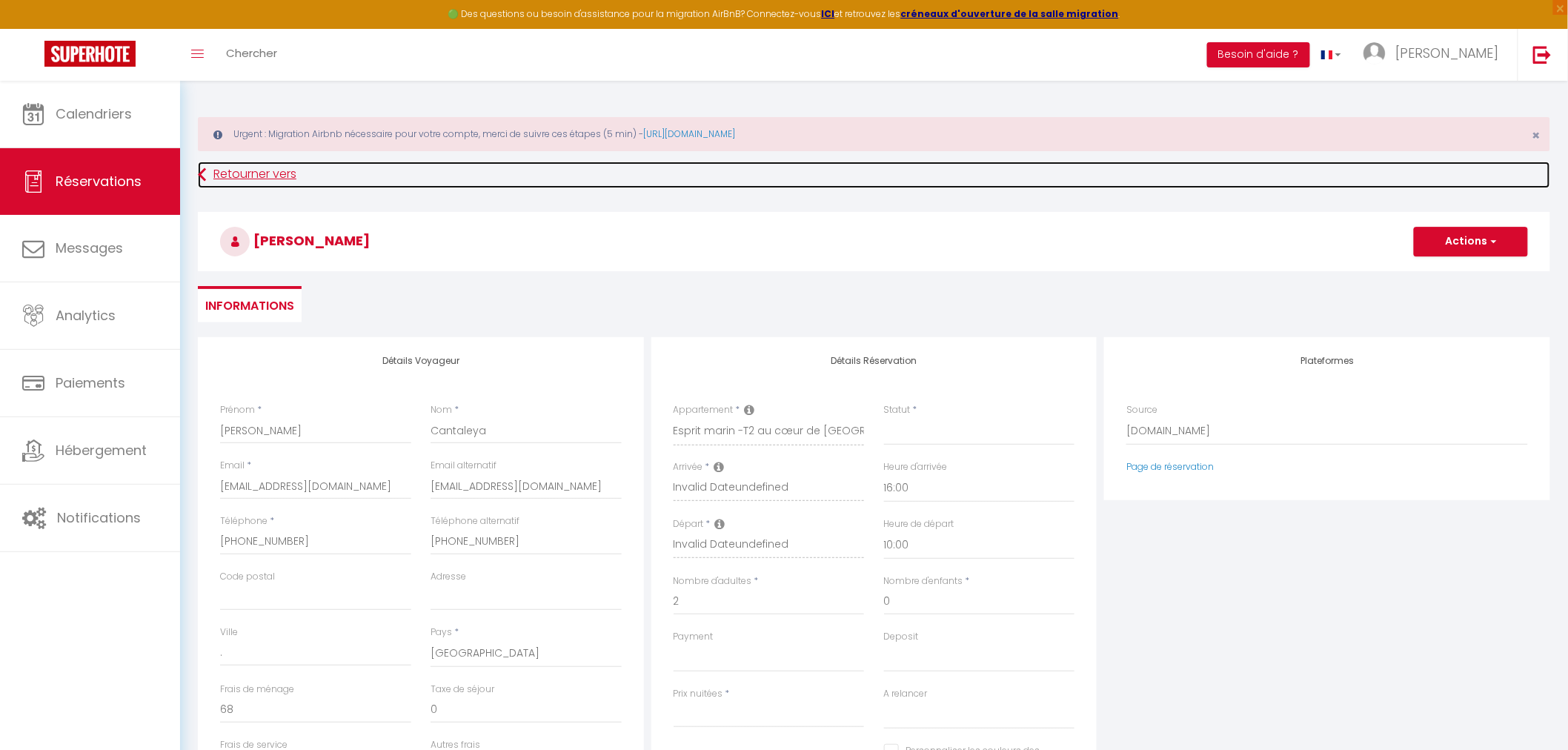
click at [219, 171] on link "Retourner vers" at bounding box center [874, 175] width 1353 height 27
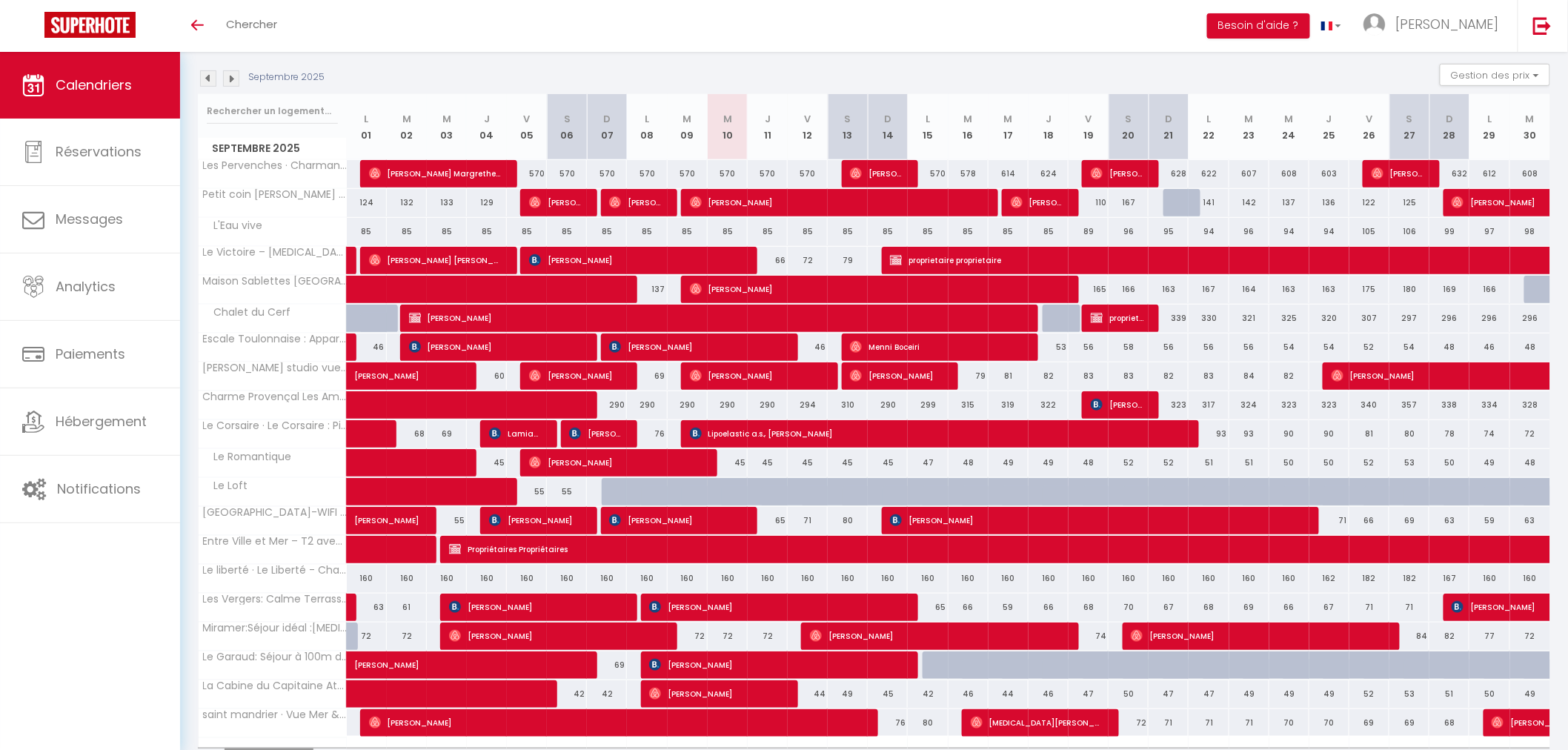
scroll to position [300, 0]
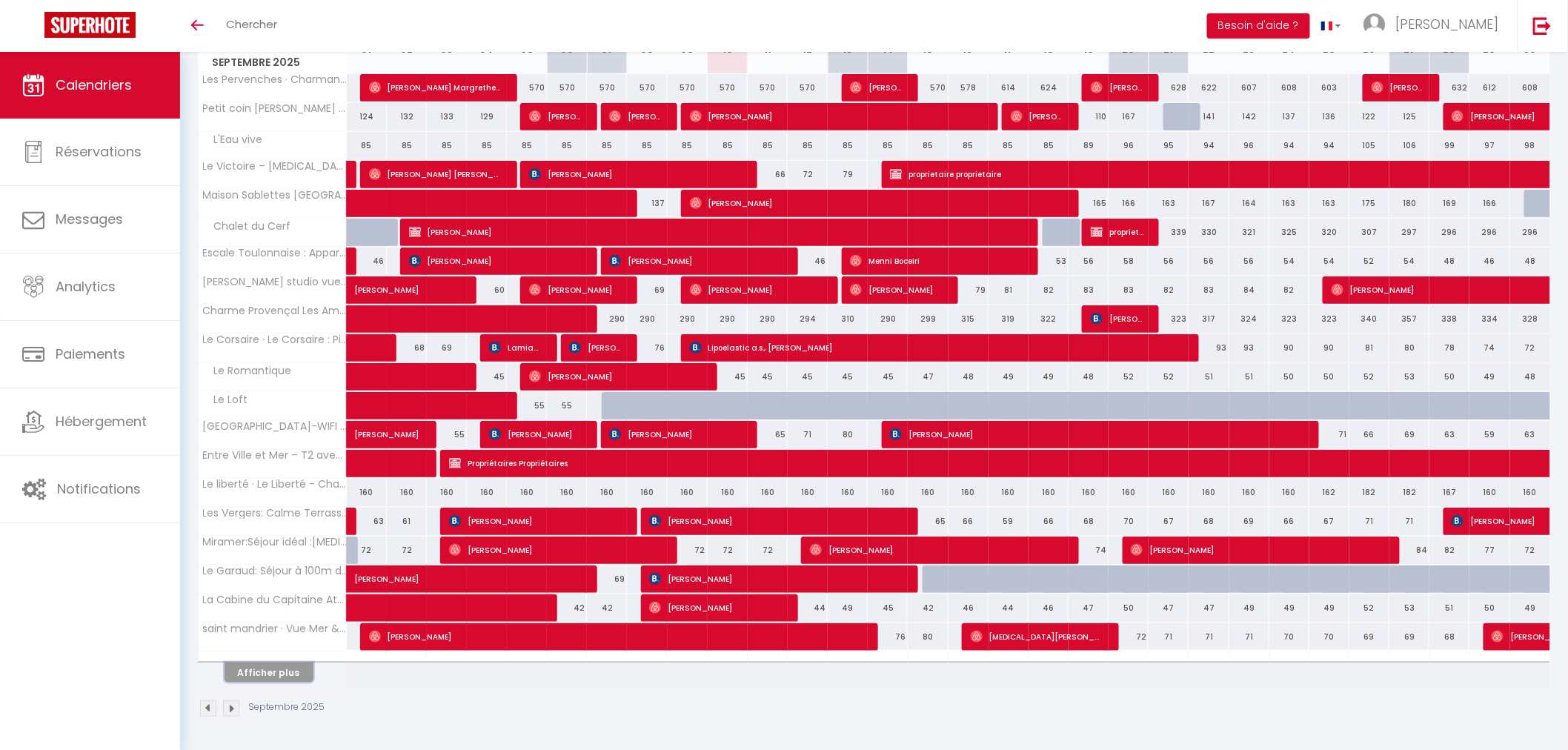
click at [266, 665] on button "Afficher plus" at bounding box center [269, 672] width 89 height 20
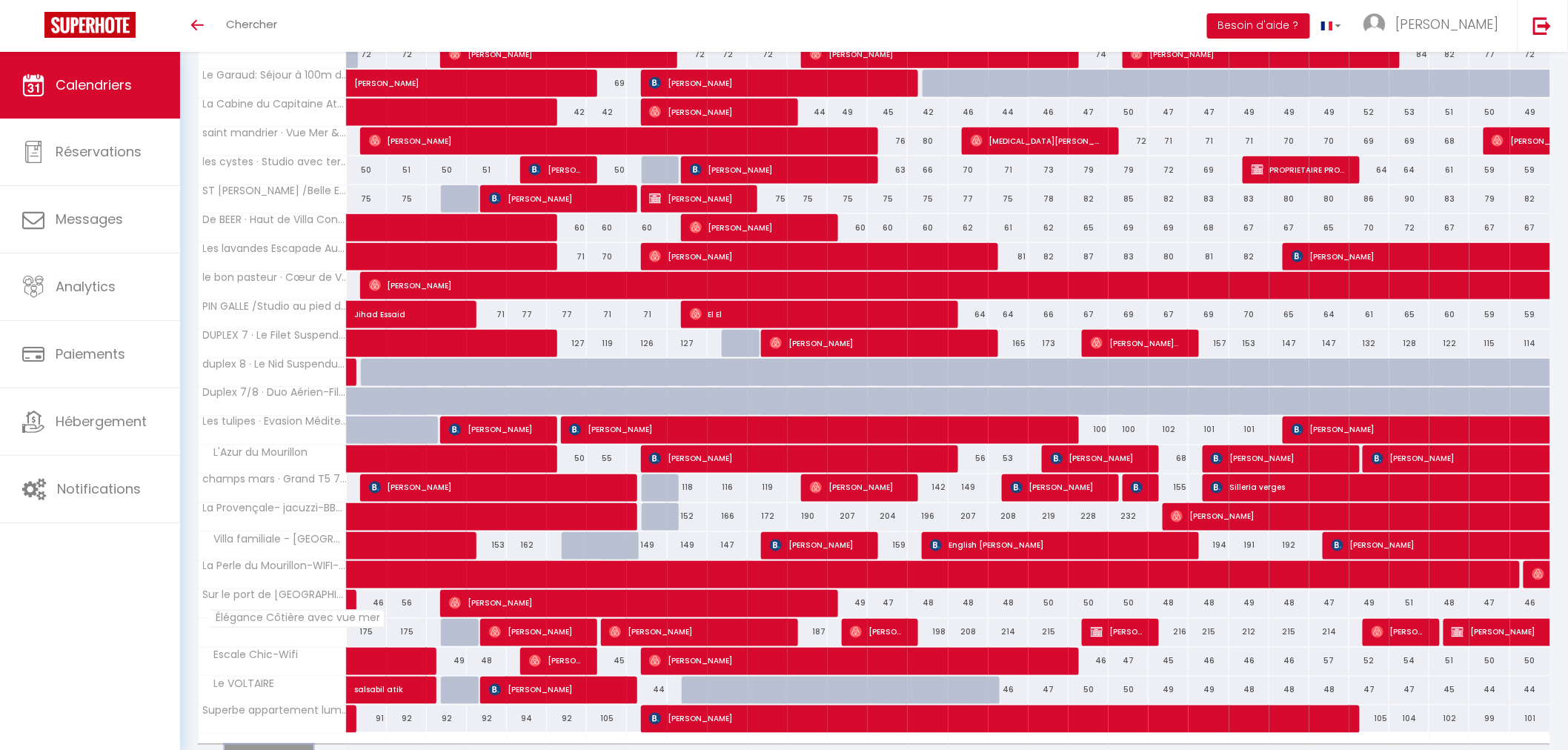
scroll to position [879, 0]
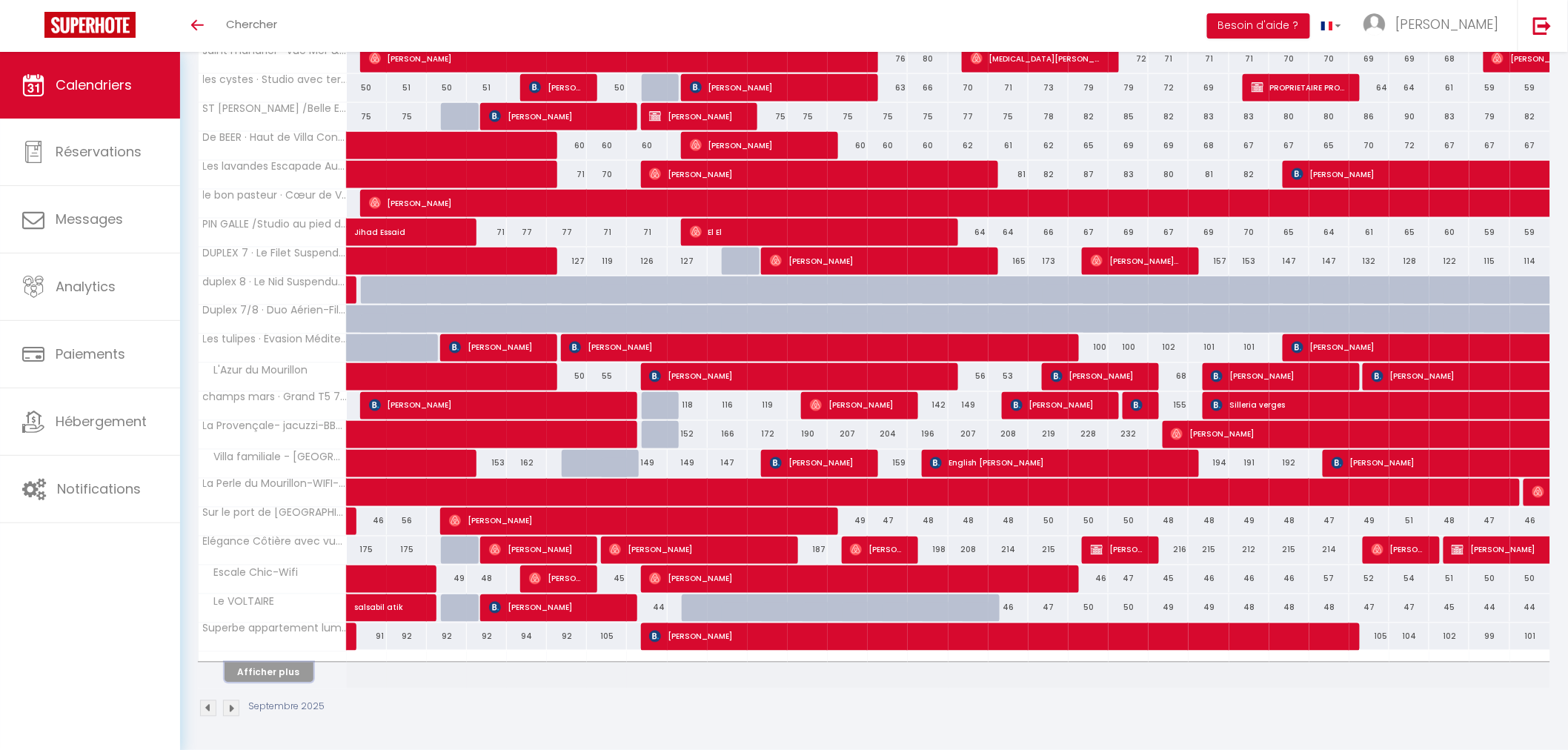
click at [275, 671] on button "Afficher plus" at bounding box center [269, 672] width 89 height 20
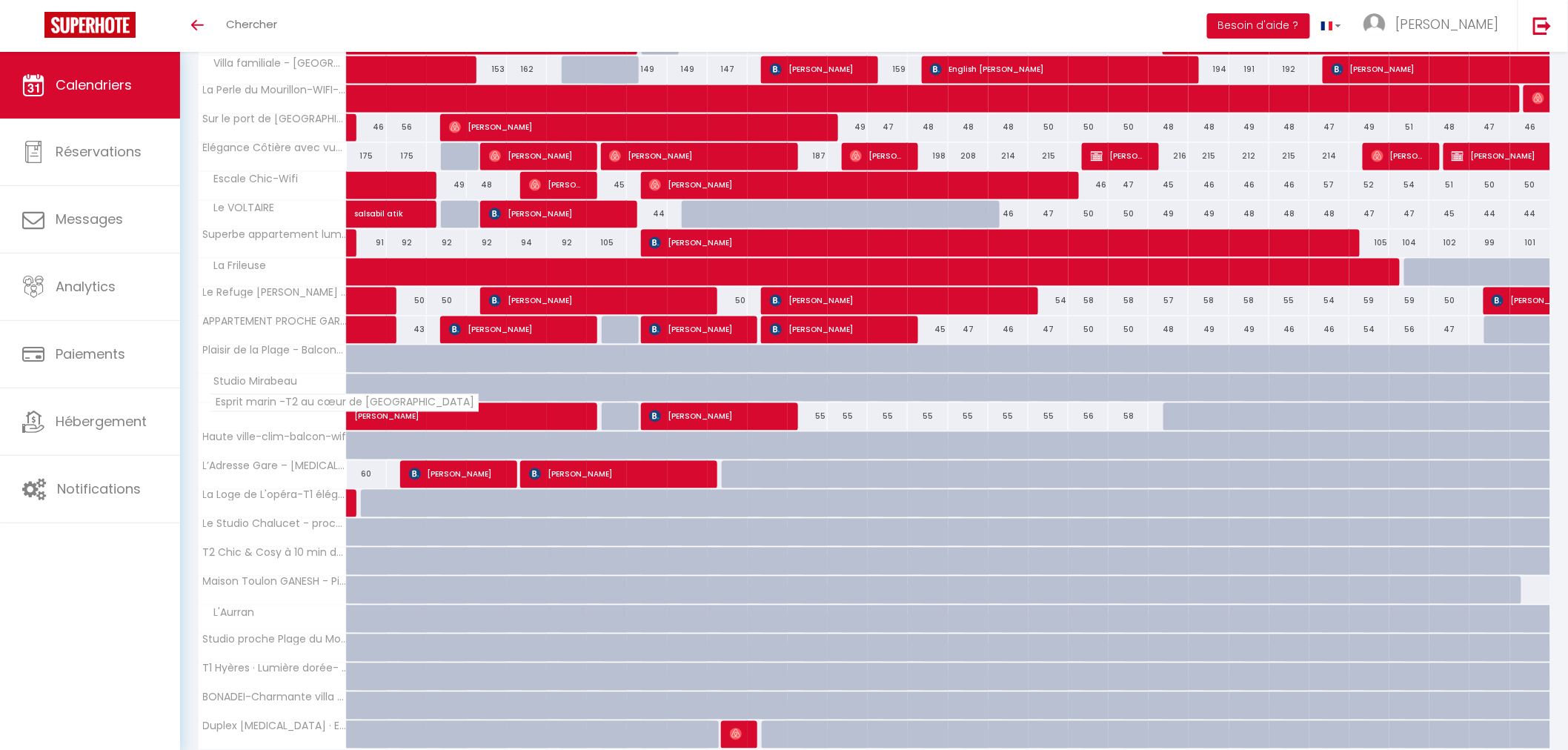
scroll to position [1335, 0]
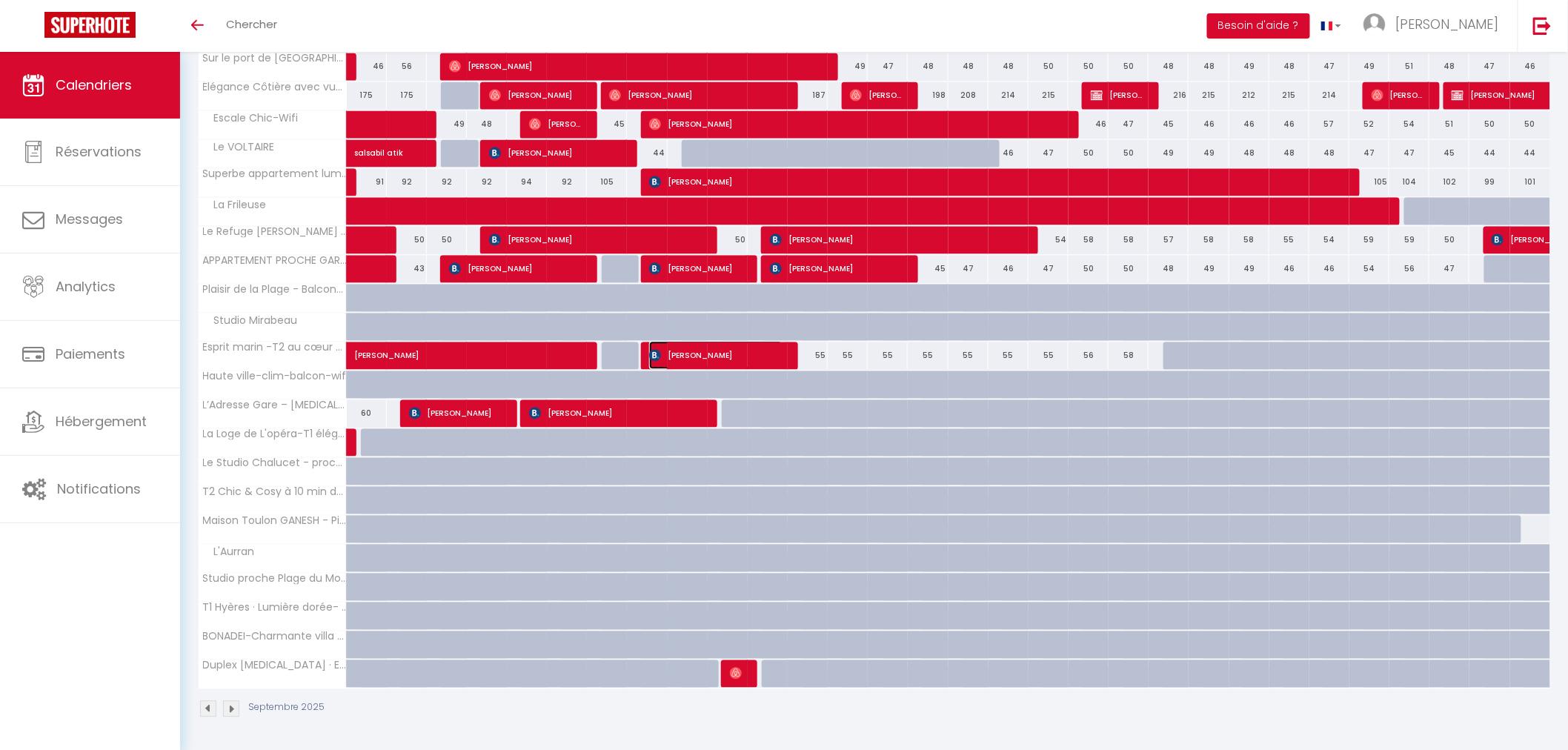
click at [729, 354] on span "[PERSON_NAME]" at bounding box center [716, 355] width 134 height 28
select select "OK"
select select "1"
select select "0"
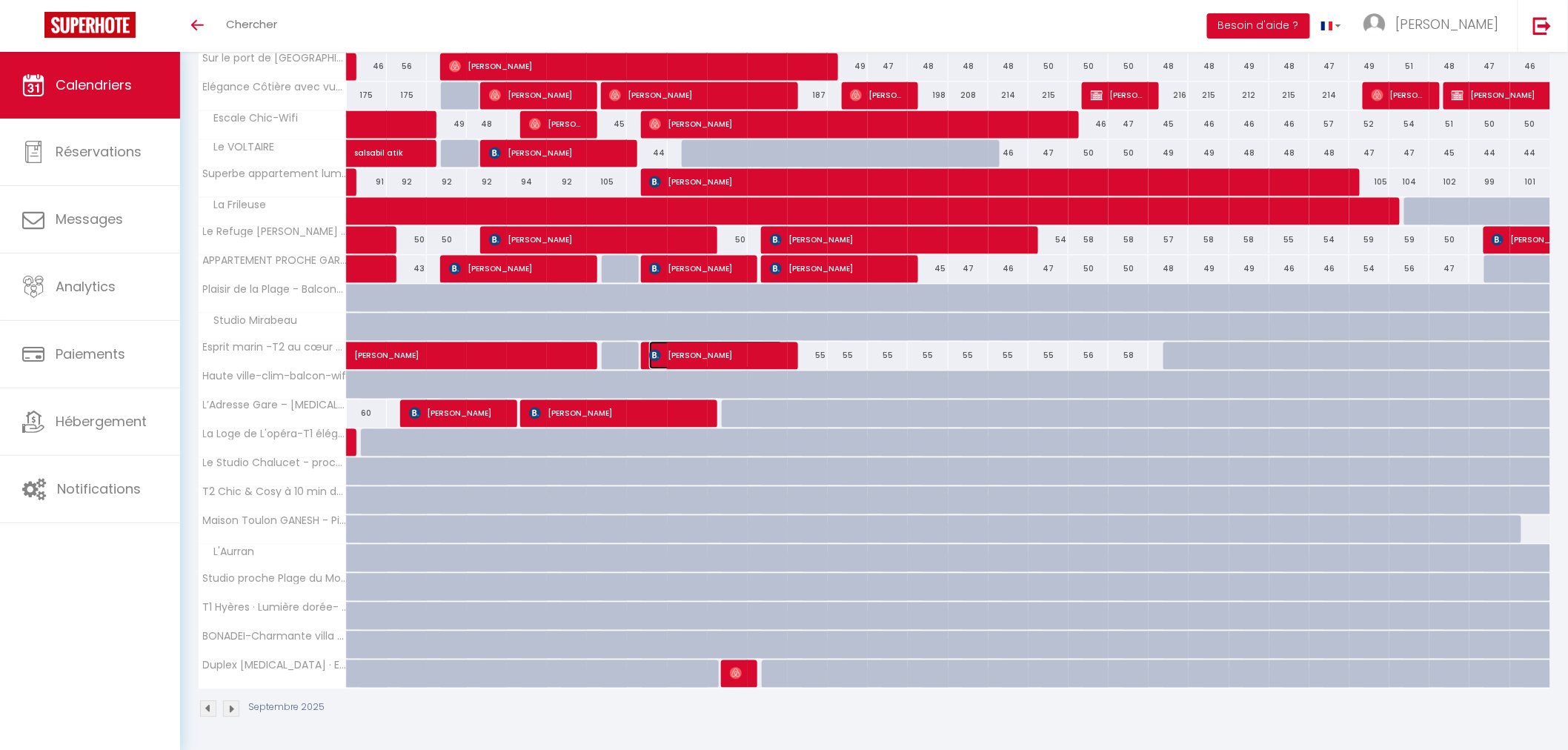
select select "1"
select select
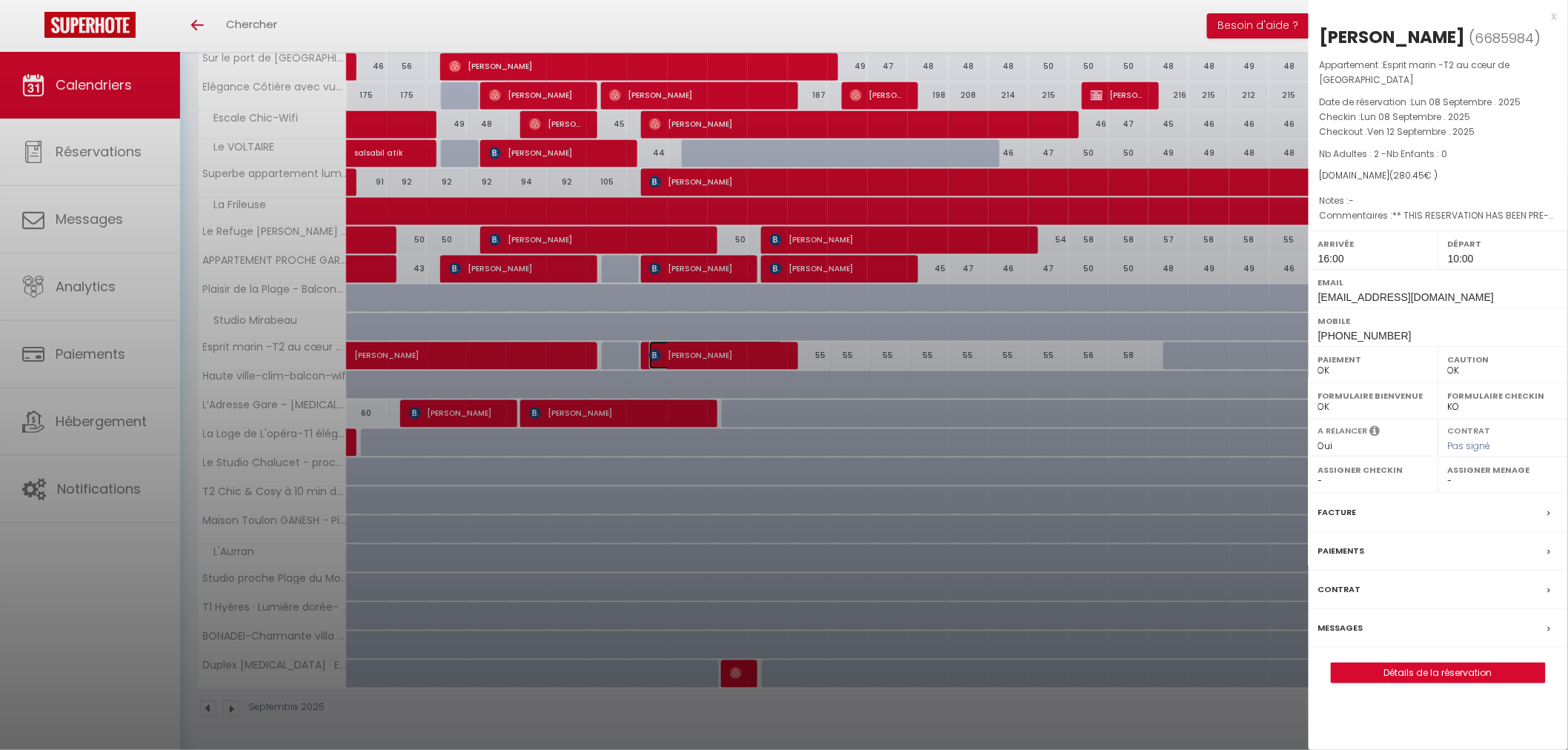
select select "31048"
click at [1471, 664] on link "Détails de la réservation" at bounding box center [1439, 673] width 214 height 20
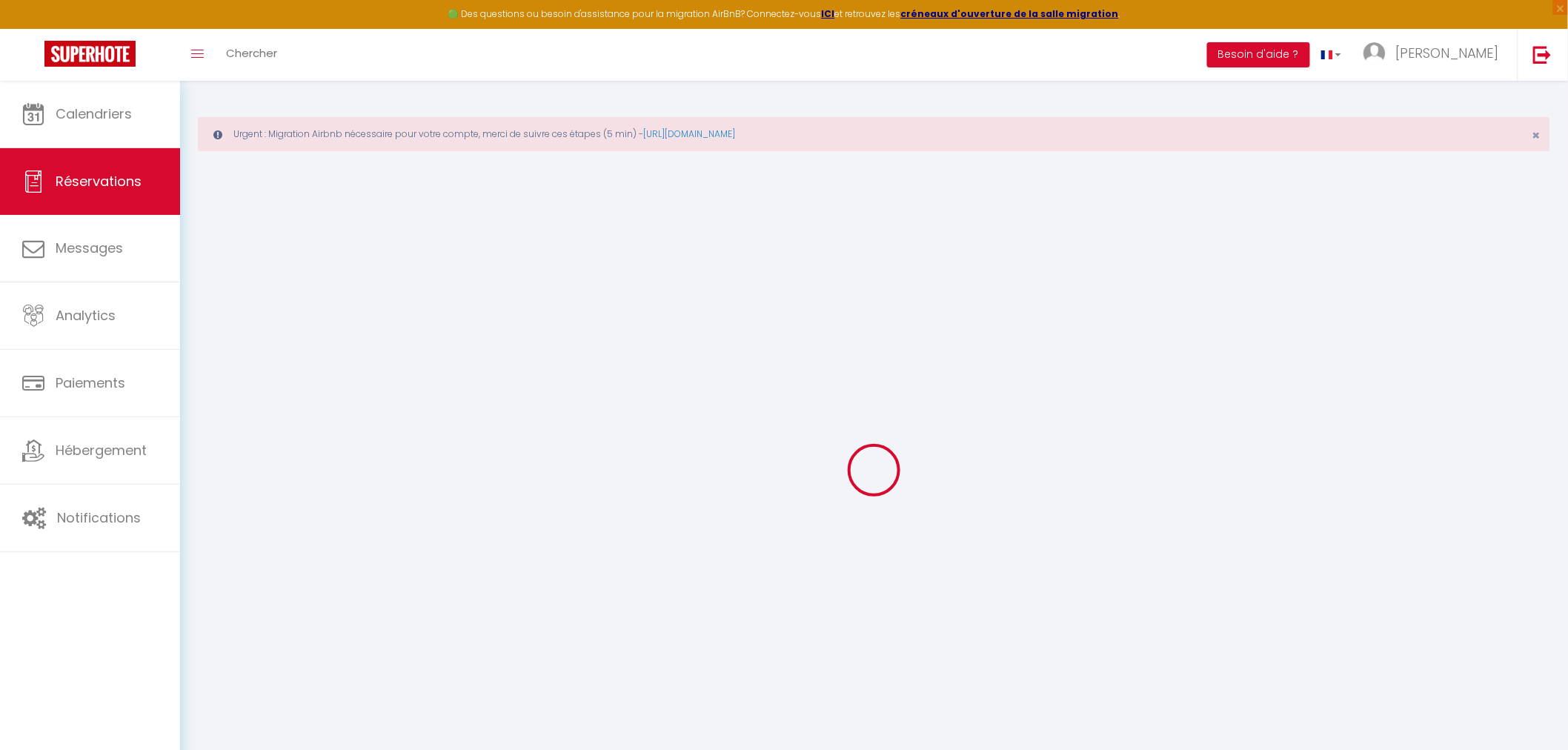
type input "[PERSON_NAME]"
type input "Cantaleya"
type input "[EMAIL_ADDRESS][DOMAIN_NAME]"
type input "[PHONE_NUMBER]"
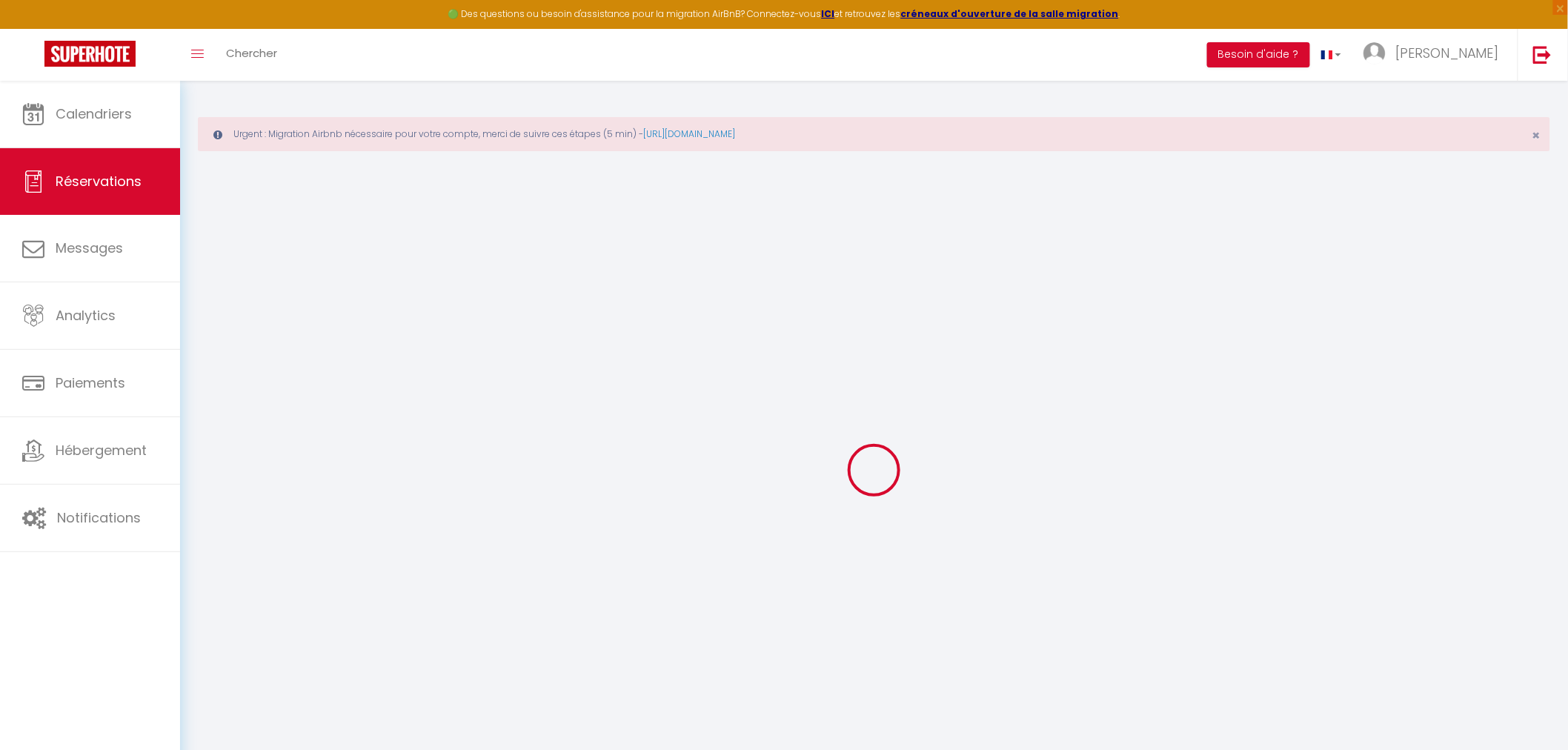
type input "[PHONE_NUMBER]"
type input "."
select select "ES"
type input "40.11"
type input "3.93"
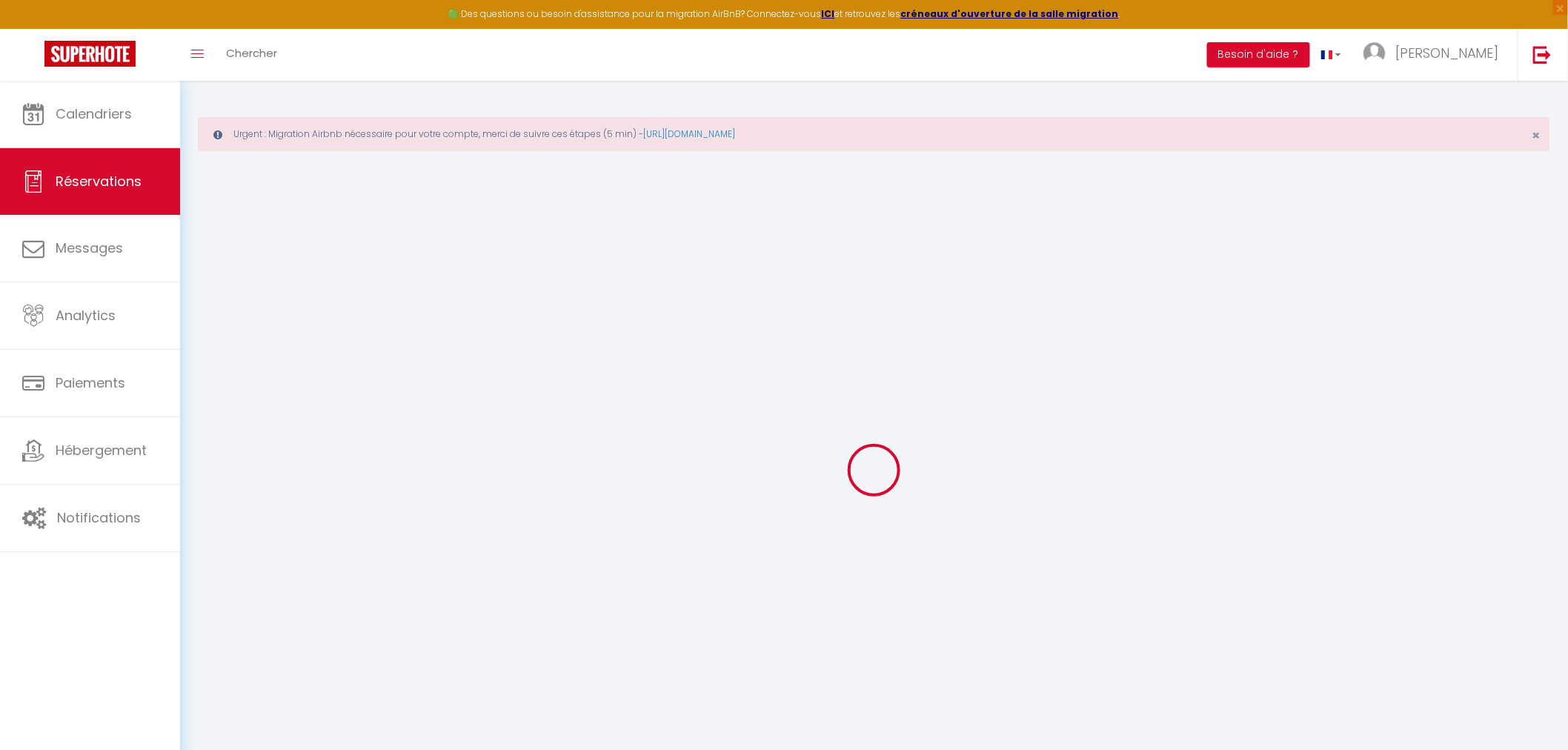
select select "72086"
select select "1"
select select
type input "2"
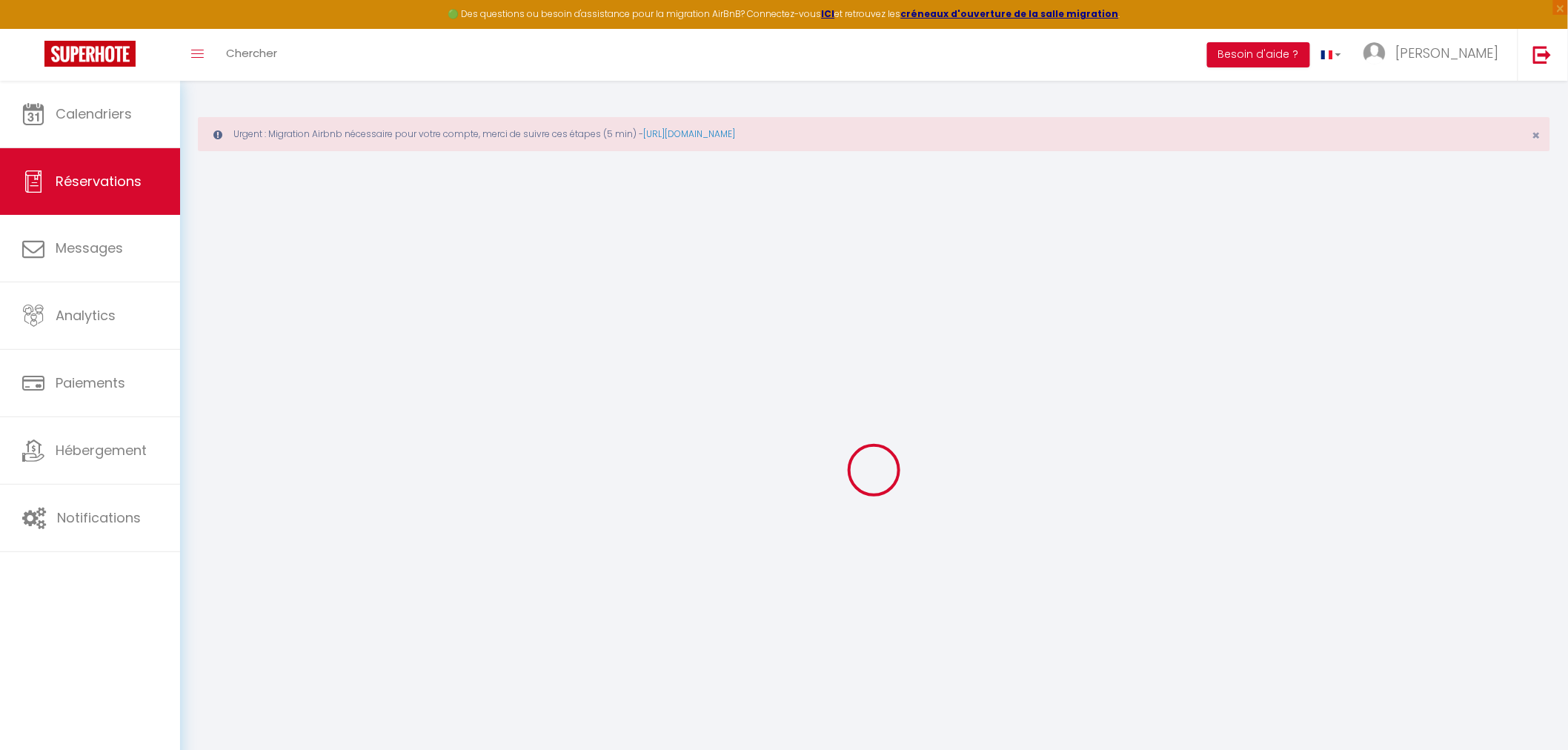
select select "12"
select select "15"
type input "199.4"
checkbox input "false"
type input "0"
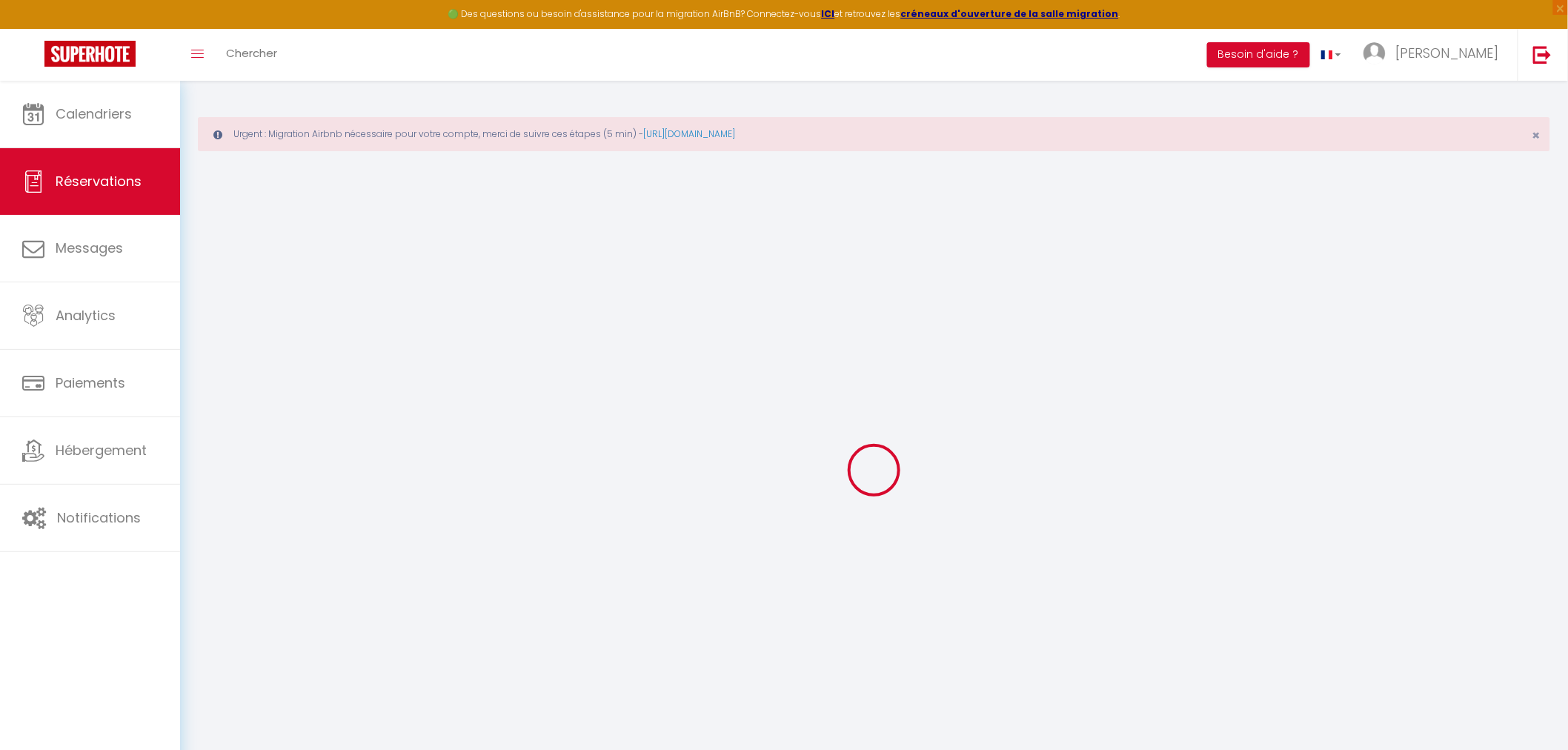
select select "2"
type input "67"
type input "0"
select select
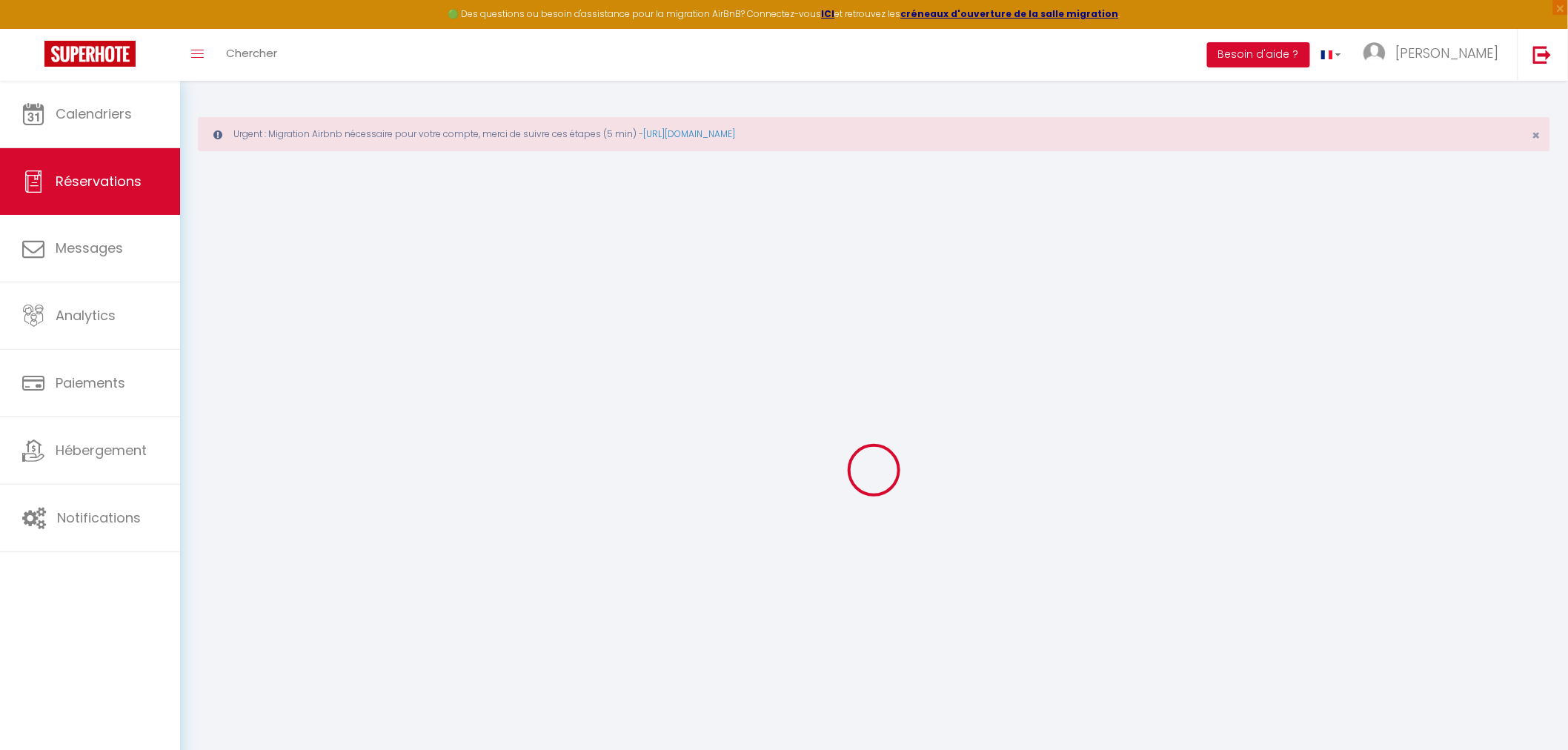
select select
checkbox input "false"
select select
checkbox input "false"
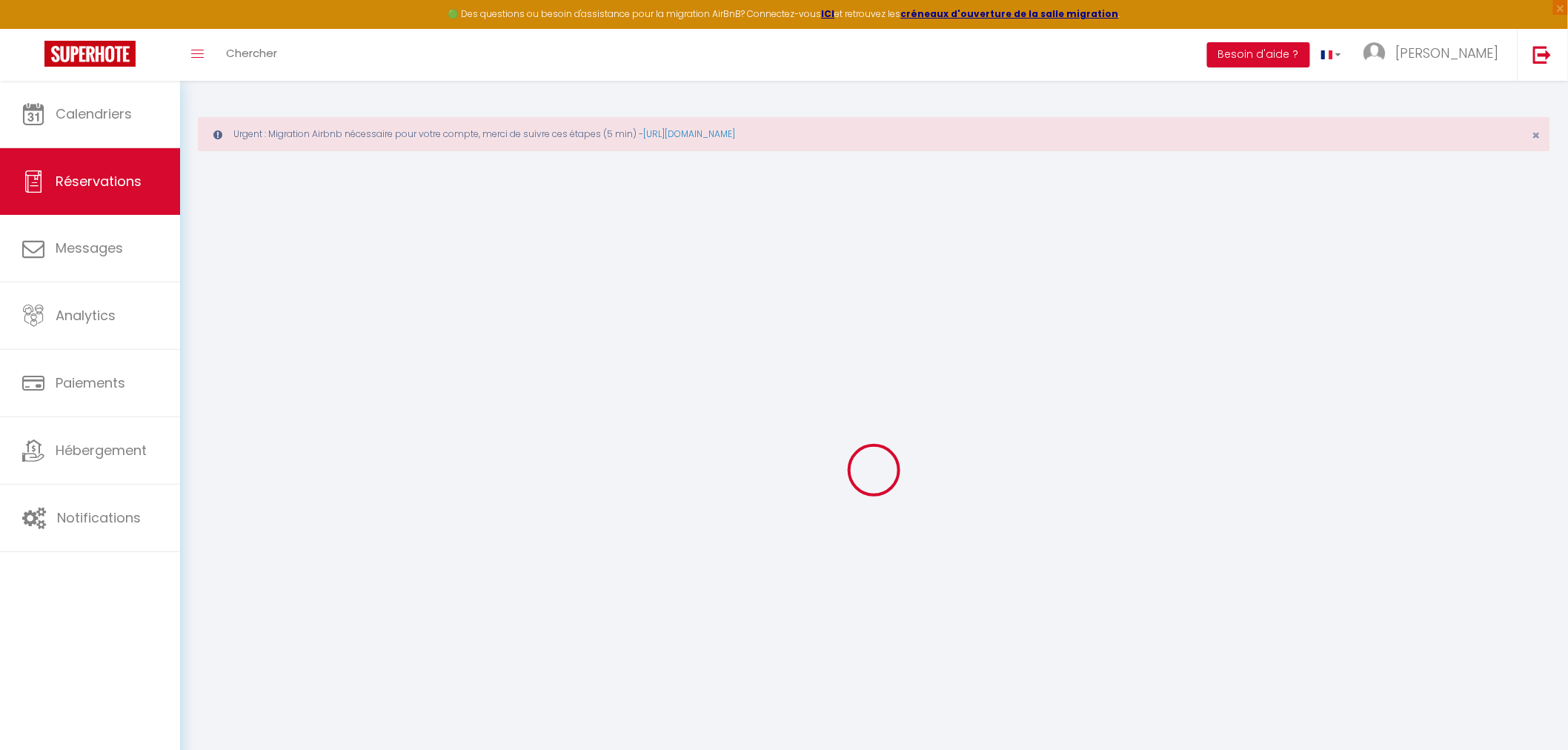
select select
checkbox input "false"
type textarea "** THIS RESERVATION HAS BEEN PRE-PAID ** BOOKING NOTE : Payment charge is EUR 3…"
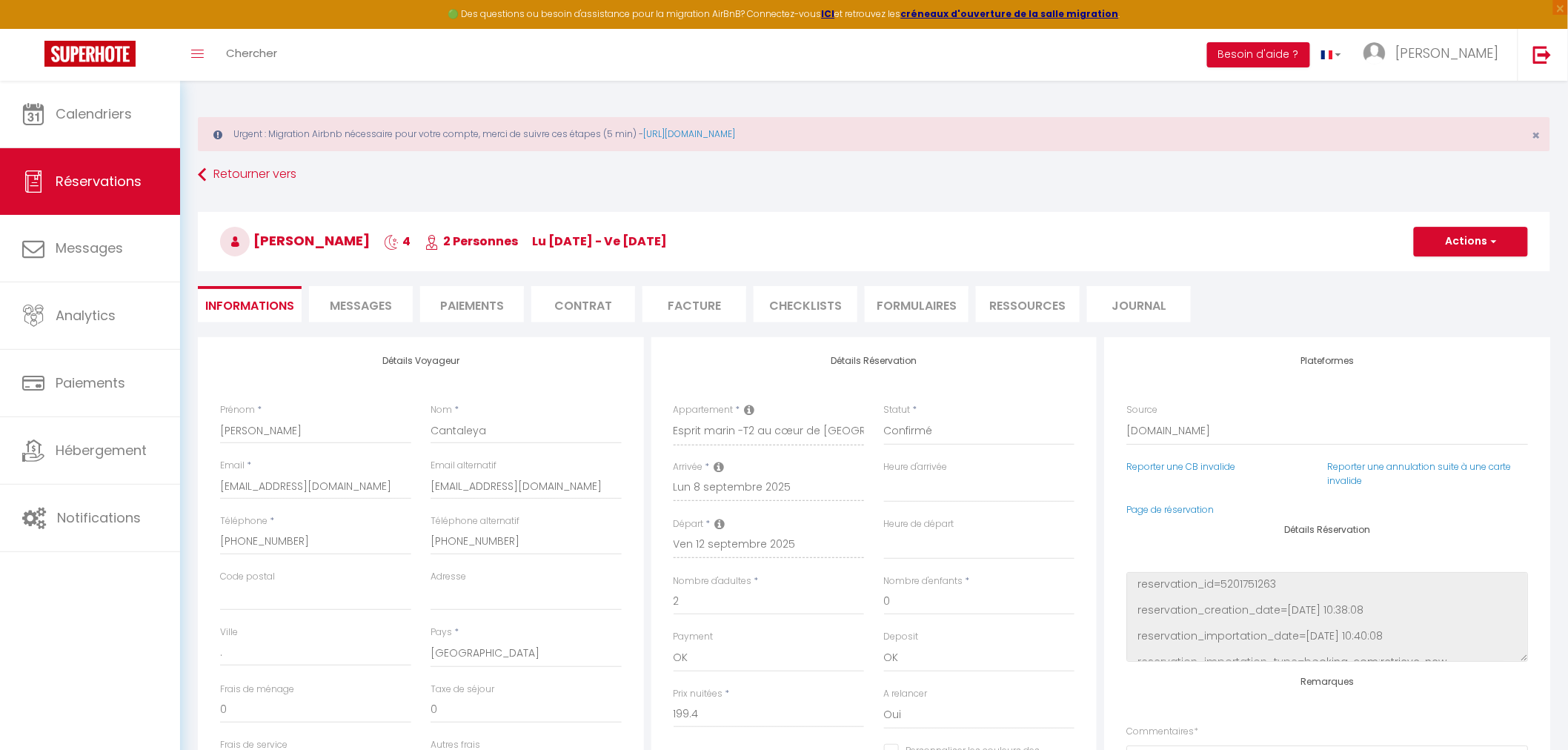
type input "68"
type input "13.05"
select select
checkbox input "false"
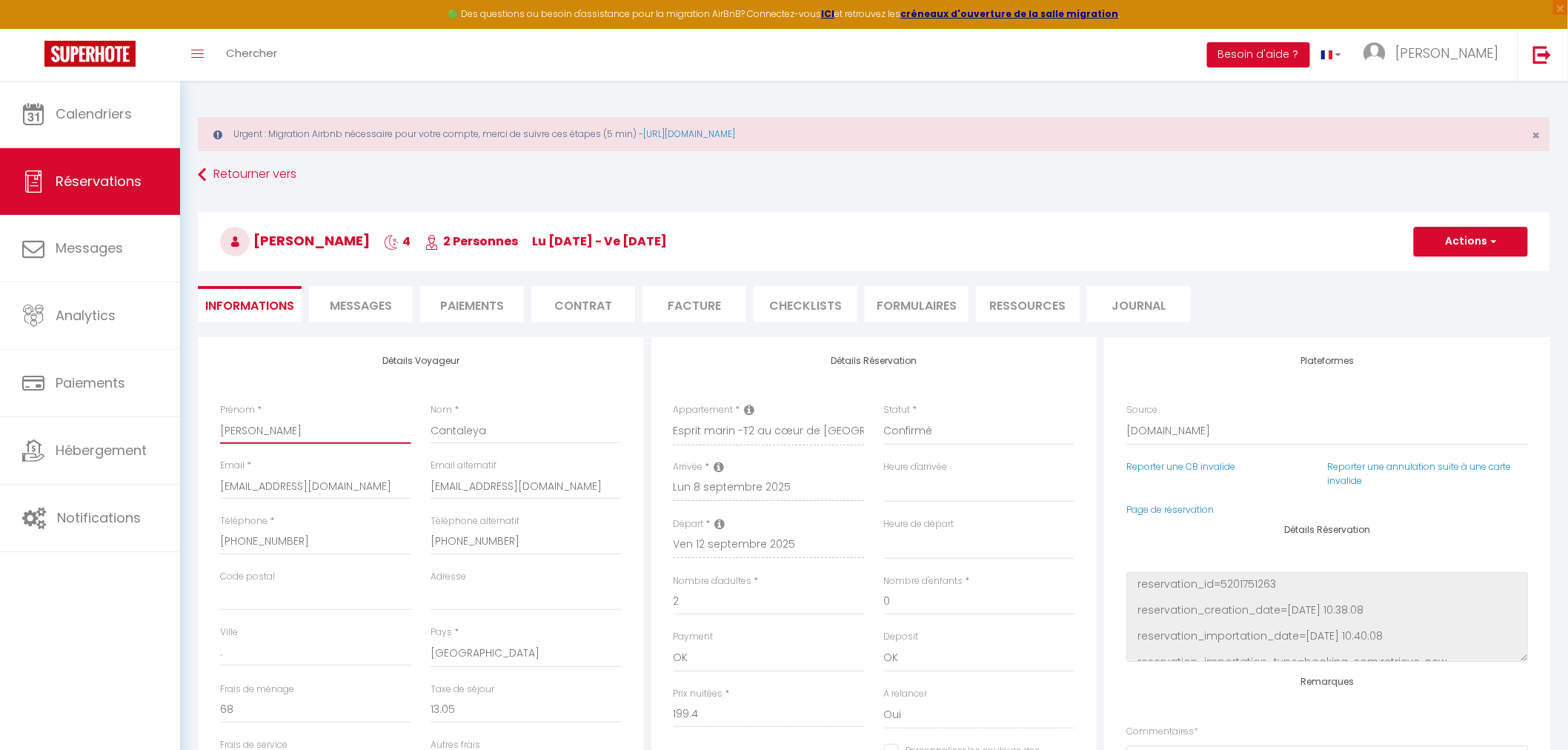
select select "16:00"
select select "10:00"
drag, startPoint x: 345, startPoint y: 432, endPoint x: 185, endPoint y: 432, distance: 160.0
click at [185, 432] on div "Urgent : Migration Airbnb nécessaire pour votre compte, merci de suivre ces éta…" at bounding box center [874, 627] width 1388 height 1091
drag, startPoint x: 508, startPoint y: 439, endPoint x: 391, endPoint y: 432, distance: 117.2
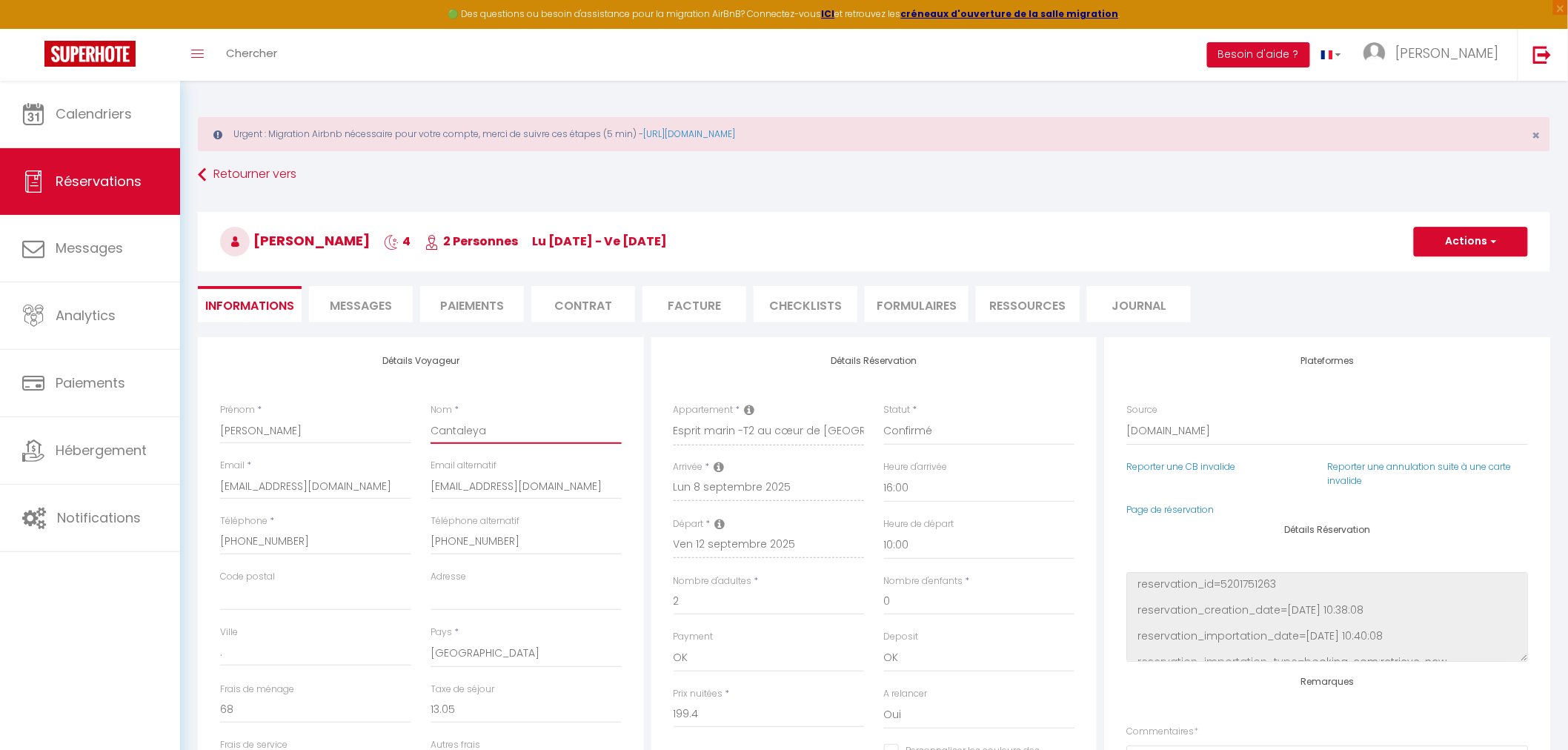
click at [391, 432] on div "Prénom * [PERSON_NAME] * Cantaleya" at bounding box center [421, 431] width 421 height 56
drag, startPoint x: 406, startPoint y: 484, endPoint x: 209, endPoint y: 493, distance: 197.2
click at [209, 493] on div "Détails Voyageur Prénom * [PERSON_NAME] * Cantaleya Email * [EMAIL_ADDRESS][DOM…" at bounding box center [421, 602] width 446 height 530
drag, startPoint x: 562, startPoint y: 483, endPoint x: 371, endPoint y: 480, distance: 191.0
click at [371, 480] on div "Email * [EMAIL_ADDRESS][DOMAIN_NAME] Email alternatif [EMAIL_ADDRESS][DOMAIN_NA…" at bounding box center [421, 487] width 421 height 56
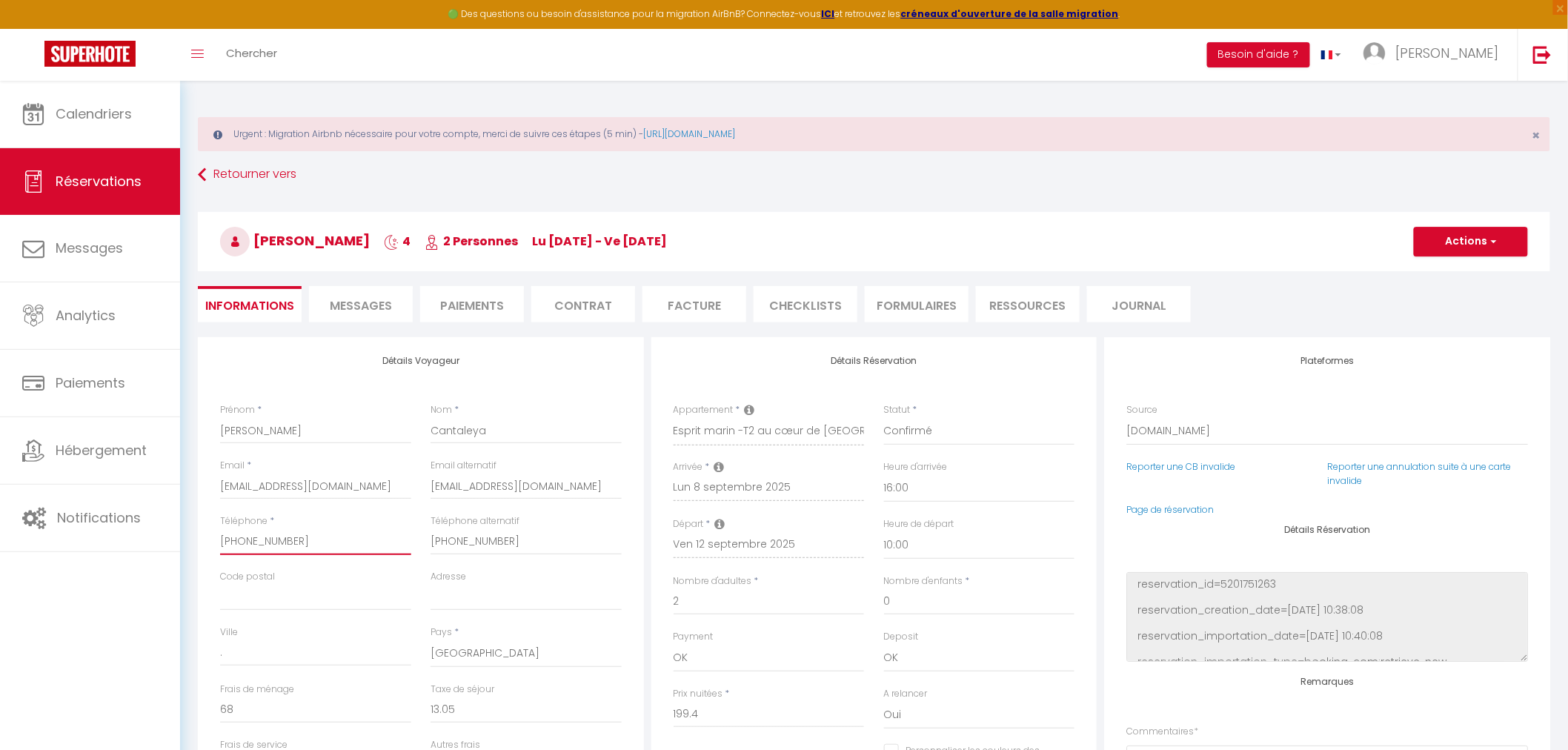
drag, startPoint x: 313, startPoint y: 542, endPoint x: 202, endPoint y: 564, distance: 113.2
click at [202, 564] on div "Détails Voyageur Prénom * [PERSON_NAME] * Cantaleya Email * [EMAIL_ADDRESS][DOM…" at bounding box center [421, 602] width 446 height 530
drag, startPoint x: 467, startPoint y: 541, endPoint x: 383, endPoint y: 543, distance: 84.0
click at [383, 543] on div "Téléphone * [PHONE_NUMBER] Téléphone alternatif [PHONE_NUMBER]" at bounding box center [421, 542] width 421 height 56
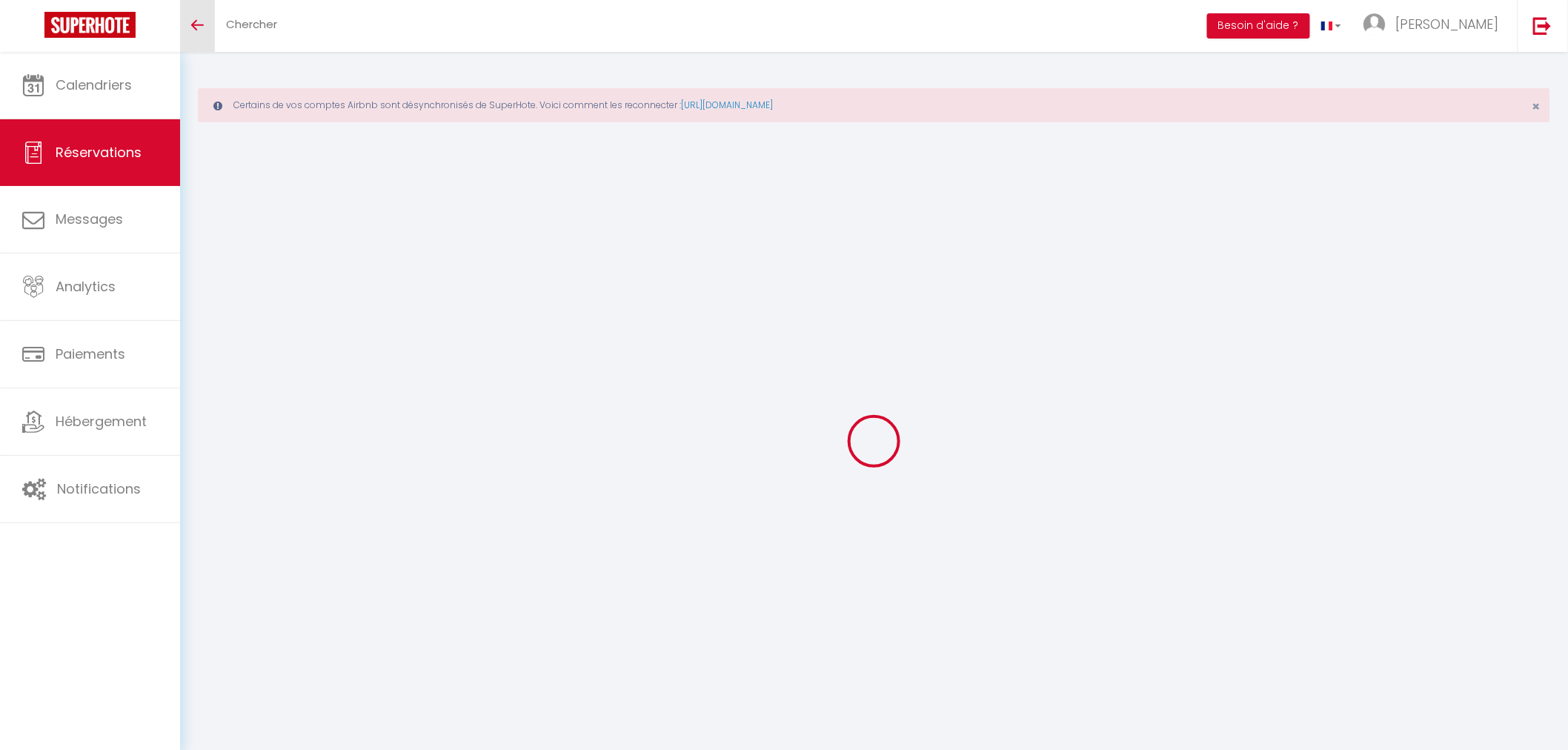
click at [208, 16] on link "Toggle menubar" at bounding box center [197, 26] width 35 height 52
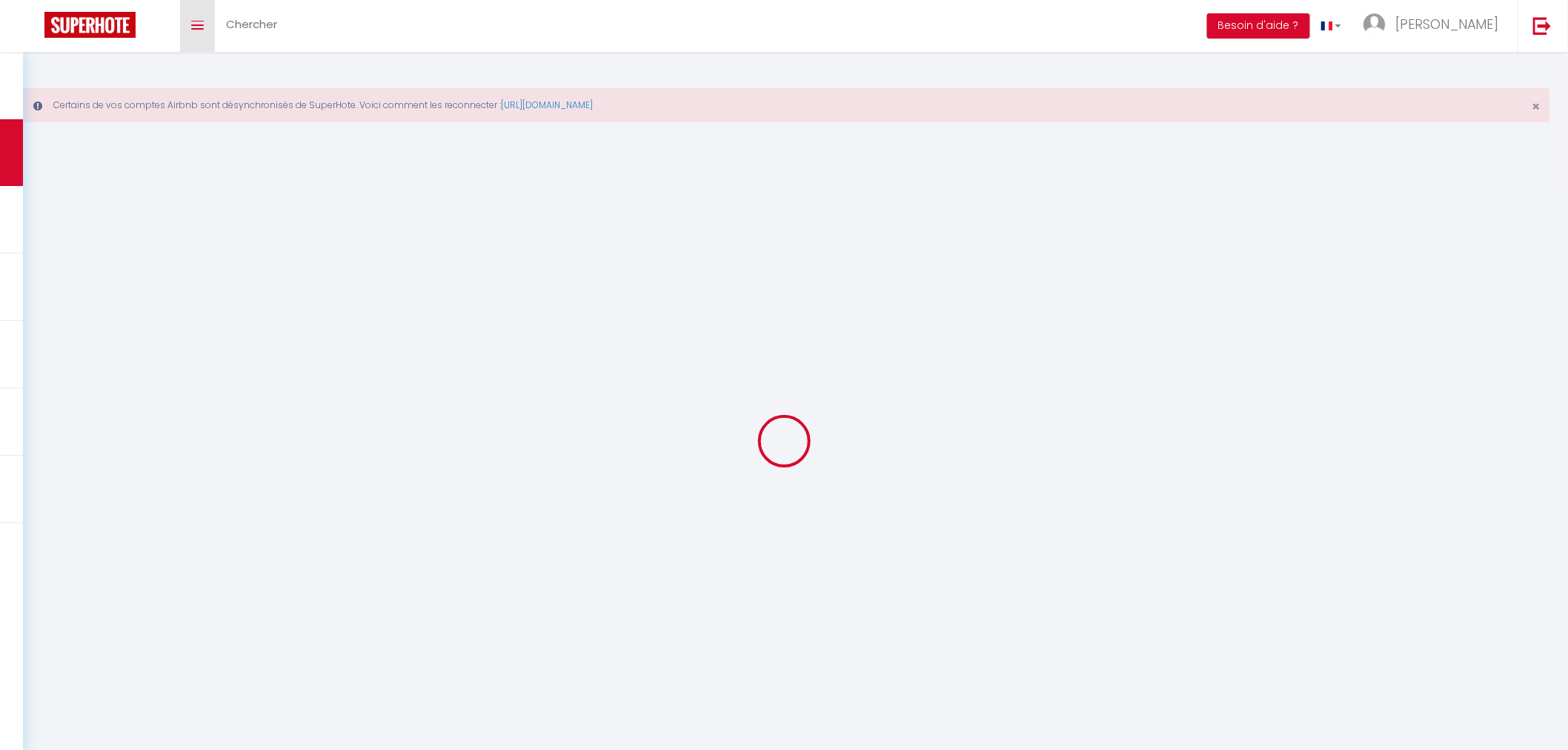
click at [197, 26] on icon "Toggle menubar" at bounding box center [197, 24] width 13 height 9
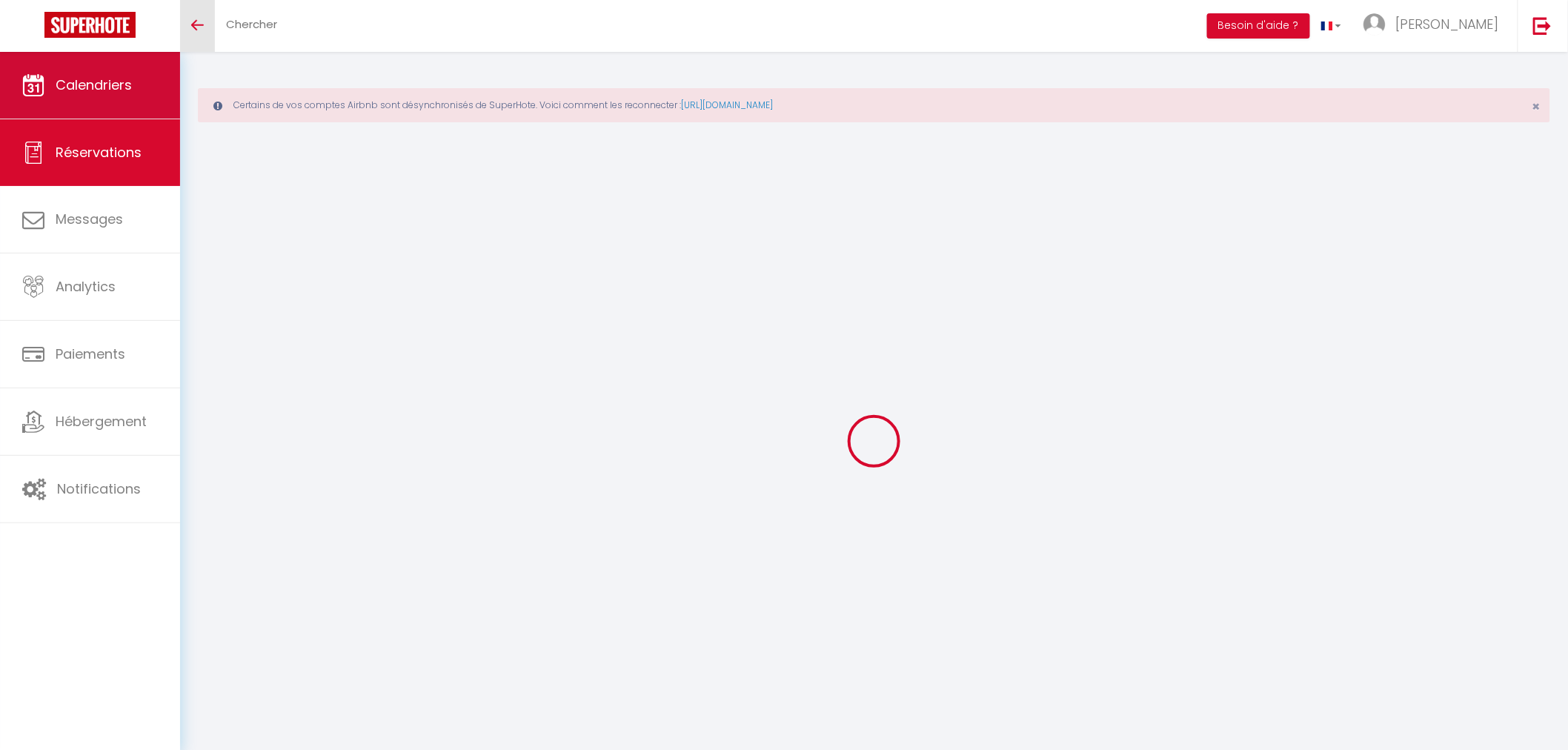
select select
checkbox input "false"
type textarea "** THIS RESERVATION HAS BEEN PRE-PAID ** BOOKING NOTE : Payment charge is EUR 3…"
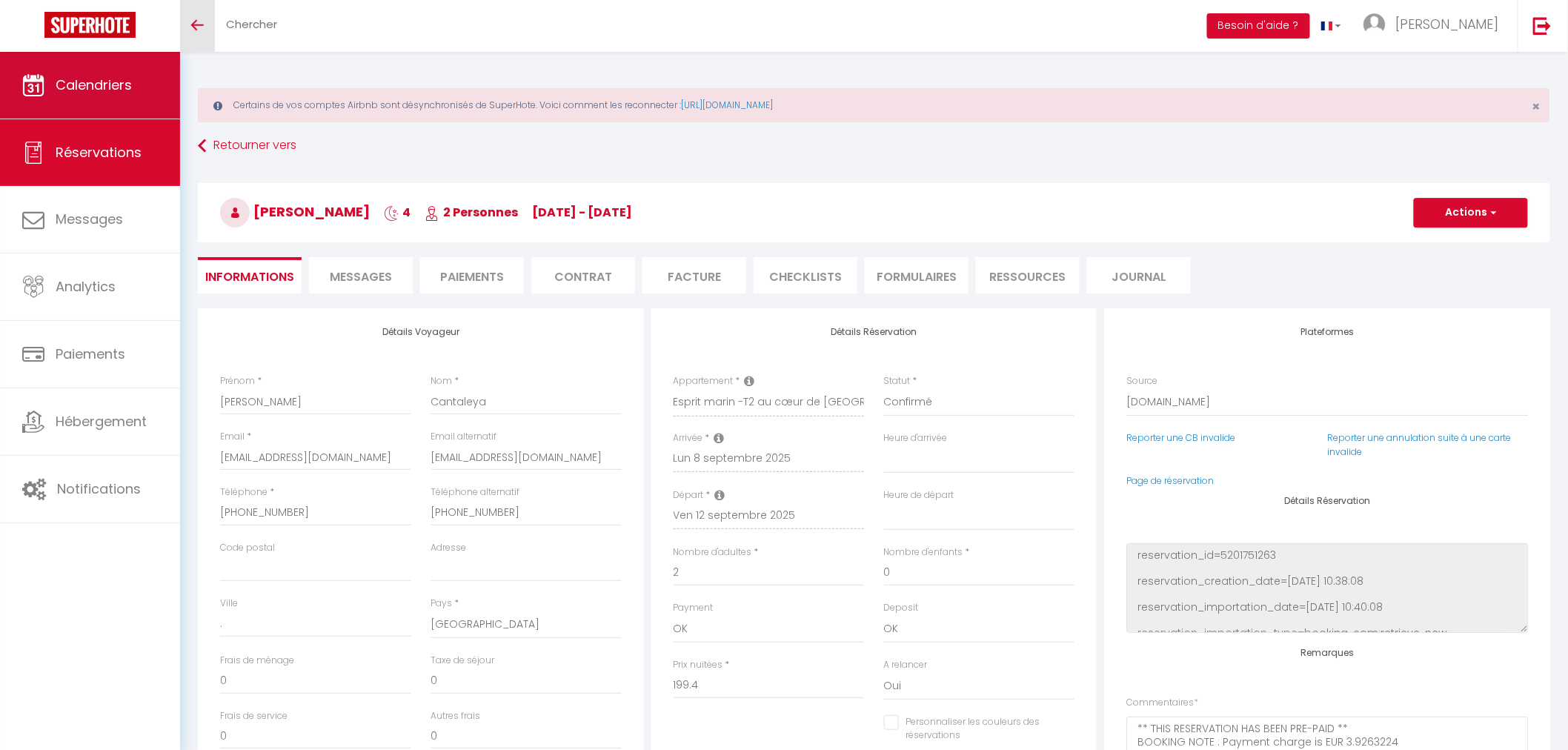
type input "68"
type input "13.05"
select select
checkbox input "false"
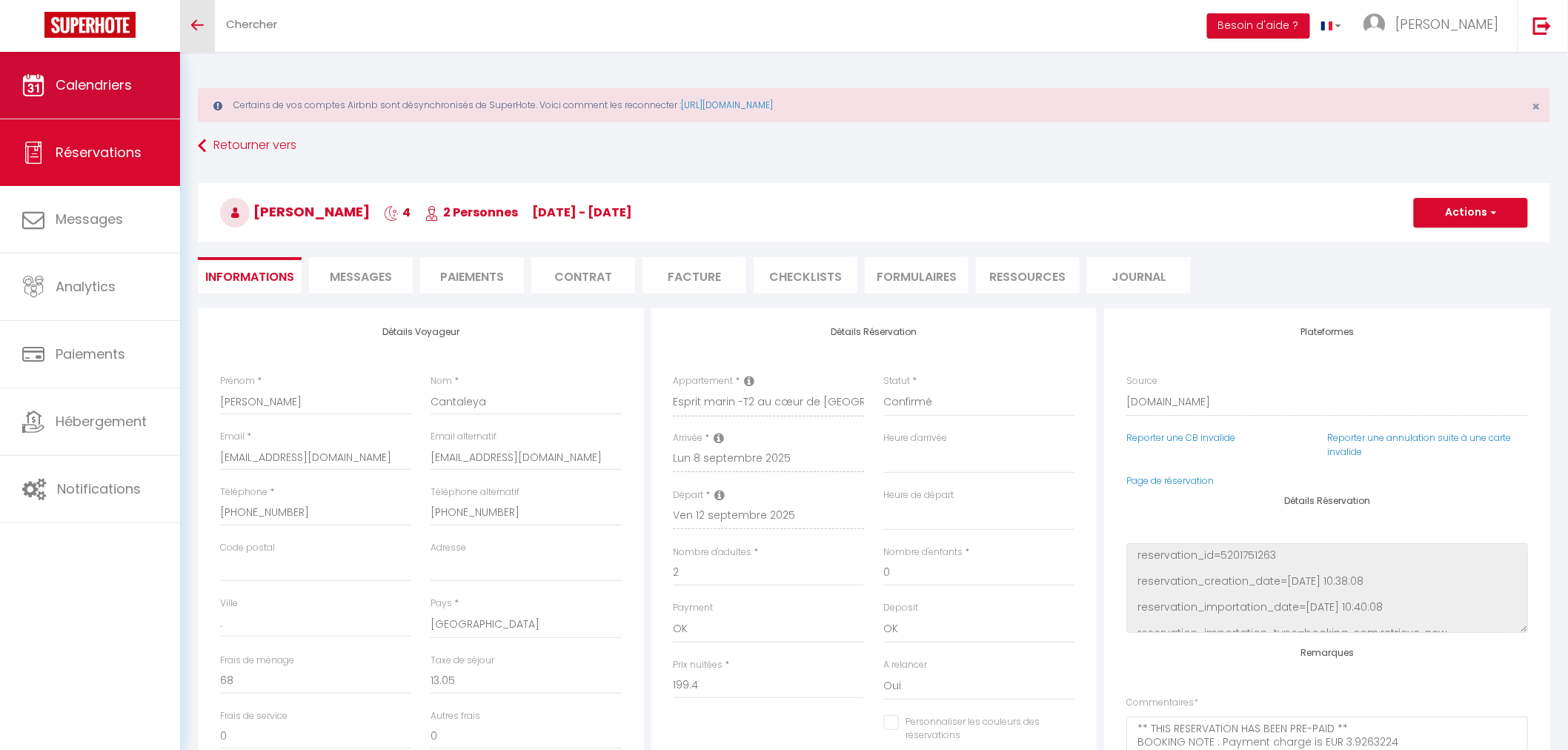
select select "16:00"
select select "10:00"
click at [149, 78] on link "Calendriers" at bounding box center [90, 85] width 180 height 67
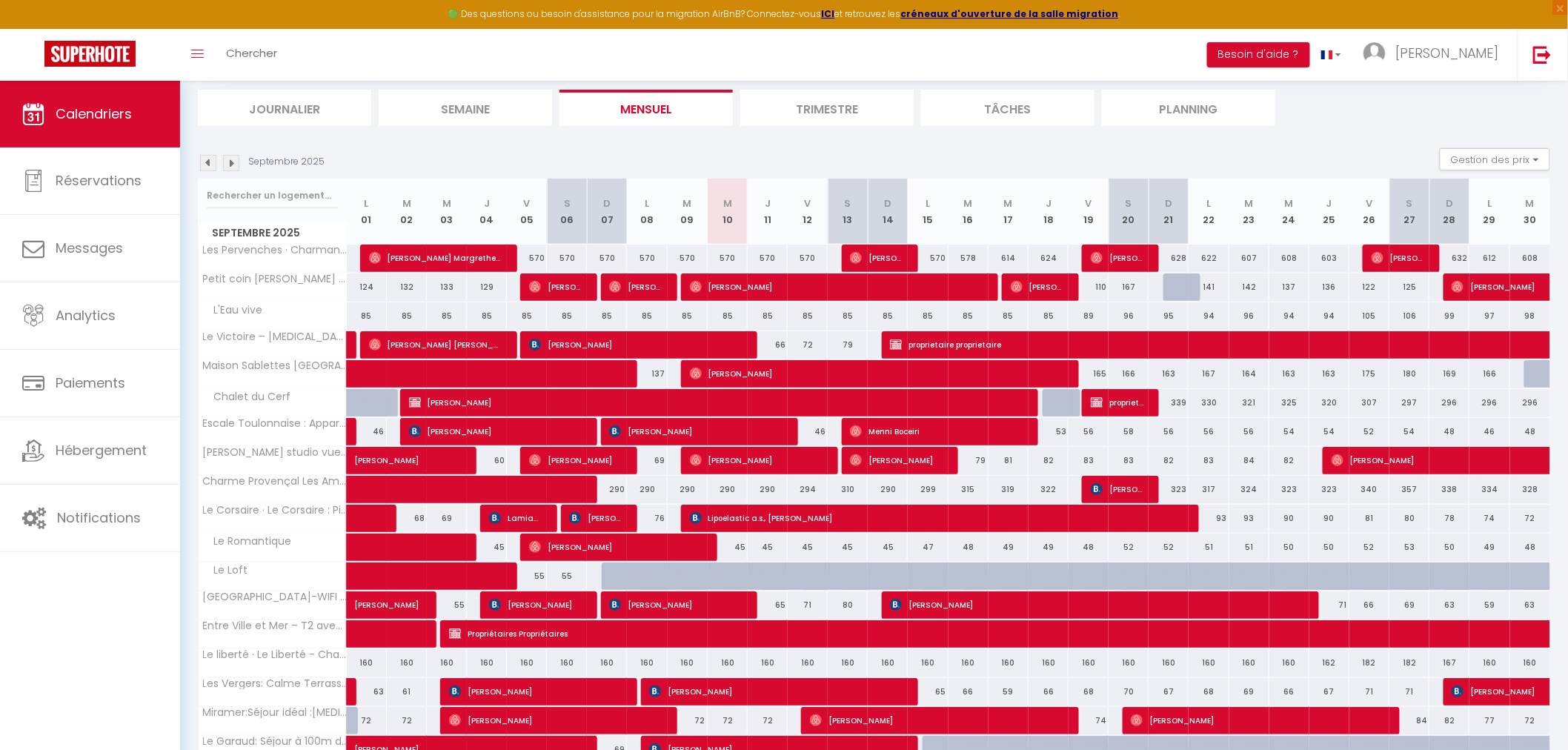
scroll to position [329, 0]
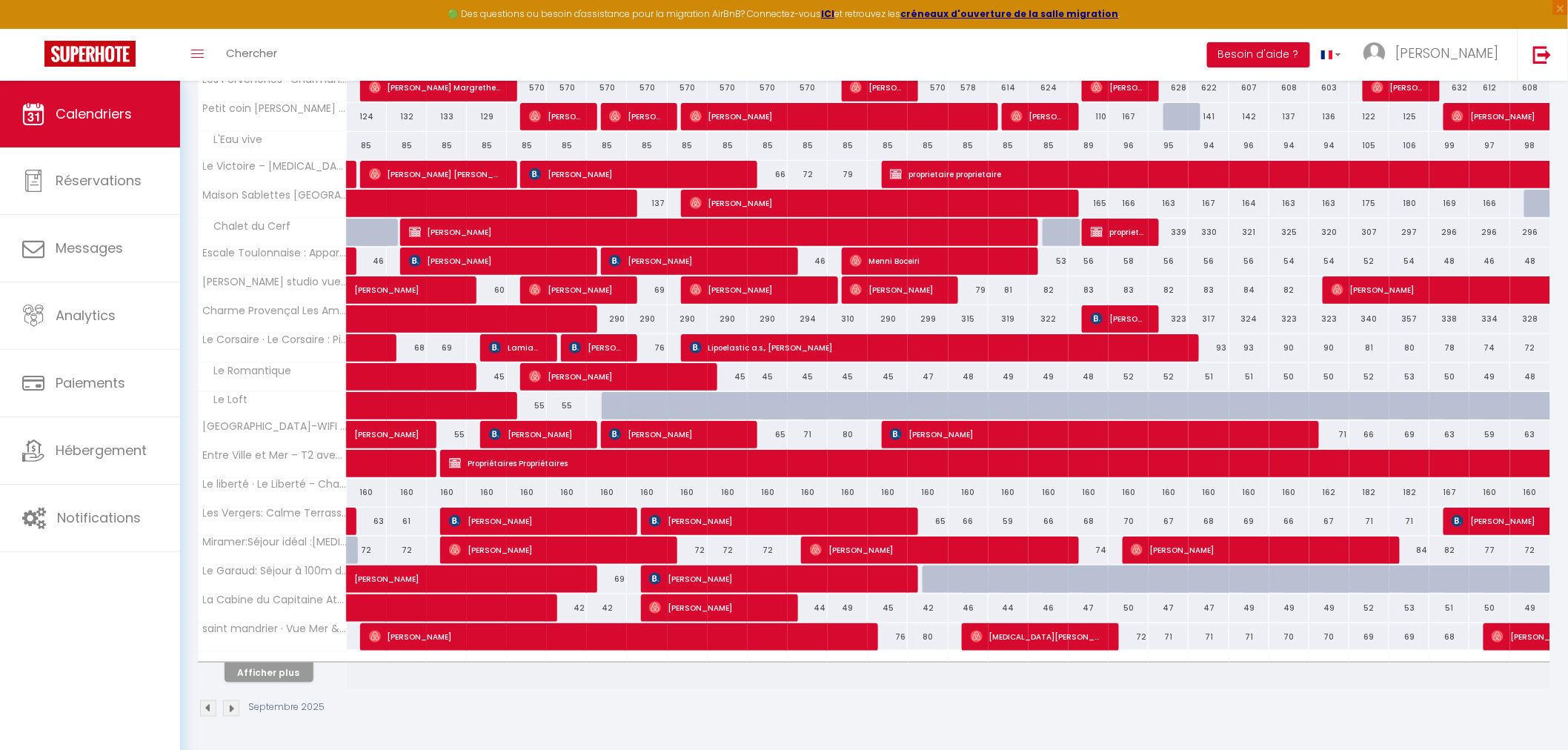
click at [257, 683] on th "Afficher plus" at bounding box center [273, 670] width 149 height 37
click at [282, 671] on button "Afficher plus" at bounding box center [269, 672] width 89 height 20
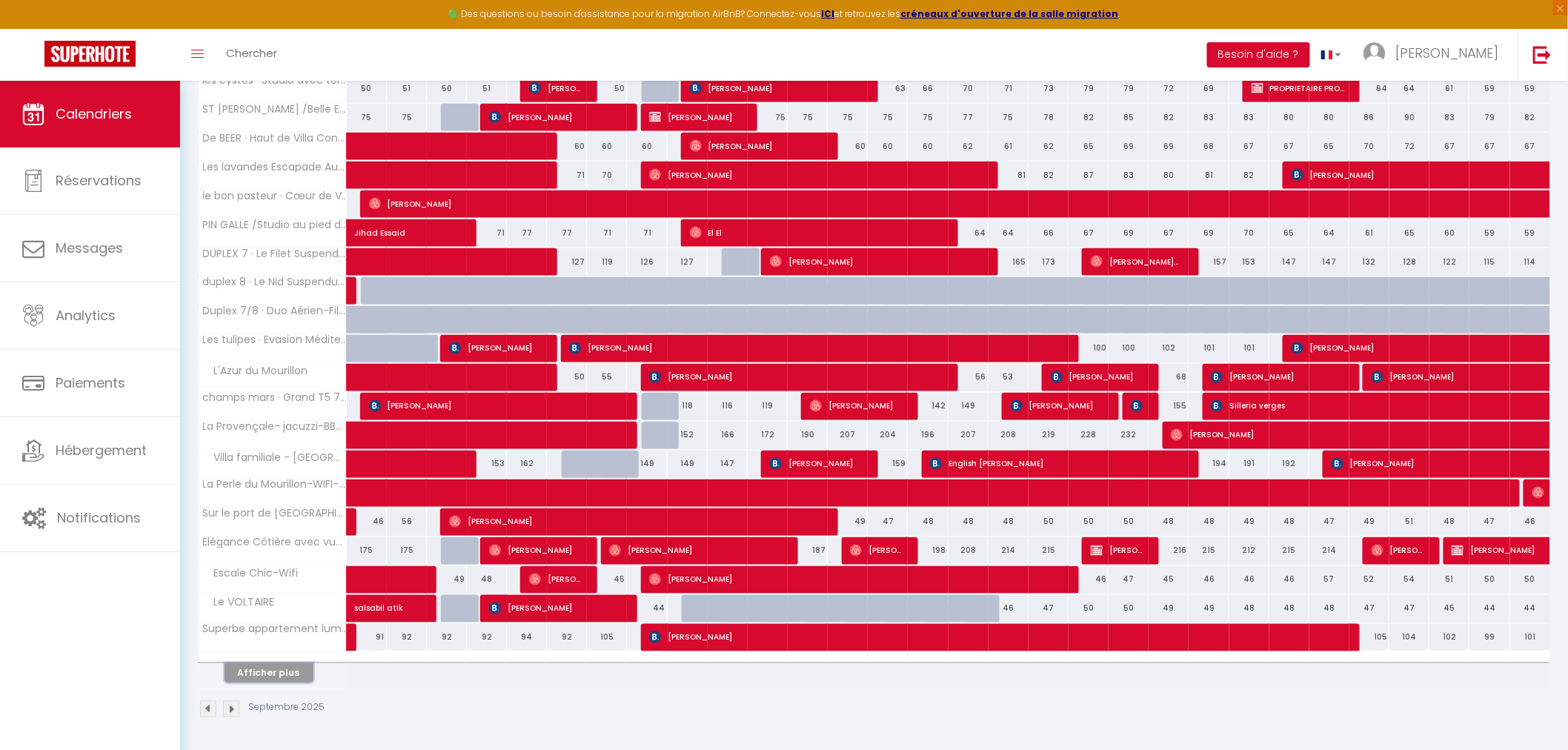
scroll to position [905, 0]
click at [290, 676] on button "Afficher plus" at bounding box center [269, 672] width 89 height 20
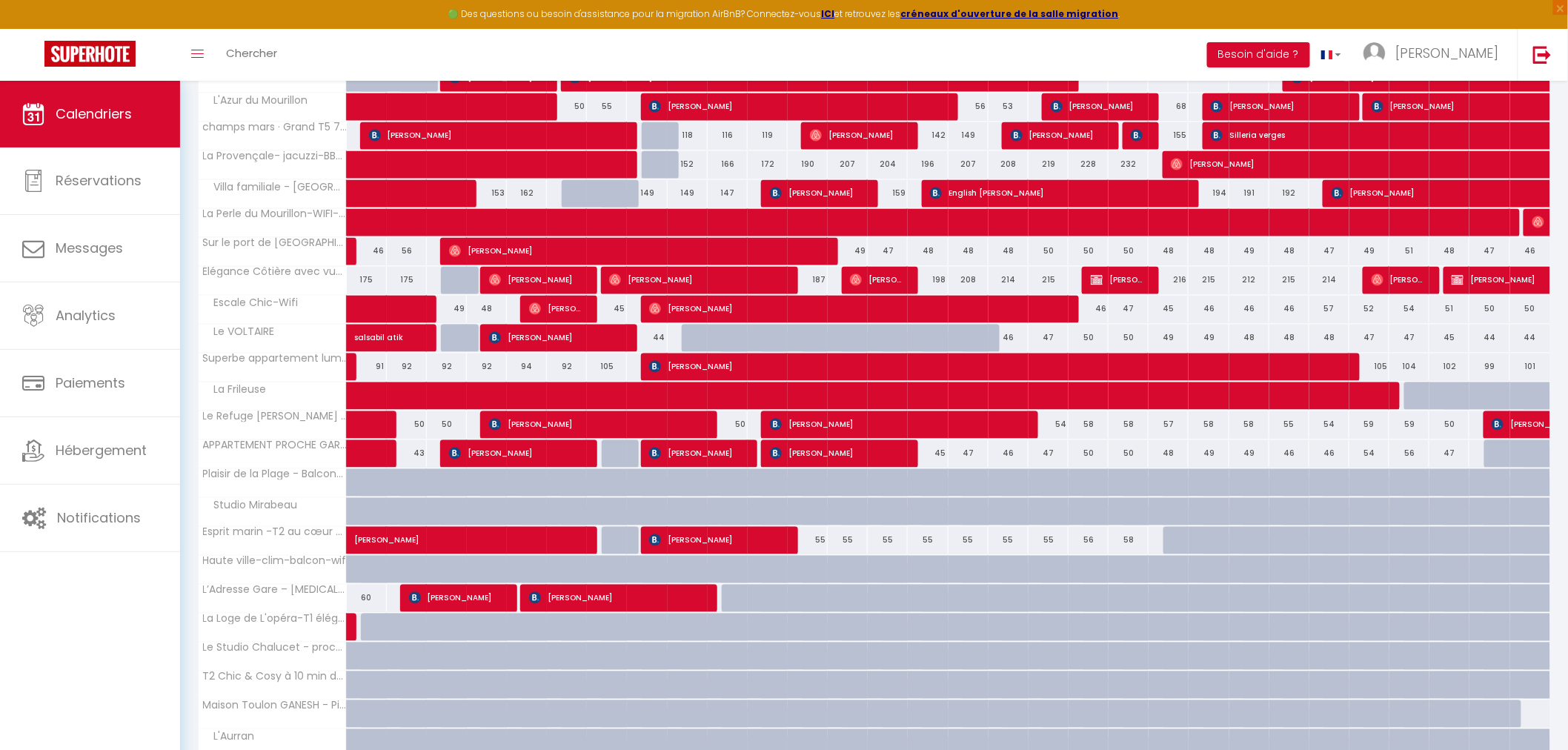
scroll to position [1317, 0]
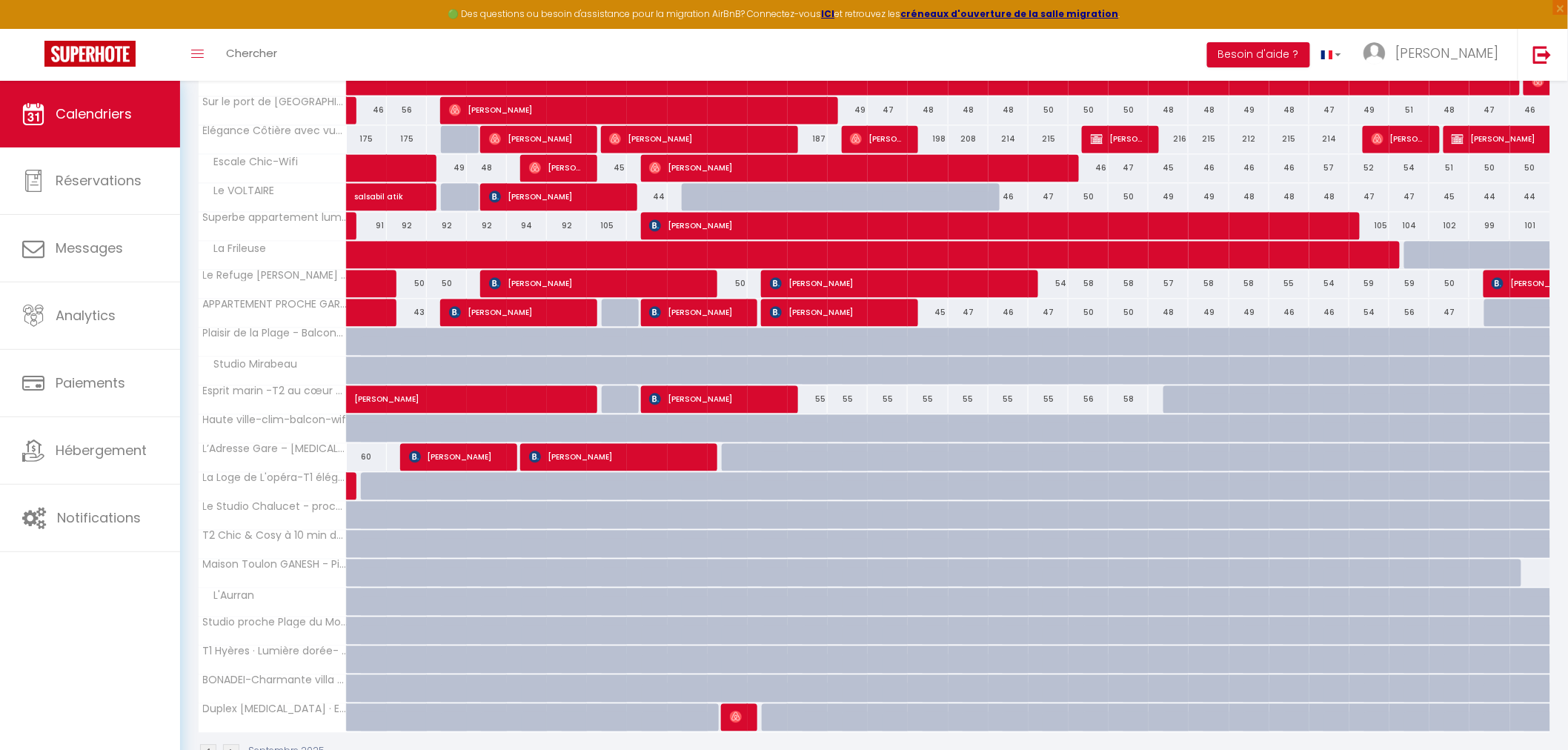
click at [1159, 398] on div "59" at bounding box center [1169, 399] width 41 height 28
type input "59"
type input "Dim 21 Septembre 2025"
type input "Lun 22 Septembre 2025"
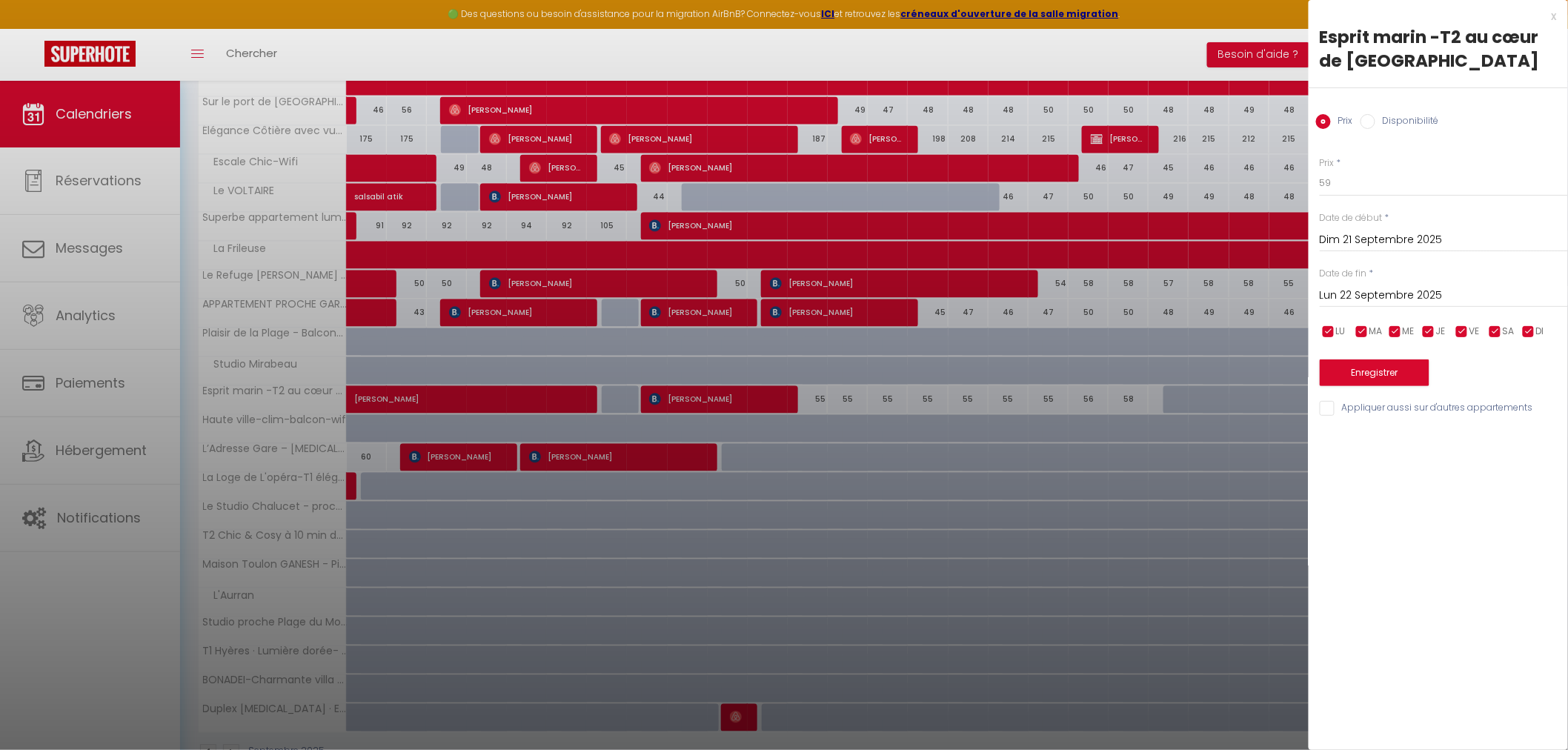
click at [1197, 54] on div at bounding box center [784, 375] width 1568 height 750
